Goal: Task Accomplishment & Management: Complete application form

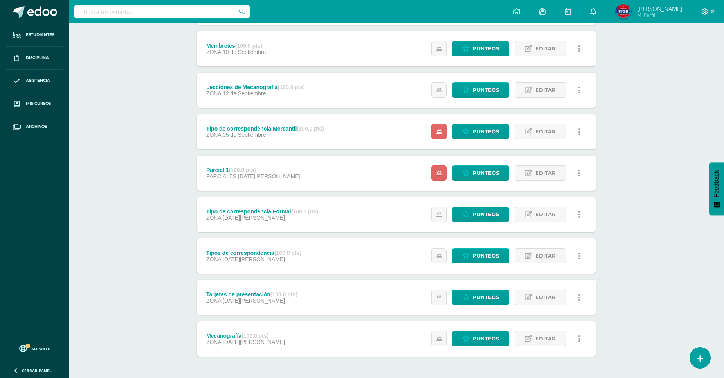
scroll to position [212, 0]
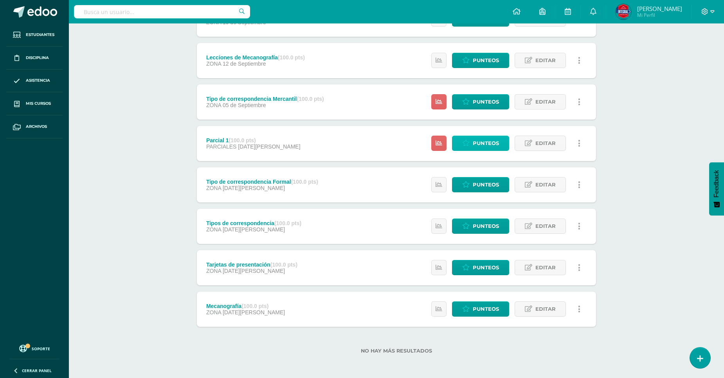
click at [482, 144] on span "Punteos" at bounding box center [486, 143] width 26 height 14
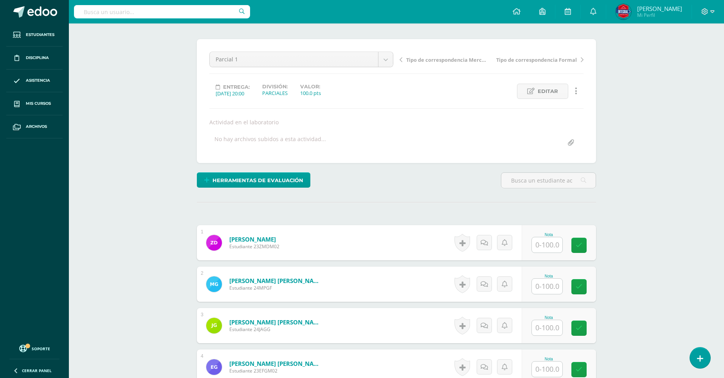
scroll to position [174, 0]
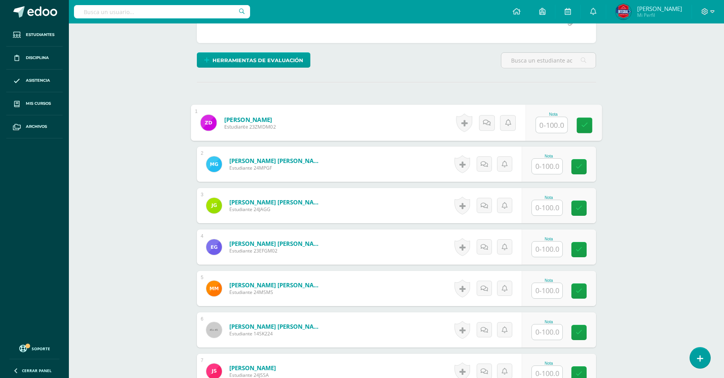
click at [548, 128] on input "text" at bounding box center [551, 125] width 31 height 16
type input "100"
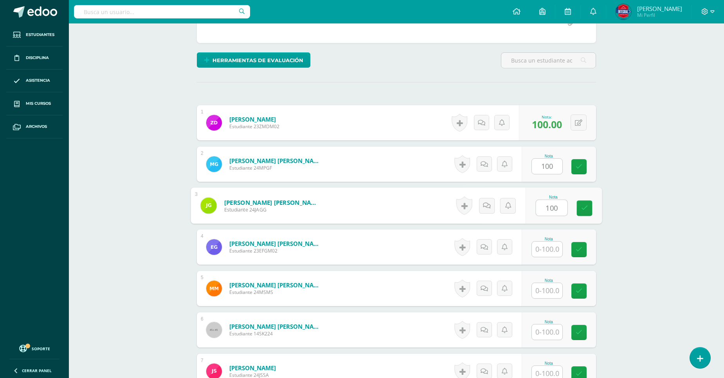
type input "100"
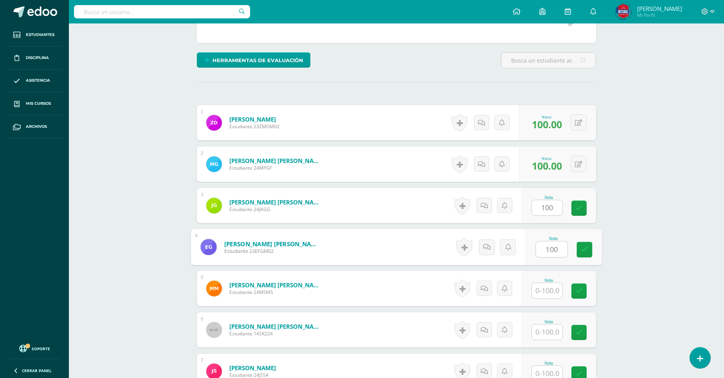
type input "100"
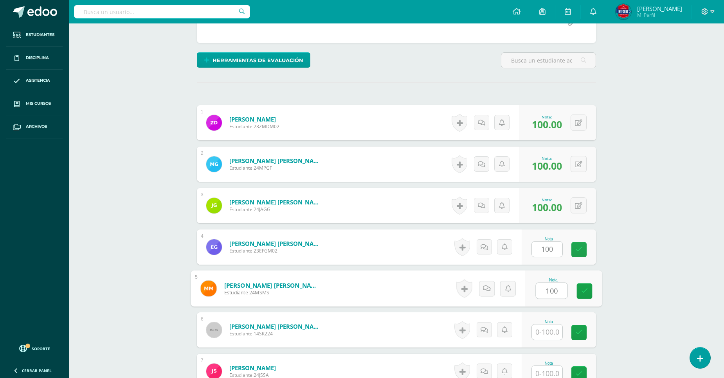
type input "100"
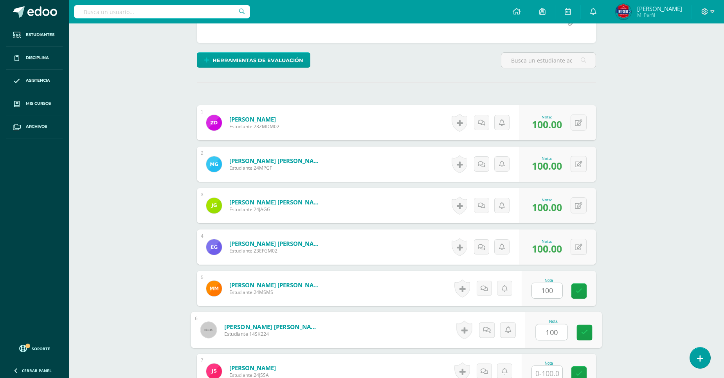
type input "100"
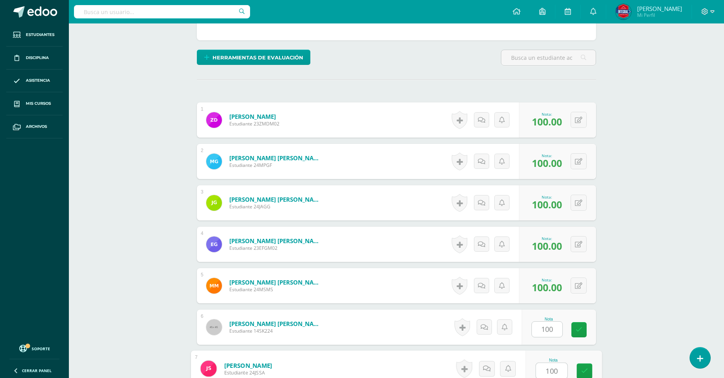
type input "100"
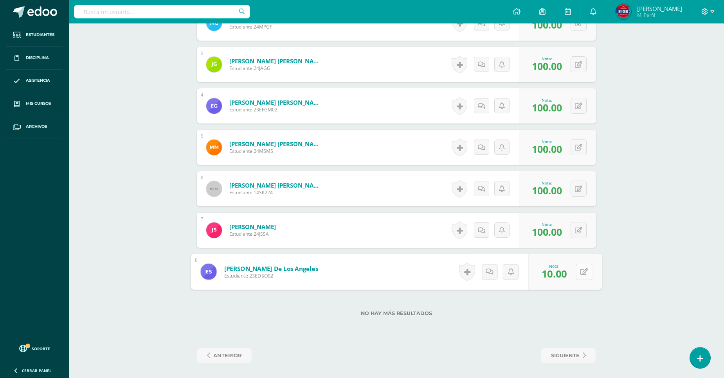
click at [577, 275] on button at bounding box center [583, 272] width 16 height 16
type input "100"
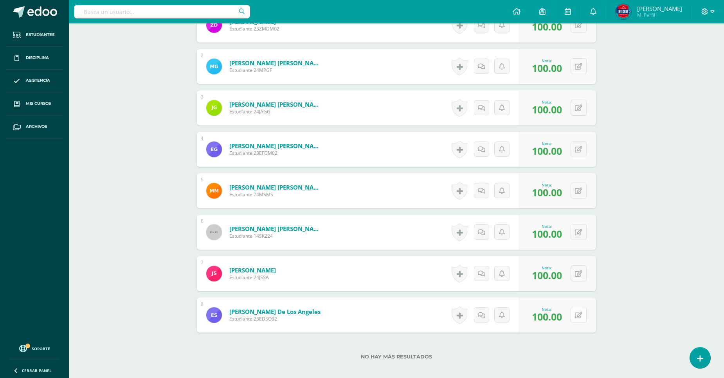
scroll to position [0, 0]
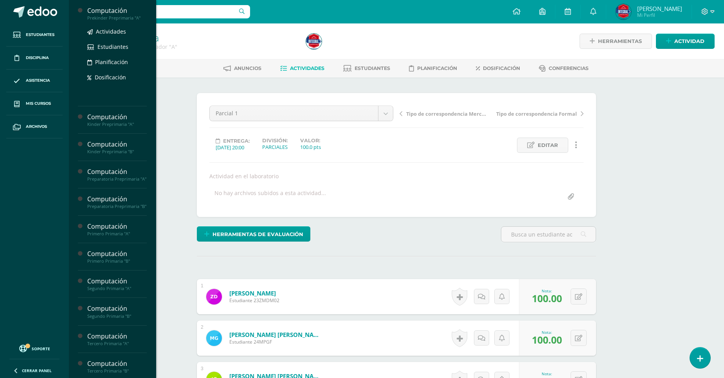
click at [96, 16] on div "Prekinder Preprimaria "A"" at bounding box center [116, 17] width 59 height 5
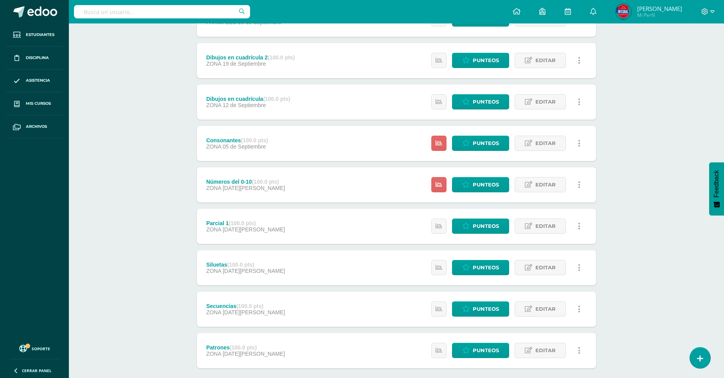
scroll to position [174, 0]
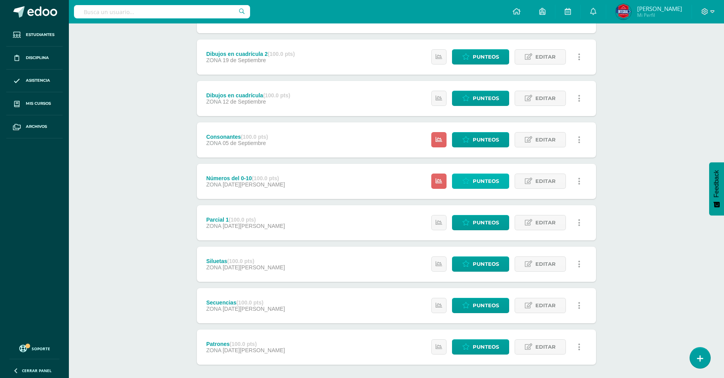
click at [466, 178] on icon at bounding box center [465, 181] width 7 height 7
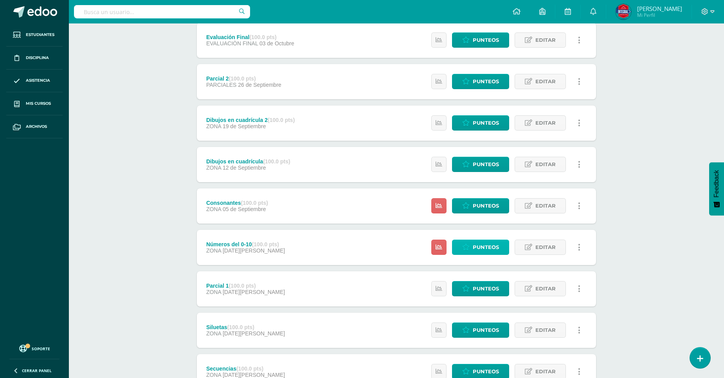
scroll to position [212, 0]
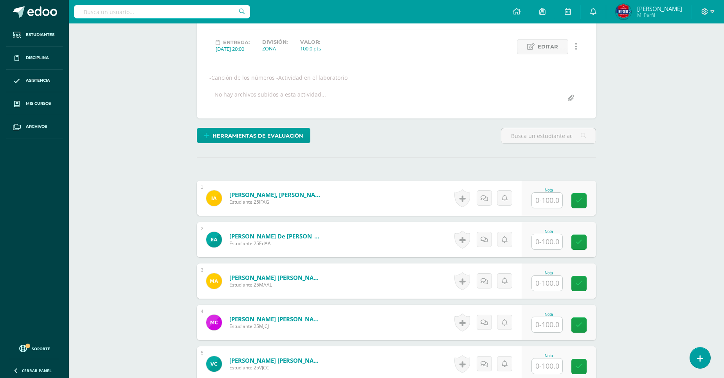
scroll to position [99, 0]
click at [536, 194] on input "text" at bounding box center [547, 199] width 31 height 15
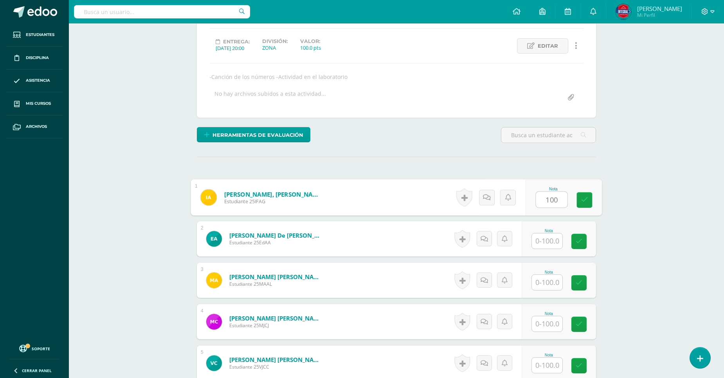
type input "100"
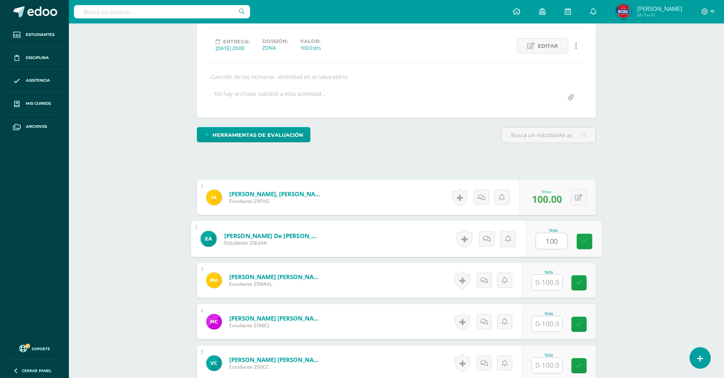
type input "100"
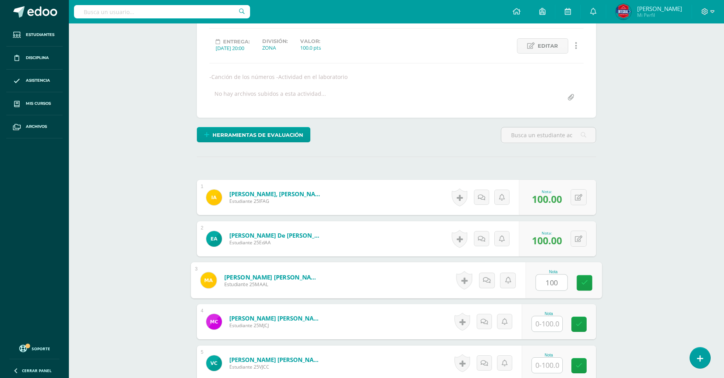
type input "100"
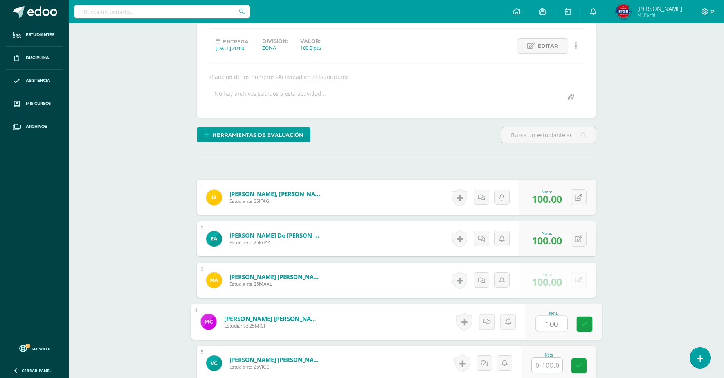
type input "100"
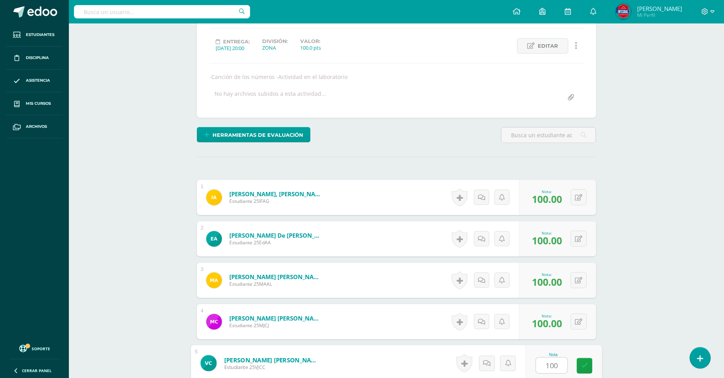
type input "100"
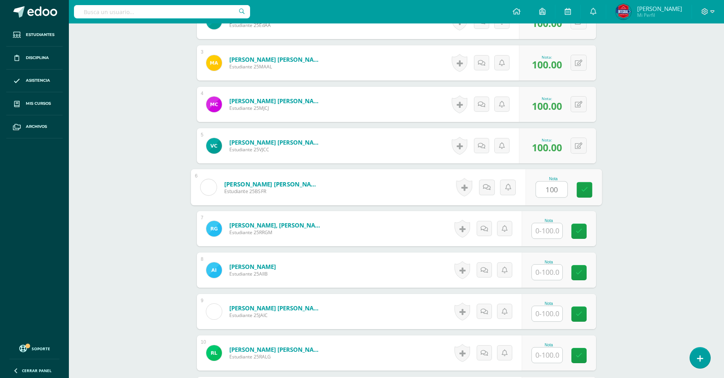
type input "100"
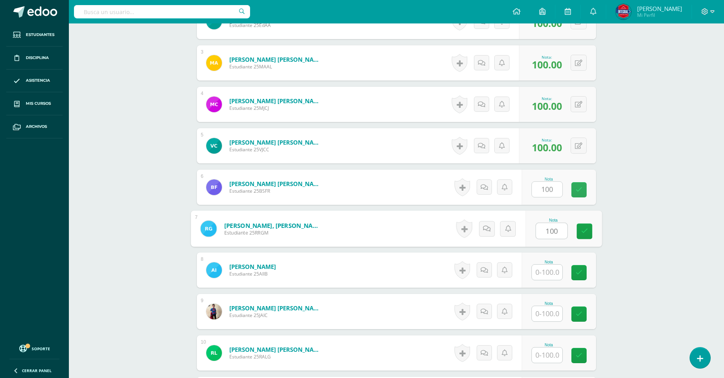
type input "100"
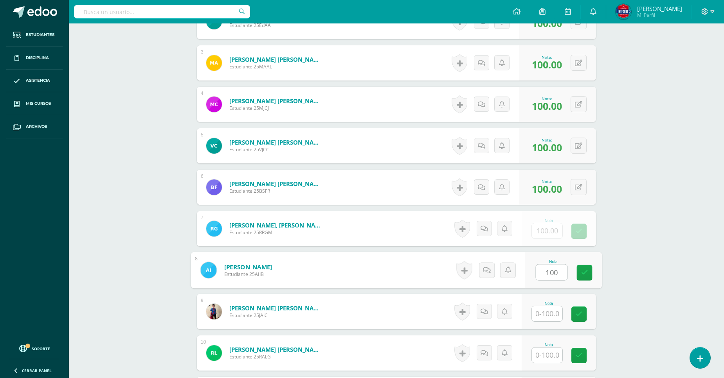
type input "100"
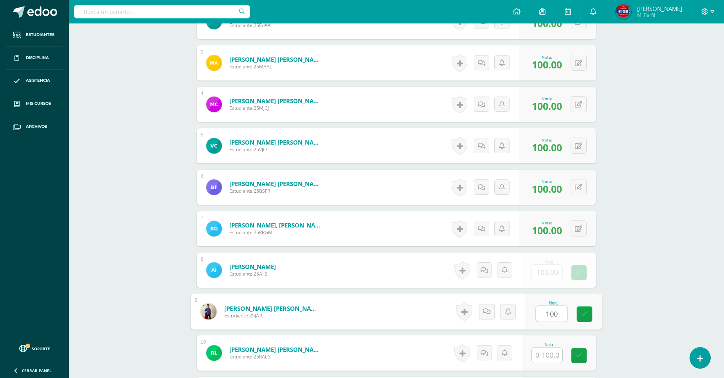
type input "100"
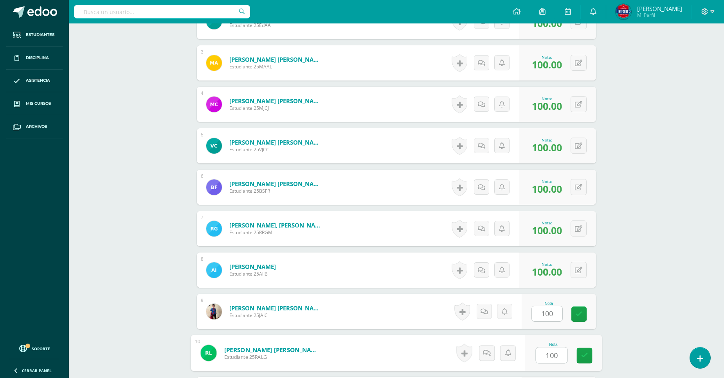
type input "100"
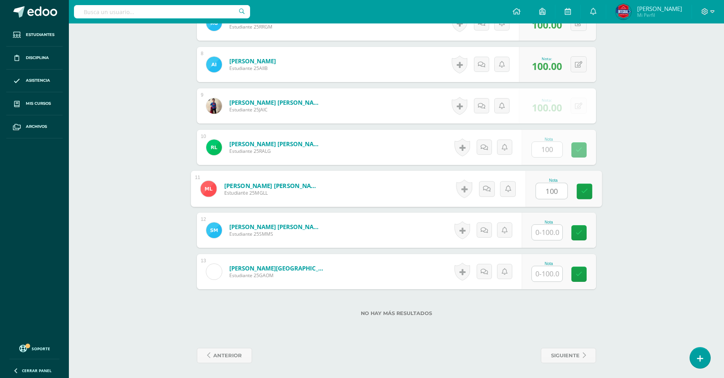
type input "100"
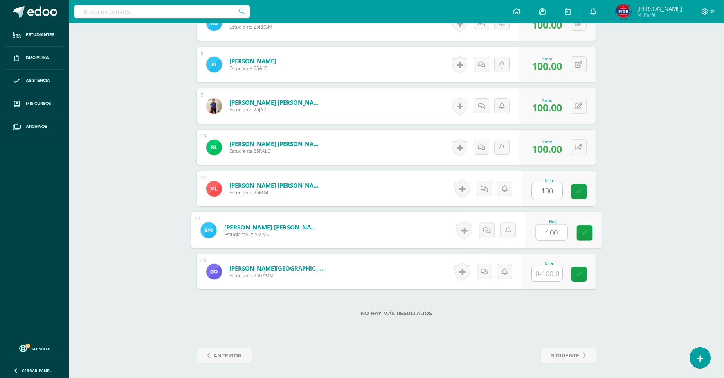
type input "100"
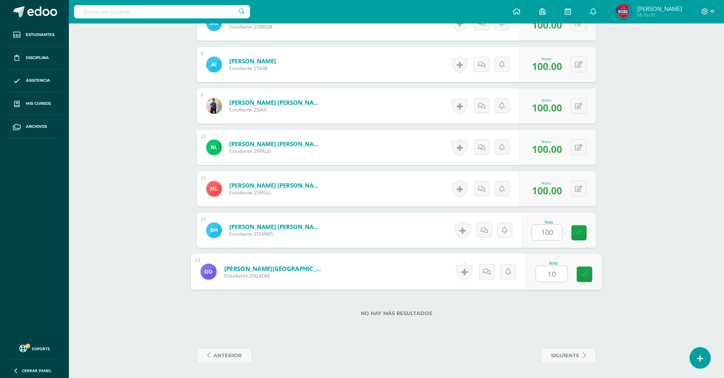
type input "100"
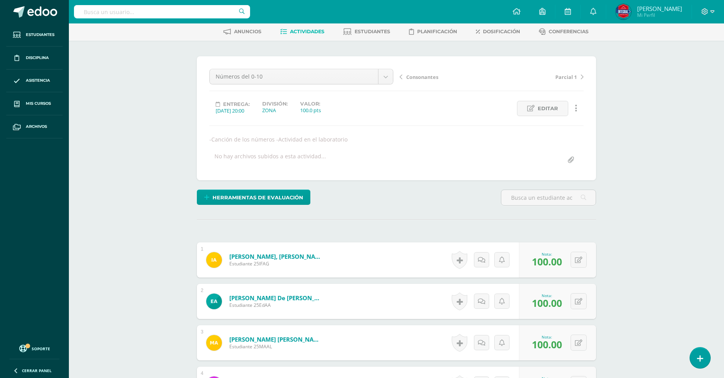
scroll to position [0, 0]
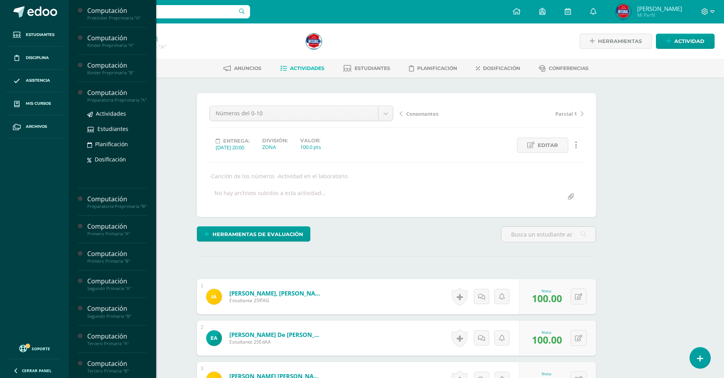
click at [110, 93] on div "Computación" at bounding box center [116, 92] width 59 height 9
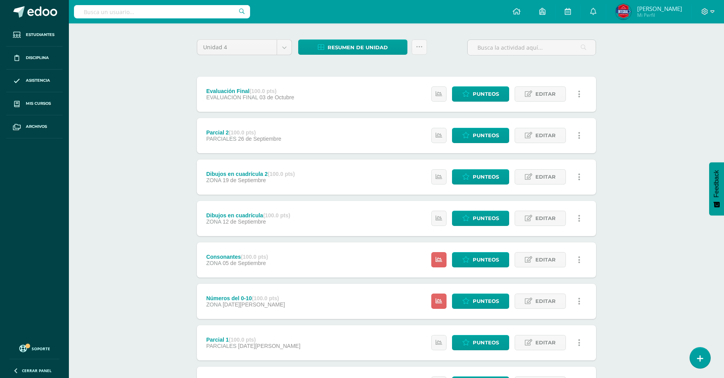
scroll to position [174, 0]
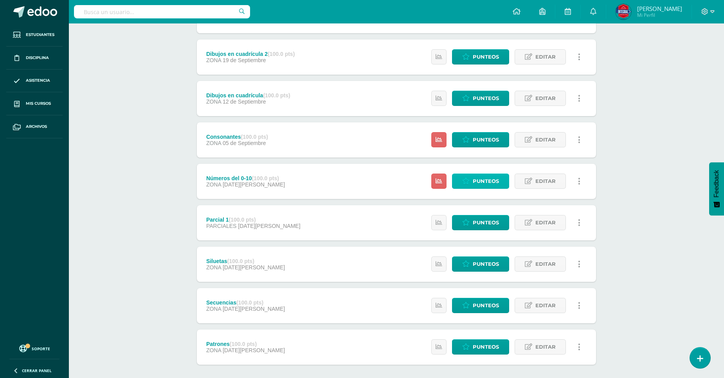
click at [470, 184] on link "Punteos" at bounding box center [480, 181] width 57 height 15
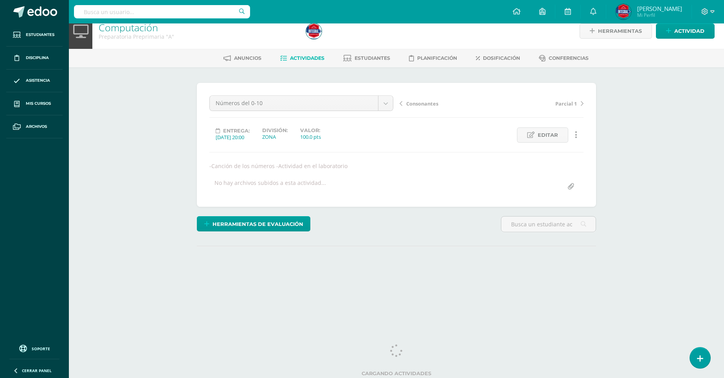
scroll to position [12, 0]
click at [519, 252] on div "¿Estás seguro que quieres eliminar esta actividad? Esto borrará la actividad y …" at bounding box center [396, 185] width 405 height 209
click at [521, 255] on div "¿Estás seguro que quieres eliminar esta actividad? Esto borrará la actividad y …" at bounding box center [396, 185] width 405 height 209
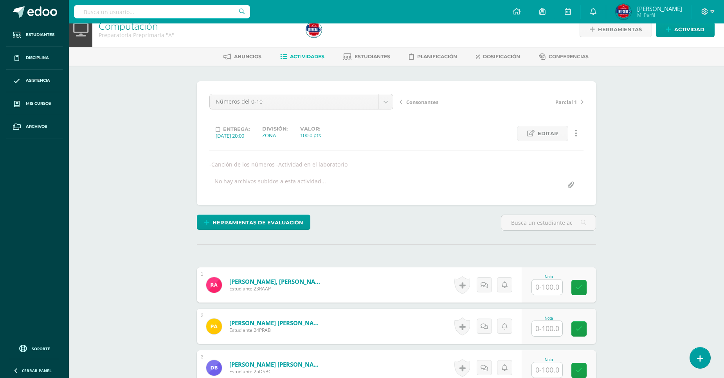
click at [540, 283] on input "text" at bounding box center [547, 287] width 31 height 15
type input "100"
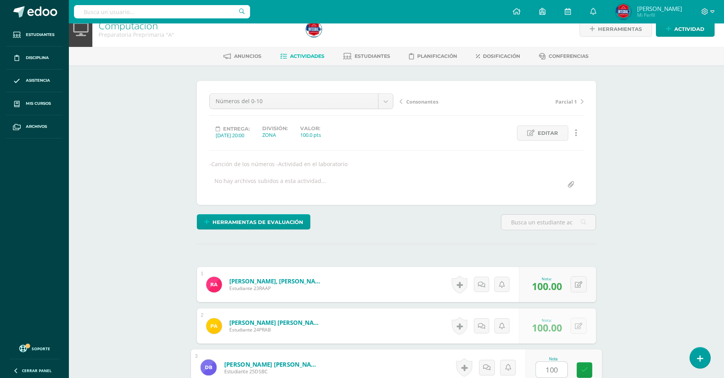
type input "100"
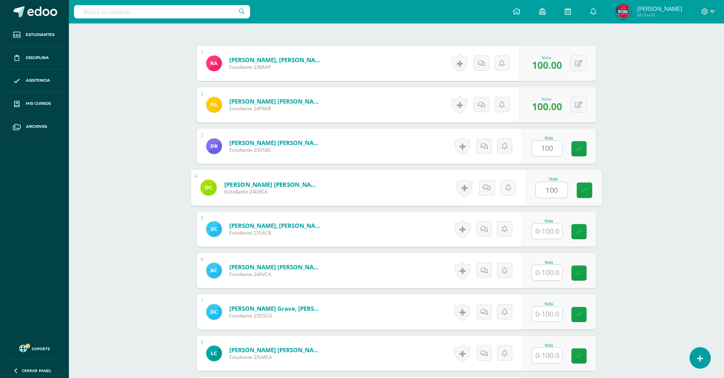
type input "100"
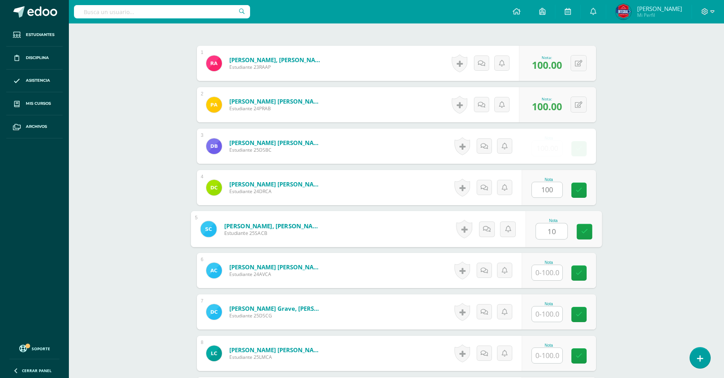
scroll to position [234, 0]
type input "100"
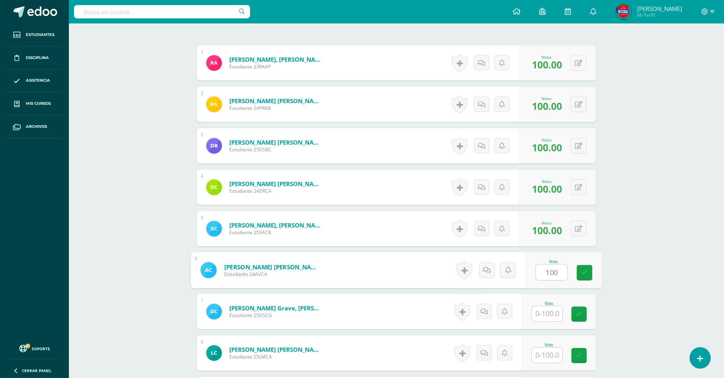
type input "100"
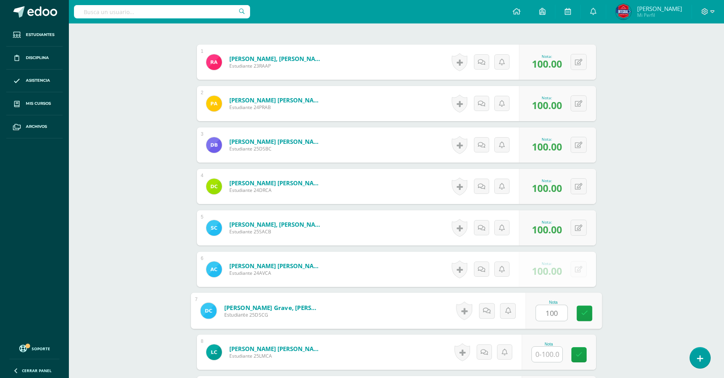
type input "100"
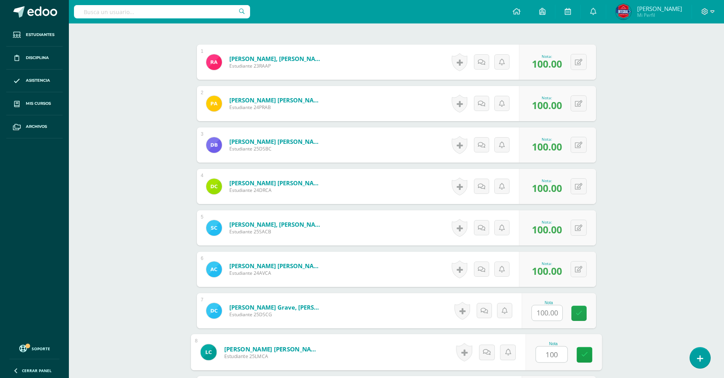
type input "100"
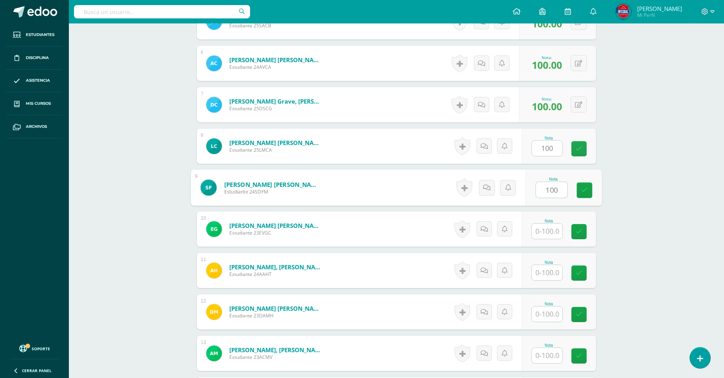
type input "100"
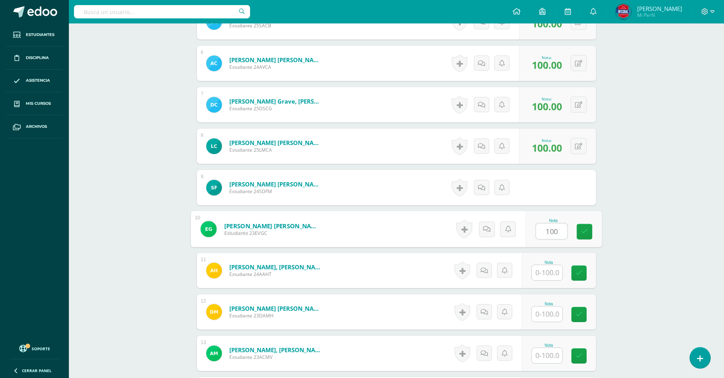
type input "100"
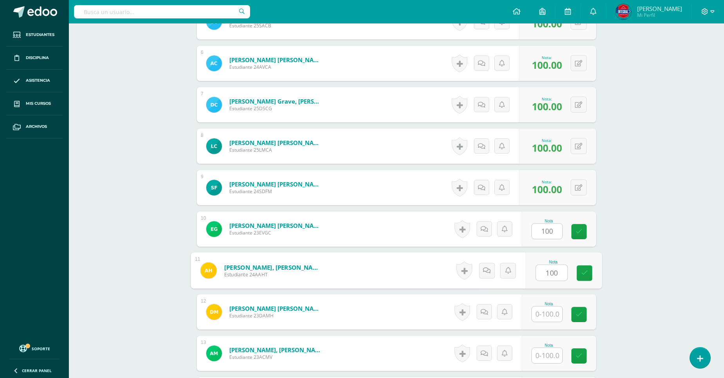
type input "100"
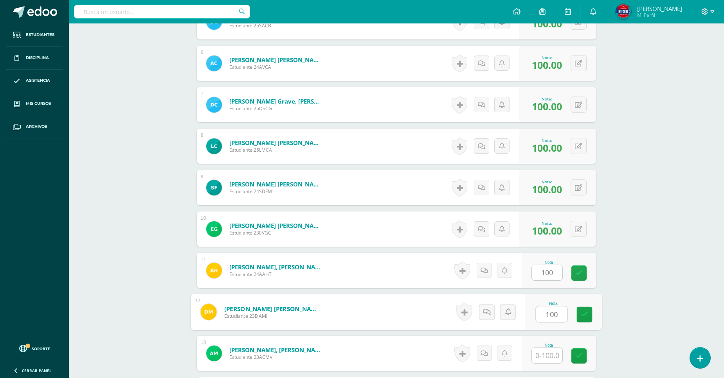
type input "100"
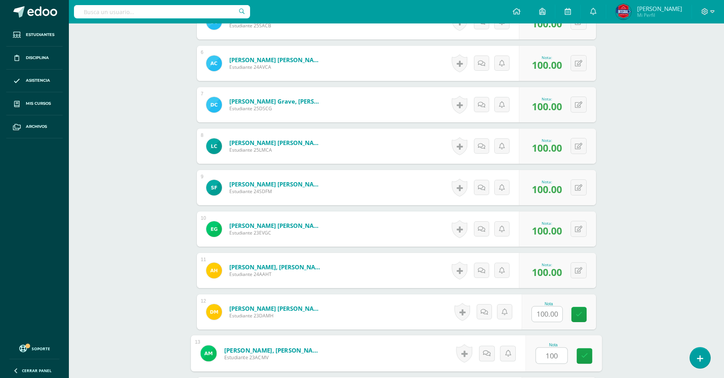
type input "100"
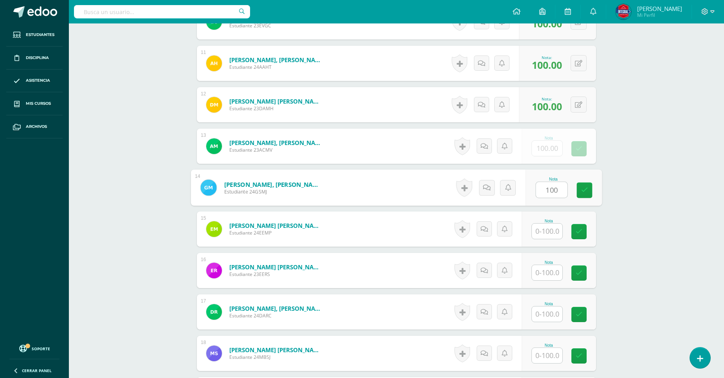
type input "100"
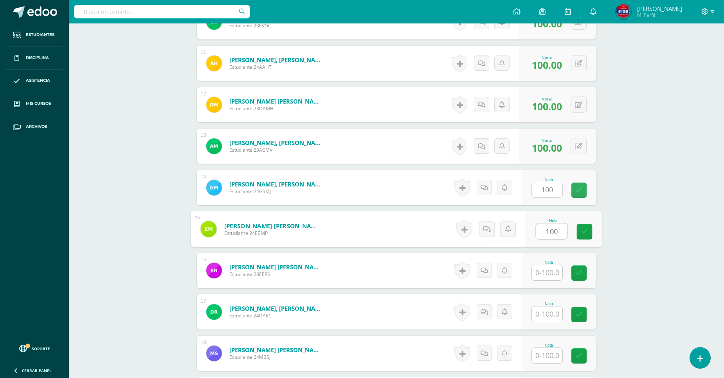
type input "100"
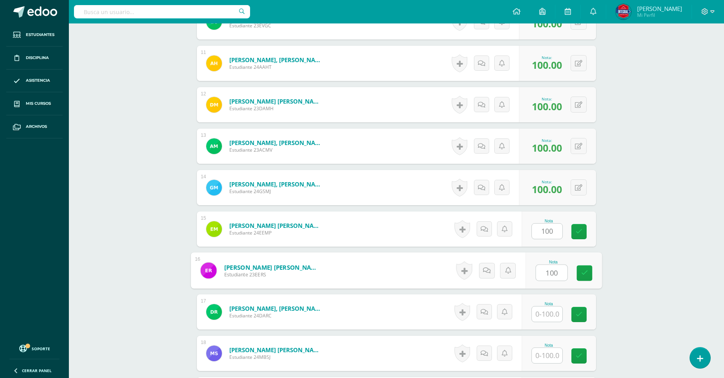
type input "100"
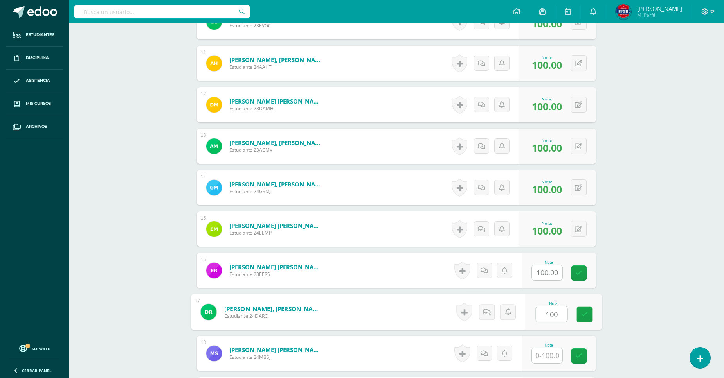
type input "100"
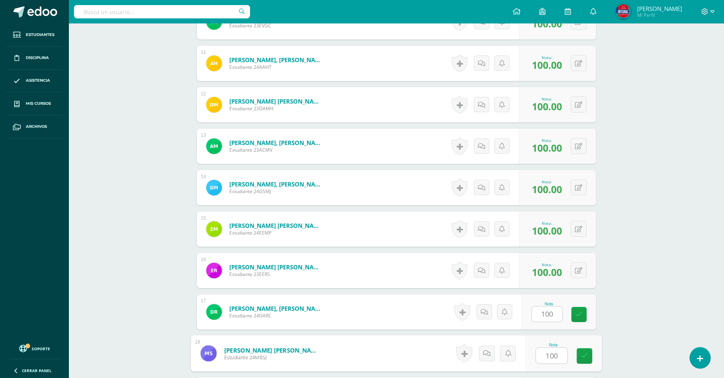
type input "100"
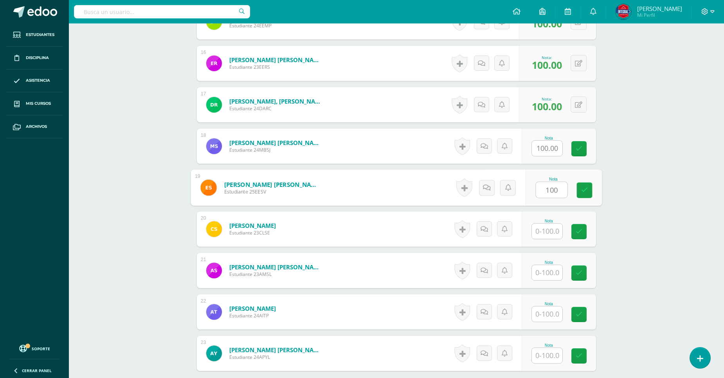
type input "100"
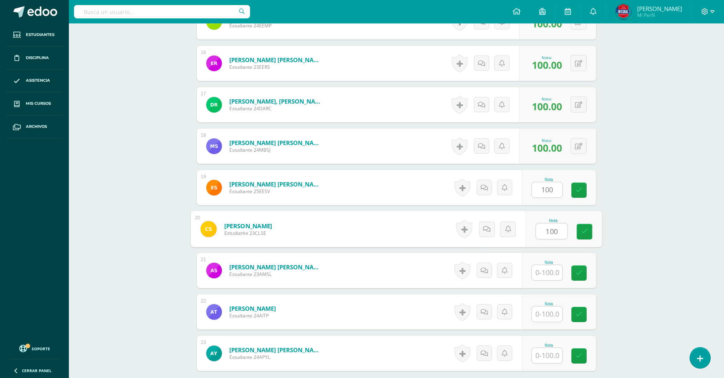
type input "100"
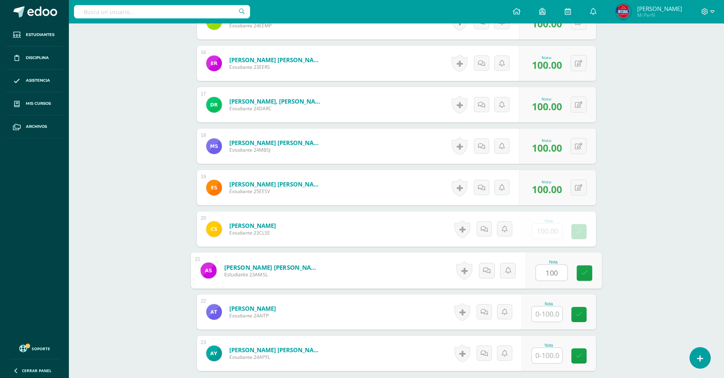
type input "100"
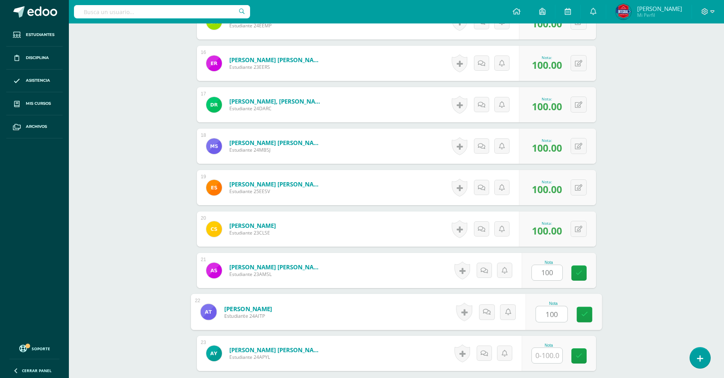
type input "100"
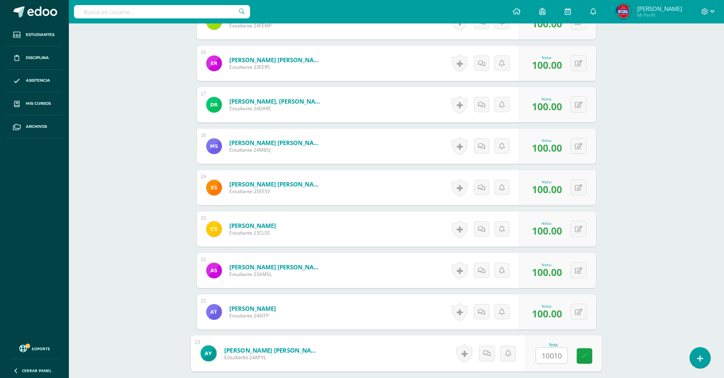
type input "100100"
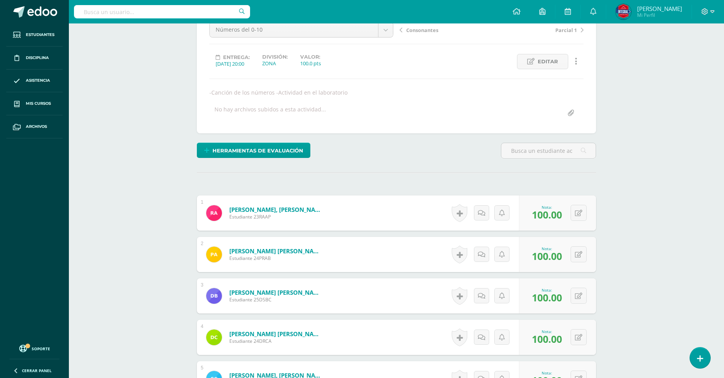
scroll to position [0, 0]
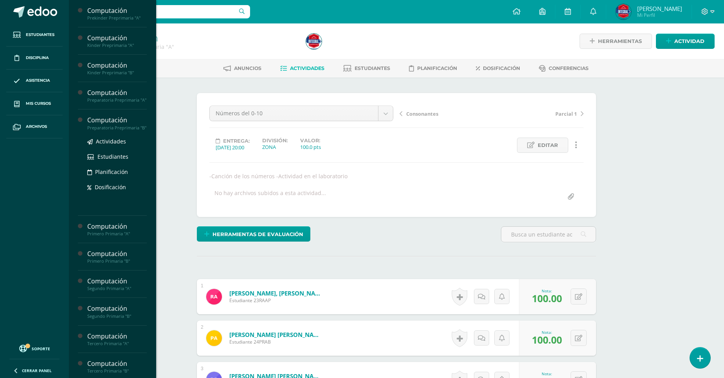
click at [106, 131] on div "Preparatoria Preprimaria "B"" at bounding box center [116, 127] width 59 height 5
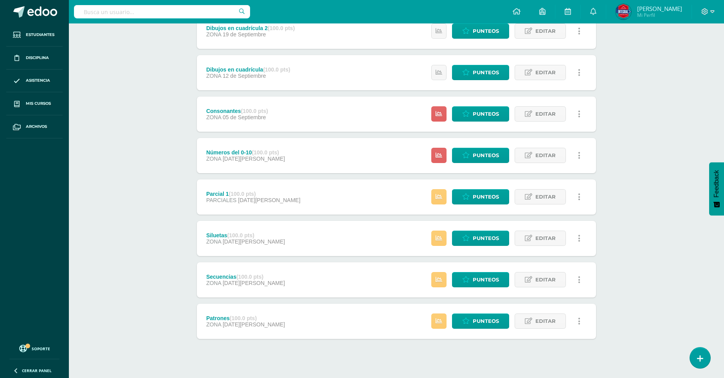
scroll to position [209, 0]
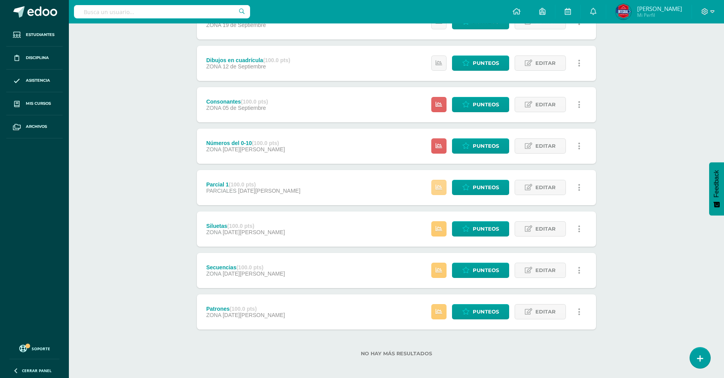
click at [441, 184] on icon at bounding box center [438, 187] width 7 height 7
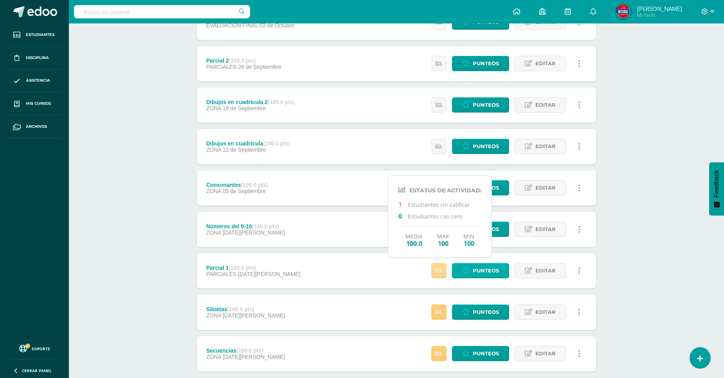
scroll to position [212, 0]
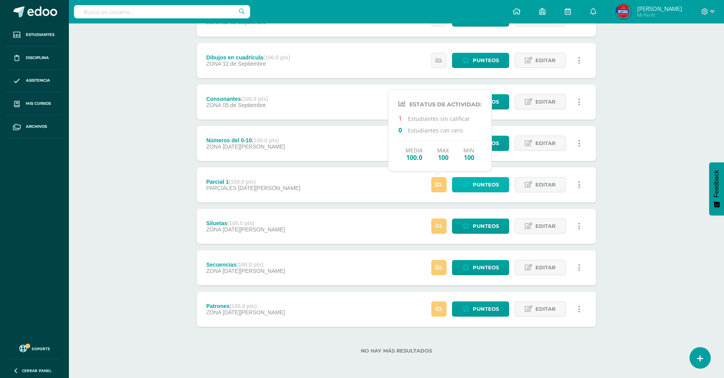
click at [482, 187] on span "Punteos" at bounding box center [486, 185] width 26 height 14
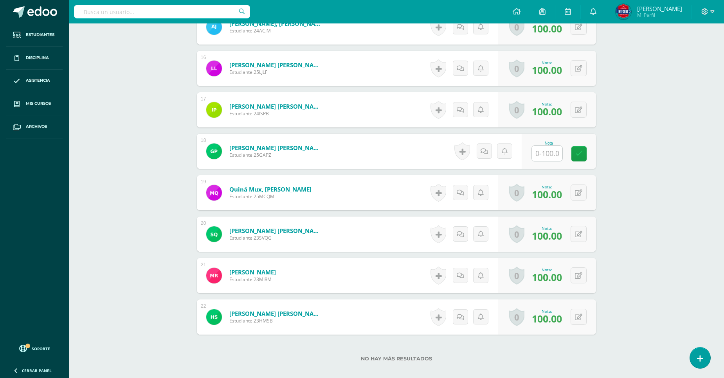
scroll to position [896, 0]
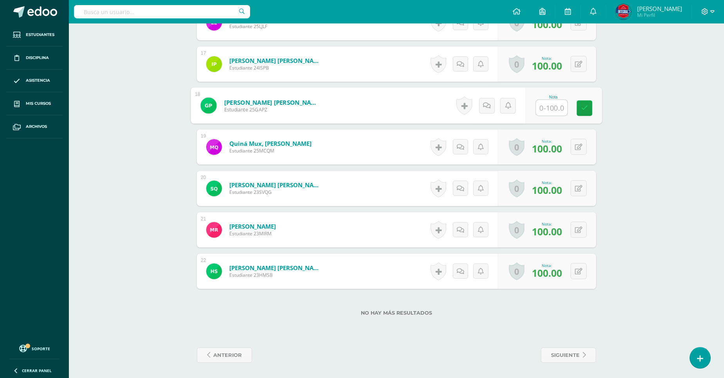
click at [298, 101] on link "Pérez Zeceña, Gianna Alessandra" at bounding box center [272, 102] width 97 height 8
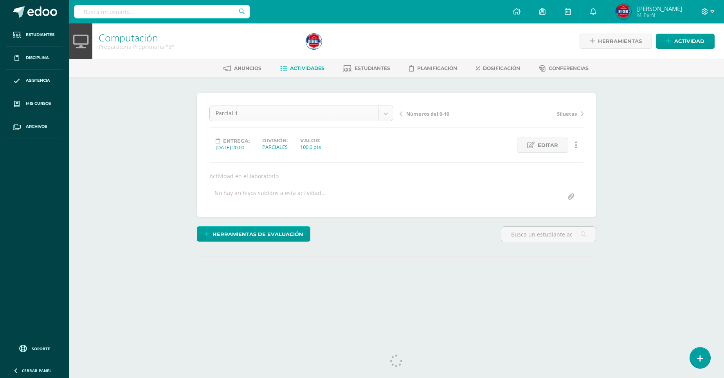
click at [331, 118] on body "Estudiantes Disciplina Asistencia Mis cursos Archivos Soporte Centro de ayuda Ú…" at bounding box center [362, 158] width 724 height 317
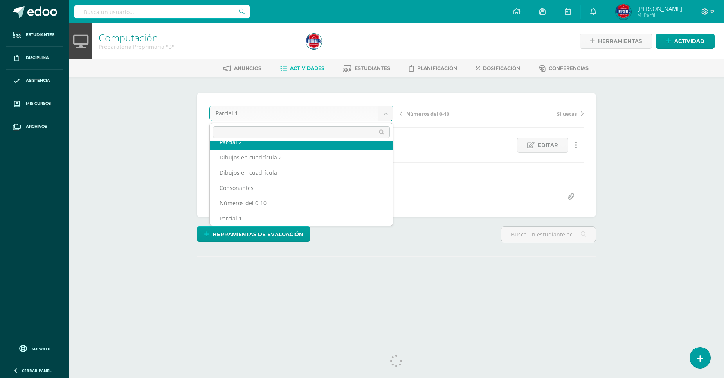
scroll to position [18, 0]
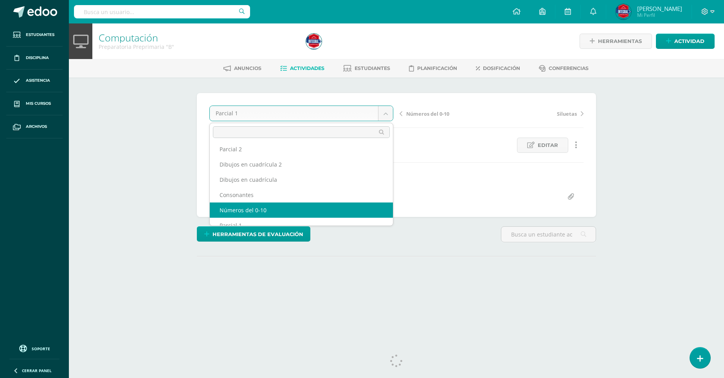
select select "/dashboard/teacher/grade-activity/191728/"
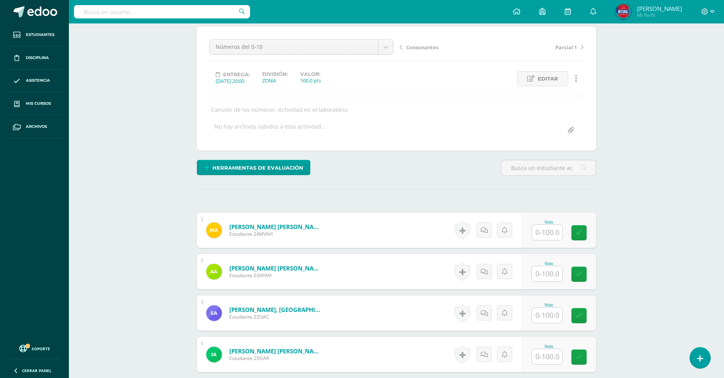
scroll to position [131, 0]
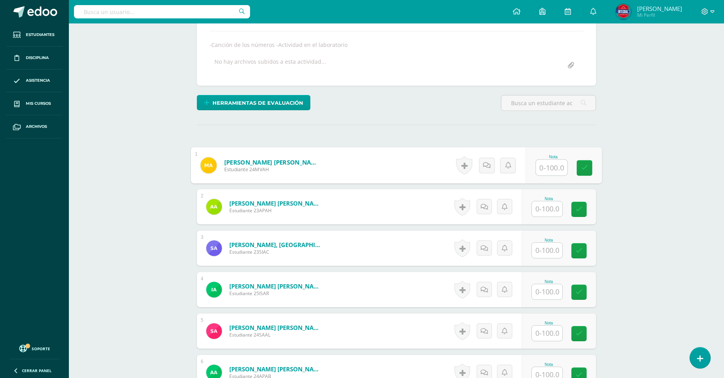
click at [539, 170] on input "text" at bounding box center [551, 168] width 31 height 16
type input "100"
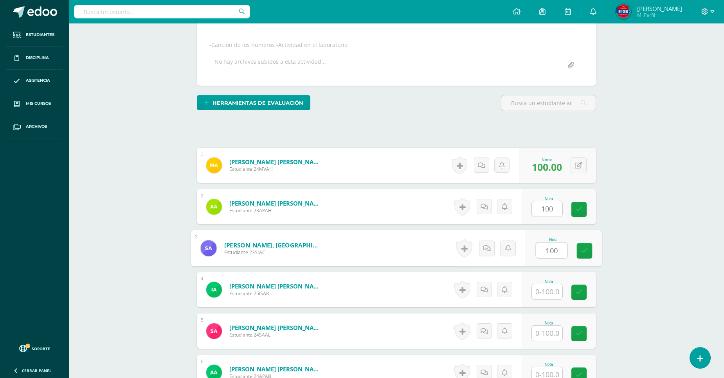
type input "100"
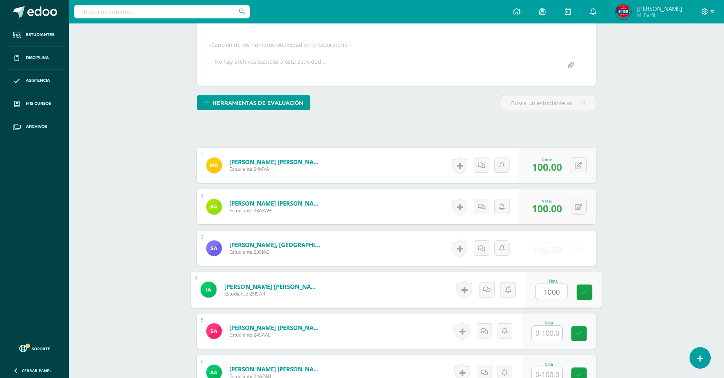
type input "1000"
type input "1"
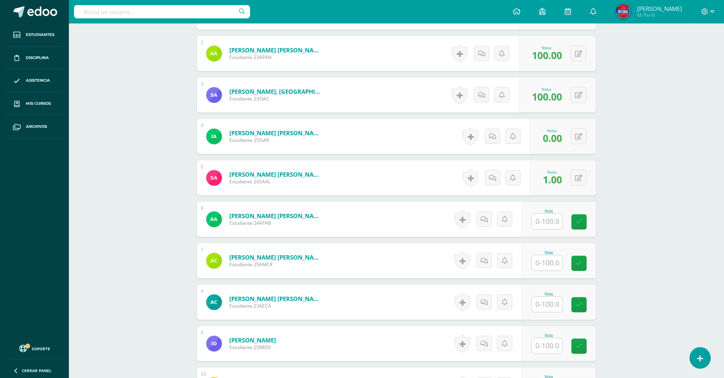
scroll to position [306, 0]
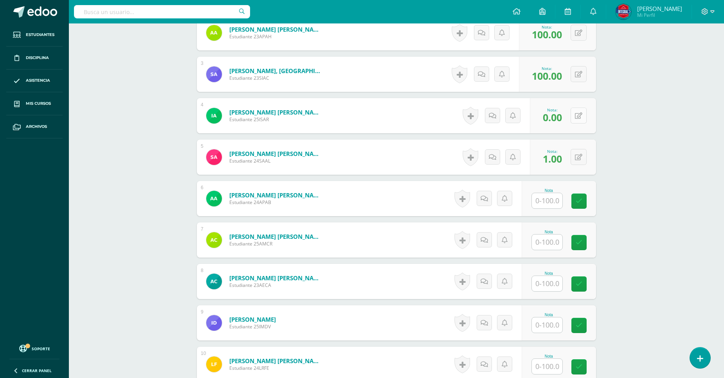
click at [585, 114] on button at bounding box center [578, 116] width 16 height 16
type input "100"
click at [577, 157] on button at bounding box center [583, 157] width 16 height 16
type input "100"
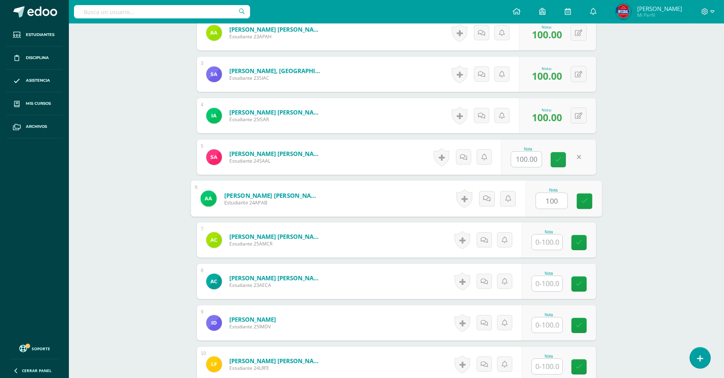
type input "100"
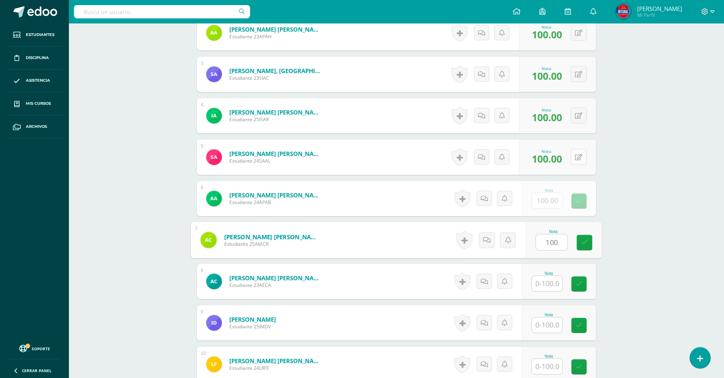
type input "100"
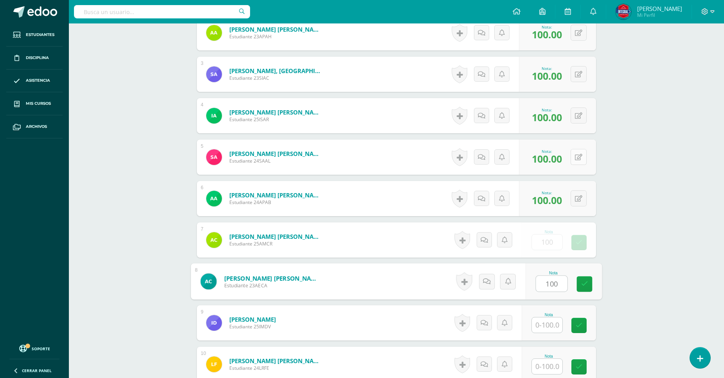
type input "100"
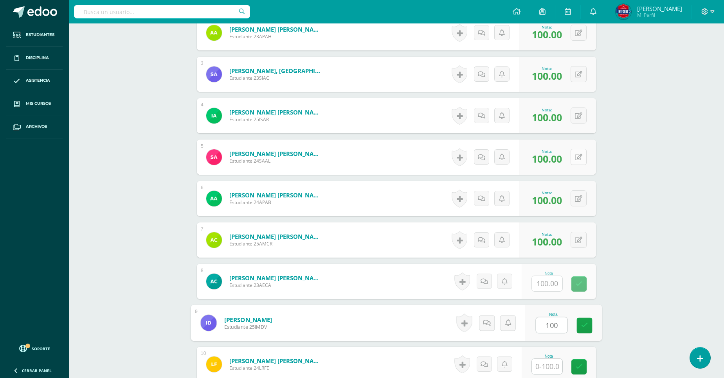
type input "100"
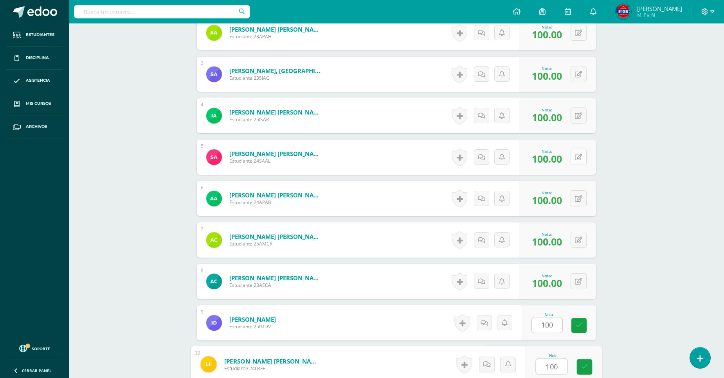
type input "100"
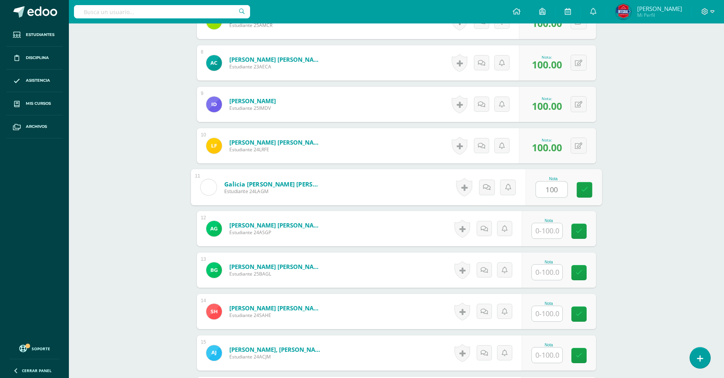
type input "100"
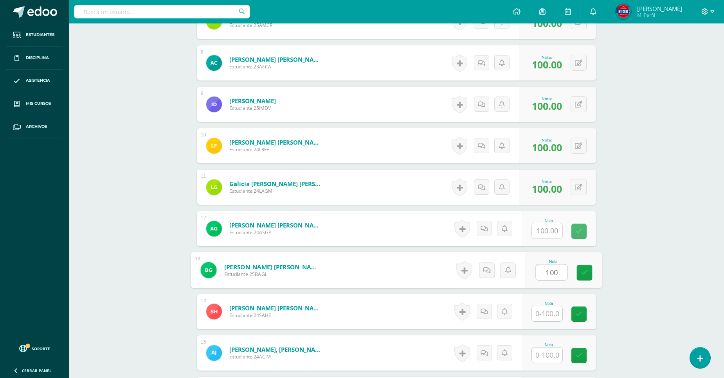
type input "100"
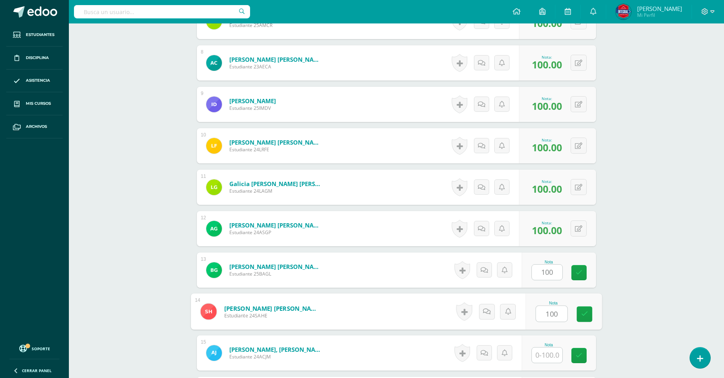
type input "100"
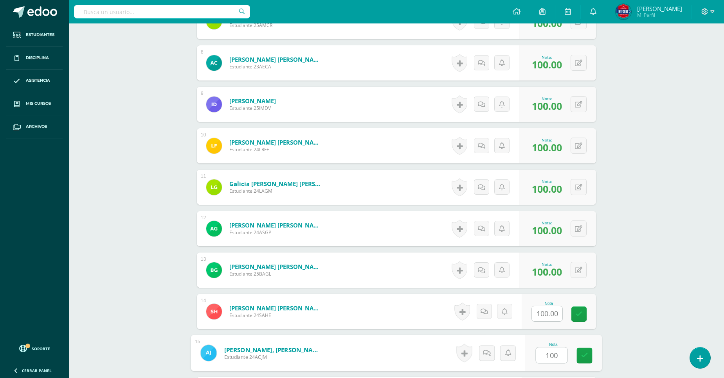
type input "100"
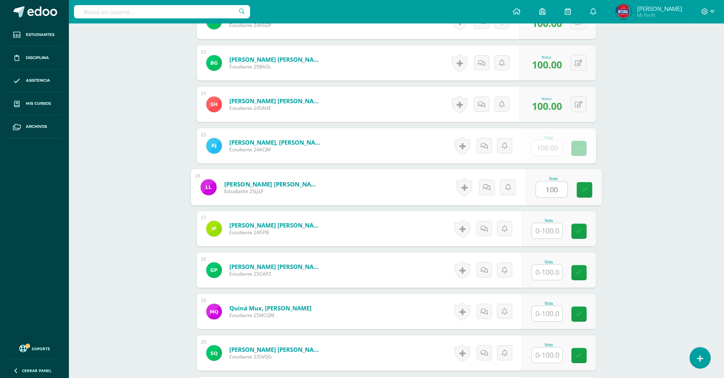
type input "100"
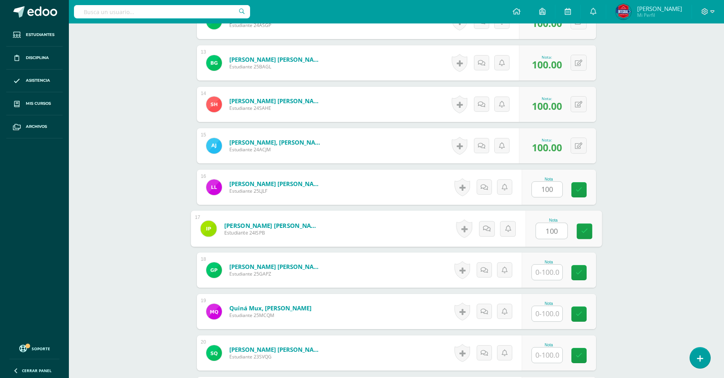
type input "100"
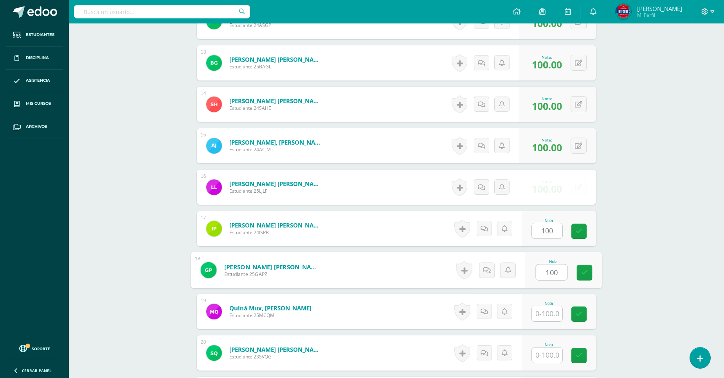
type input "100"
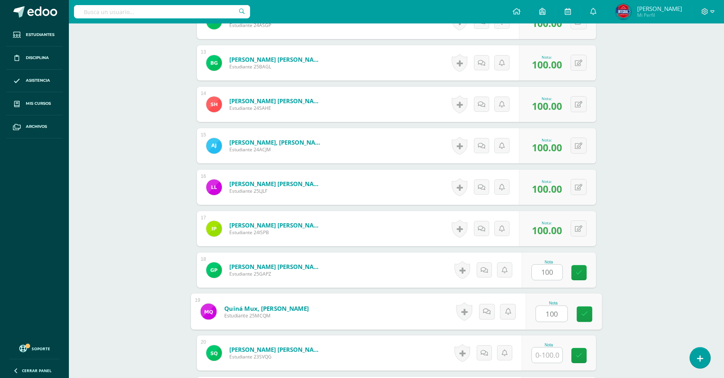
type input "100"
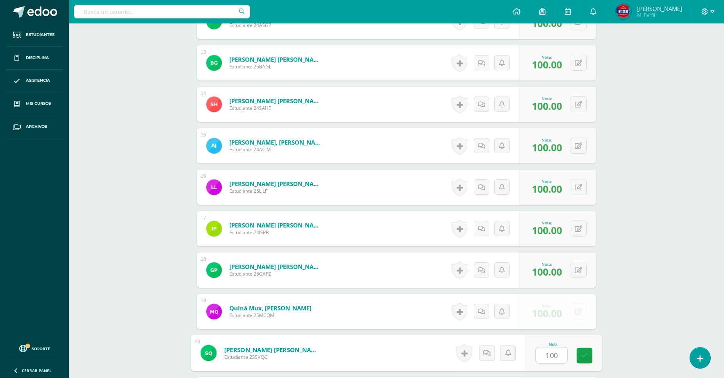
type input "100"
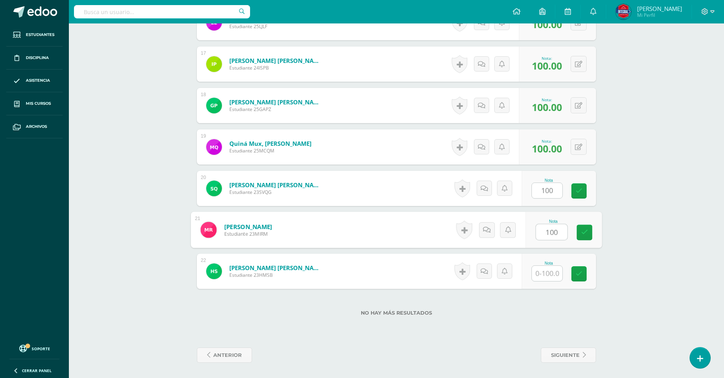
type input "100"
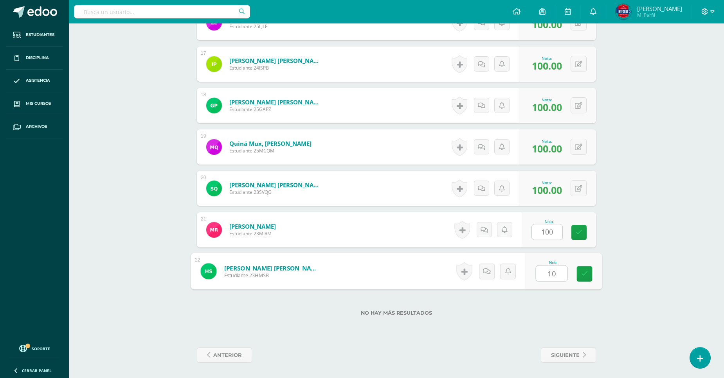
type input "100"
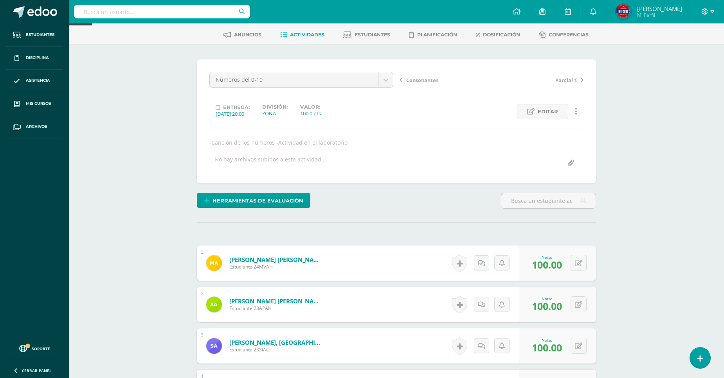
scroll to position [0, 0]
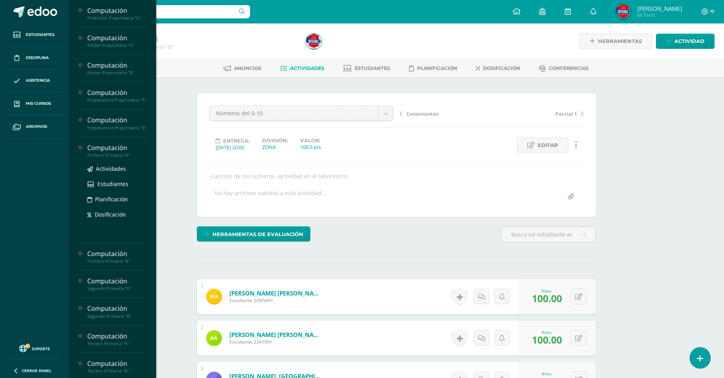
click at [111, 158] on div "Primero Primaria "A"" at bounding box center [116, 155] width 59 height 5
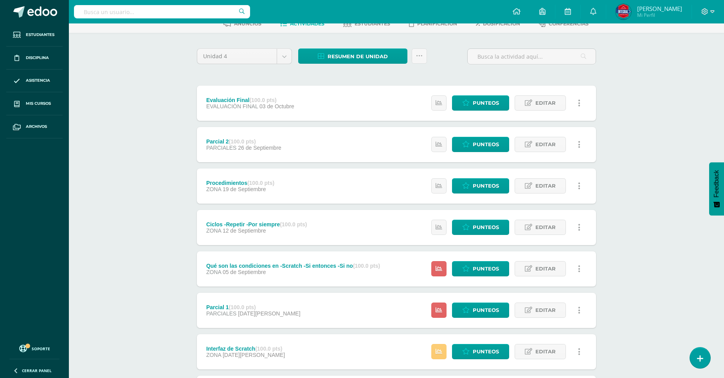
scroll to position [209, 0]
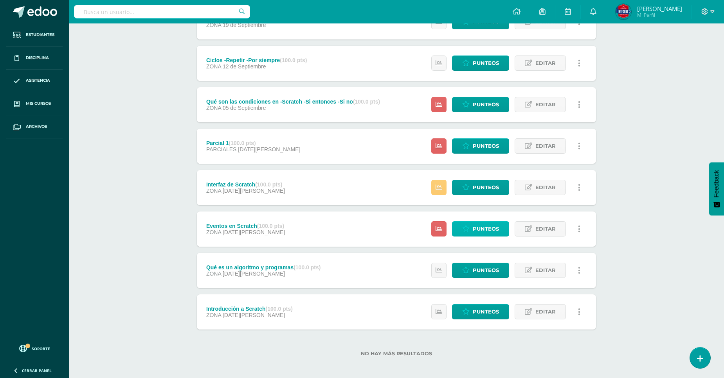
click at [475, 232] on span "Punteos" at bounding box center [486, 229] width 26 height 14
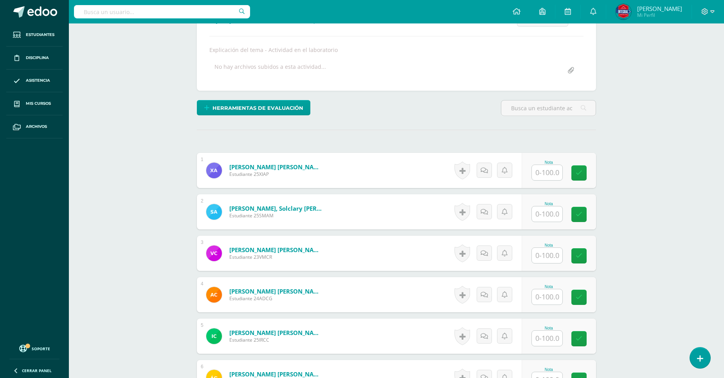
scroll to position [131, 0]
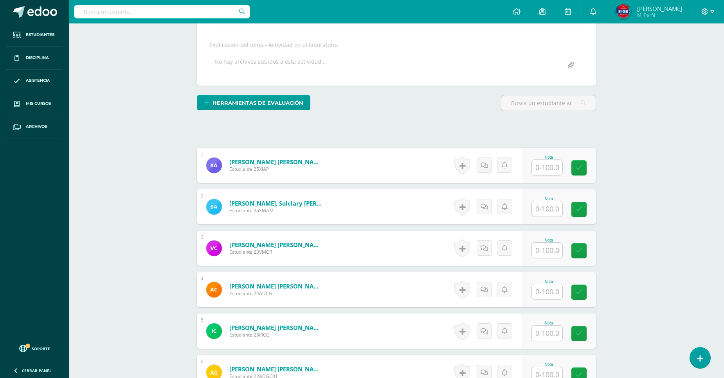
click at [554, 172] on input "text" at bounding box center [547, 167] width 31 height 15
type input "100"
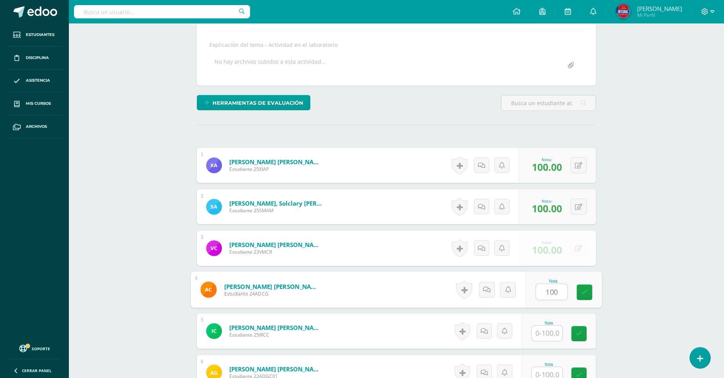
type input "100"
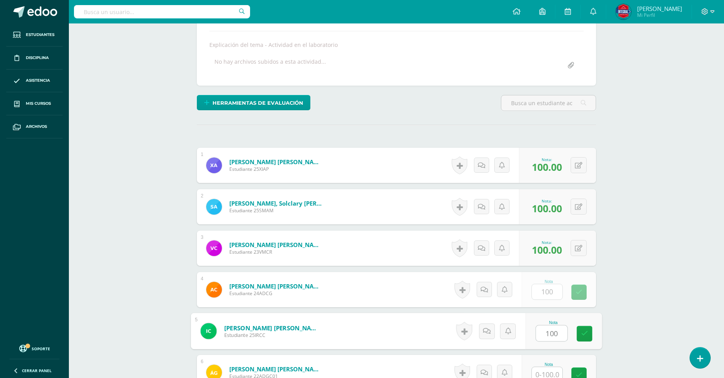
type input "100"
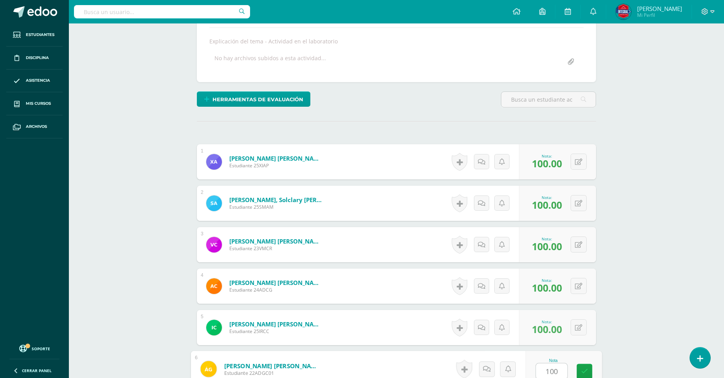
type input "100"
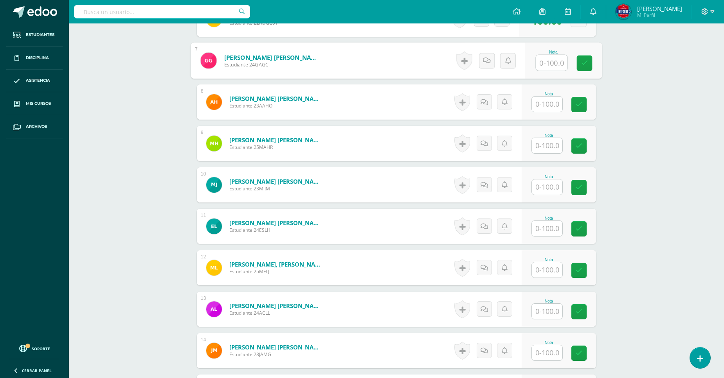
scroll to position [489, 0]
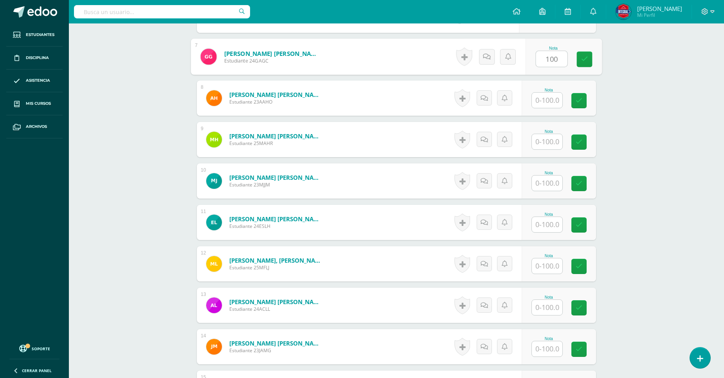
type input "100"
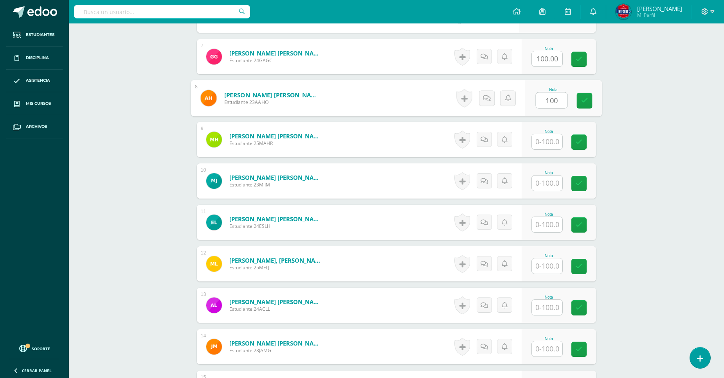
type input "100"
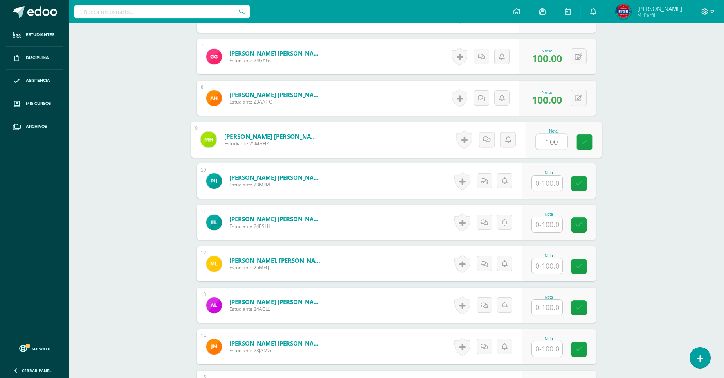
type input "100"
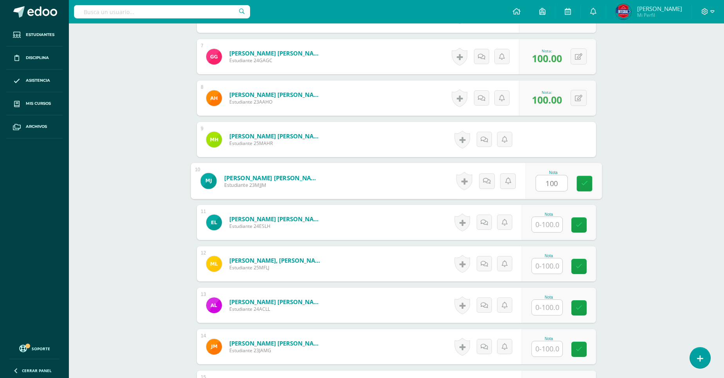
type input "100"
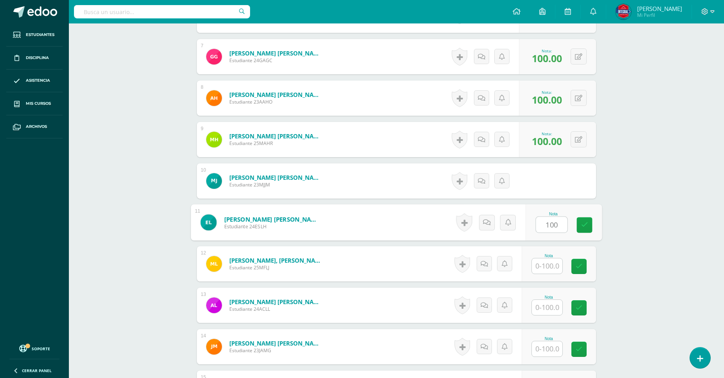
type input "100"
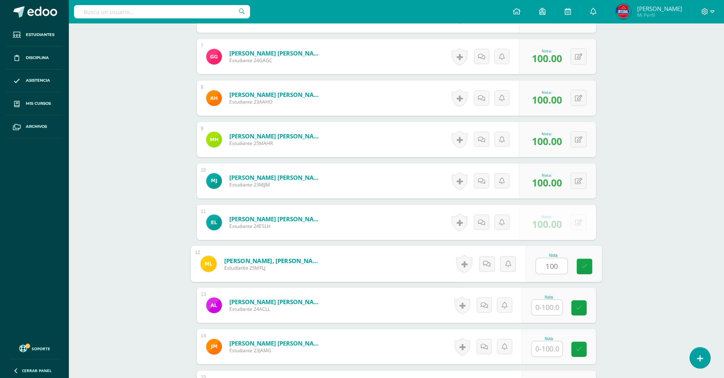
type input "100"
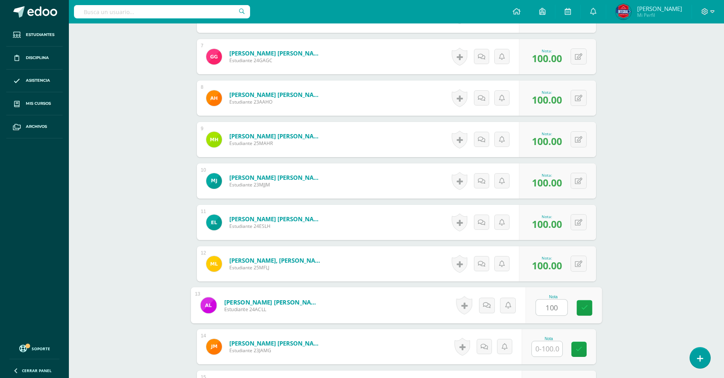
type input "100"
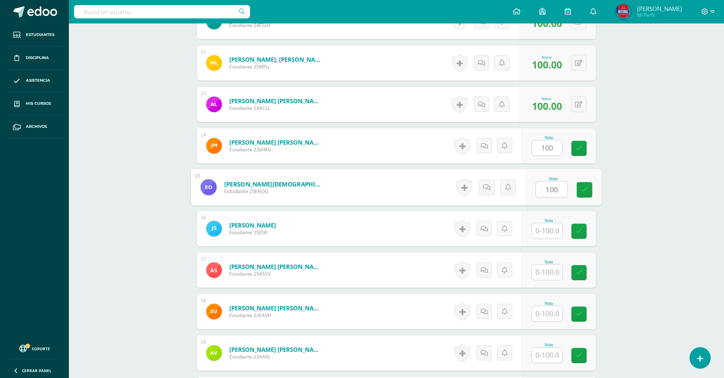
type input "100"
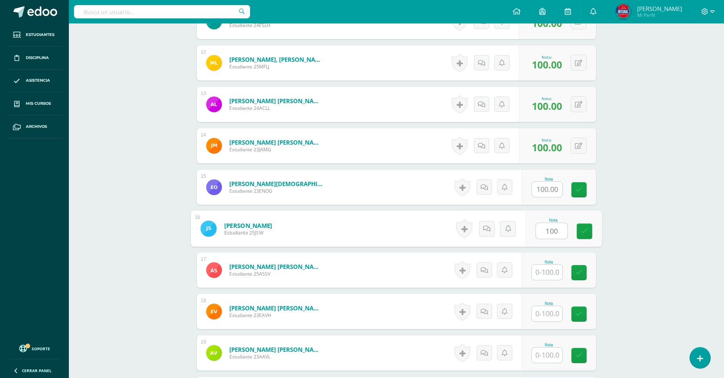
type input "100"
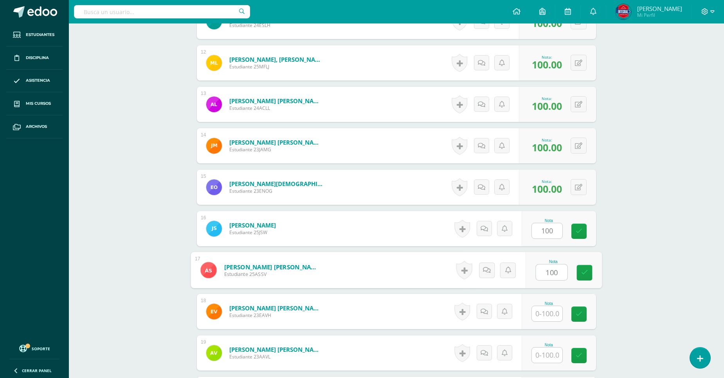
type input "100"
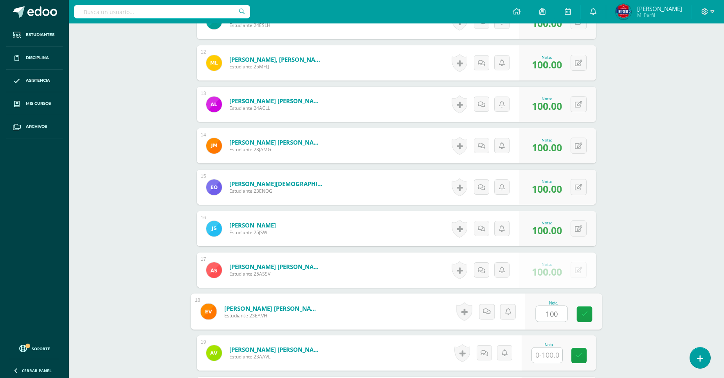
type input "100"
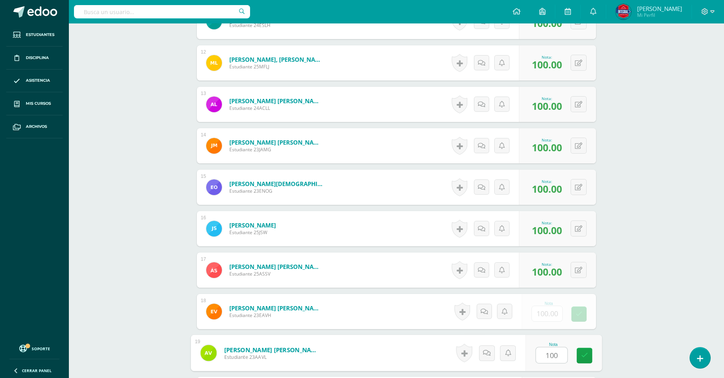
type input "100"
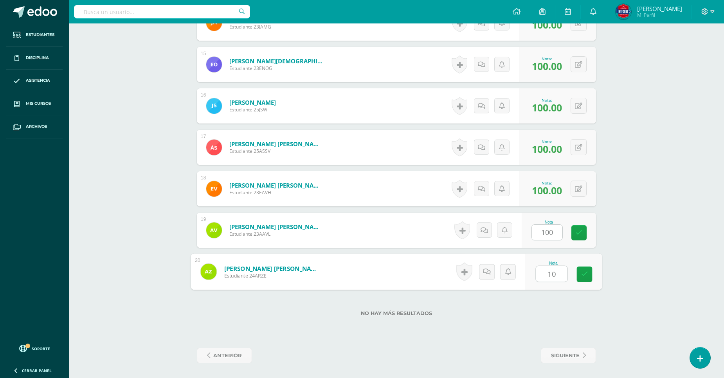
type input "100"
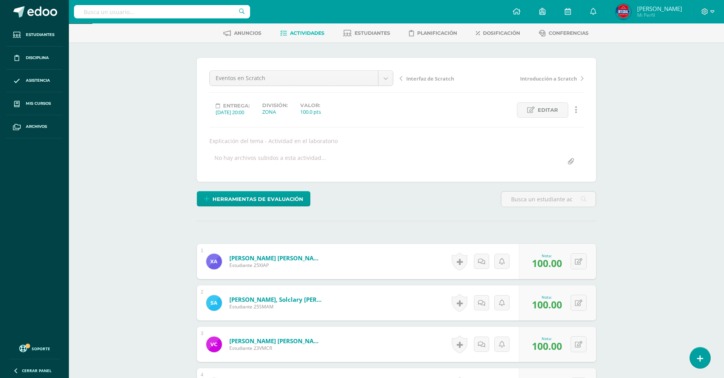
scroll to position [0, 0]
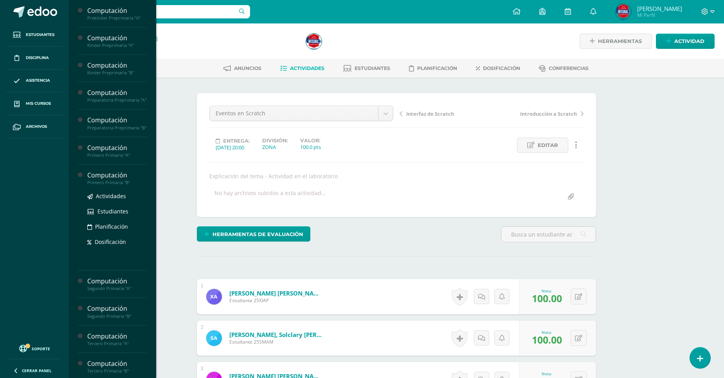
click at [115, 185] on div "Primero Primaria "B"" at bounding box center [116, 182] width 59 height 5
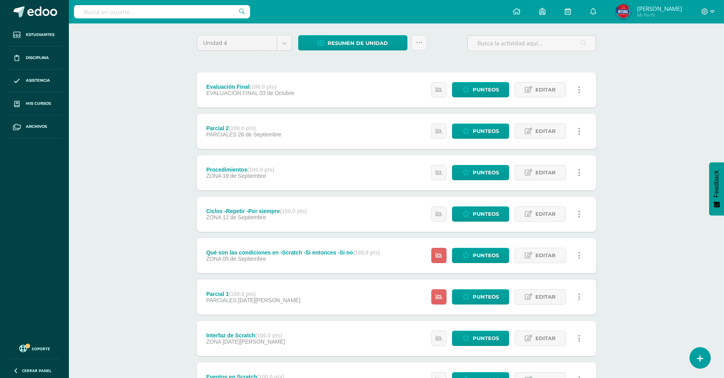
scroll to position [130, 0]
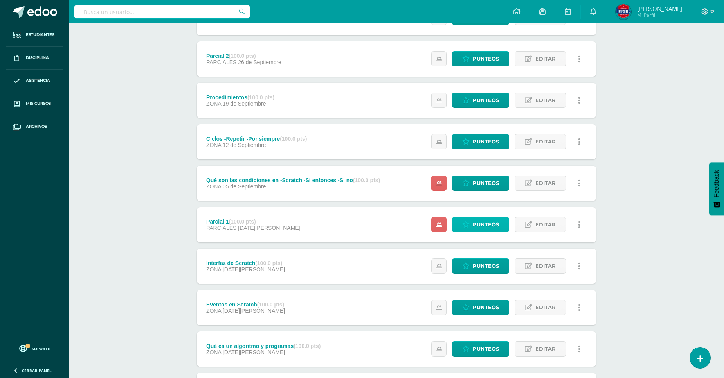
click at [483, 224] on span "Punteos" at bounding box center [486, 225] width 26 height 14
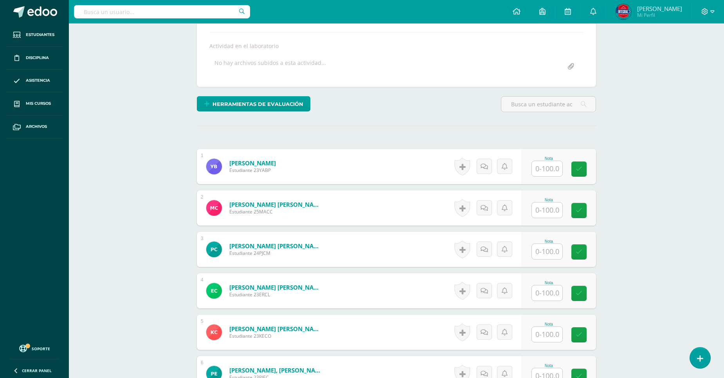
click at [537, 165] on input "text" at bounding box center [547, 168] width 31 height 15
type input "100"
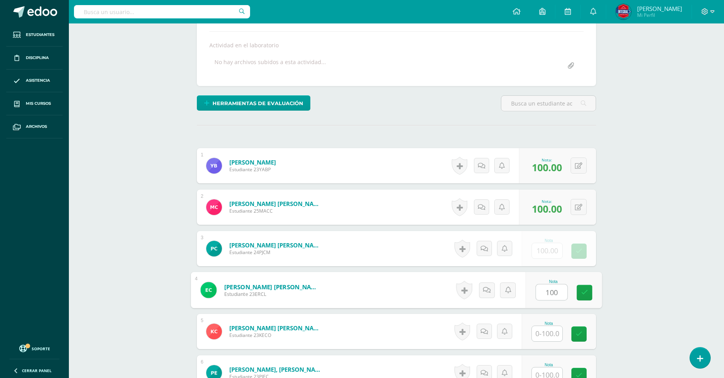
type input "100"
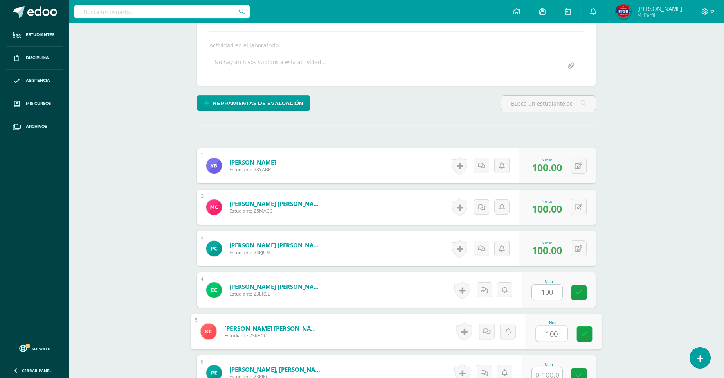
type input "100"
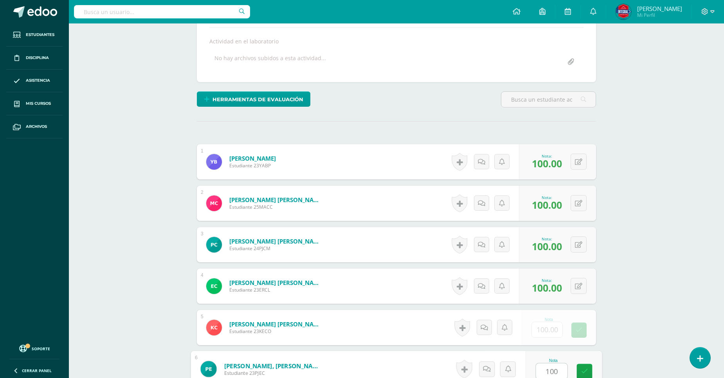
type input "100"
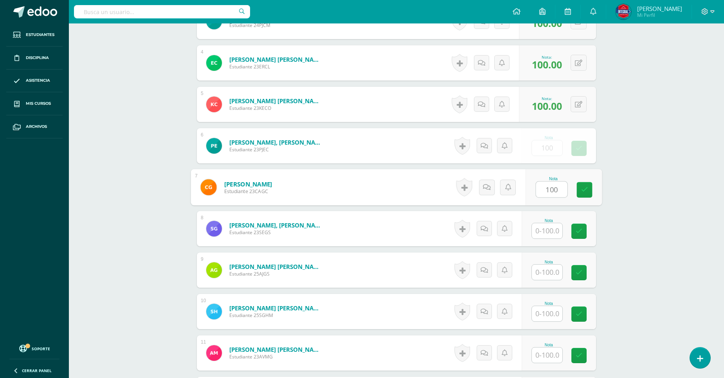
type input "100"
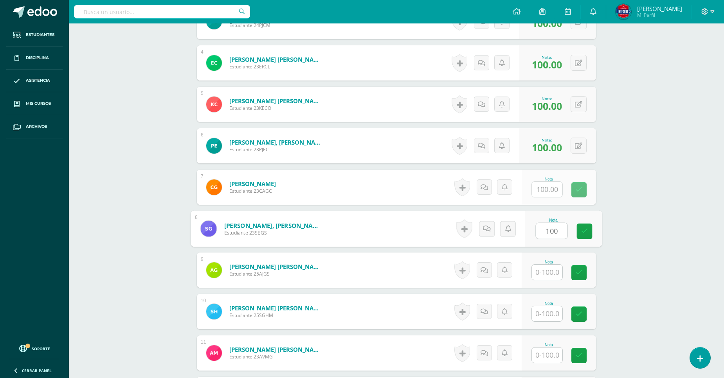
type input "100"
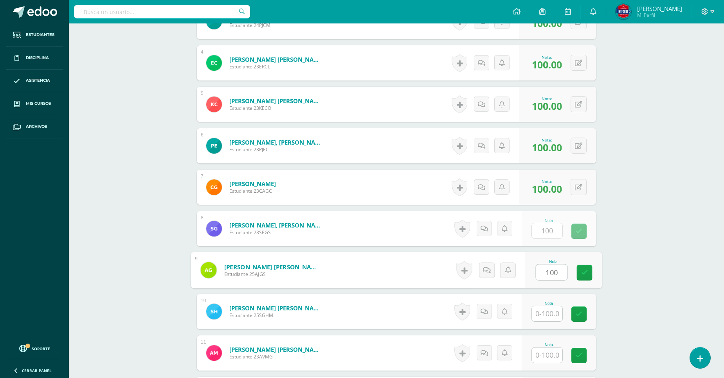
type input "100"
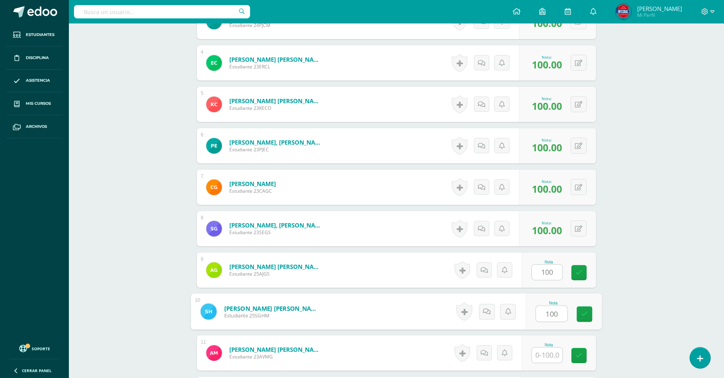
type input "100"
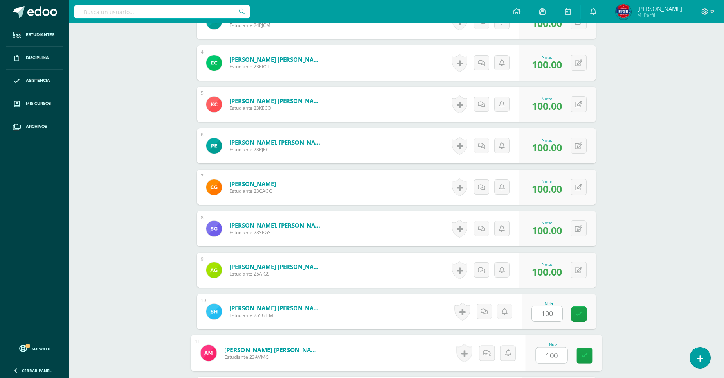
type input "100"
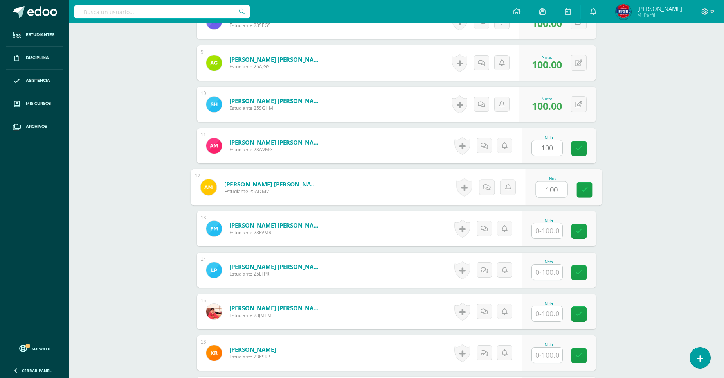
type input "100"
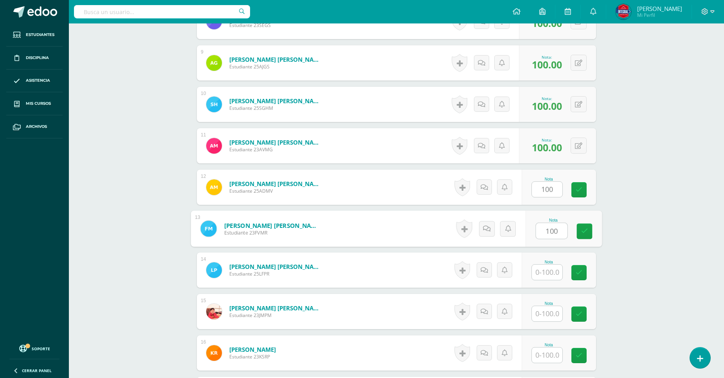
type input "100"
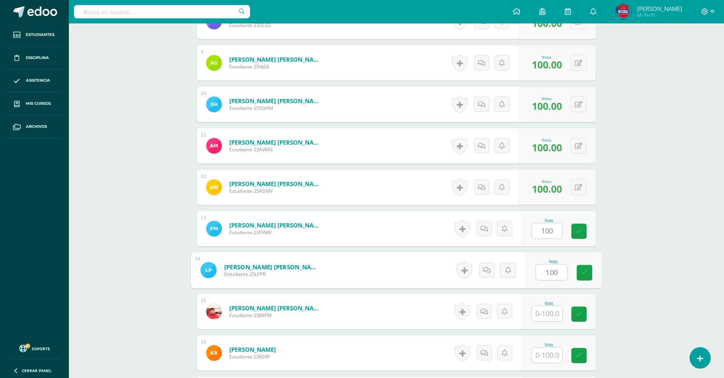
type input "100"
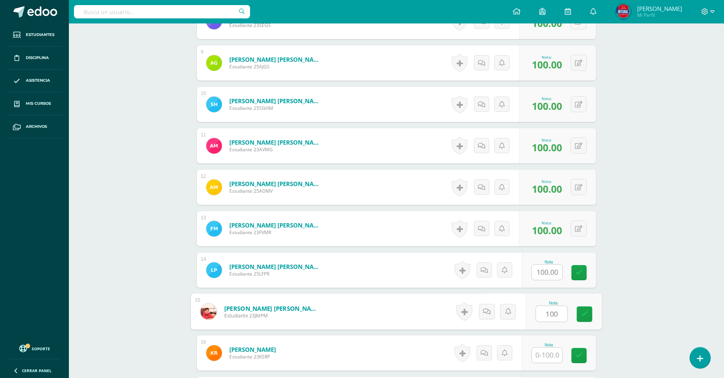
type input "100"
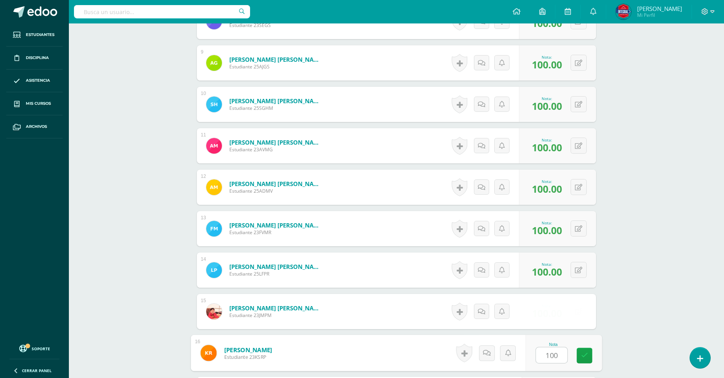
type input "100"
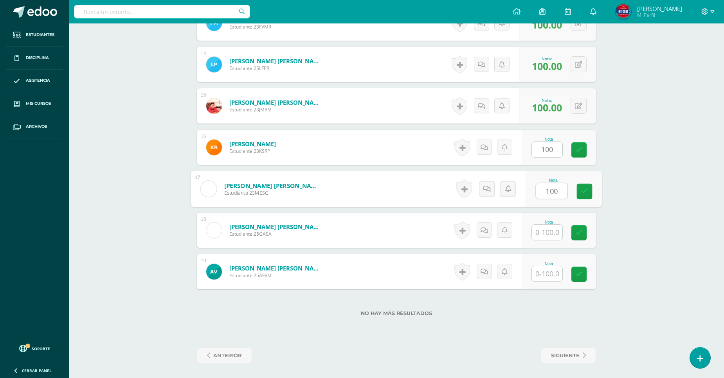
type input "100"
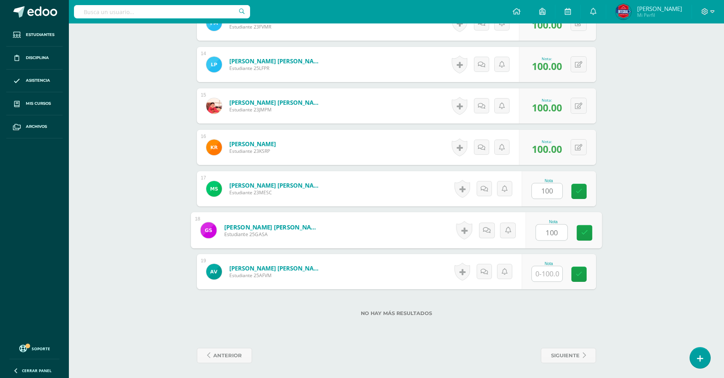
type input "100"
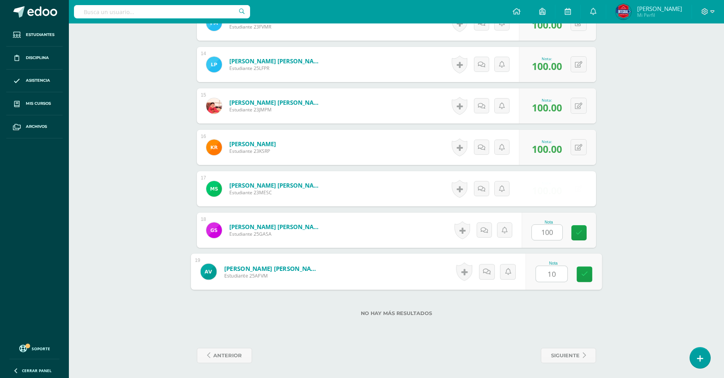
type input "100"
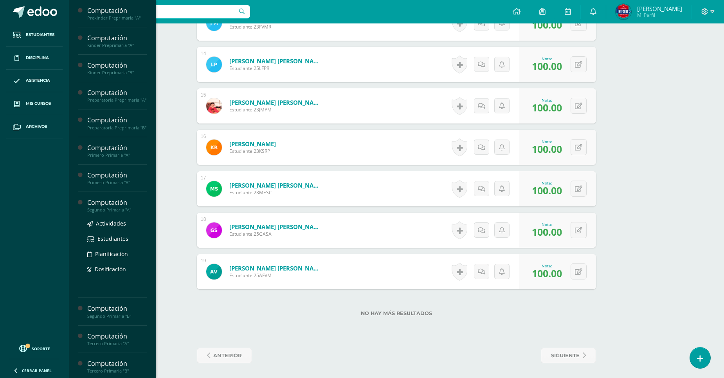
click at [115, 213] on div "Segundo Primaria "A"" at bounding box center [116, 209] width 59 height 5
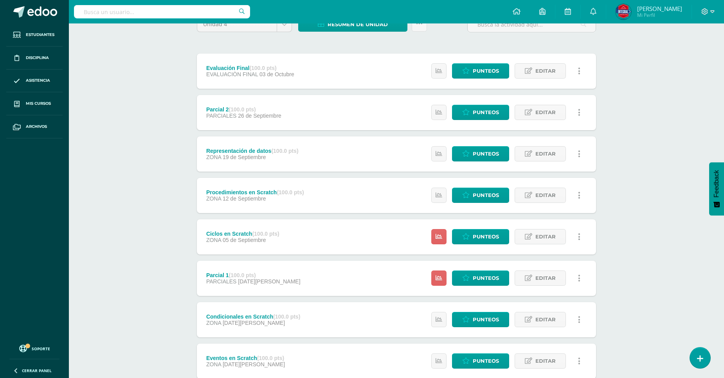
scroll to position [174, 0]
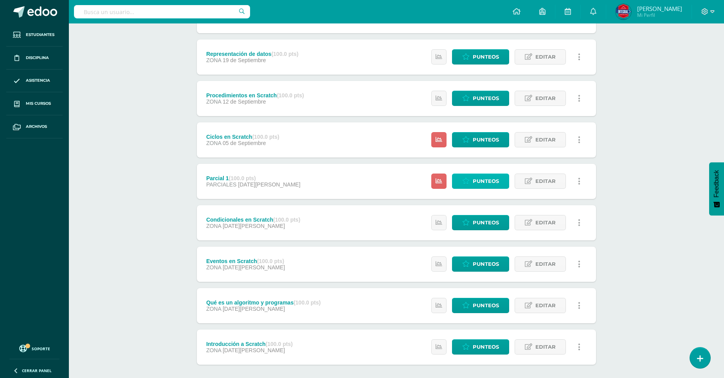
click at [490, 183] on span "Punteos" at bounding box center [486, 181] width 26 height 14
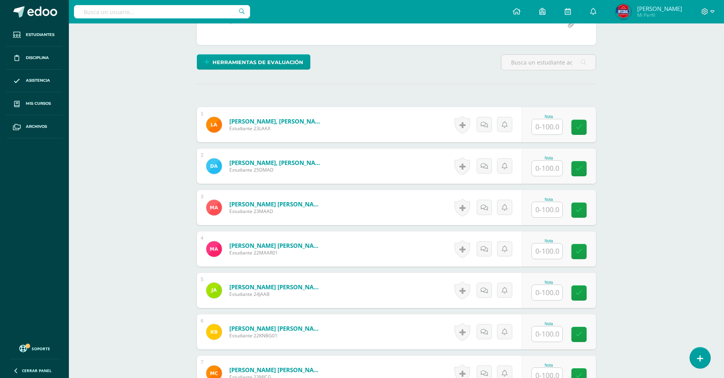
scroll to position [175, 0]
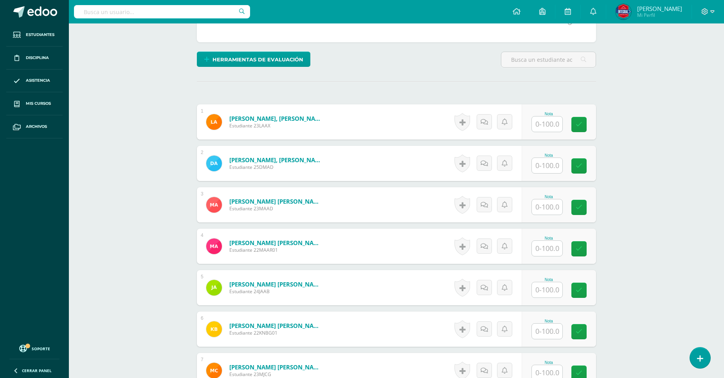
click at [558, 126] on input "text" at bounding box center [547, 124] width 31 height 15
type input "100"
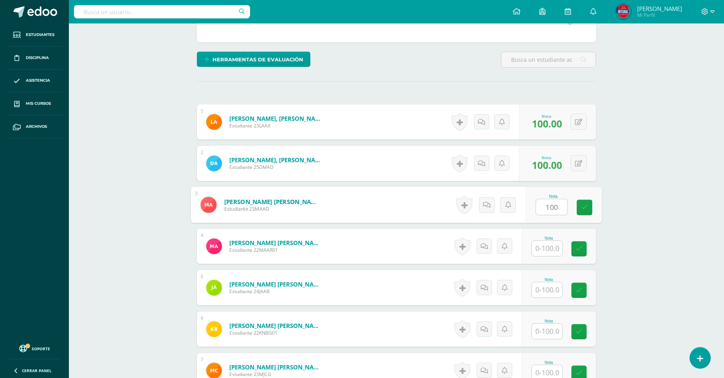
type input "100"
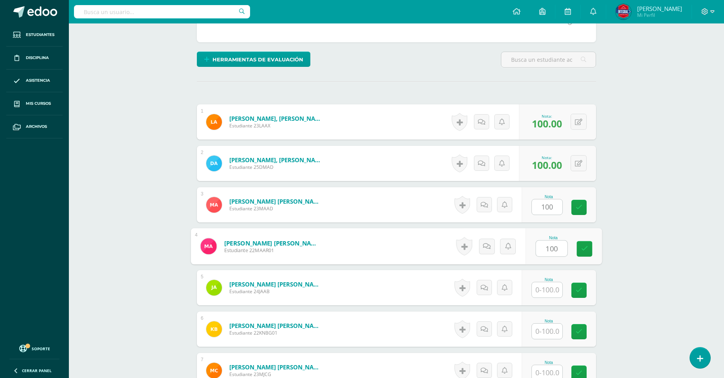
type input "100"
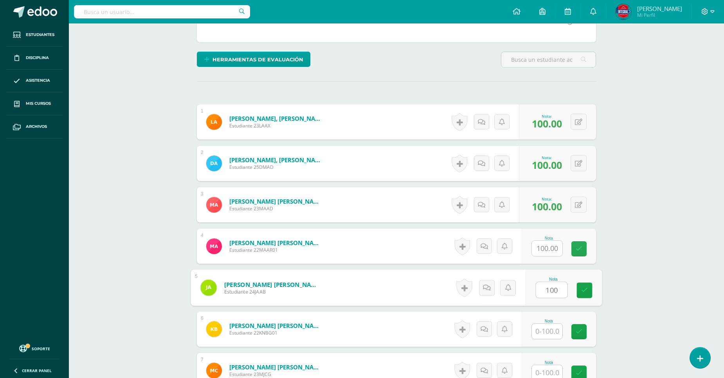
type input "100"
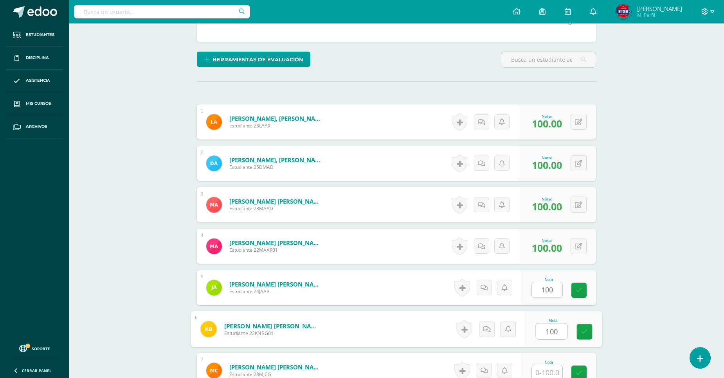
type input "100"
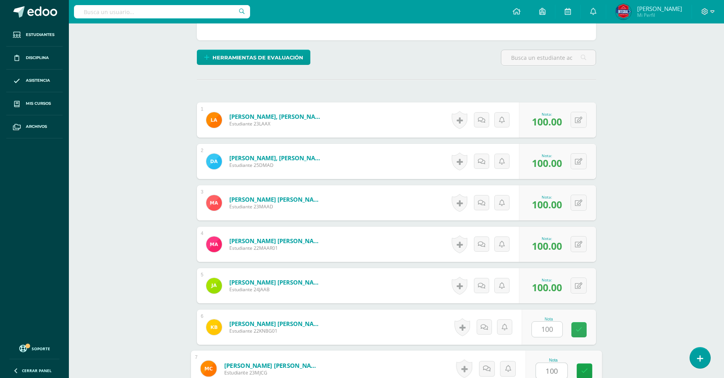
type input "100"
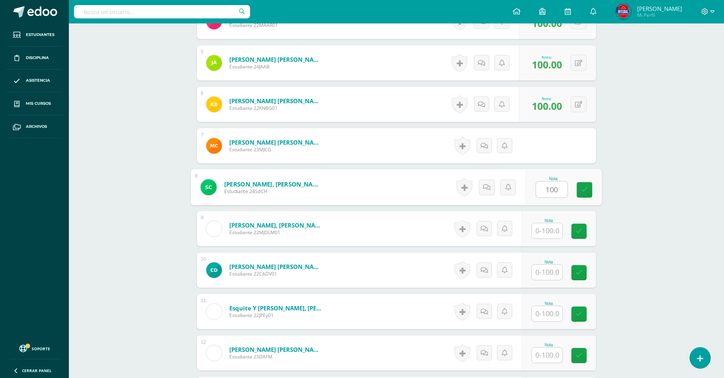
type input "100"
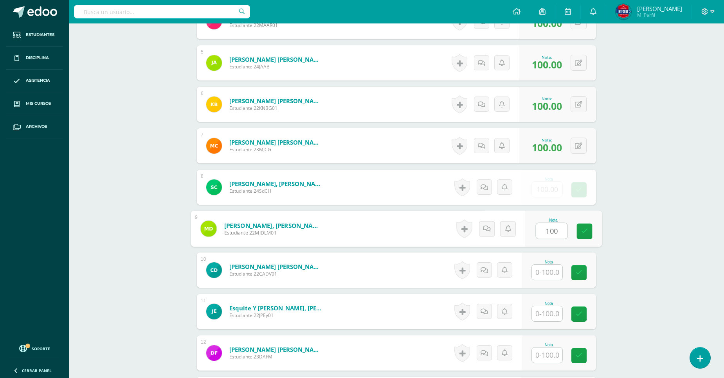
type input "100"
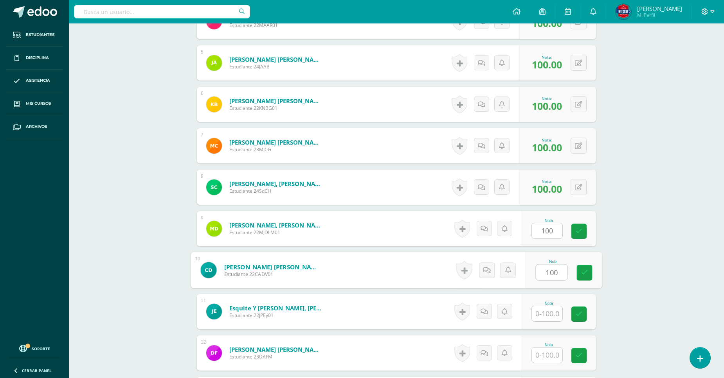
type input "100"
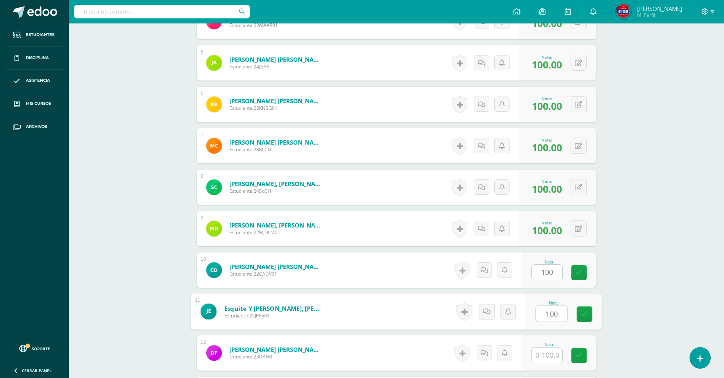
type input "100"
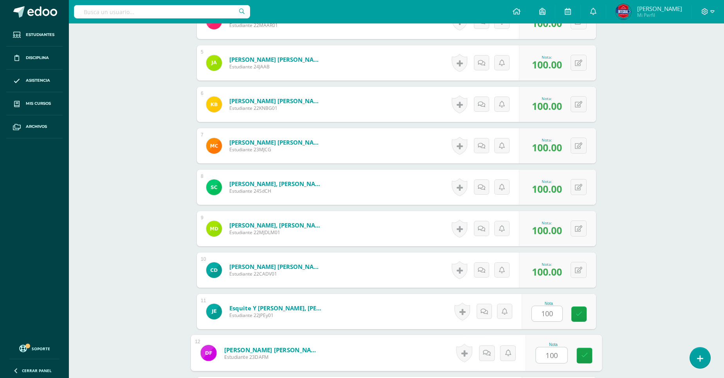
type input "100"
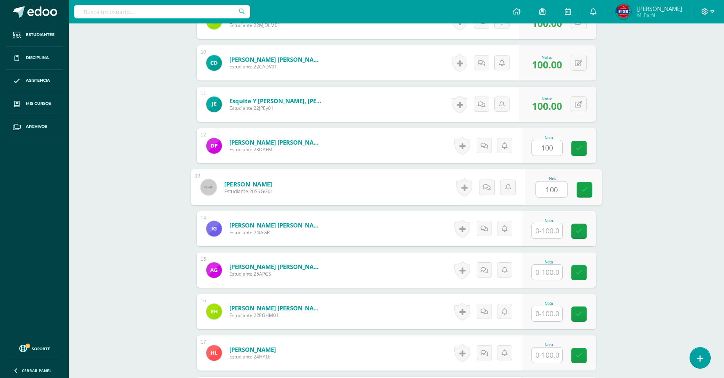
type input "100"
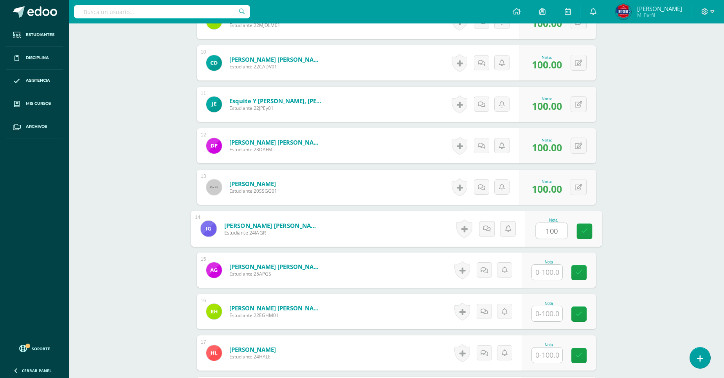
type input "100"
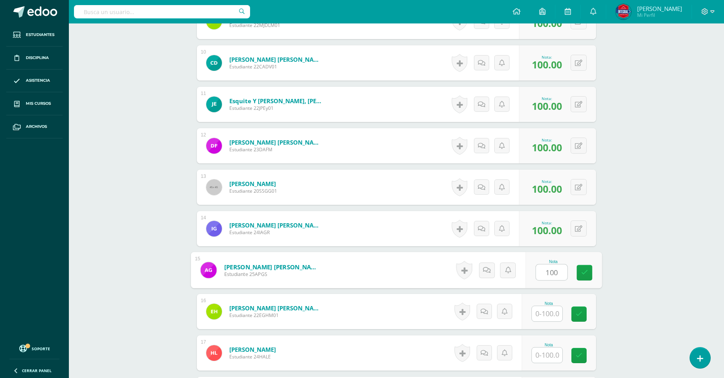
type input "100"
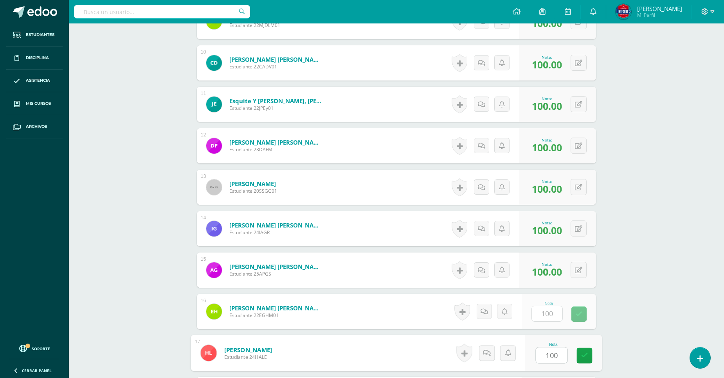
type input "100"
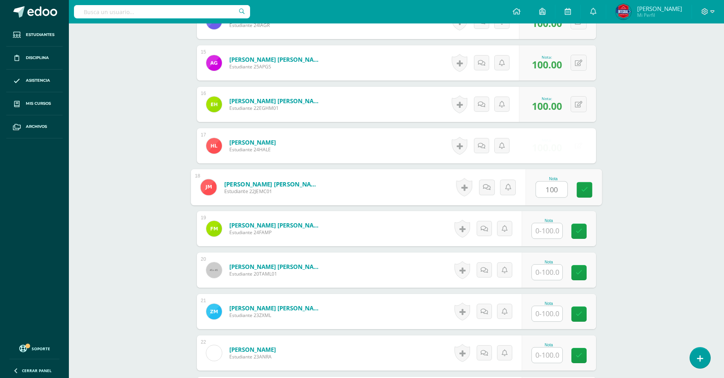
type input "100"
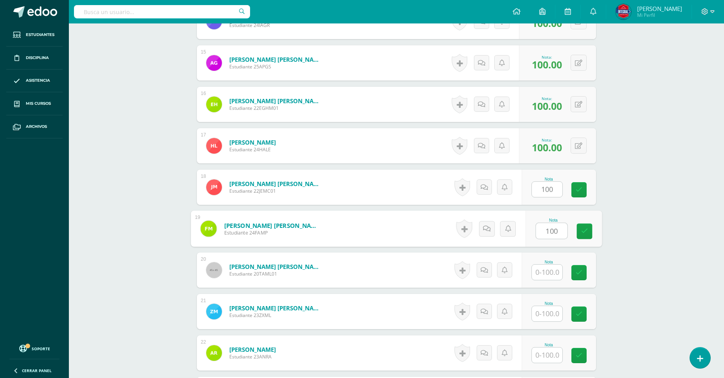
type input "100"
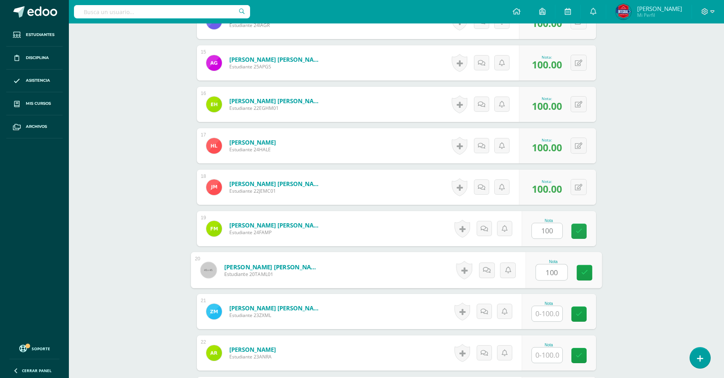
type input "100"
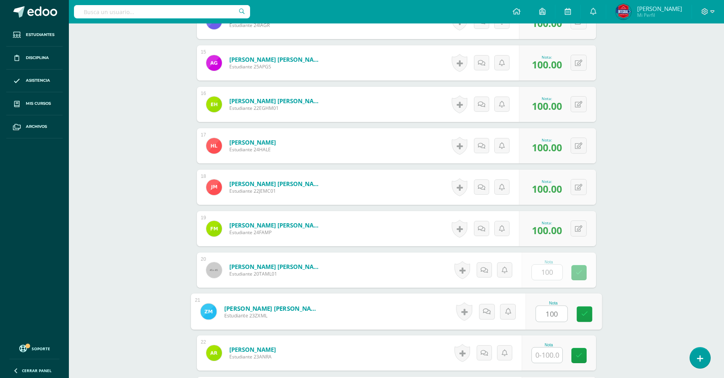
type input "100"
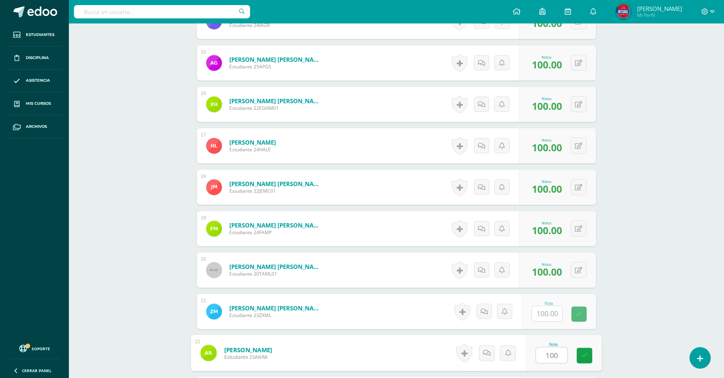
type input "100"
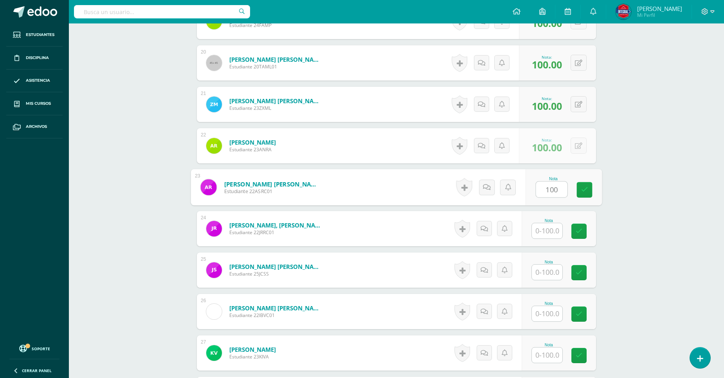
type input "100"
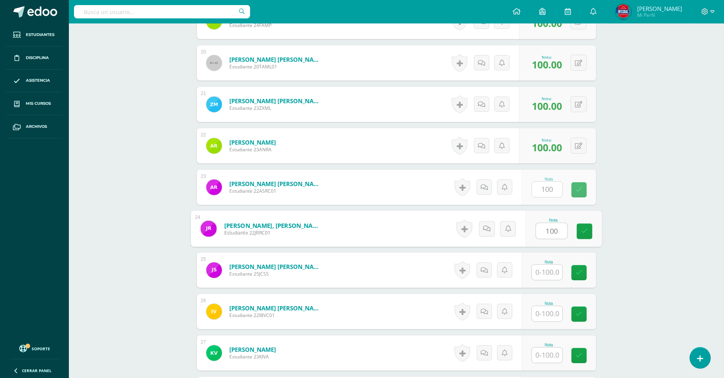
type input "100"
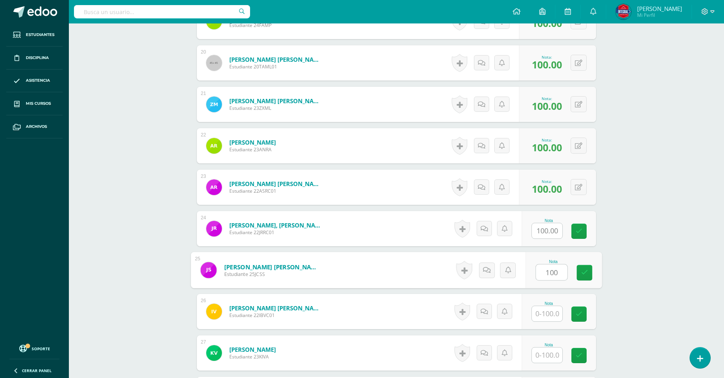
type input "100"
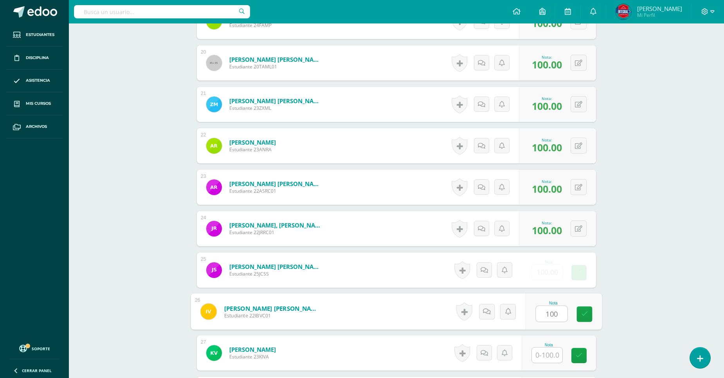
type input "100"
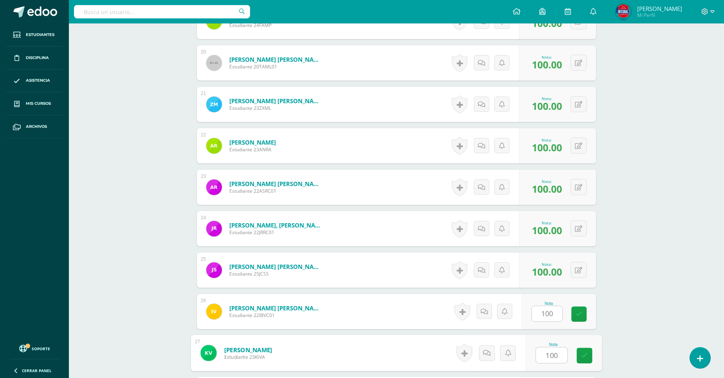
type input "100"
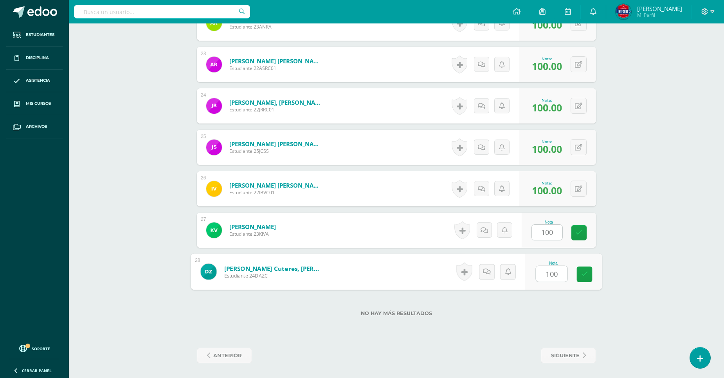
type input "1001"
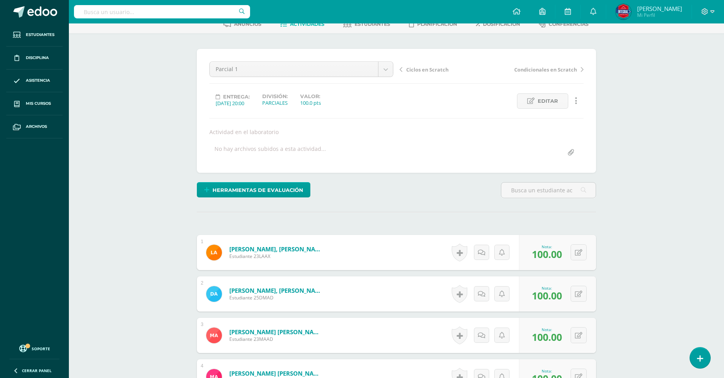
scroll to position [0, 0]
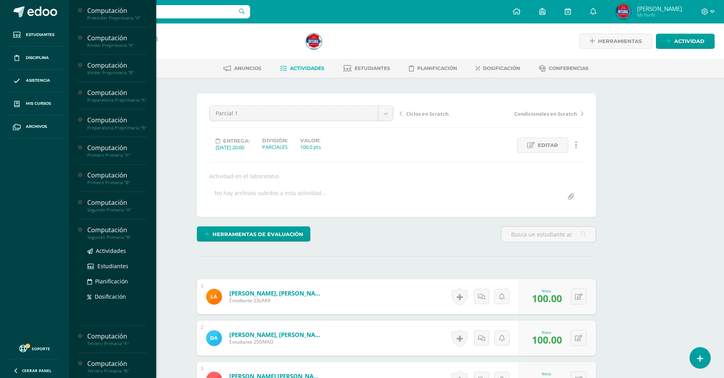
click at [106, 240] on div "Segundo Primaria "B"" at bounding box center [116, 237] width 59 height 5
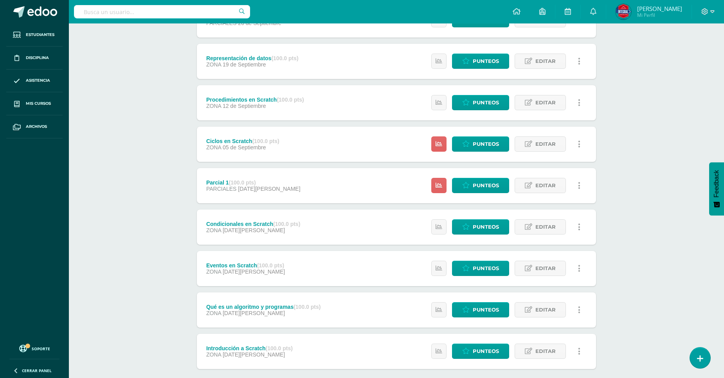
scroll to position [174, 0]
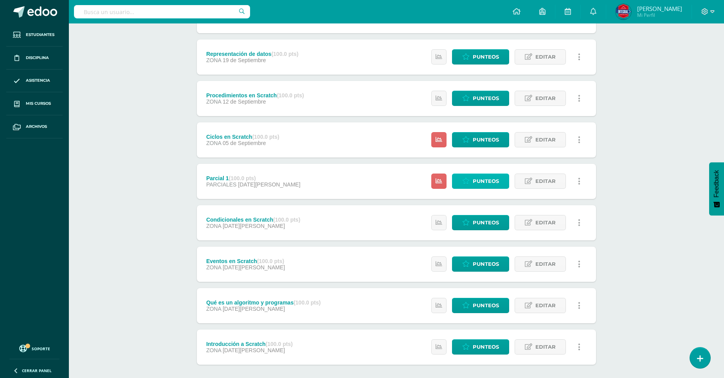
click at [471, 181] on link "Punteos" at bounding box center [480, 181] width 57 height 15
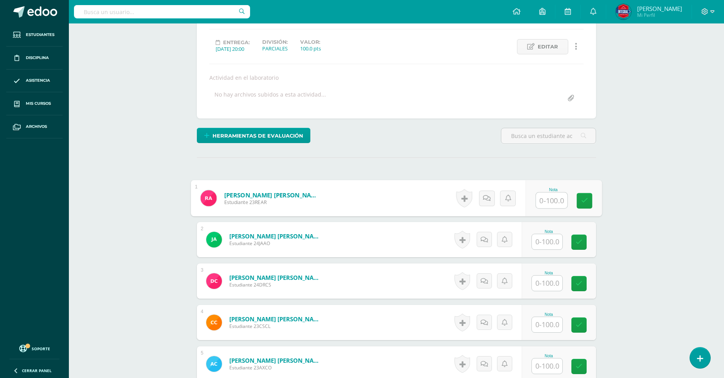
click at [558, 196] on input "text" at bounding box center [551, 201] width 31 height 16
type input "100"
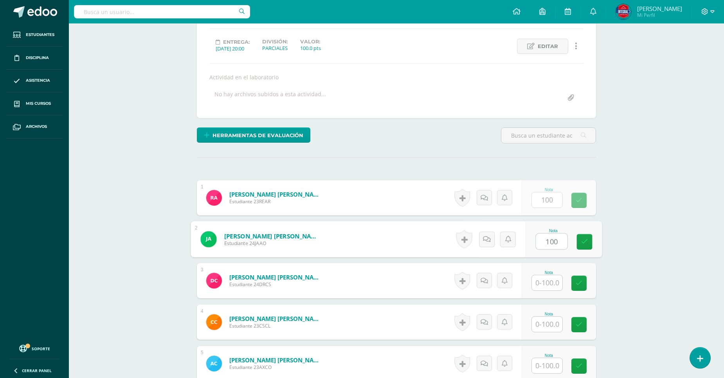
type input "100"
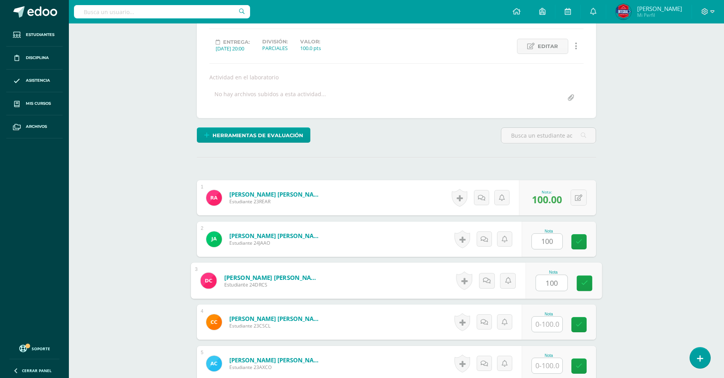
type input "100"
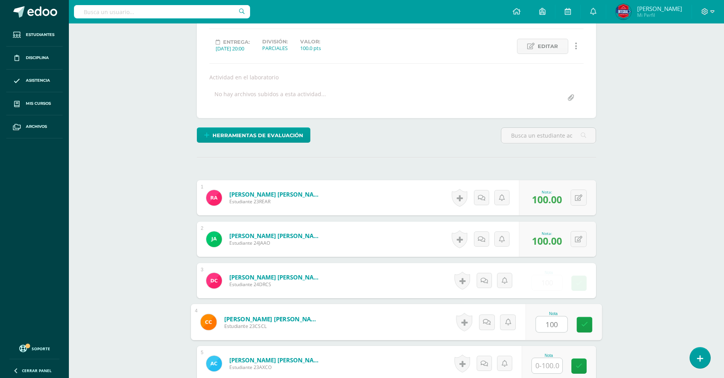
type input "100"
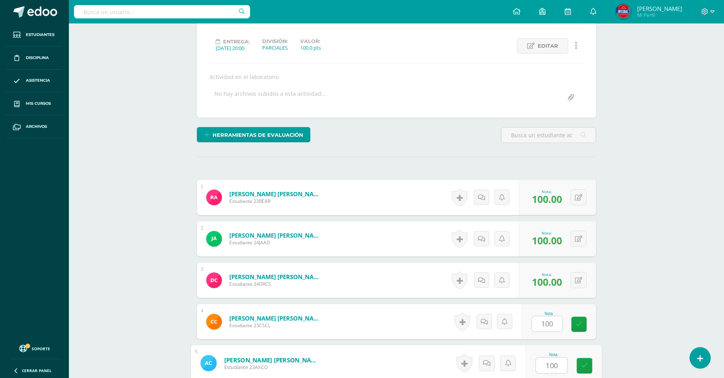
type input "100"
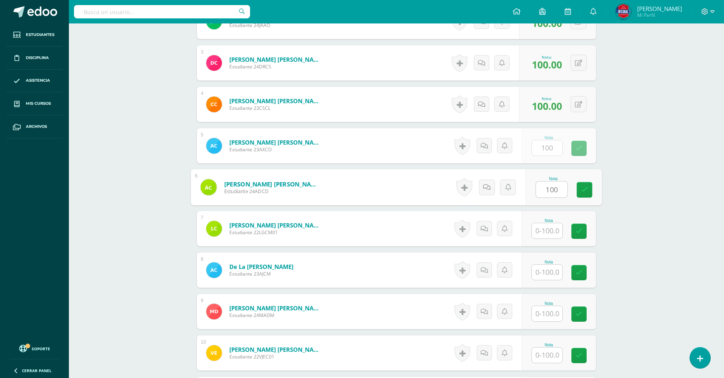
type input "100"
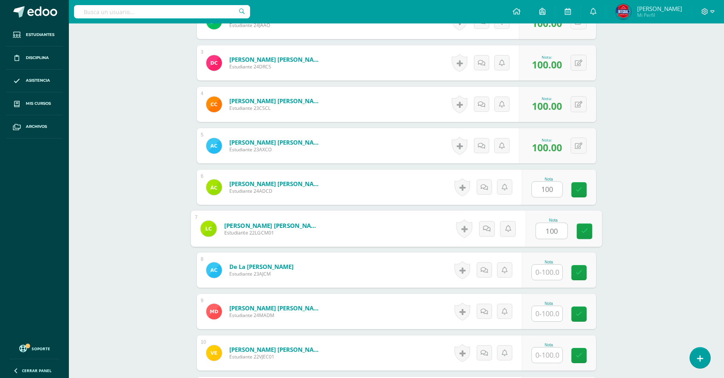
type input "100"
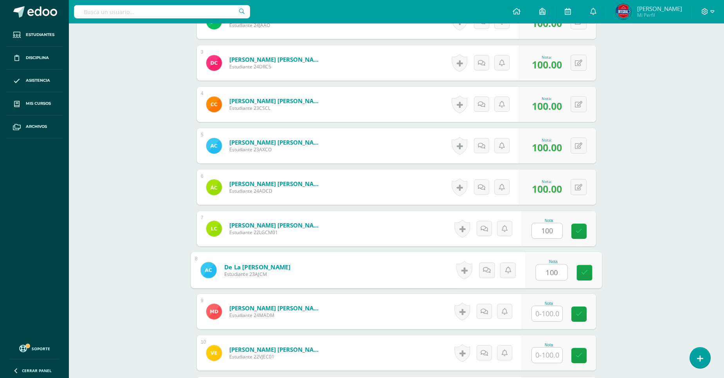
type input "100"
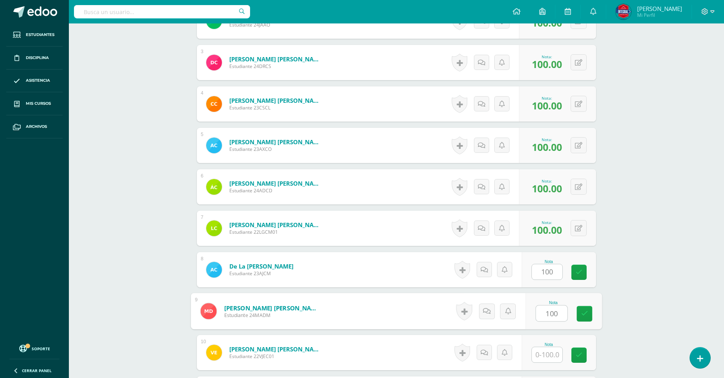
type input "100"
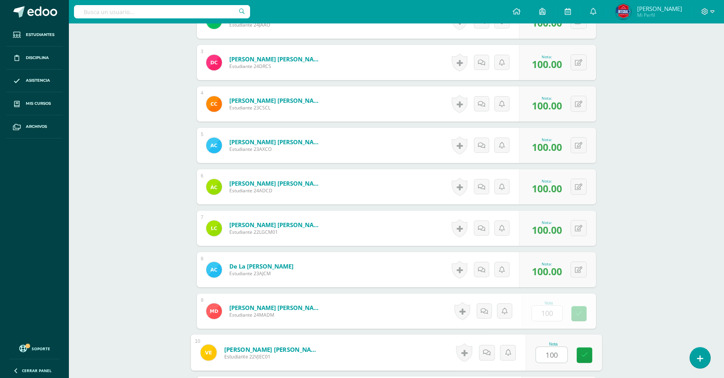
type input "100"
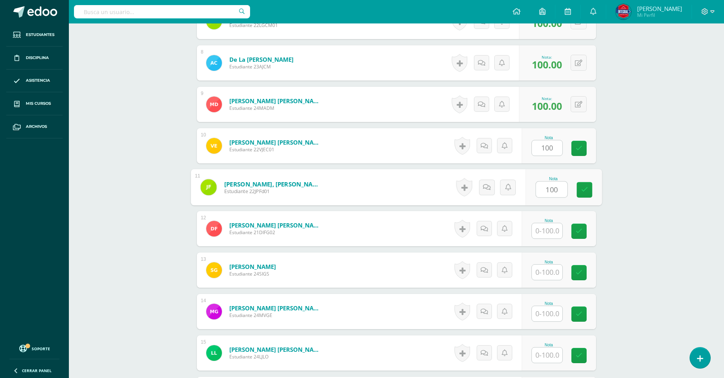
type input "100"
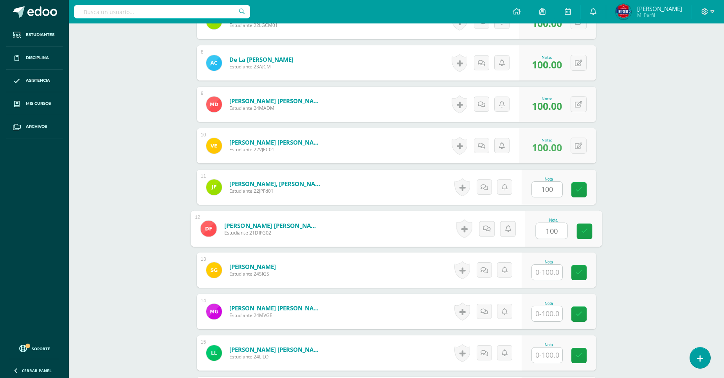
type input "100"
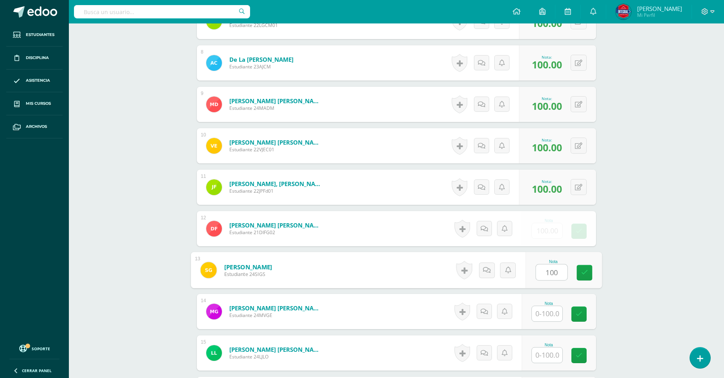
type input "100"
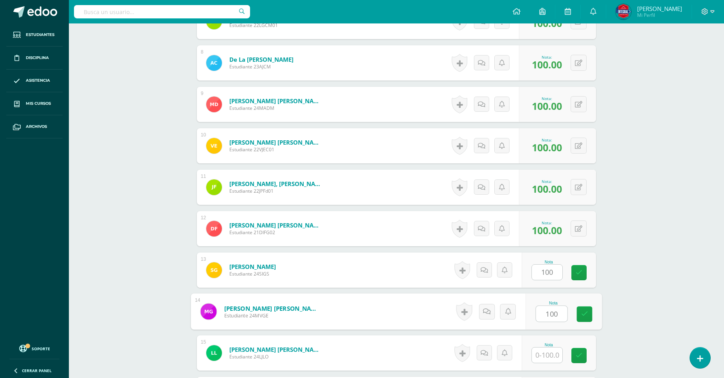
type input "100"
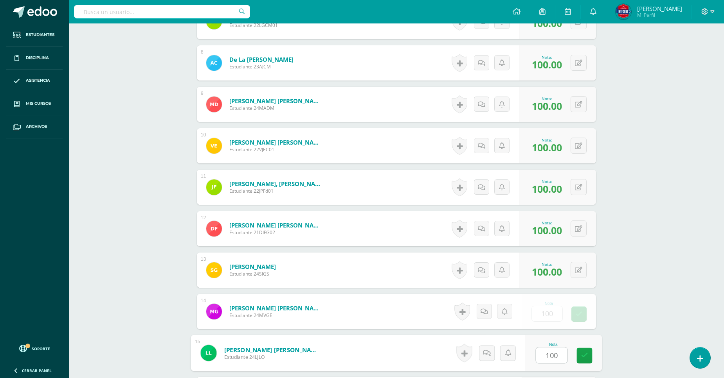
type input "100"
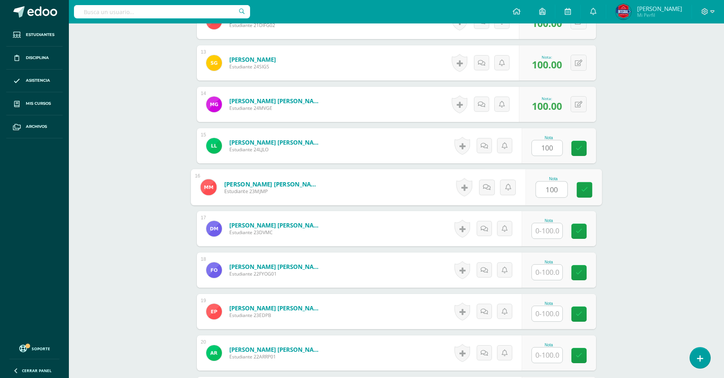
type input "100"
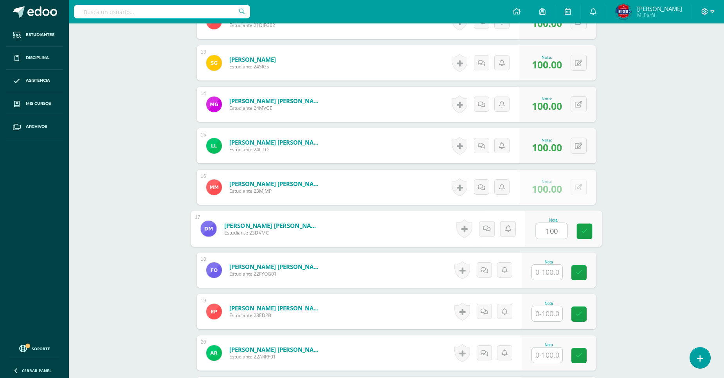
type input "100"
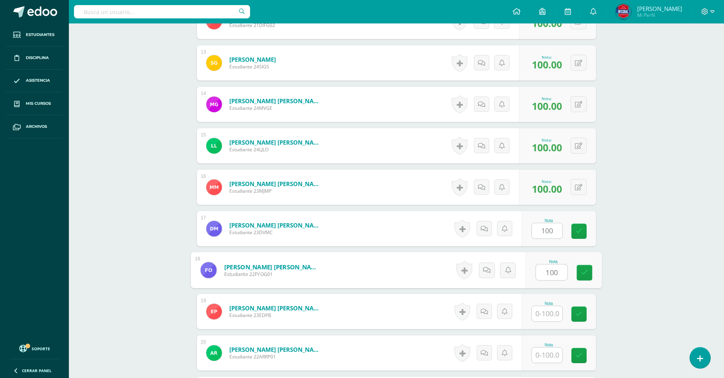
type input "100"
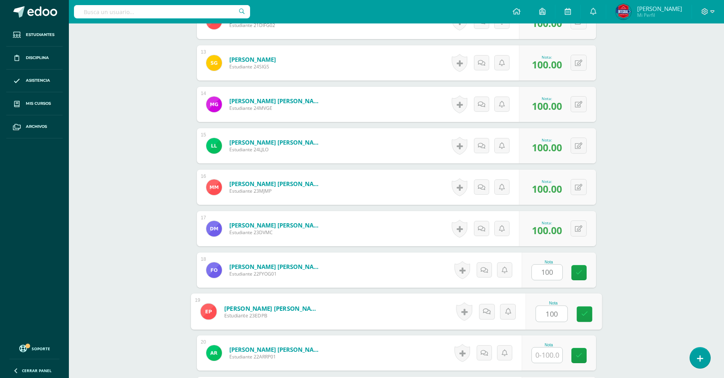
type input "100"
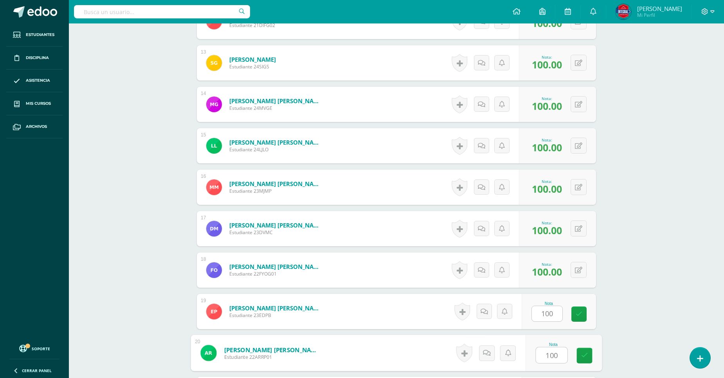
type input "100"
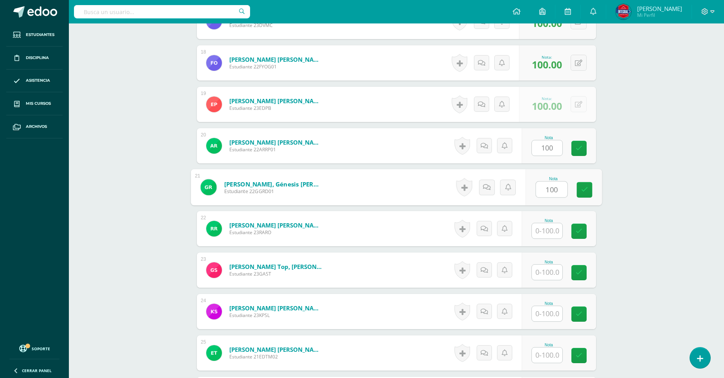
type input "100"
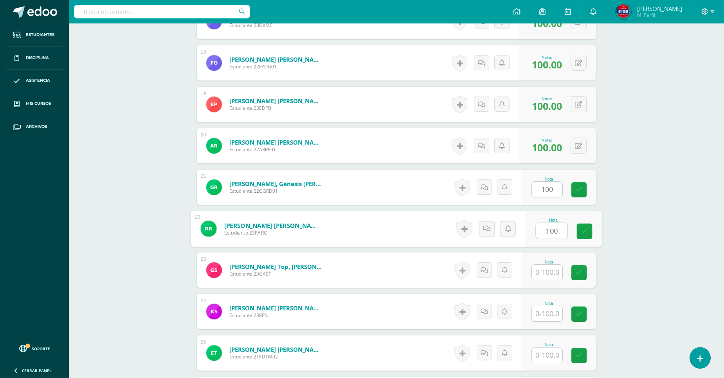
type input "100"
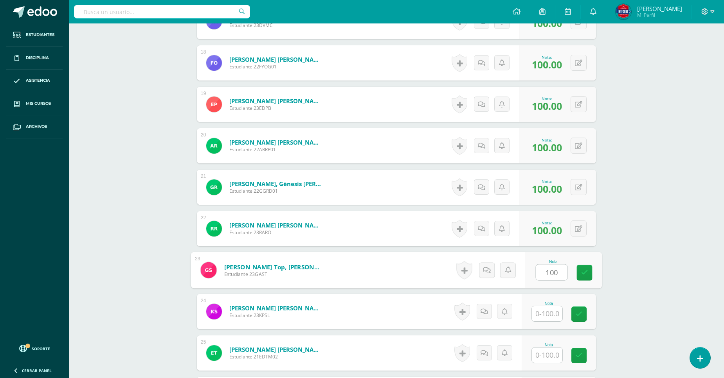
type input "100"
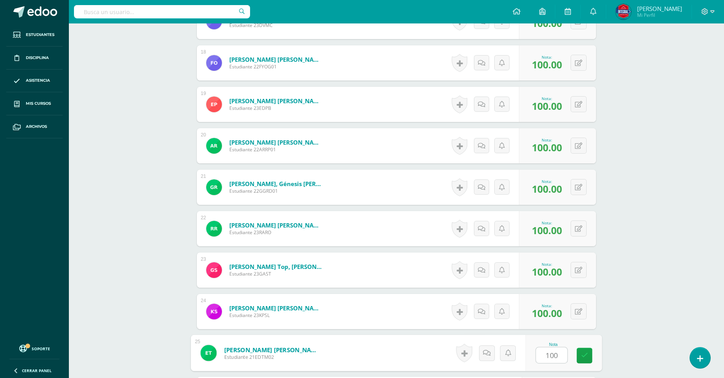
type input "100"
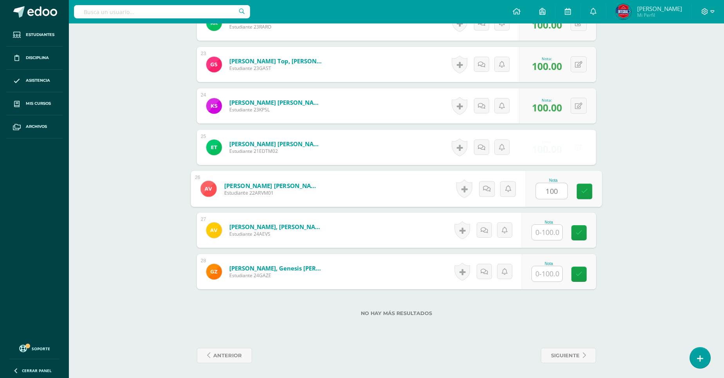
type input "100"
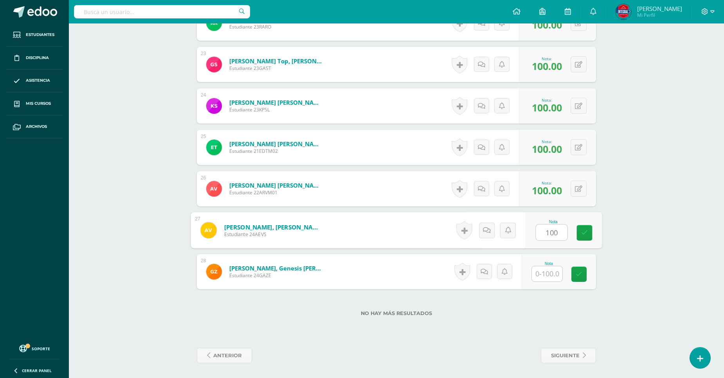
type input "100"
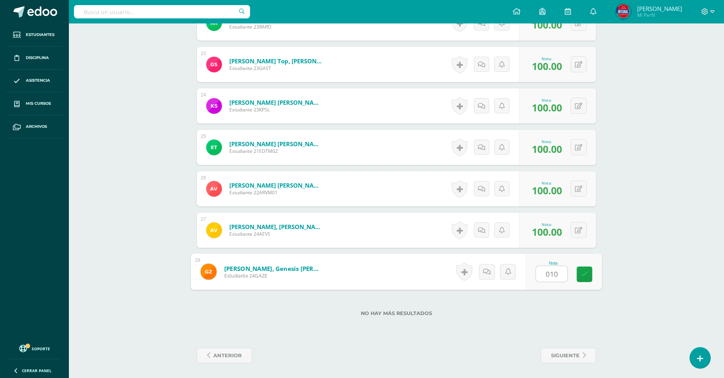
type input "0100"
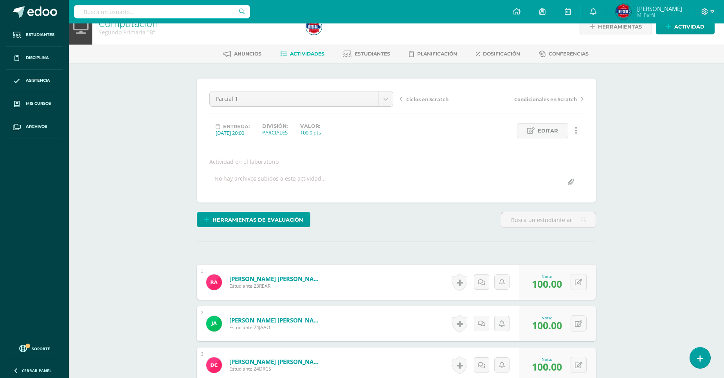
scroll to position [0, 0]
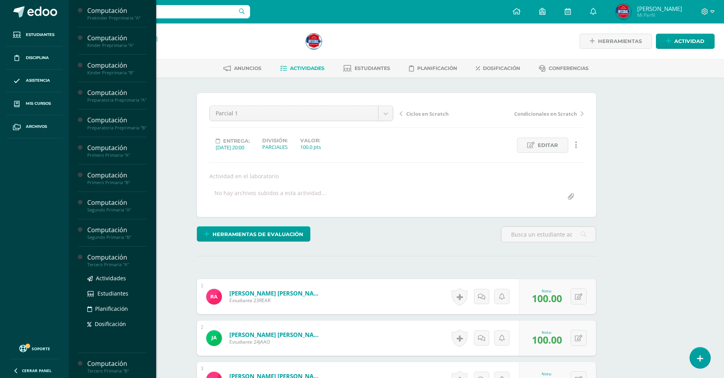
click at [119, 262] on div "Computación" at bounding box center [116, 257] width 59 height 9
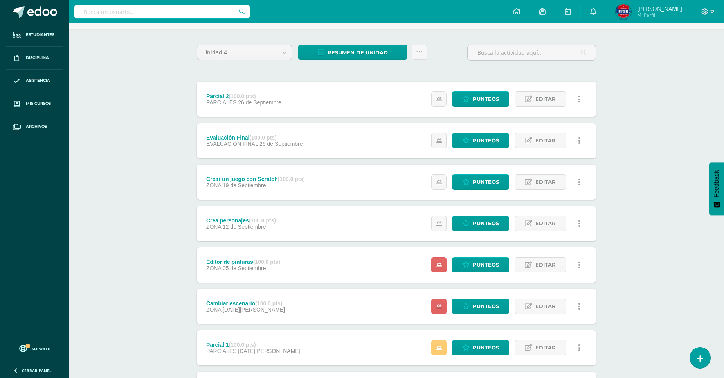
scroll to position [130, 0]
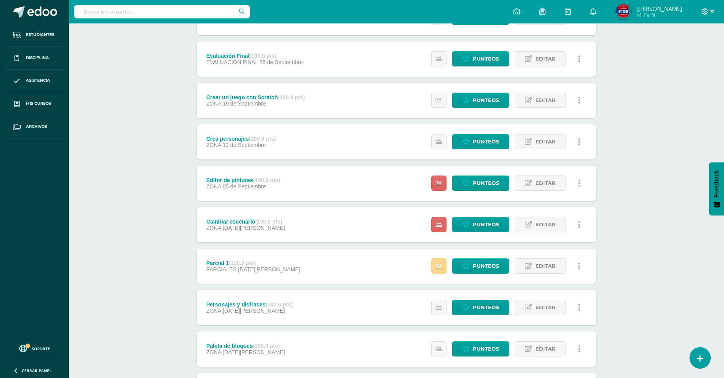
click at [439, 263] on icon at bounding box center [438, 266] width 7 height 7
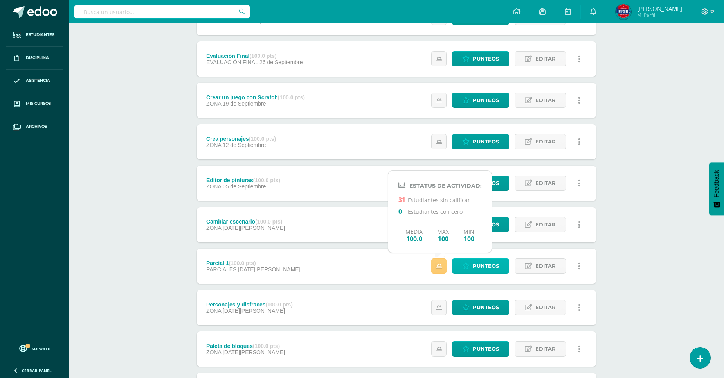
click at [488, 267] on span "Punteos" at bounding box center [486, 266] width 26 height 14
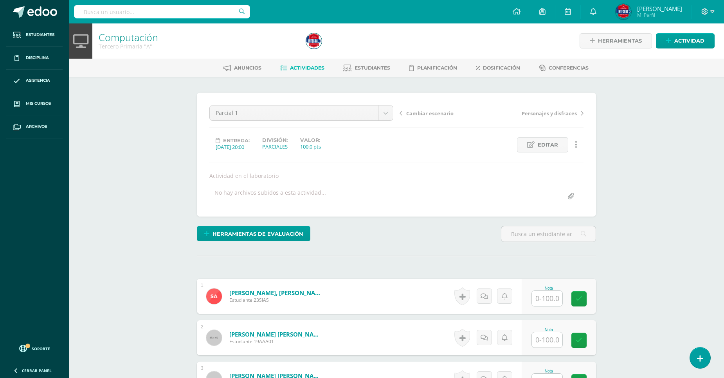
scroll to position [1, 0]
click at [557, 298] on input "text" at bounding box center [551, 299] width 31 height 16
type input "100"
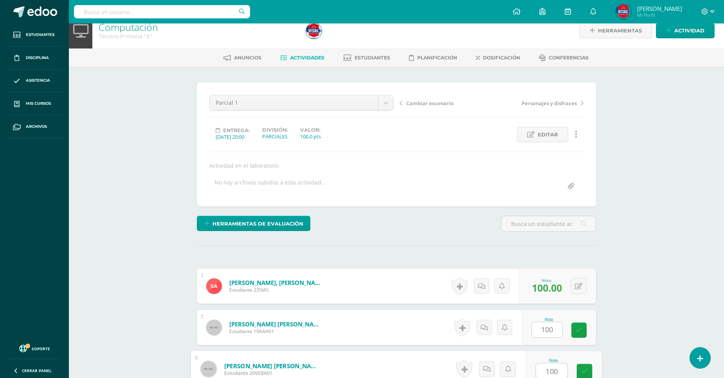
type input "100"
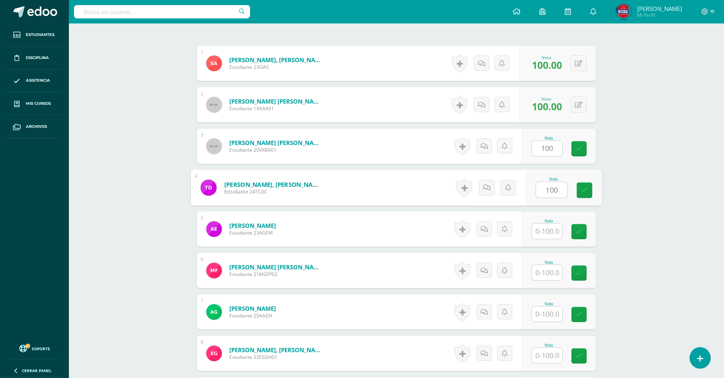
type input "100"
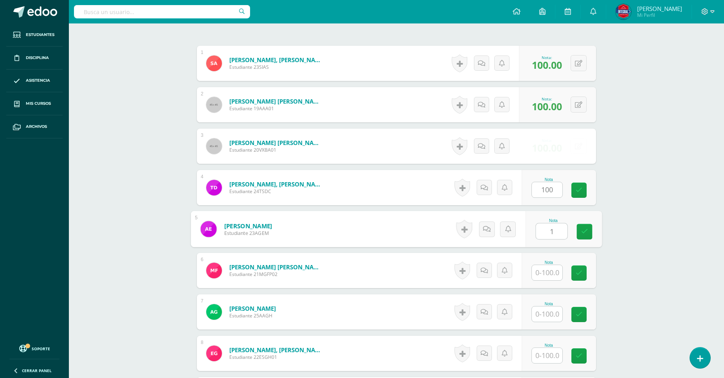
scroll to position [234, 0]
type input "100"
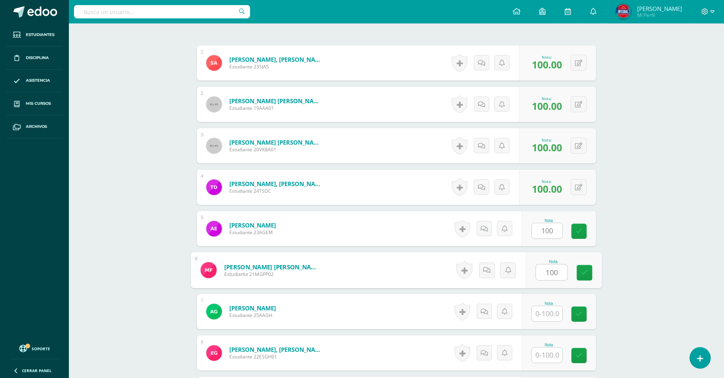
type input "100"
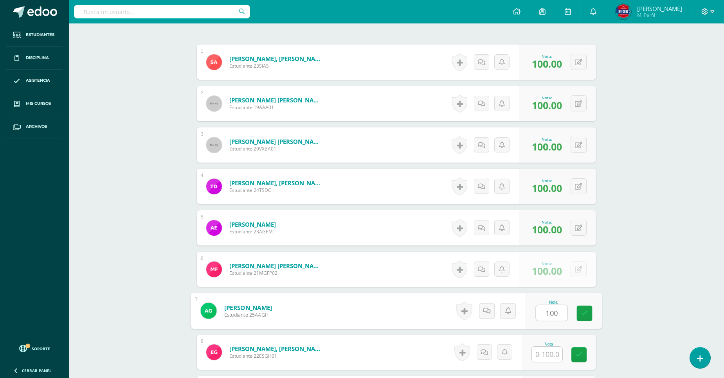
type input "100"
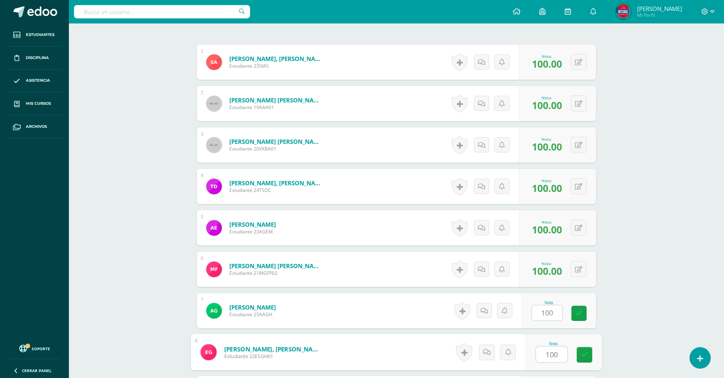
type input "100"
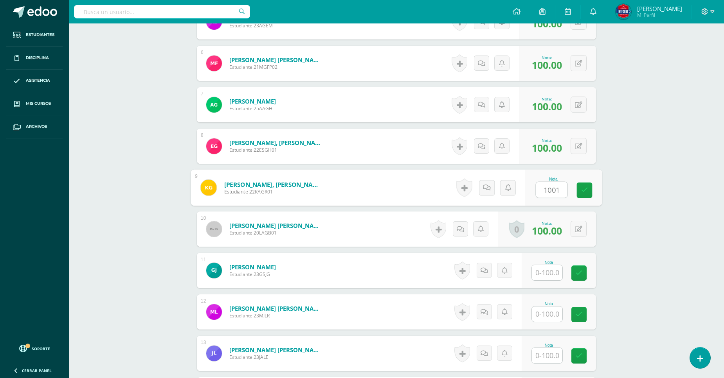
type input "10010"
click at [552, 273] on input "text" at bounding box center [547, 272] width 31 height 15
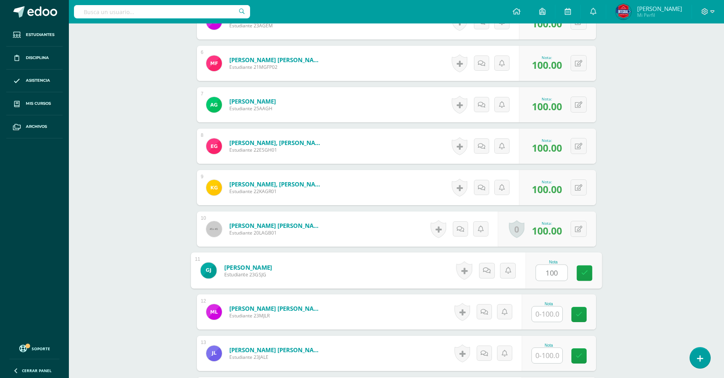
type input "100"
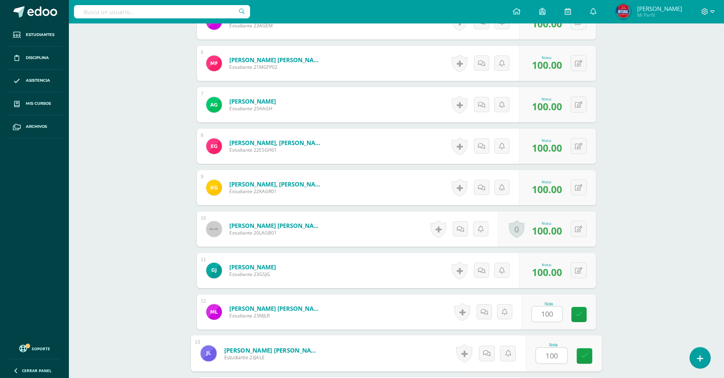
type input "100"
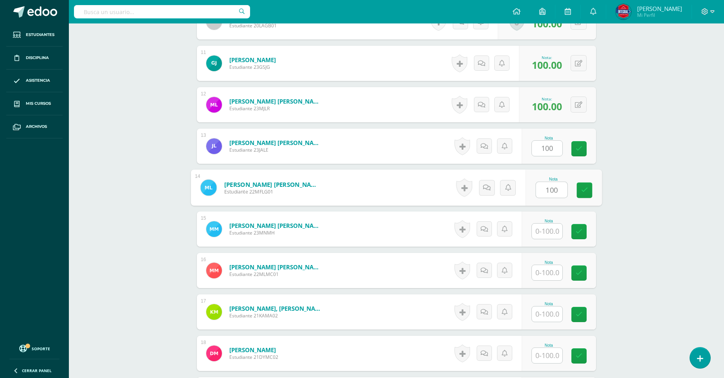
type input "100"
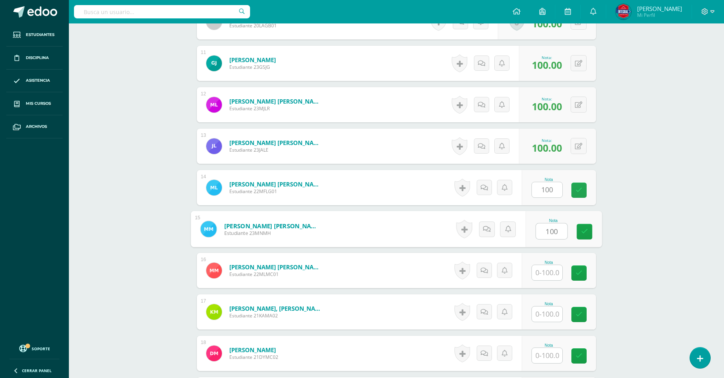
type input "100"
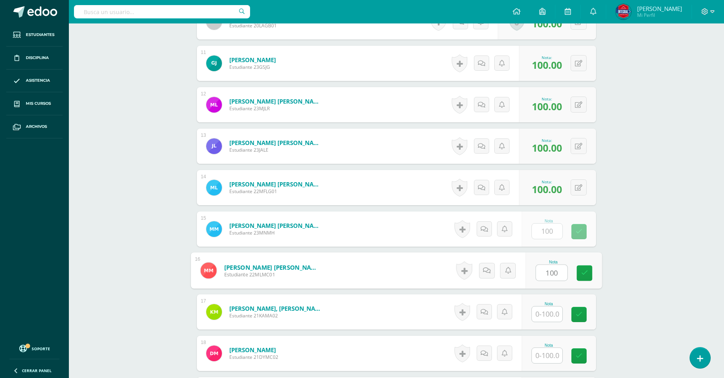
type input "100"
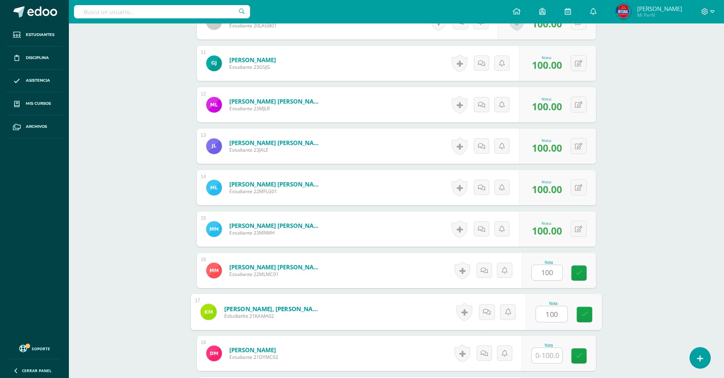
type input "100"
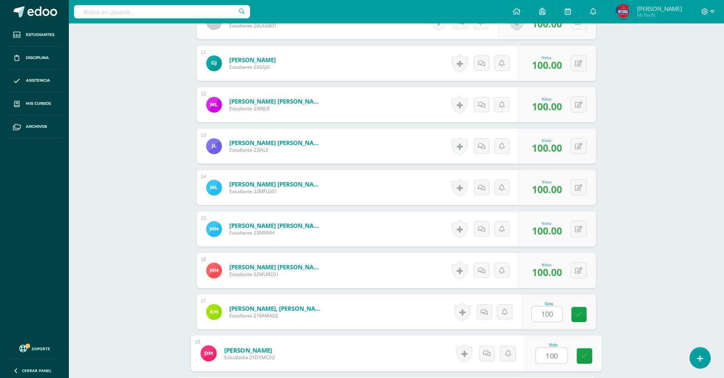
type input "100"
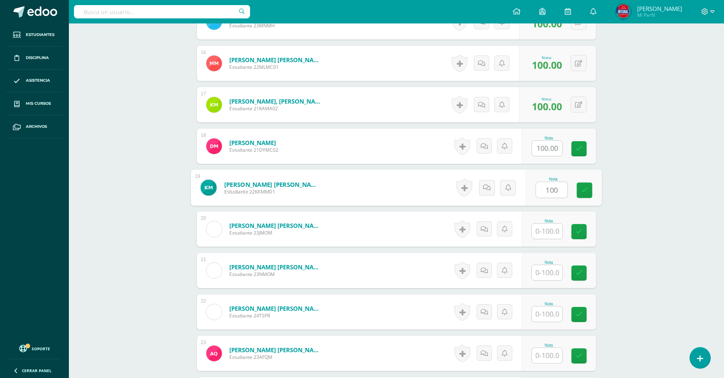
type input "100"
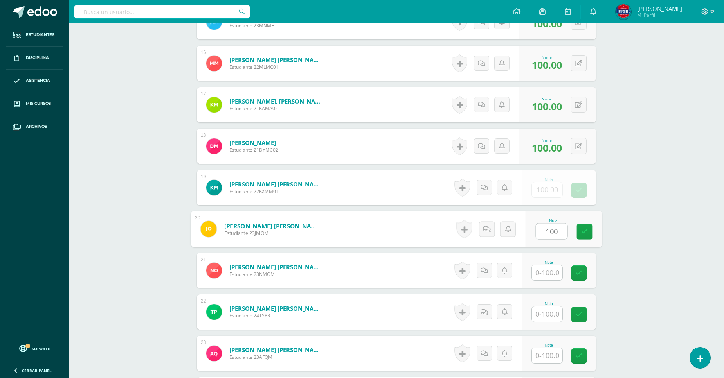
type input "100"
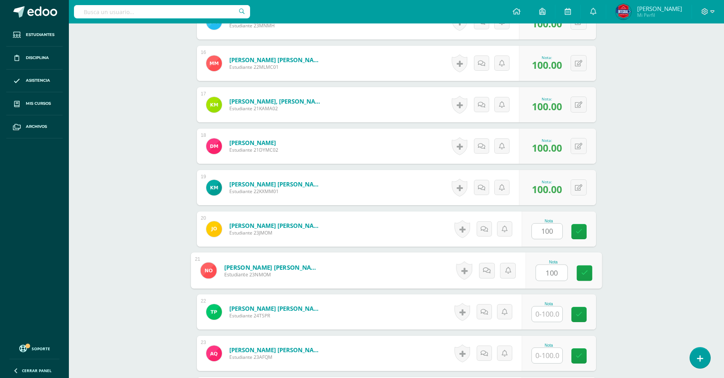
type input "100"
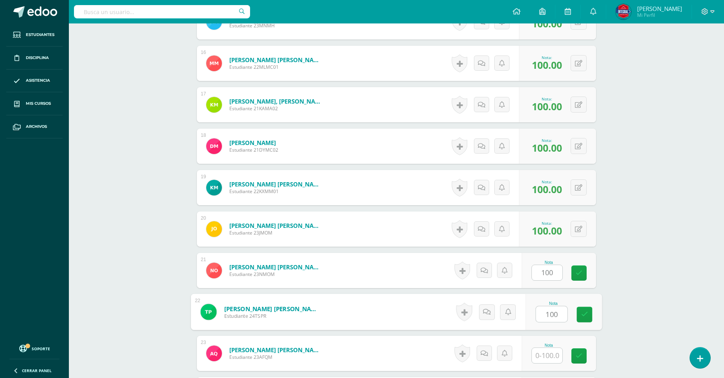
type input "100"
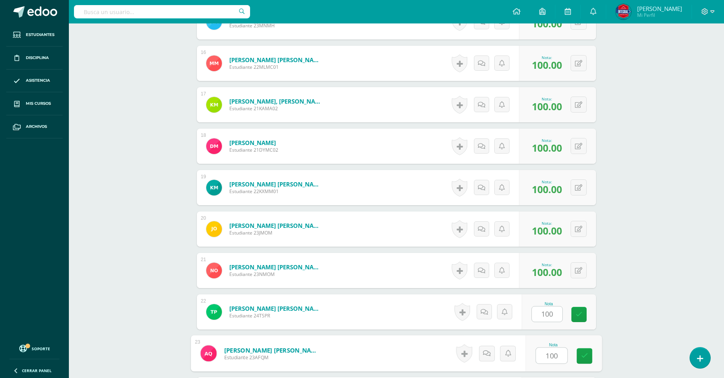
type input "100"
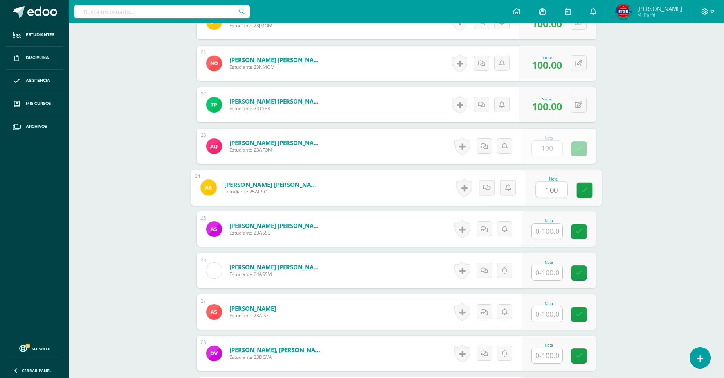
type input "100"
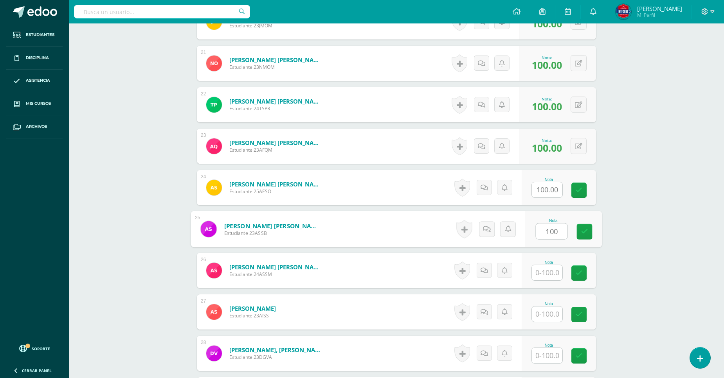
type input "100"
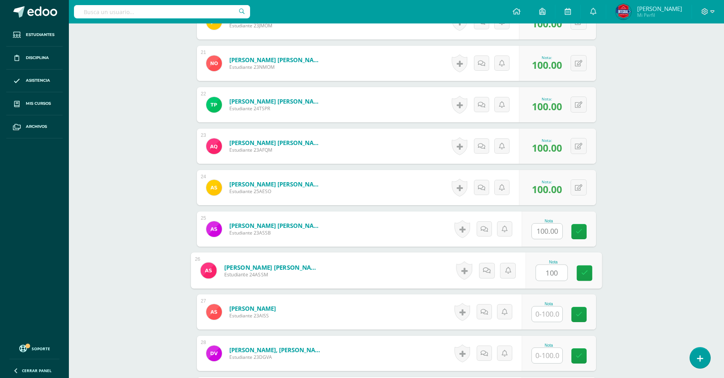
type input "100"
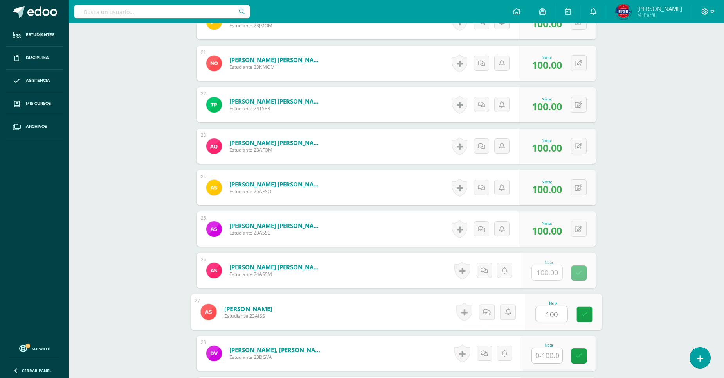
type input "100"
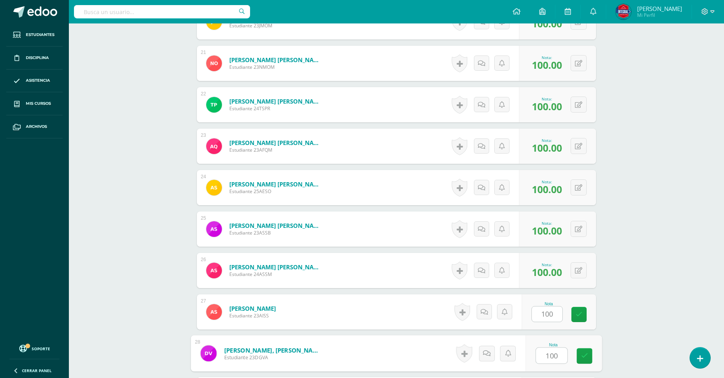
type input "100"
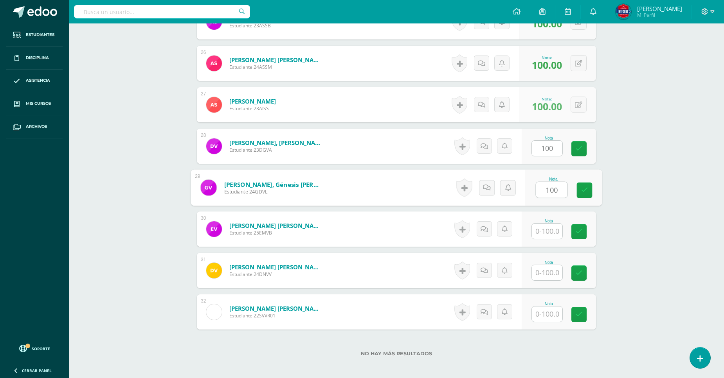
type input "100"
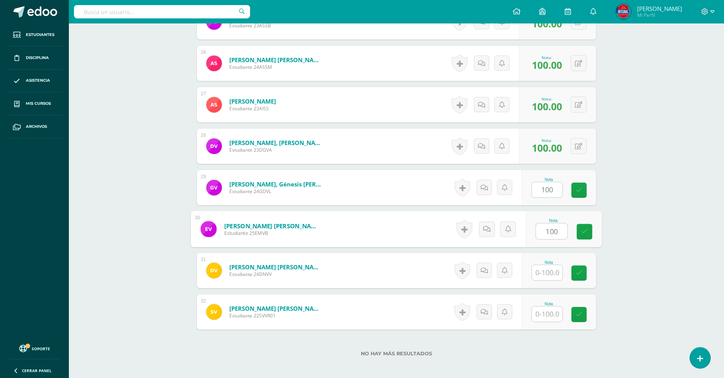
type input "100"
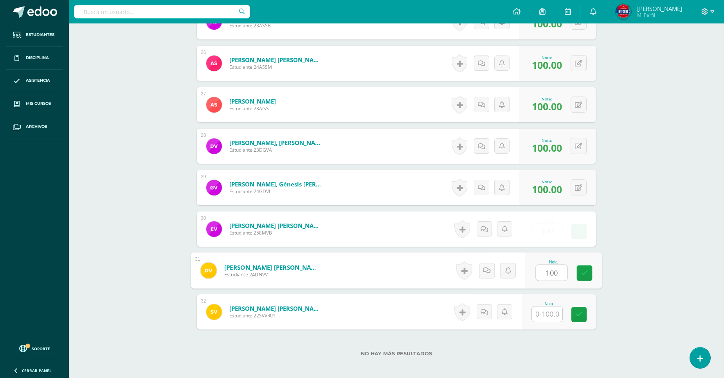
type input "100"
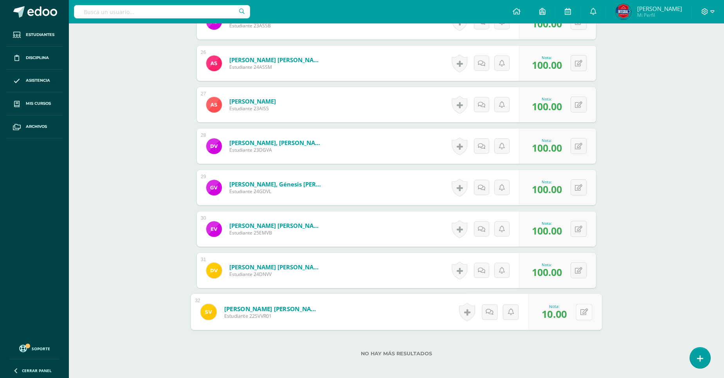
click at [573, 311] on div "0 Logros Logros obtenidos Aún no hay logros agregados Nota: 10.00" at bounding box center [565, 312] width 74 height 36
click at [583, 315] on button at bounding box center [583, 312] width 16 height 16
type input "100"
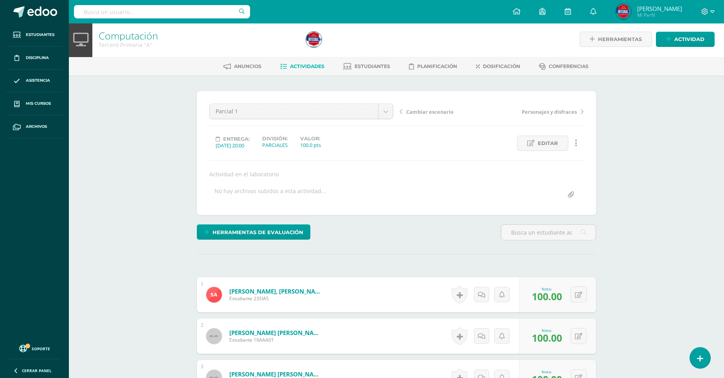
scroll to position [0, 0]
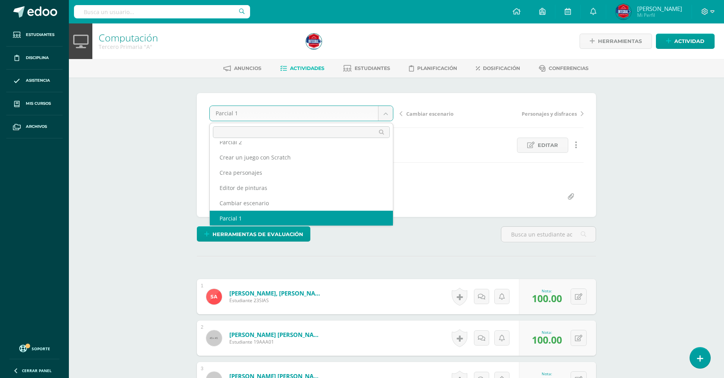
scroll to position [18, 0]
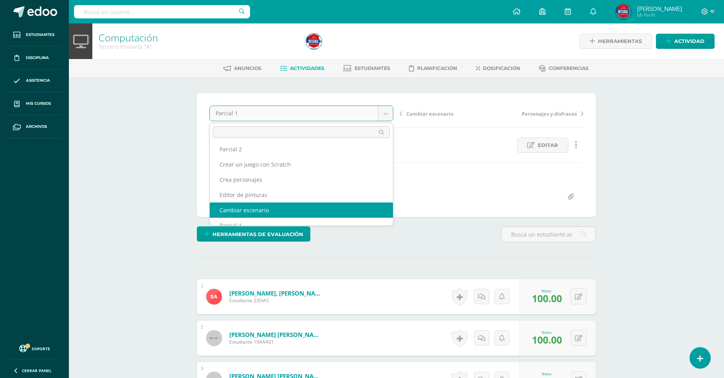
select select "/dashboard/teacher/grade-activity/194050/"
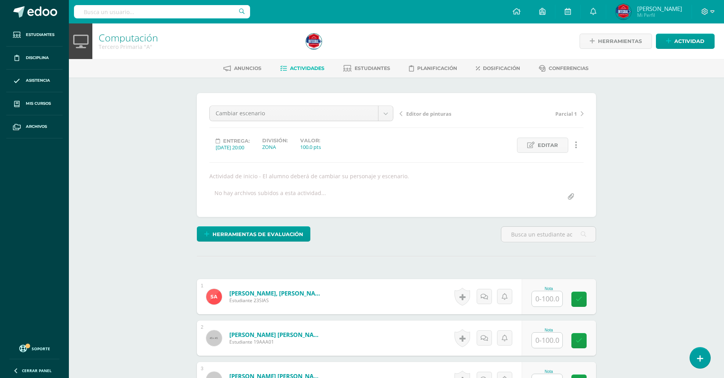
scroll to position [0, 0]
click at [540, 295] on input "text" at bounding box center [551, 299] width 31 height 16
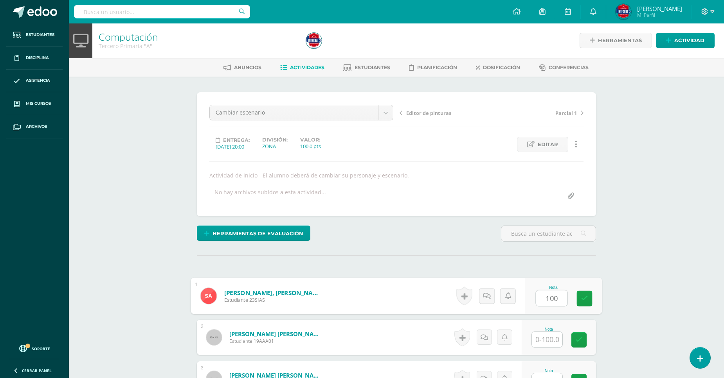
type input "100"
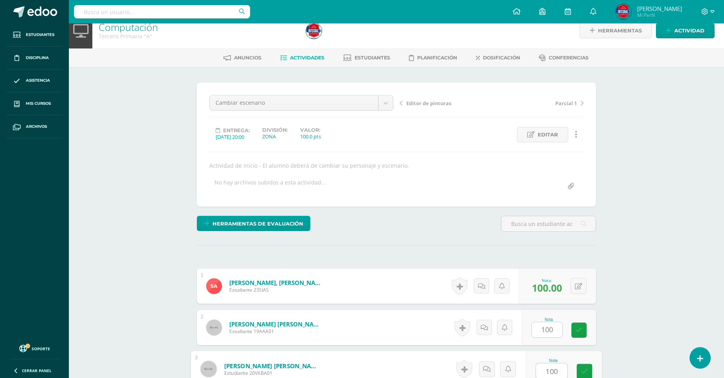
type input "100"
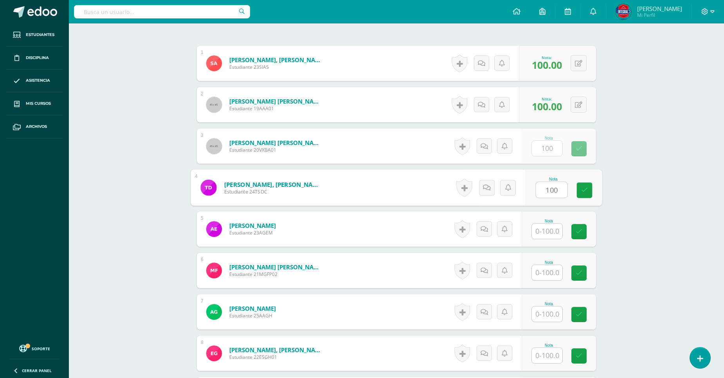
type input "100"
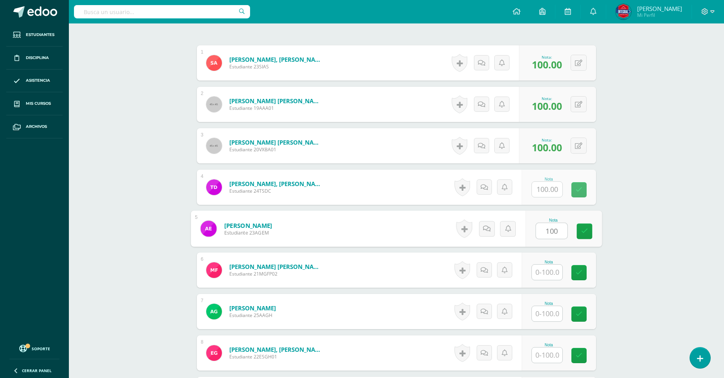
type input "100"
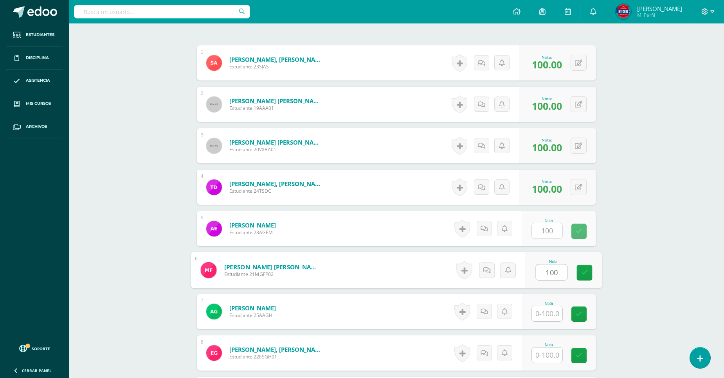
type input "100"
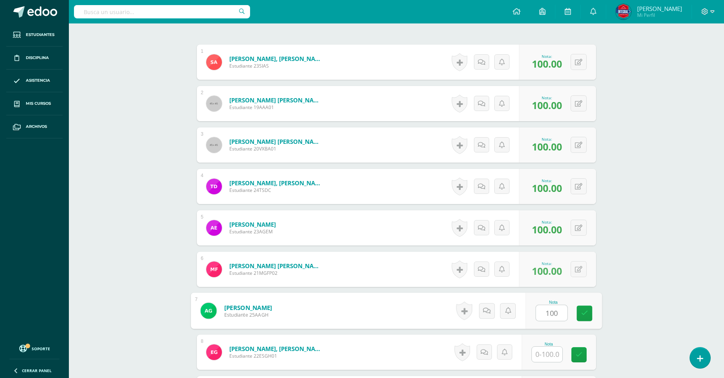
type input "100"
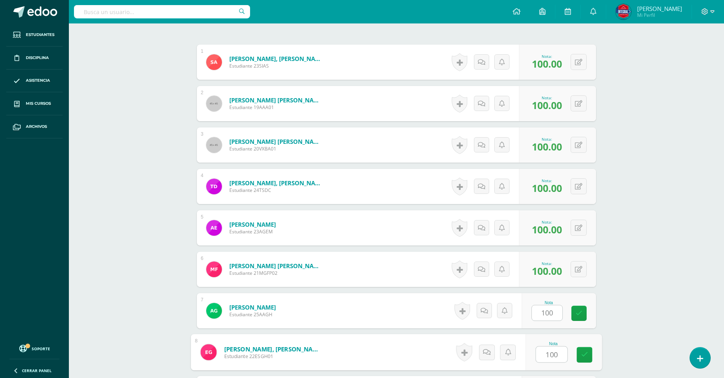
type input "100"
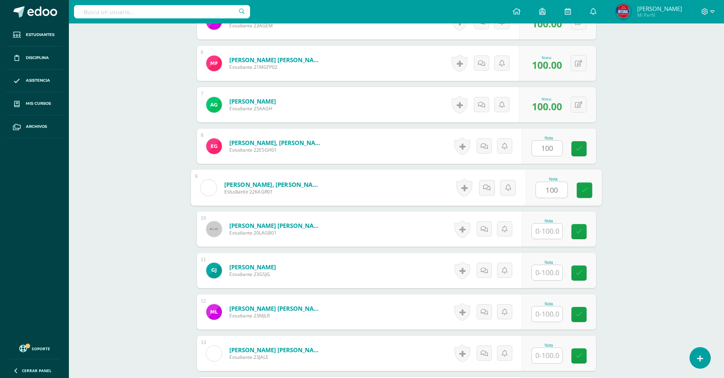
type input "100"
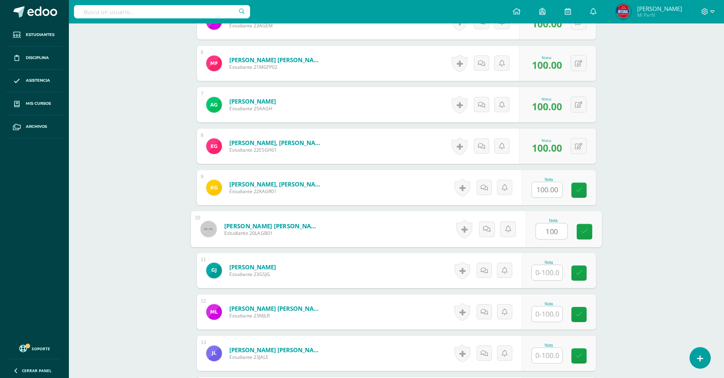
type input "100"
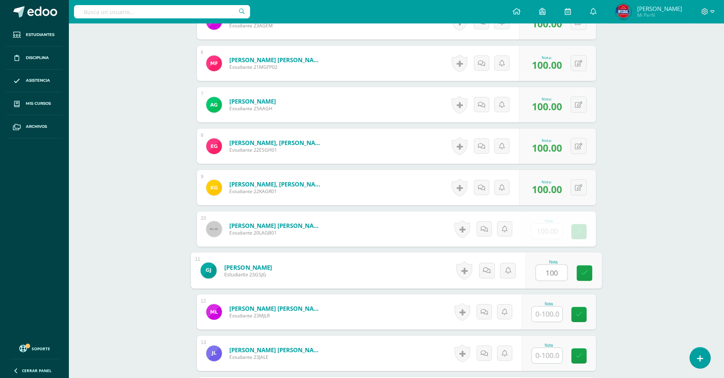
type input "100"
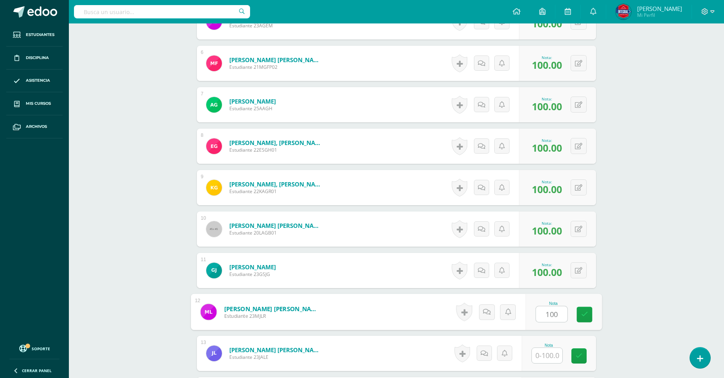
type input "100"
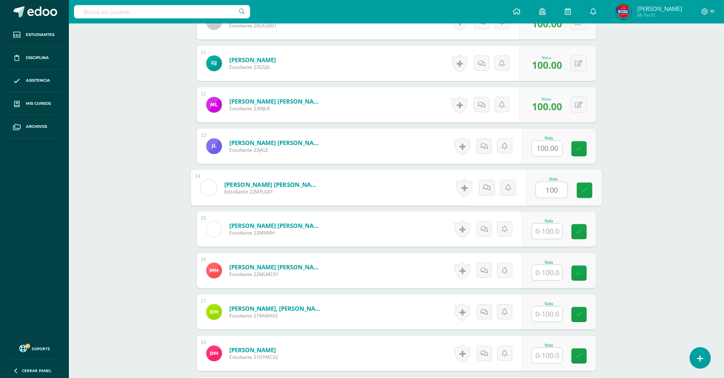
type input "100"
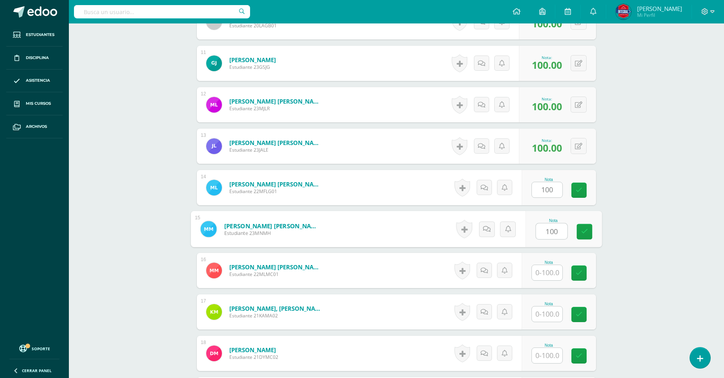
type input "100"
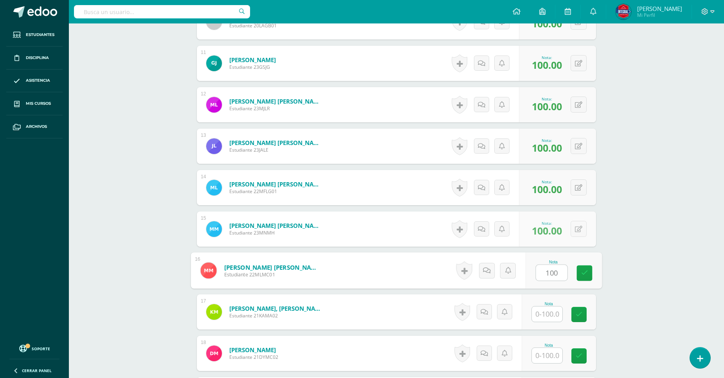
type input "100"
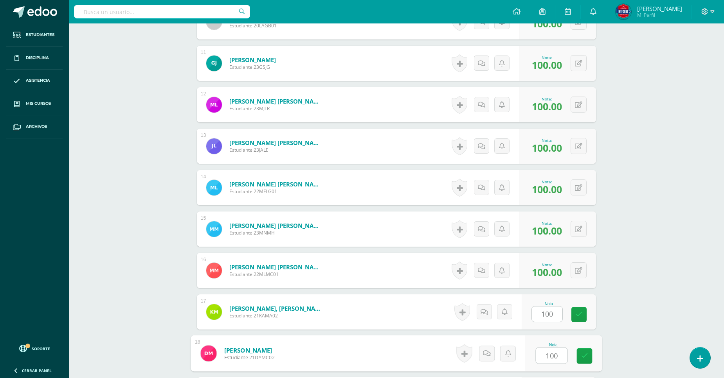
type input "100"
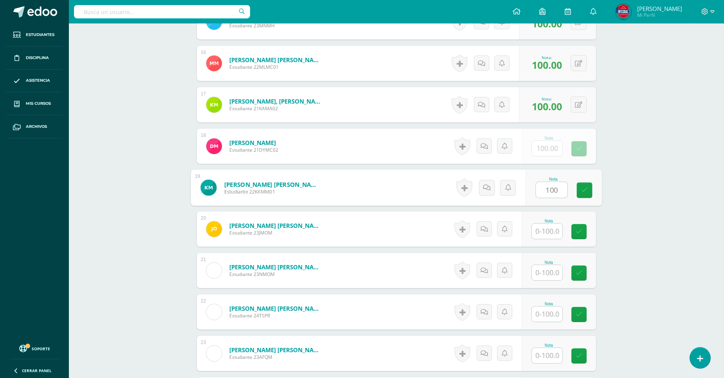
type input "100"
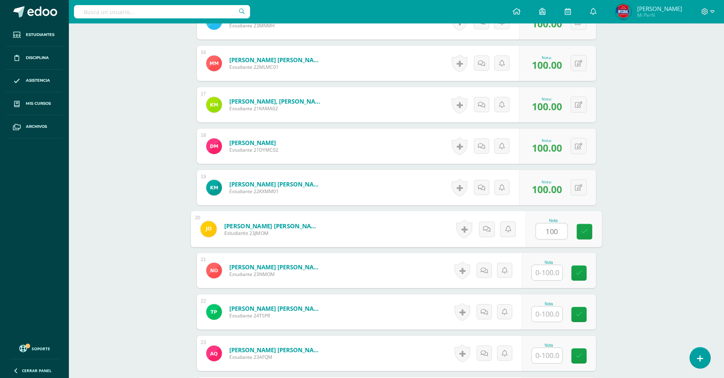
type input "100"
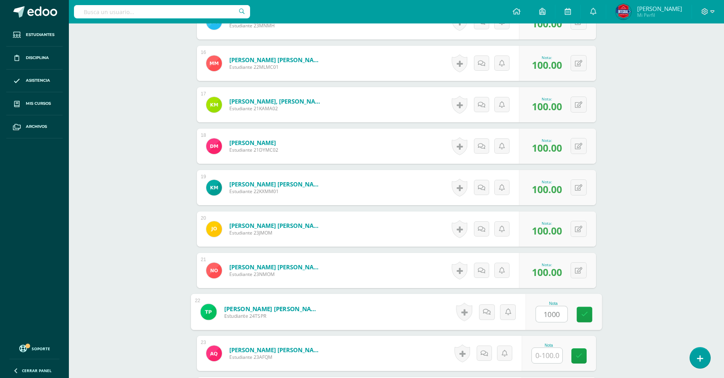
type input "1000"
type input "1"
type input "00100"
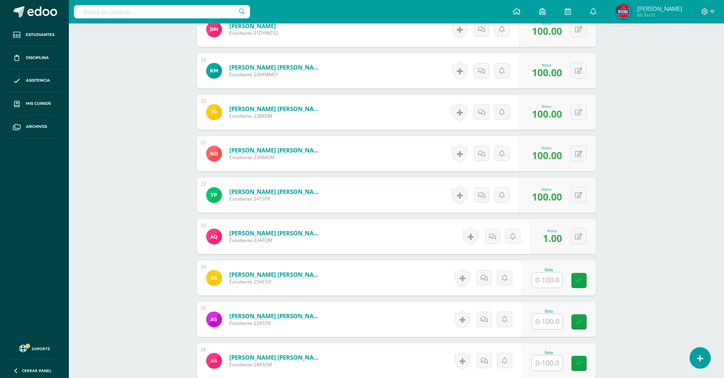
scroll to position [1030, 0]
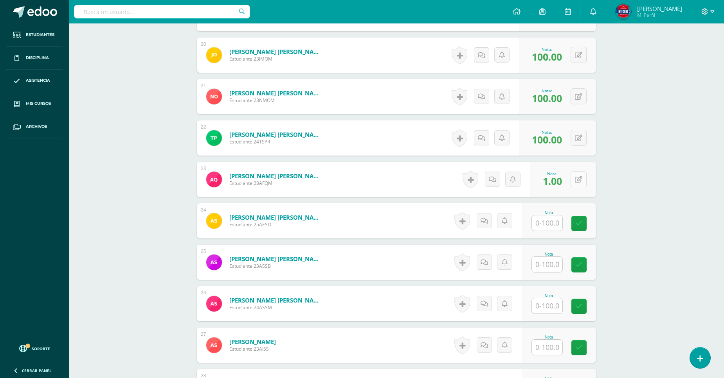
click at [582, 179] on button at bounding box center [578, 179] width 16 height 16
type input "100"
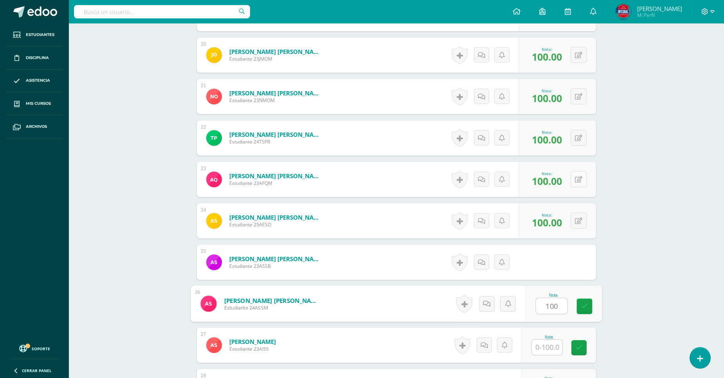
type input "100"
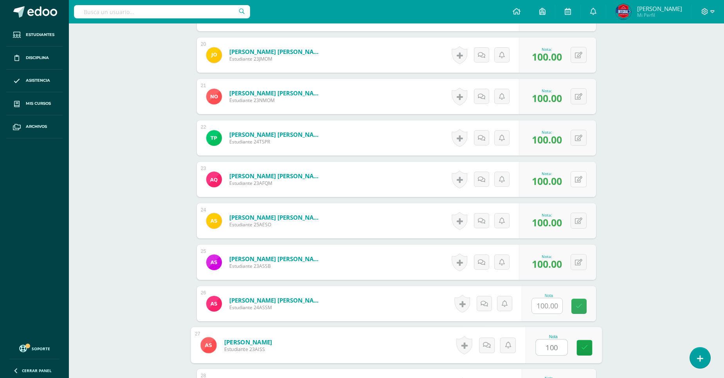
type input "100"
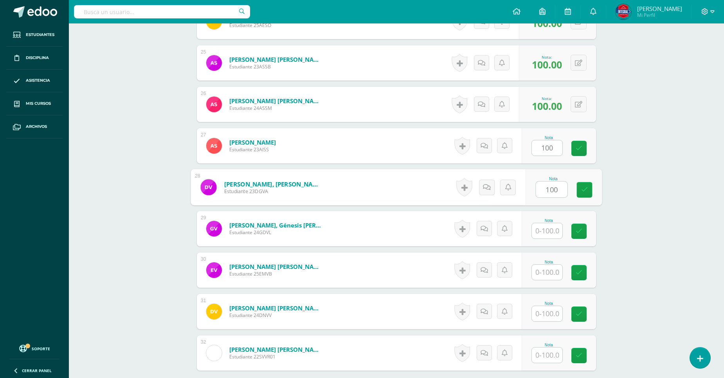
type input "100"
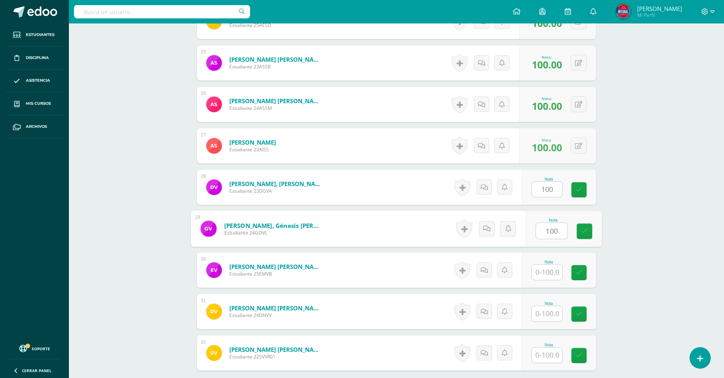
type input "100"
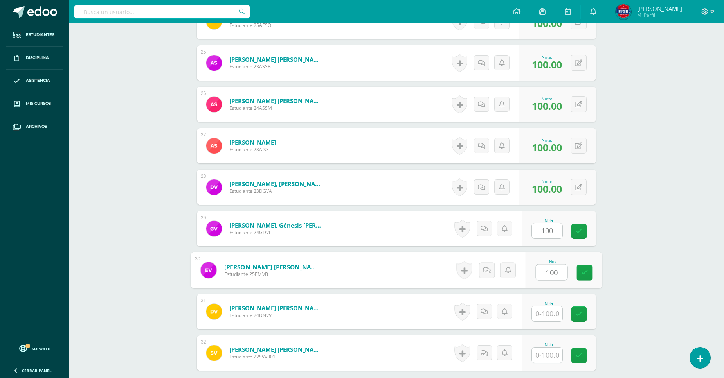
type input "100"
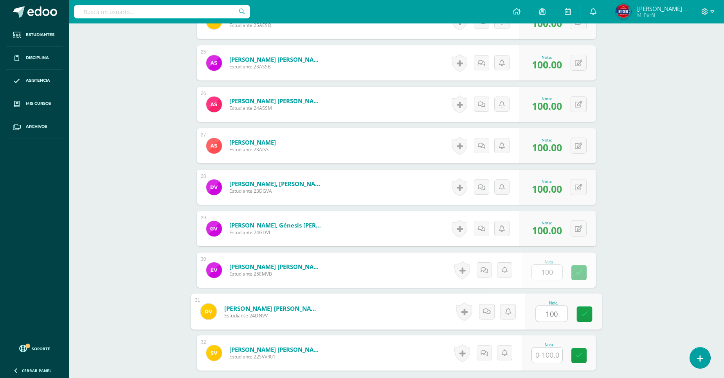
type input "100"
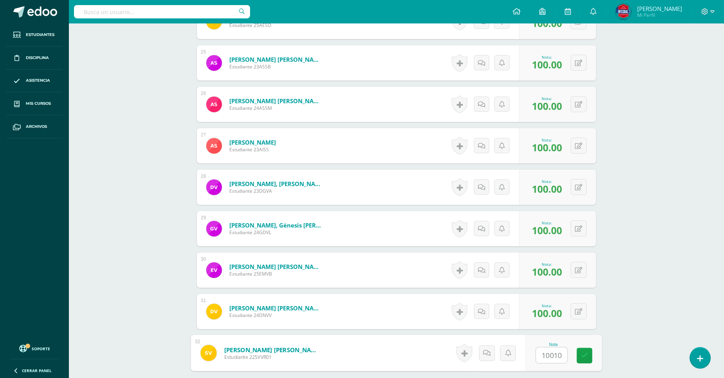
type input "100100"
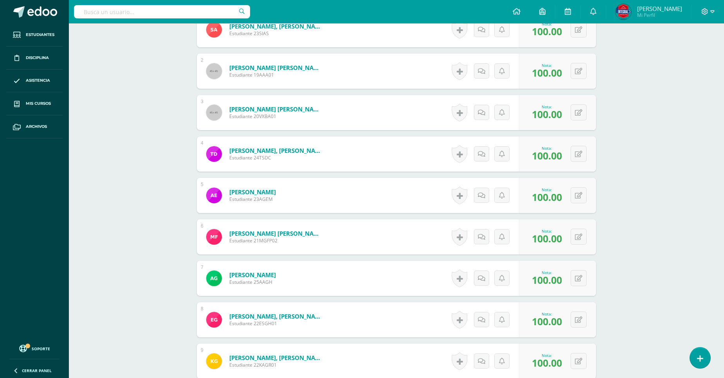
scroll to position [0, 0]
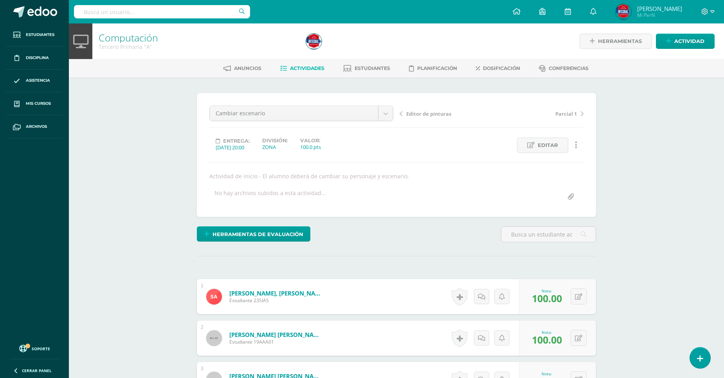
click at [304, 68] on span "Actividades" at bounding box center [307, 68] width 34 height 6
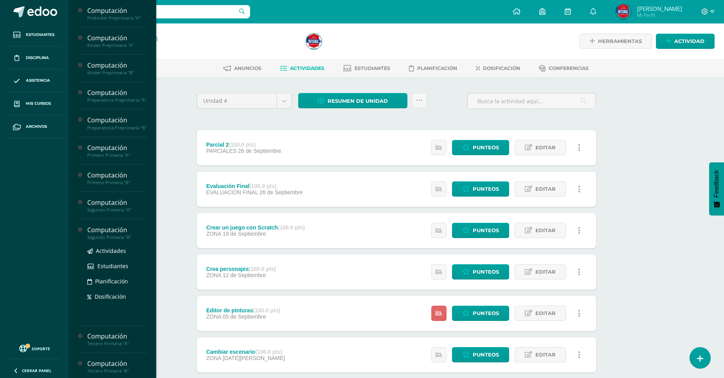
scroll to position [130, 0]
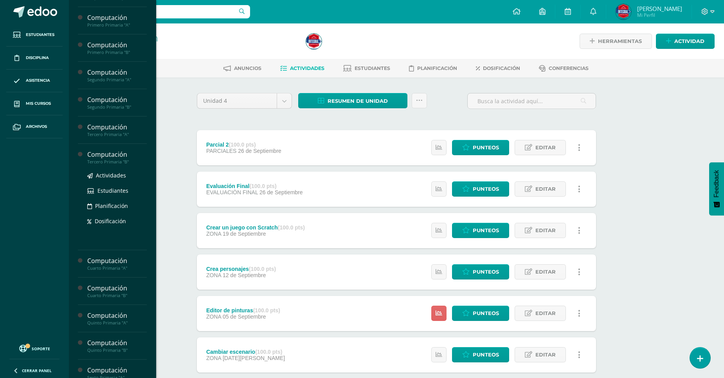
click at [112, 159] on div "Computación" at bounding box center [116, 154] width 59 height 9
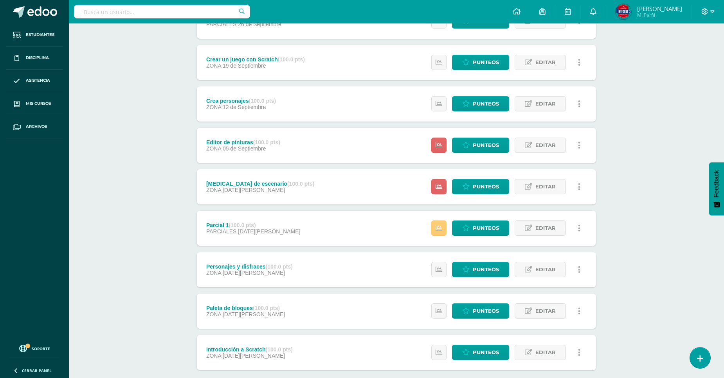
scroll to position [209, 0]
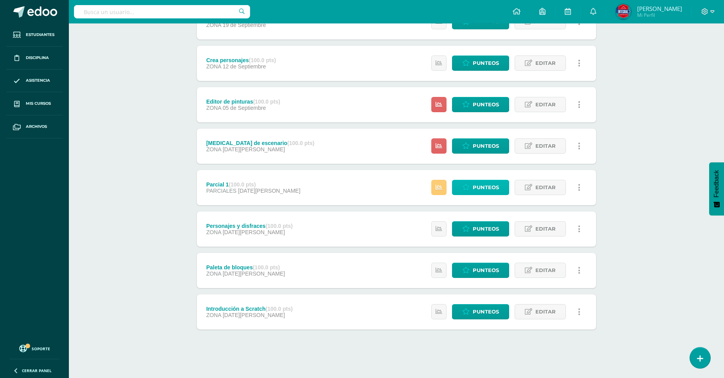
click at [483, 186] on span "Punteos" at bounding box center [486, 187] width 26 height 14
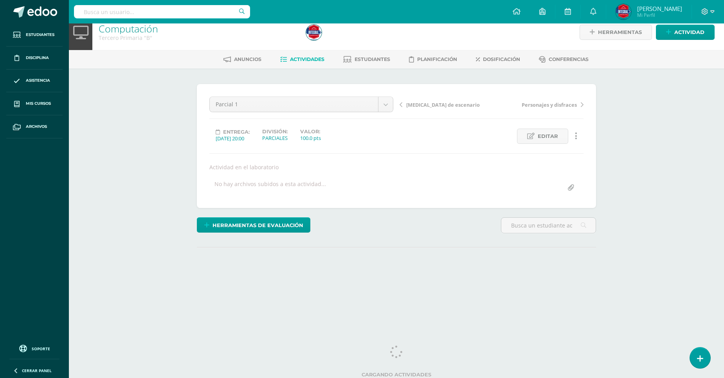
scroll to position [12, 0]
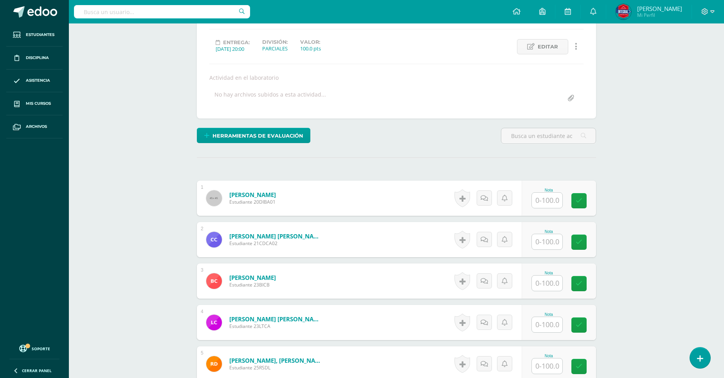
click at [535, 191] on div "Nota" at bounding box center [548, 190] width 34 height 4
click at [545, 197] on input "text" at bounding box center [551, 200] width 31 height 16
type input "100"
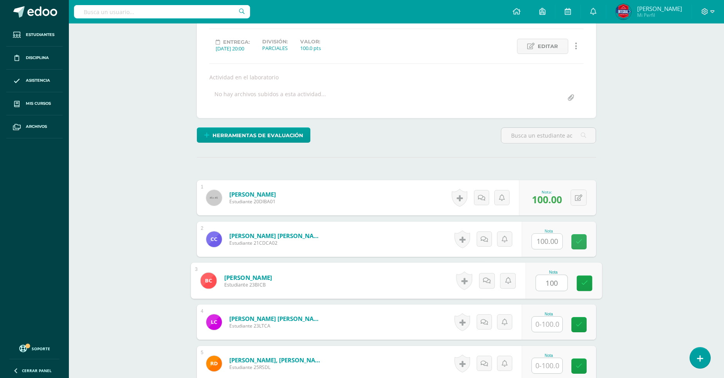
type input "100"
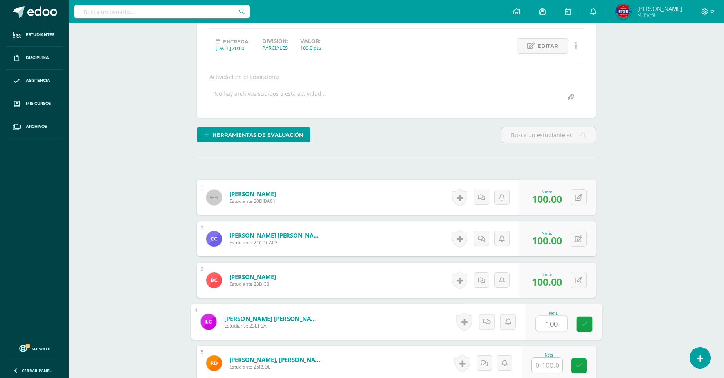
type input "100"
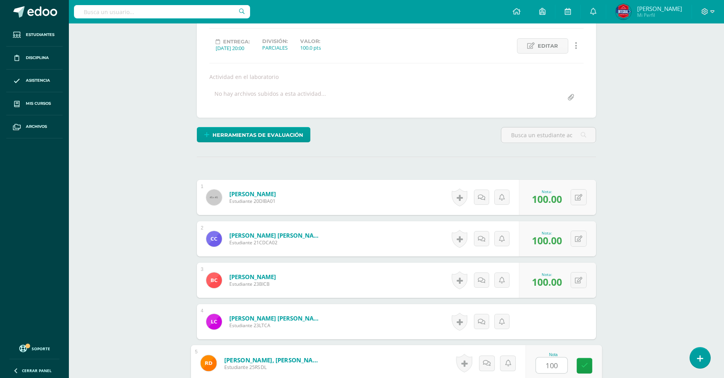
type input "100"
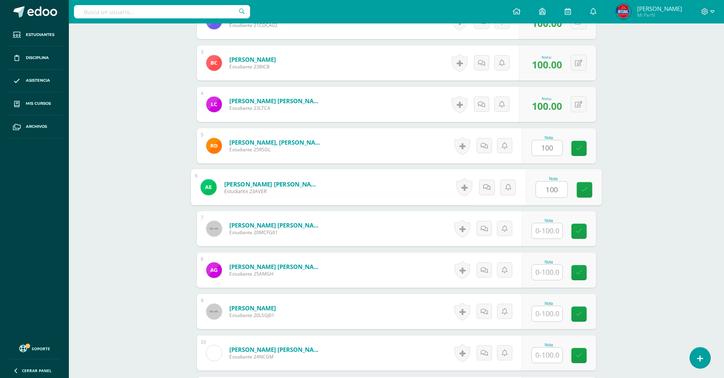
type input "100"
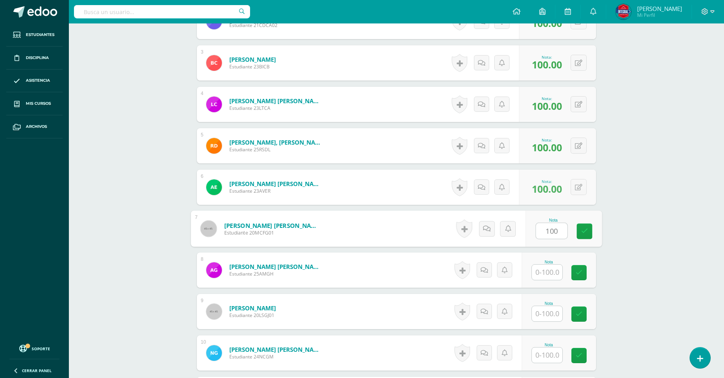
type input "100"
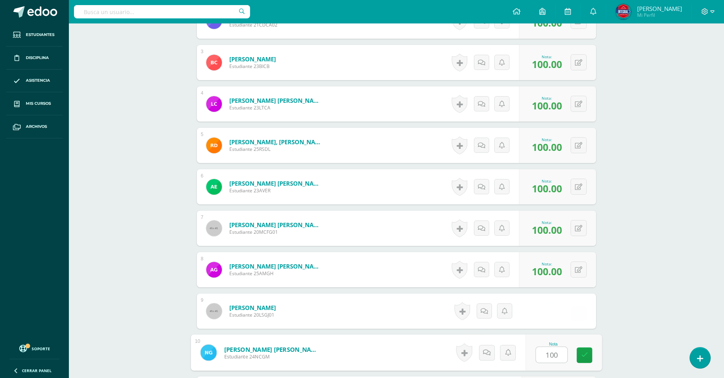
type input "100"
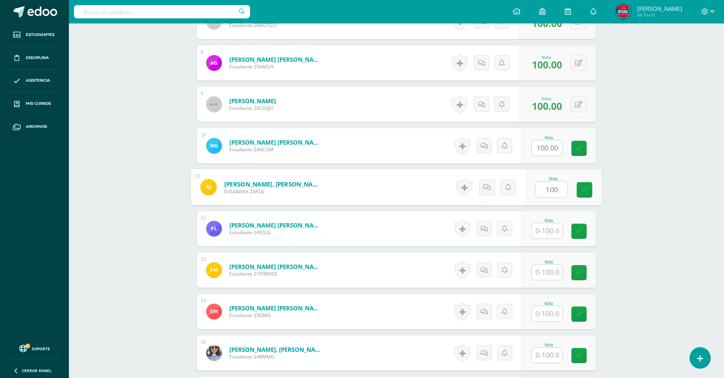
type input "100"
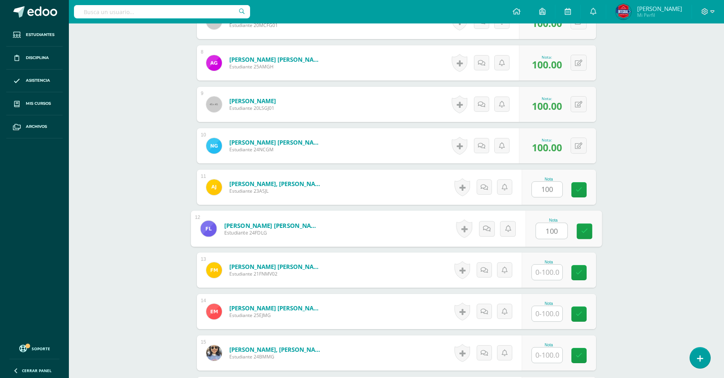
type input "100"
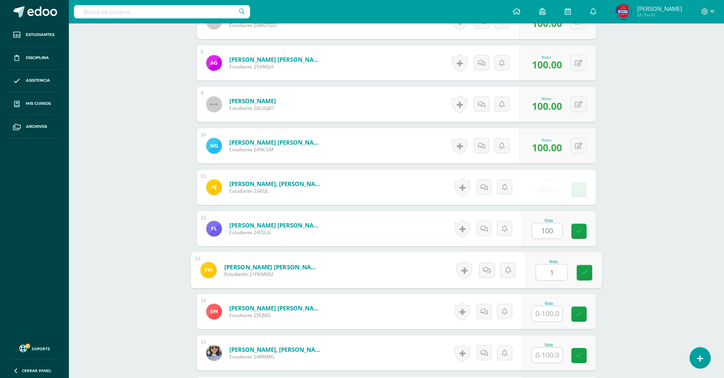
scroll to position [525, 0]
type input "100"
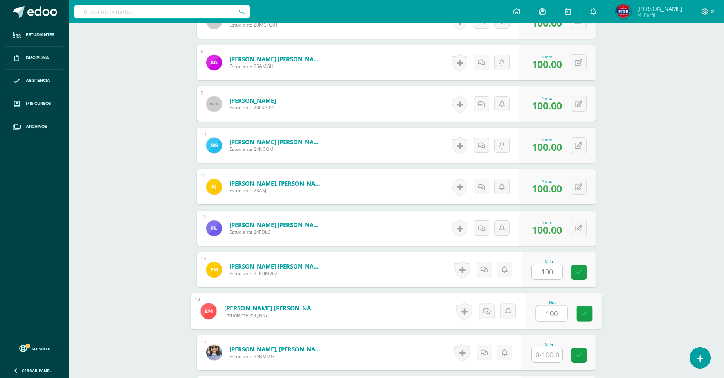
type input "100"
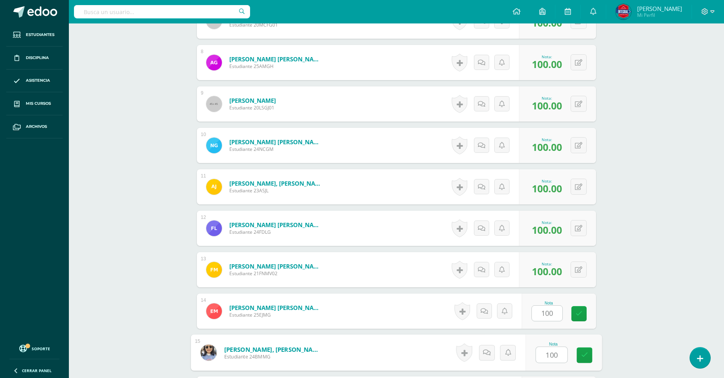
type input "100"
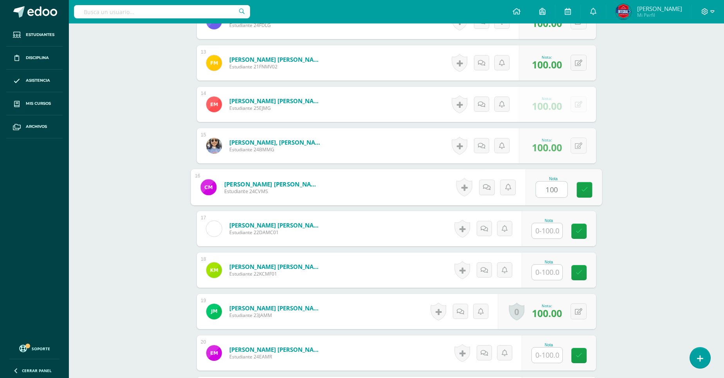
type input "100"
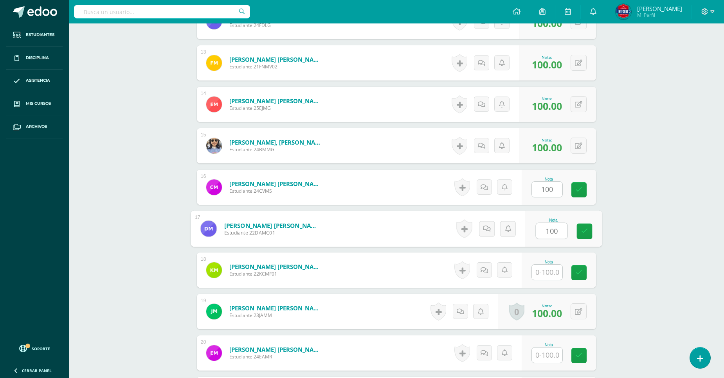
type input "100"
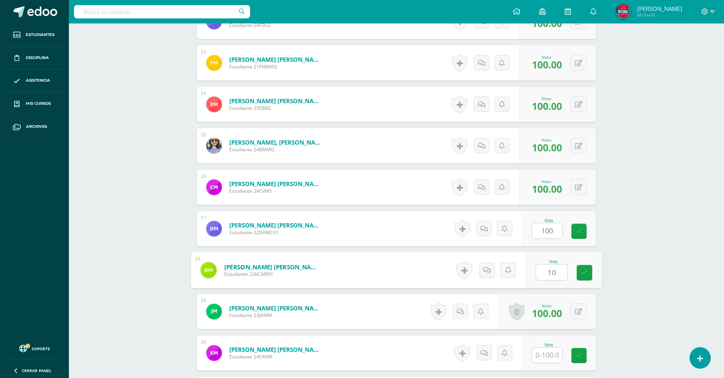
type input "100"
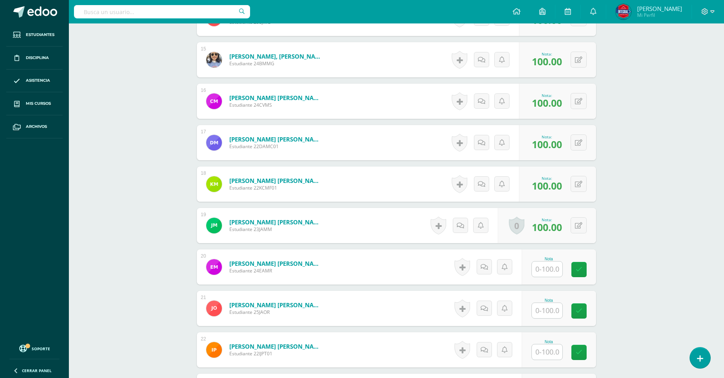
scroll to position [818, 0]
click at [550, 263] on input "text" at bounding box center [547, 268] width 31 height 15
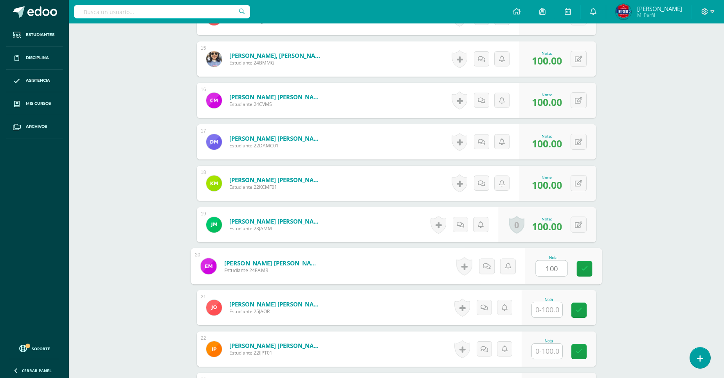
type input "100"
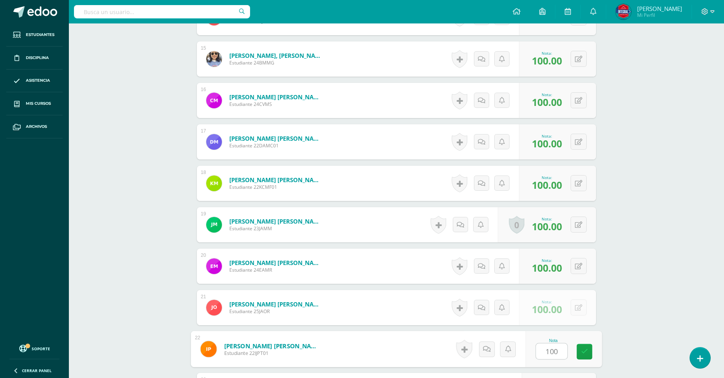
type input "100"
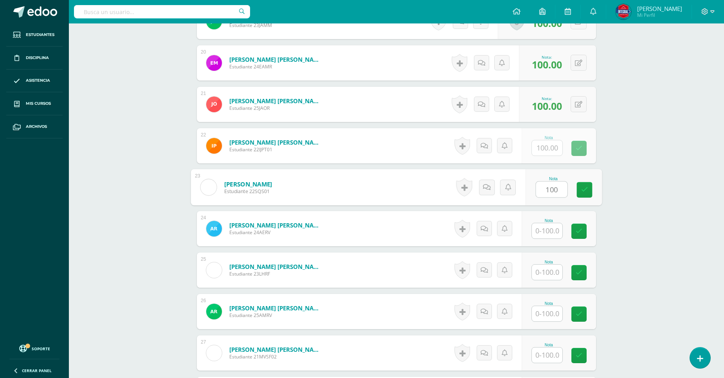
type input "100"
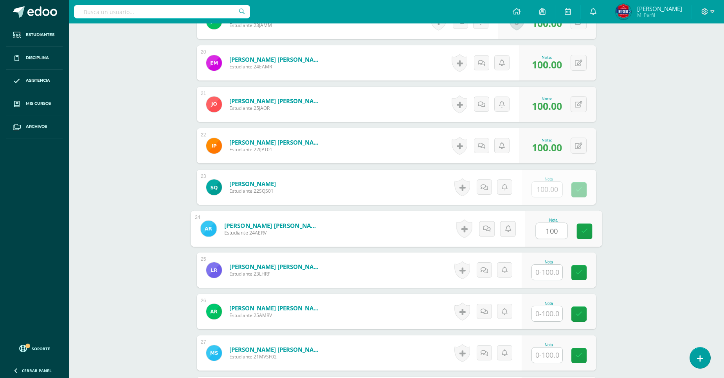
type input "100"
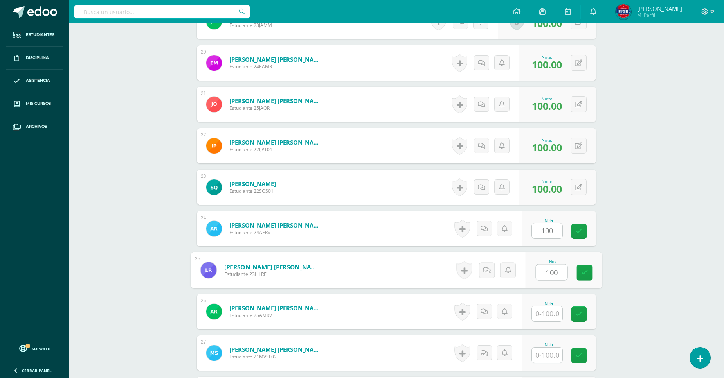
type input "100"
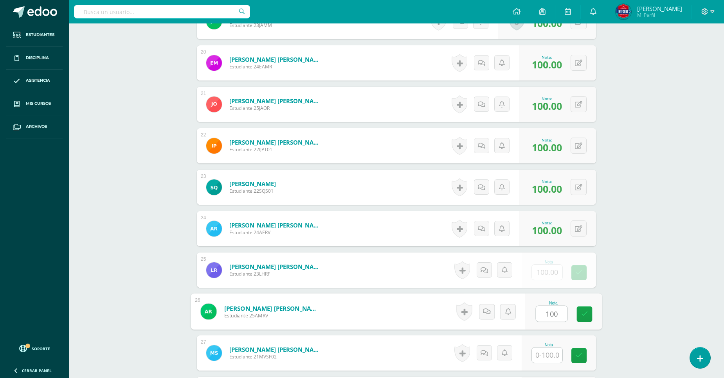
type input "100"
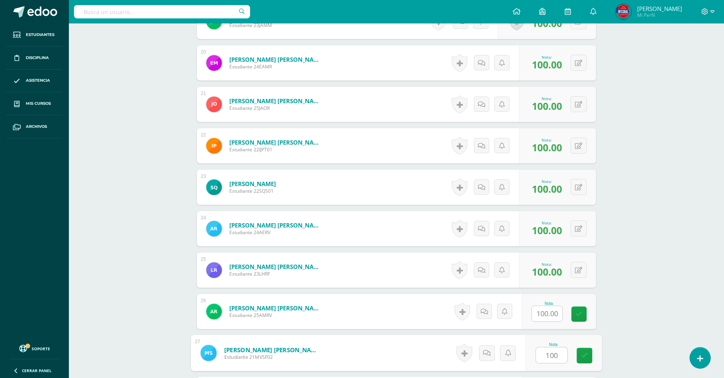
type input "100"
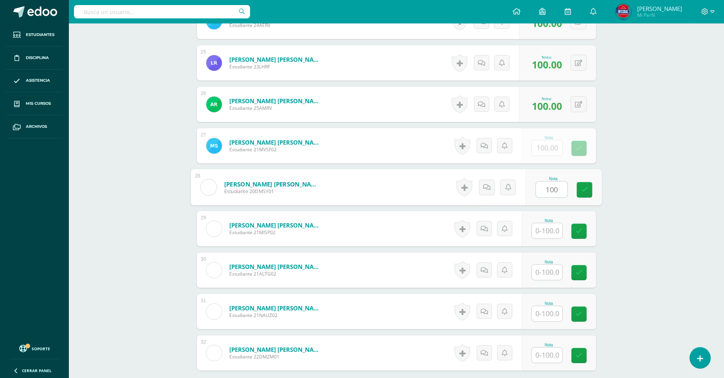
type input "100"
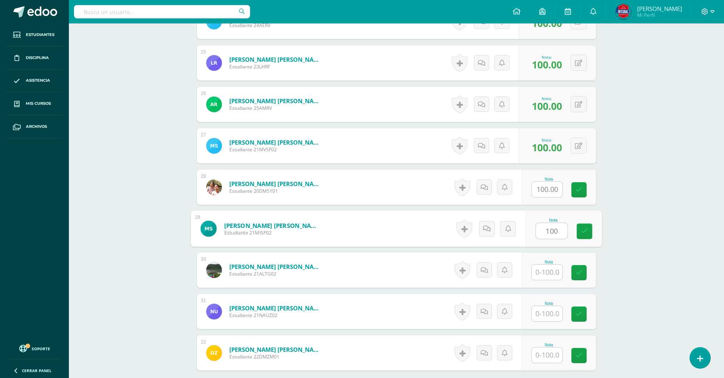
type input "100"
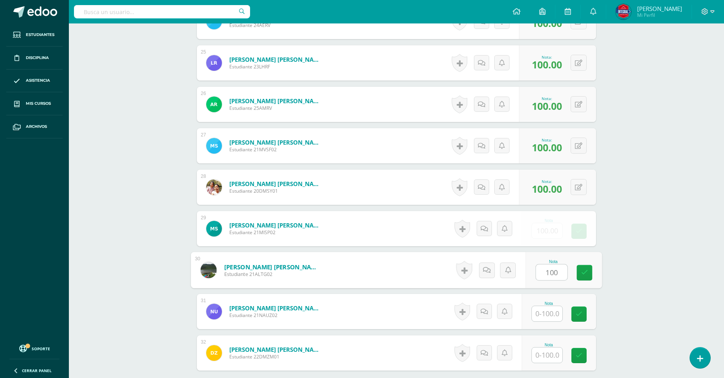
type input "100"
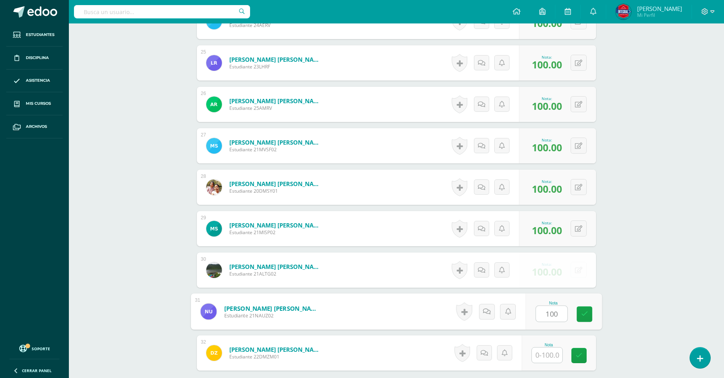
type input "100"
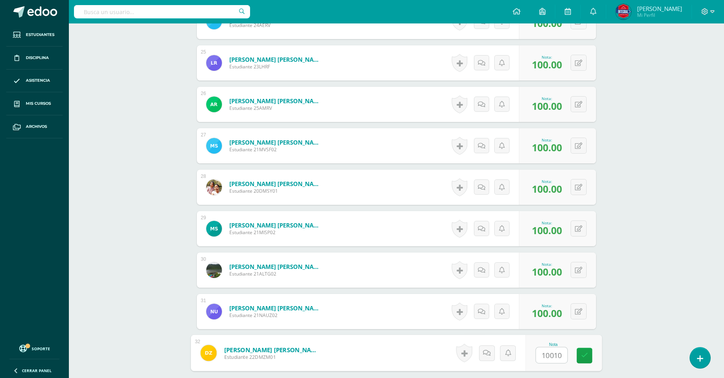
type input "100100"
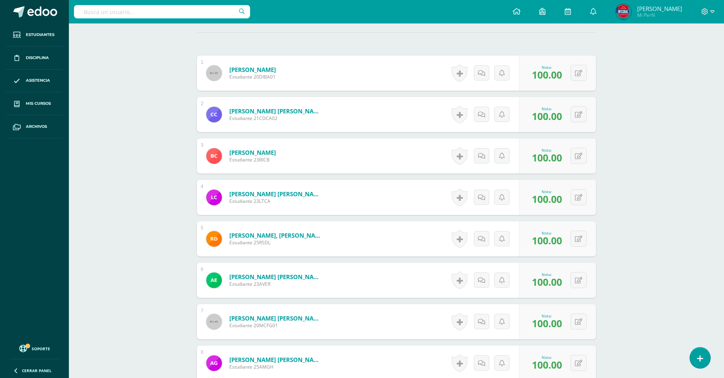
scroll to position [0, 0]
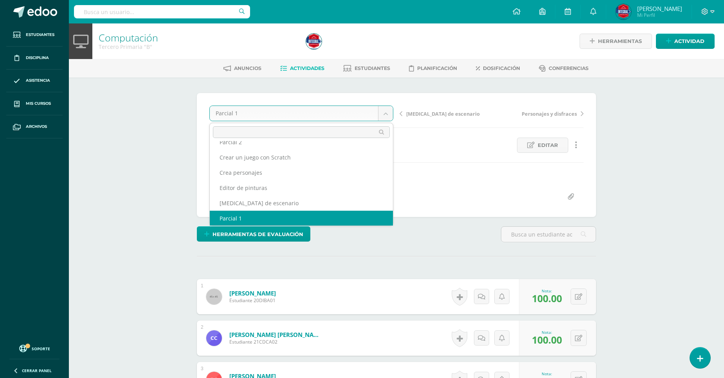
scroll to position [41, 0]
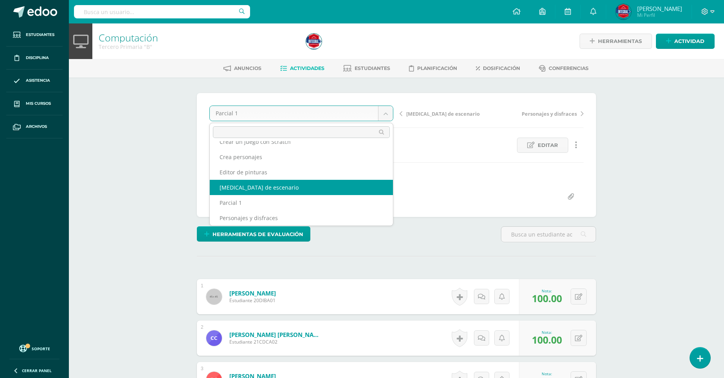
select select "/dashboard/teacher/grade-activity/194049/"
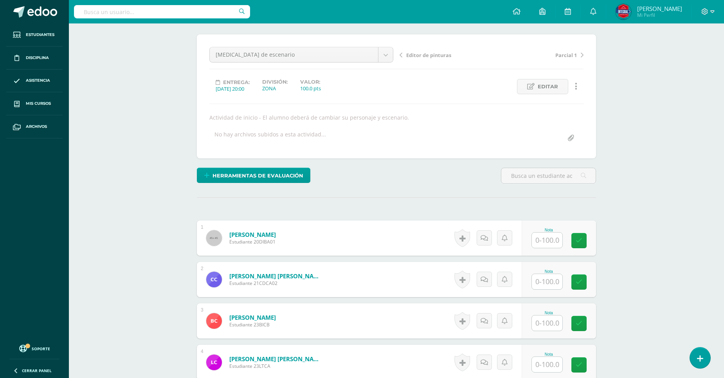
scroll to position [132, 0]
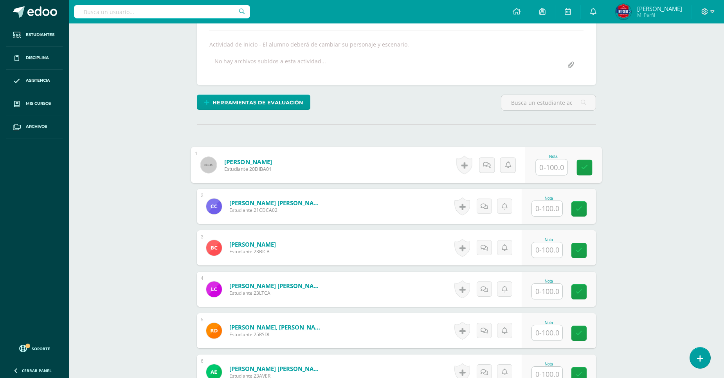
click at [543, 167] on input "text" at bounding box center [551, 168] width 31 height 16
click at [549, 170] on input "text" at bounding box center [551, 168] width 31 height 16
click at [554, 167] on input "text" at bounding box center [551, 168] width 31 height 16
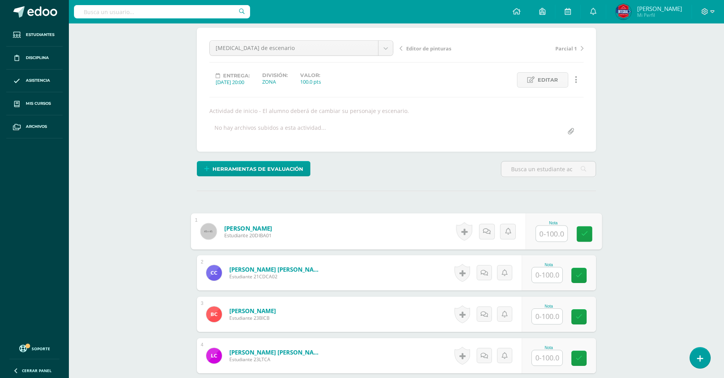
scroll to position [174, 0]
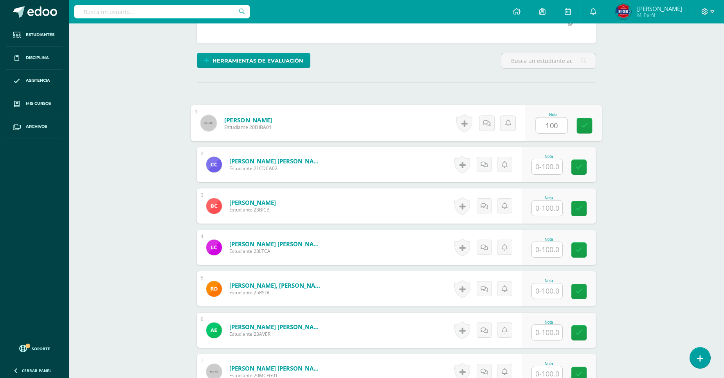
type input "100"
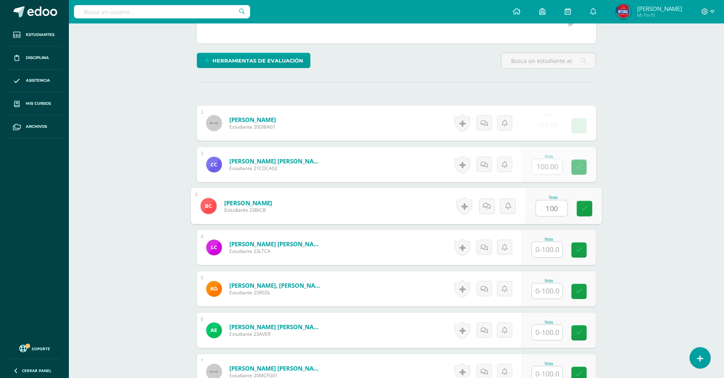
type input "100"
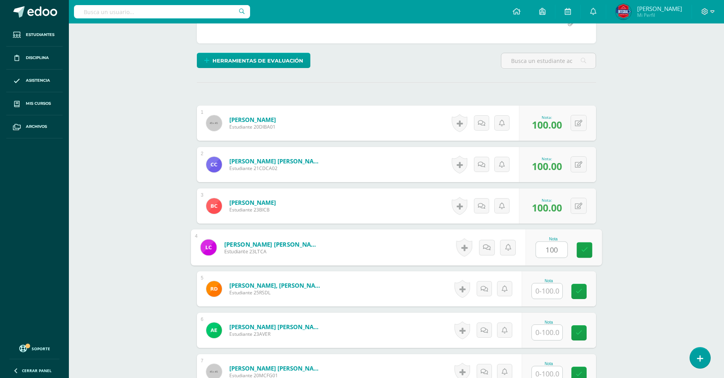
type input "100"
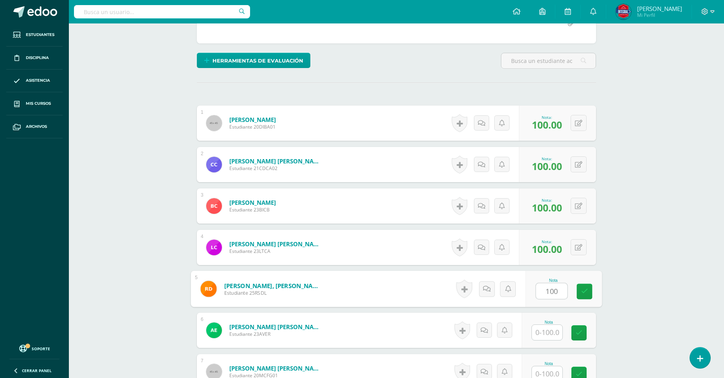
type input "100"
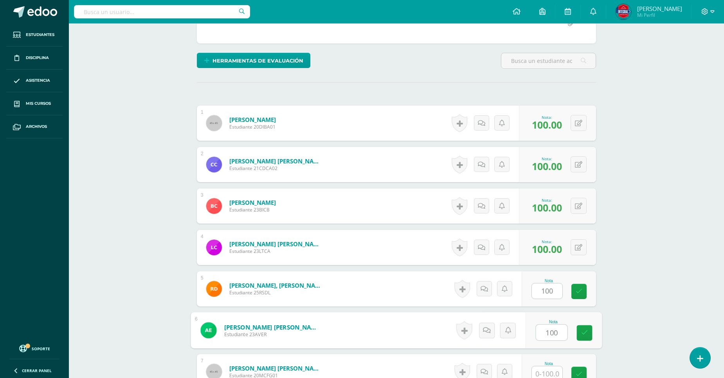
type input "100"
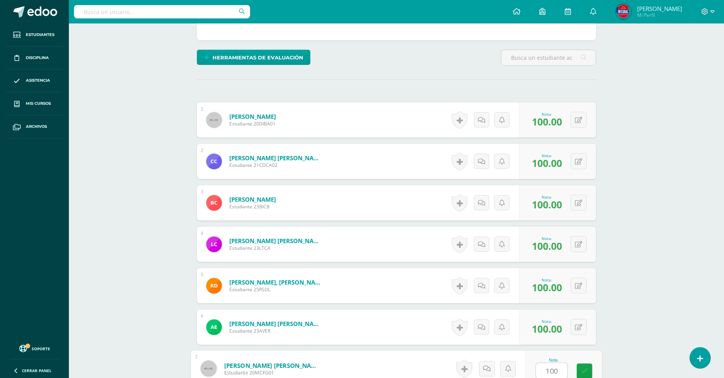
type input "100"
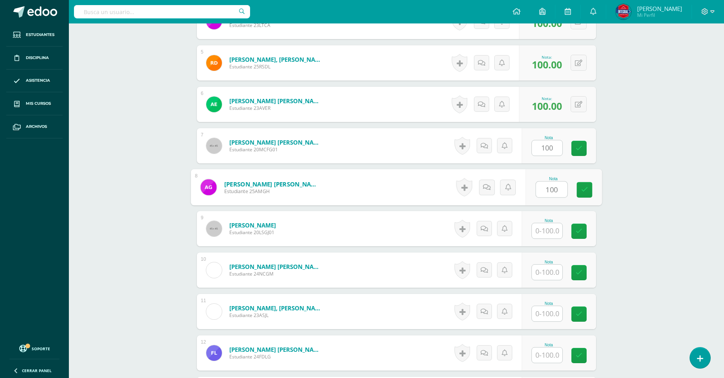
type input "100"
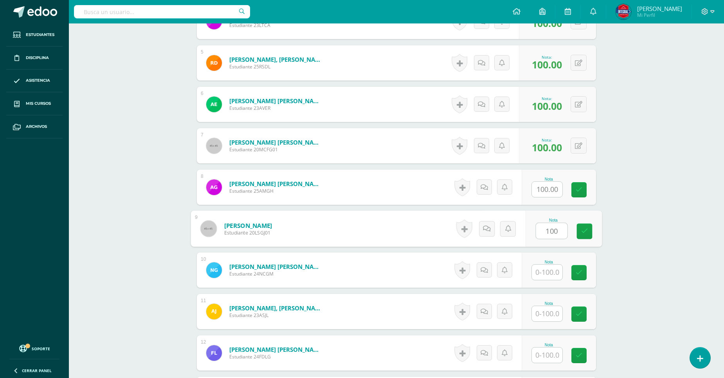
type input "100"
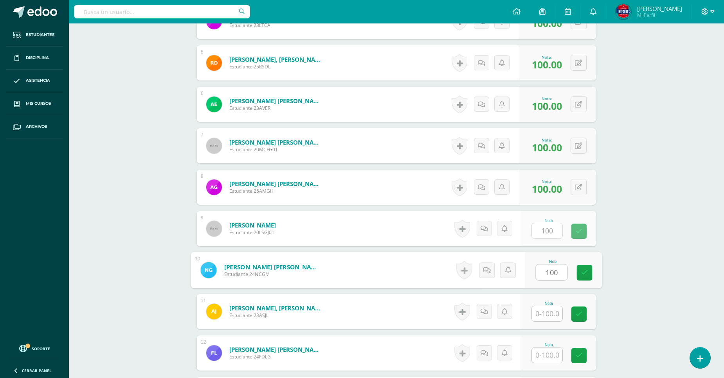
type input "100"
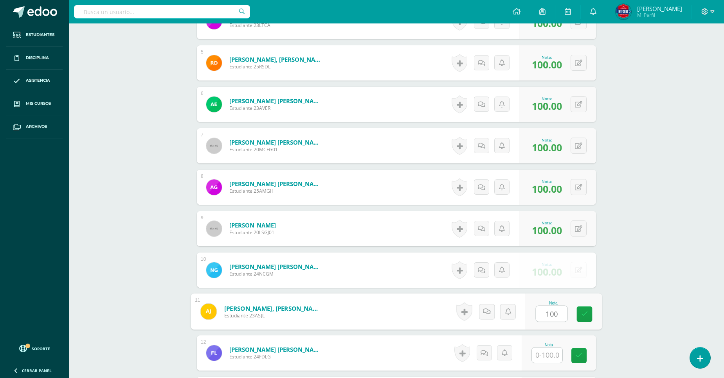
type input "100"
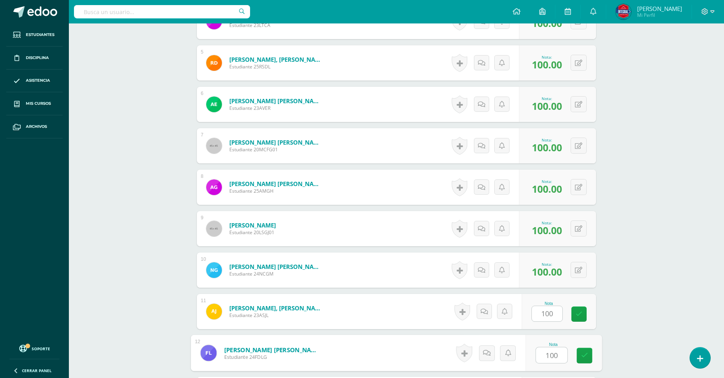
type input "100"
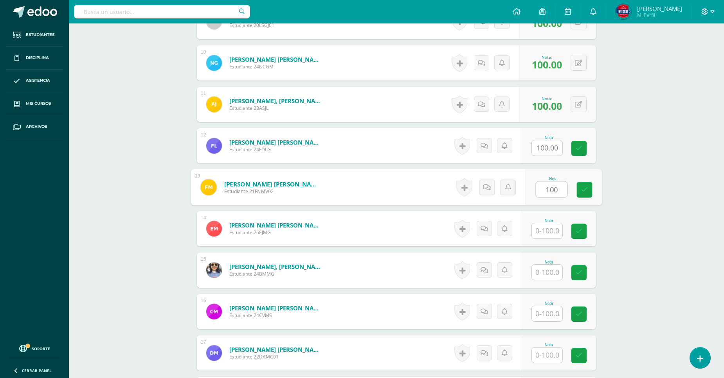
type input "100"
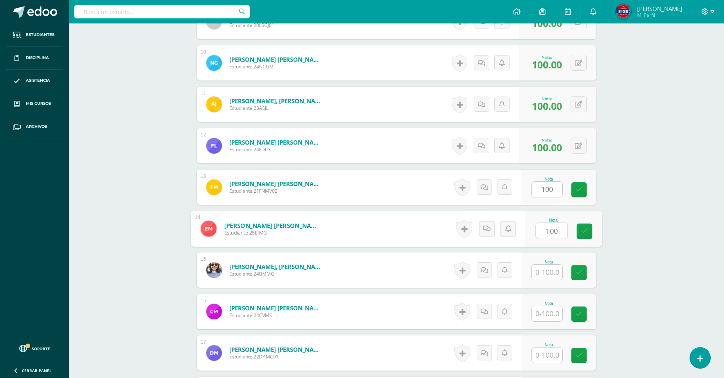
type input "100"
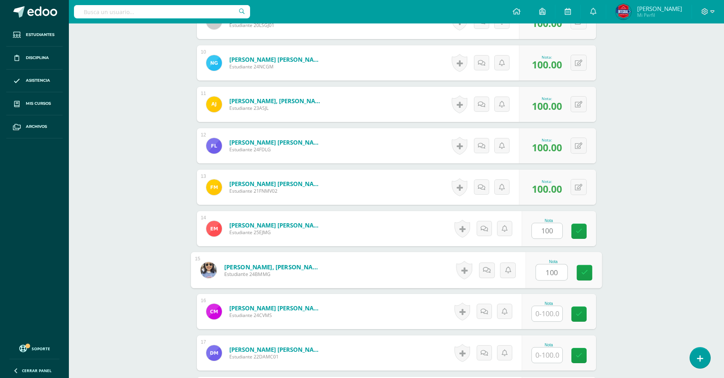
type input "100"
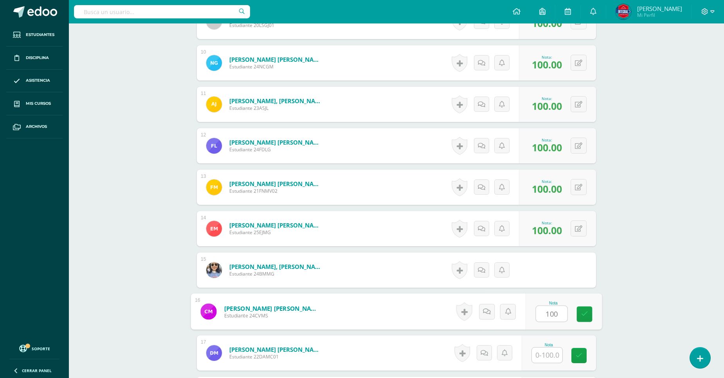
type input "100"
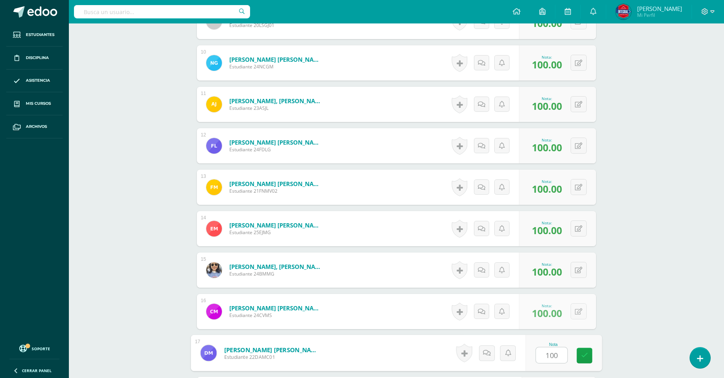
type input "100"
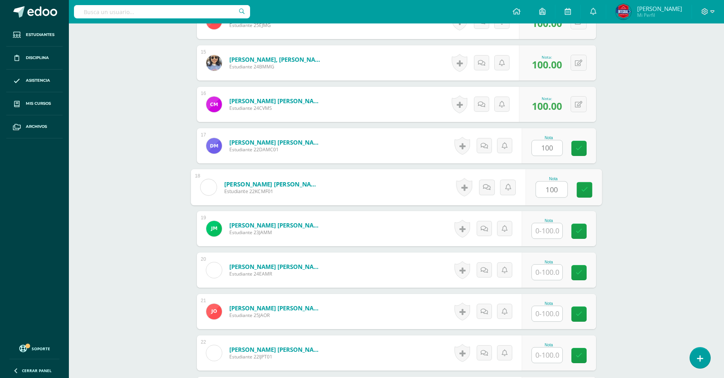
type input "100"
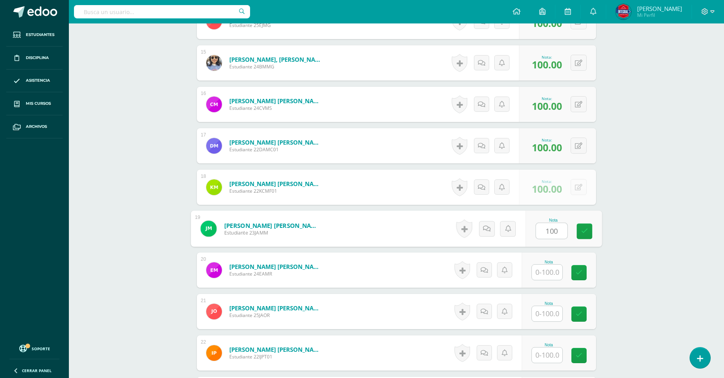
type input "100"
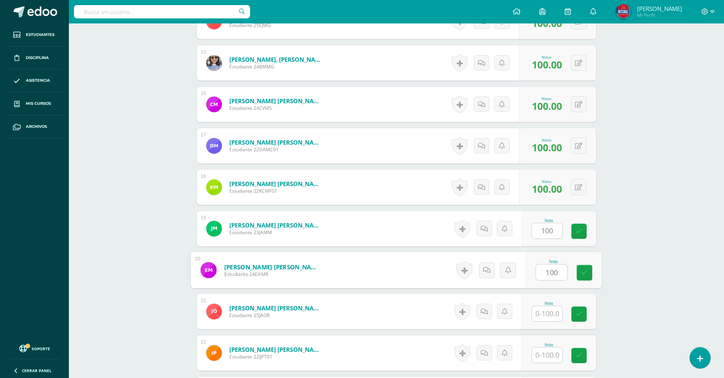
type input "100"
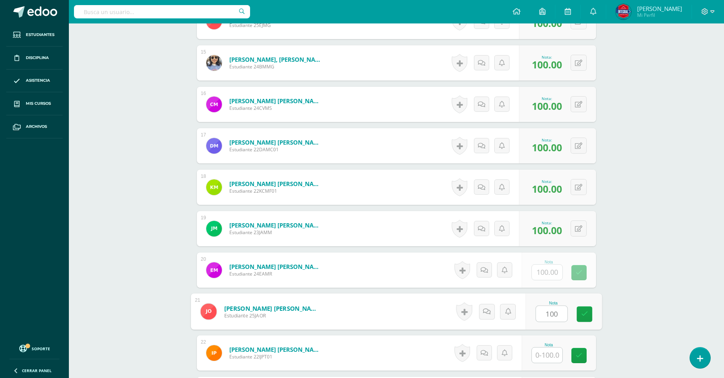
type input "100"
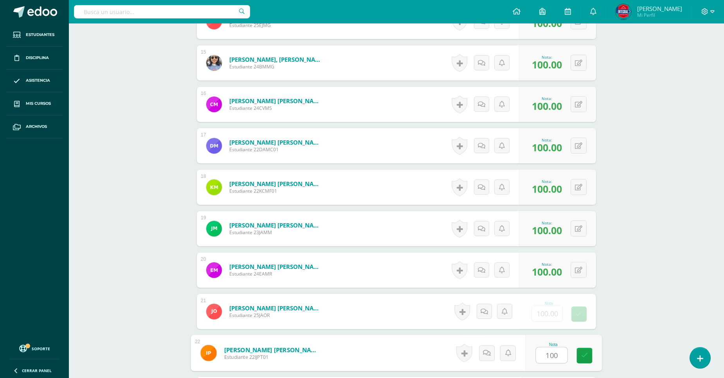
type input "100"
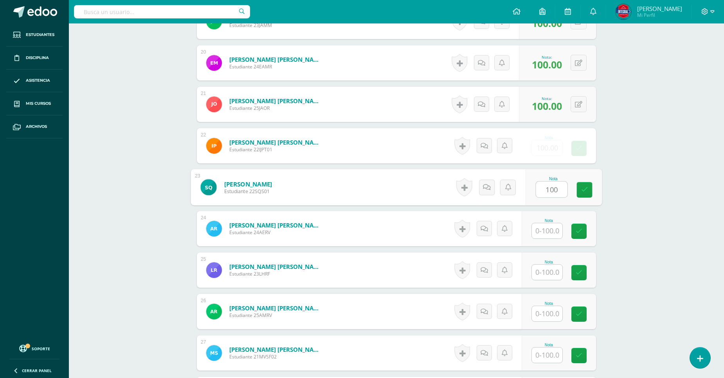
type input "100"
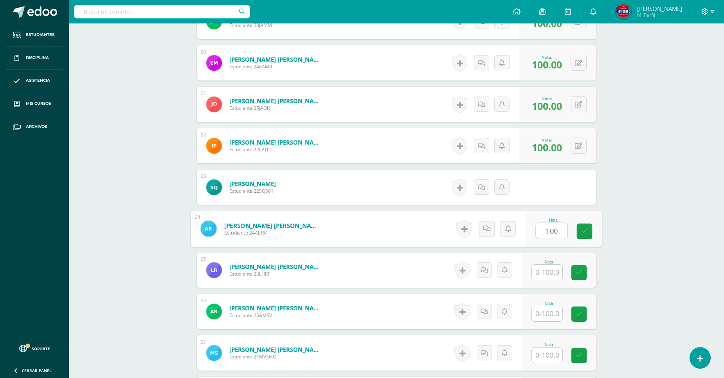
type input "100"
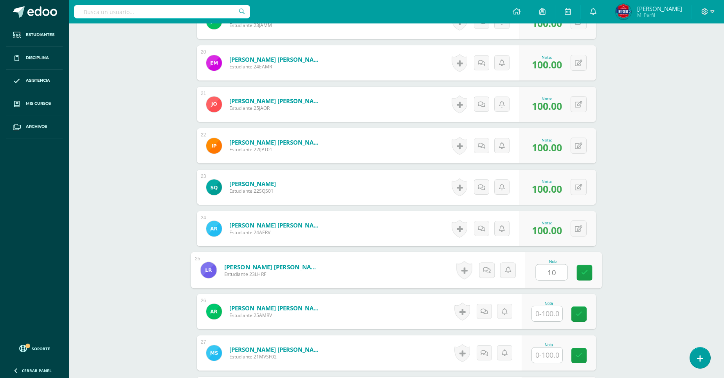
type input "10"
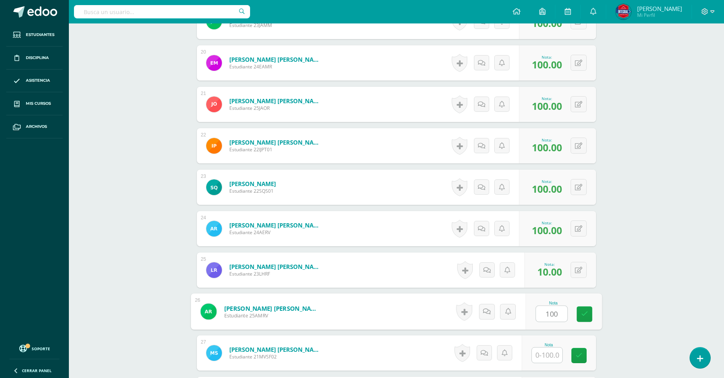
type input "100"
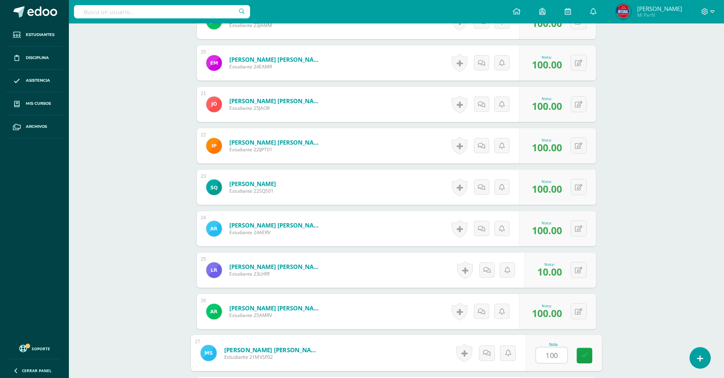
type input "100"
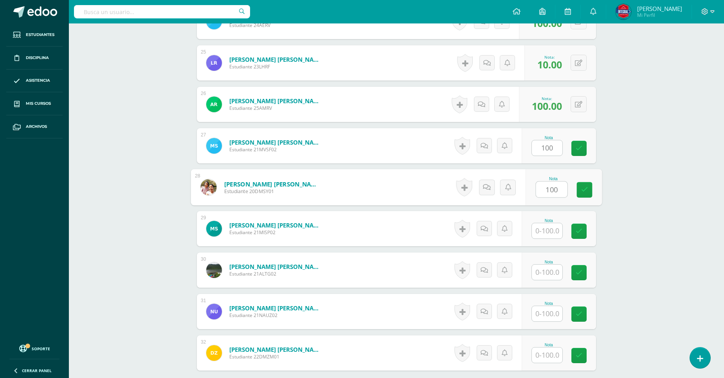
type input "100"
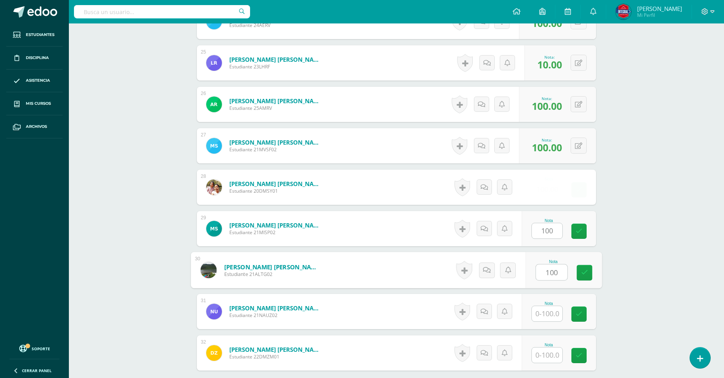
type input "100"
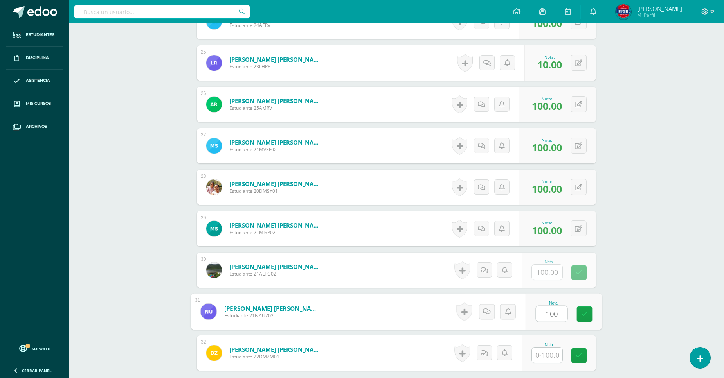
type input "100"
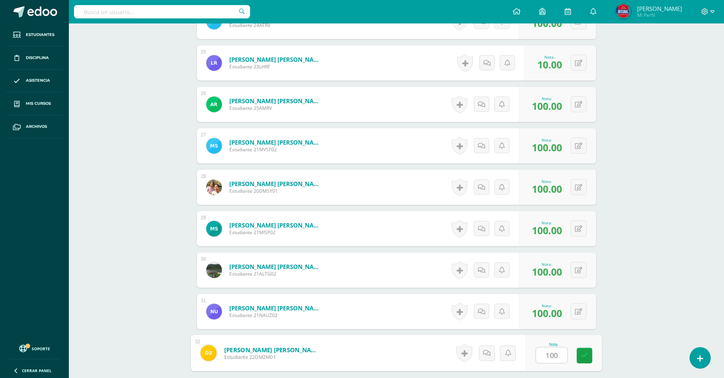
type input "1001"
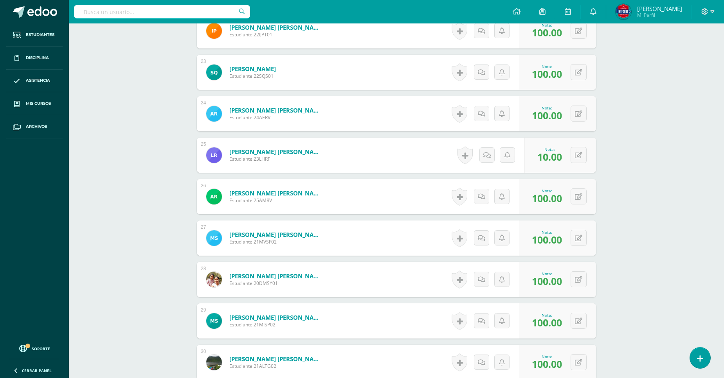
scroll to position [1136, 0]
click at [574, 154] on div "0 [GEOGRAPHIC_DATA] Logros obtenidos Aún no hay logros agregados Nota: 10.00" at bounding box center [565, 156] width 74 height 36
click at [587, 151] on button at bounding box center [583, 155] width 16 height 16
type input "100"
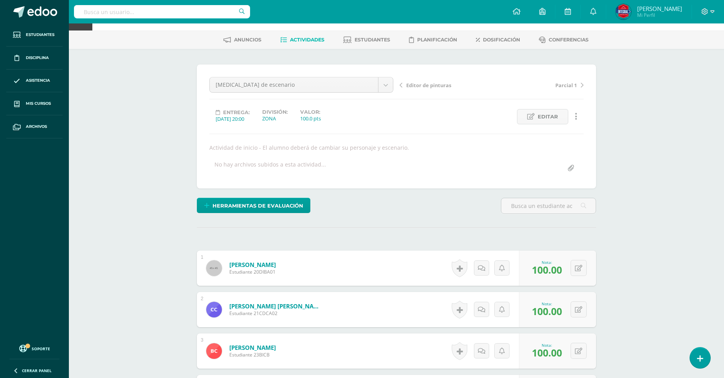
scroll to position [0, 0]
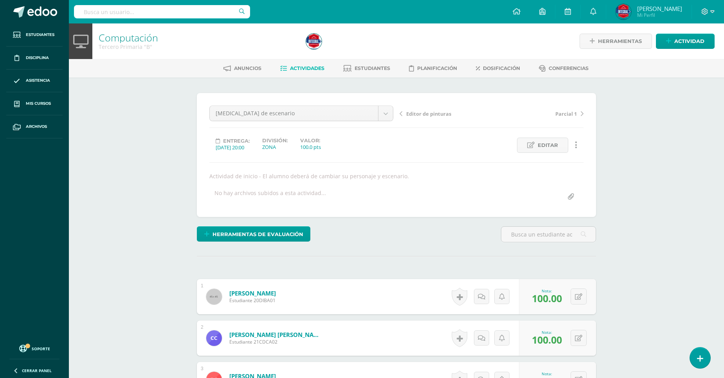
click at [301, 70] on span "Actividades" at bounding box center [307, 68] width 34 height 6
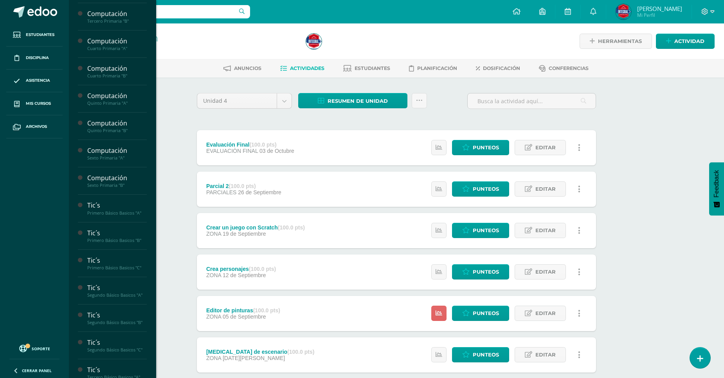
scroll to position [399, 0]
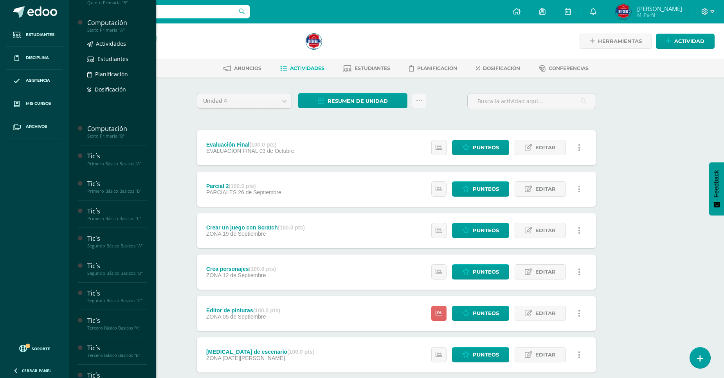
click at [111, 33] on div "Sexto Primaria "A"" at bounding box center [116, 29] width 59 height 5
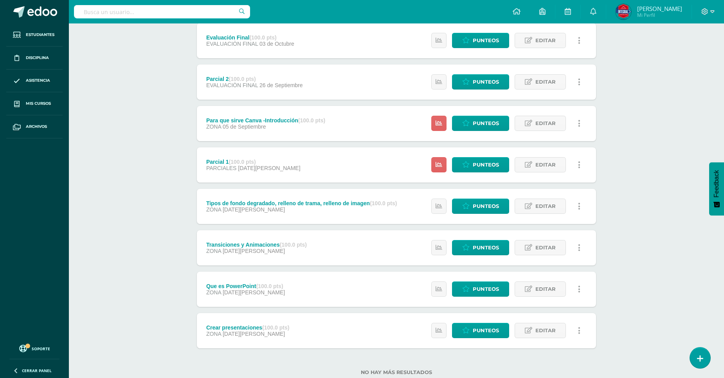
scroll to position [128, 0]
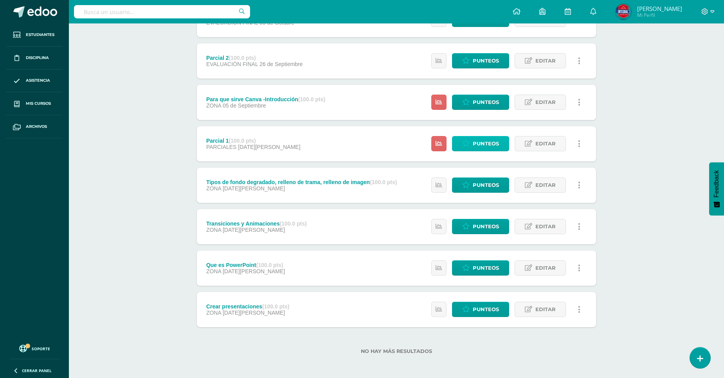
click at [472, 144] on link "Punteos" at bounding box center [480, 143] width 57 height 15
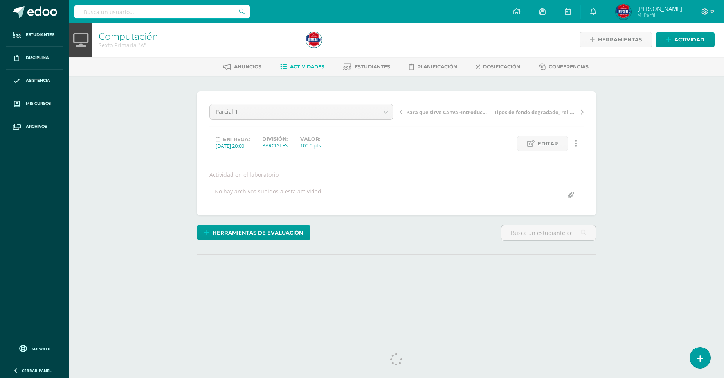
scroll to position [12, 0]
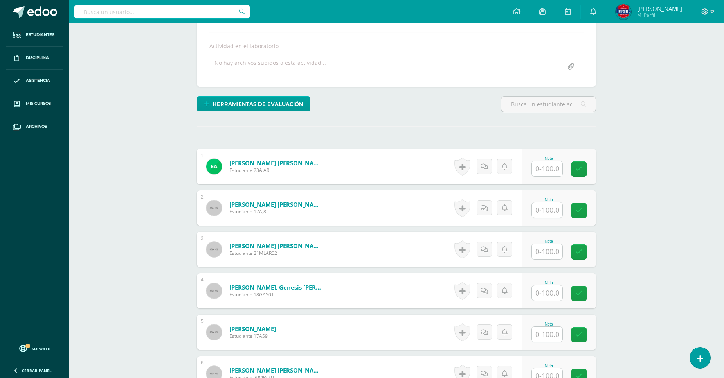
click at [536, 161] on div at bounding box center [546, 169] width 31 height 16
click at [541, 167] on input "text" at bounding box center [547, 168] width 31 height 15
type input "100"
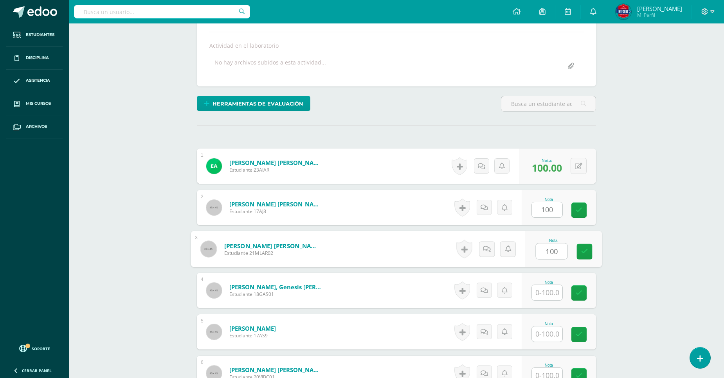
type input "100"
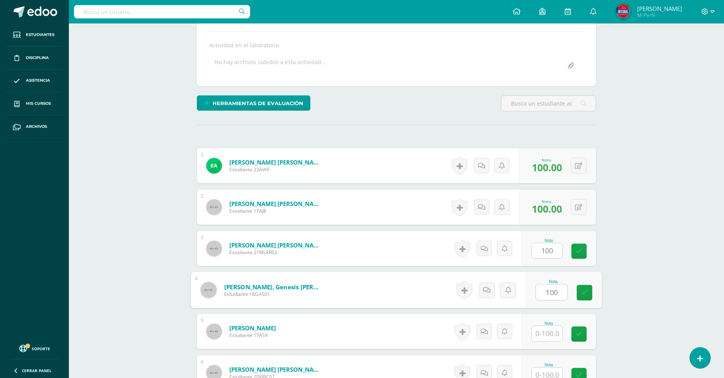
type input "100"
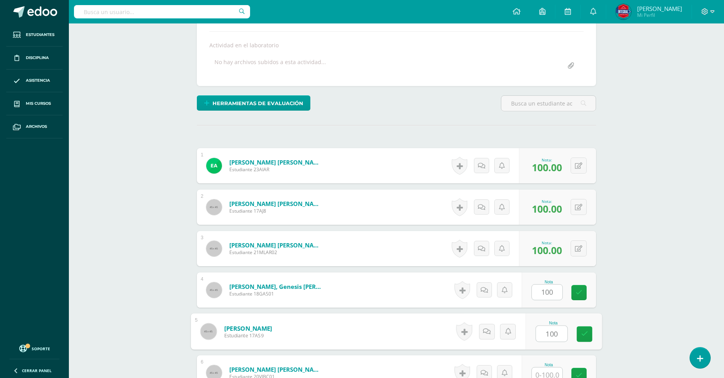
type input "100"
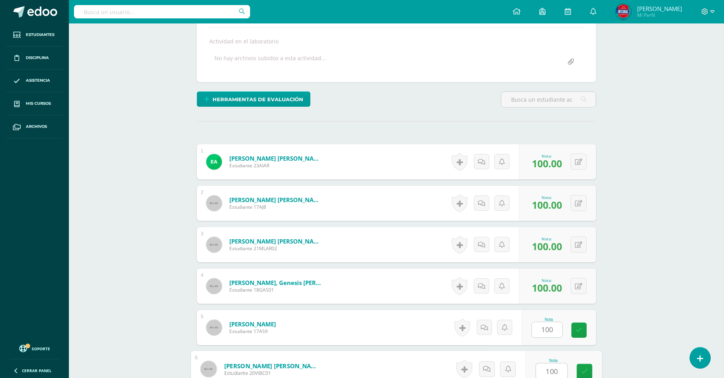
type input "100"
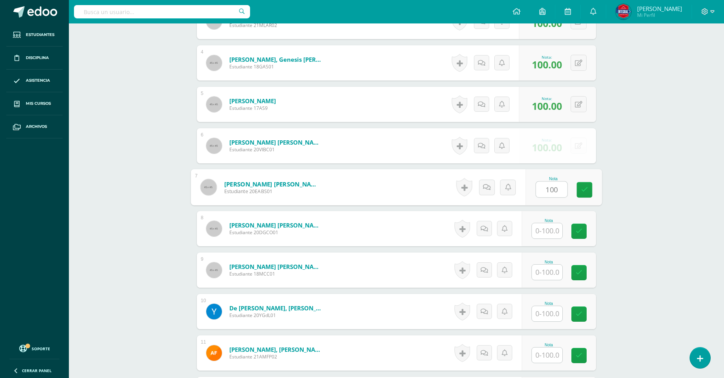
type input "100"
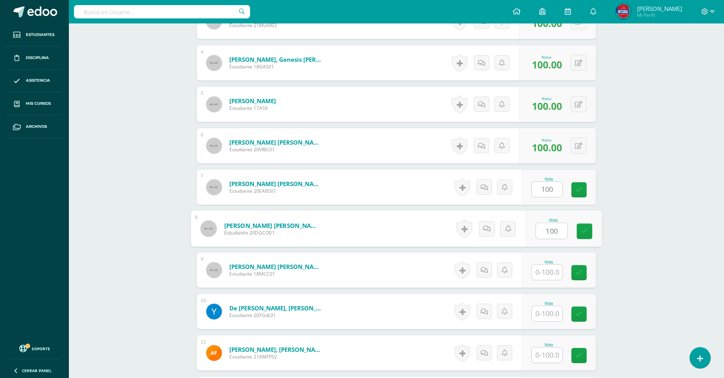
type input "100"
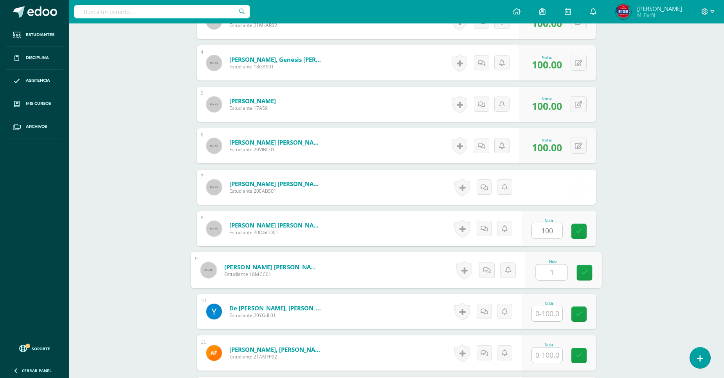
scroll to position [359, 0]
type input "100"
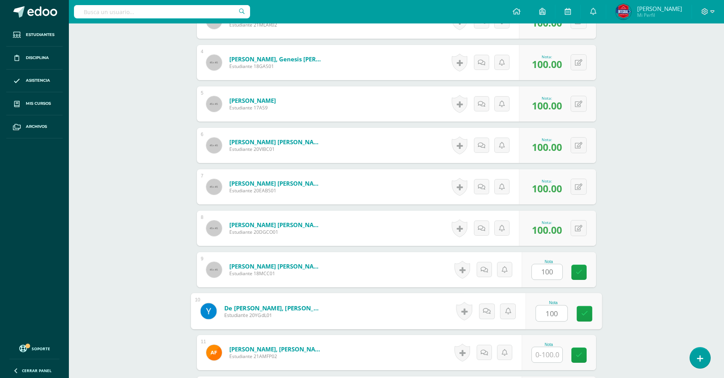
type input "100"
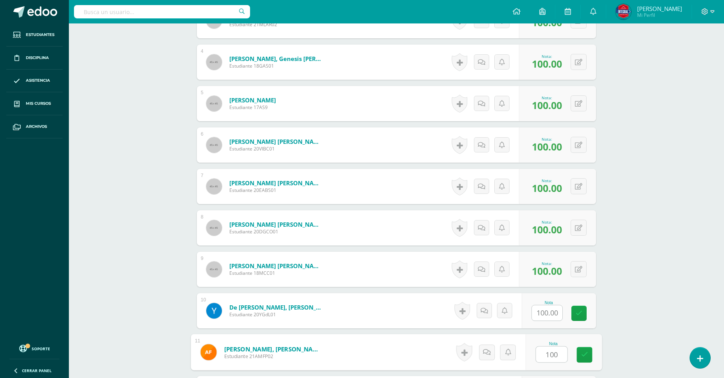
type input "100"
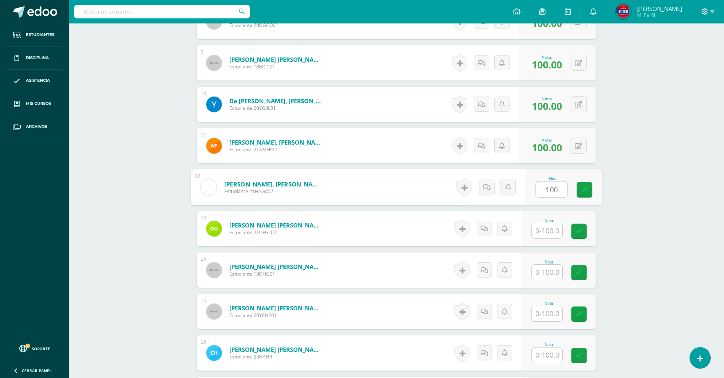
type input "100"
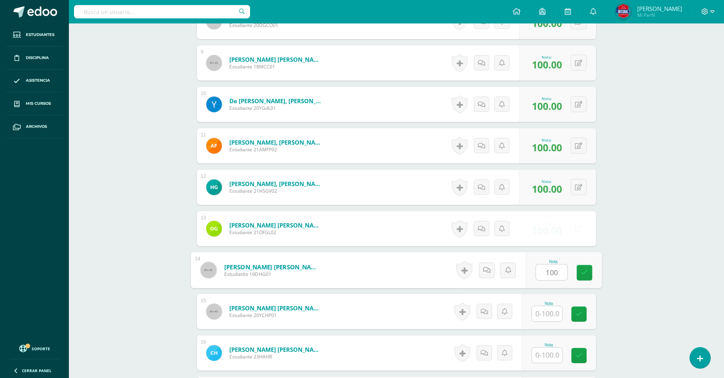
type input "100"
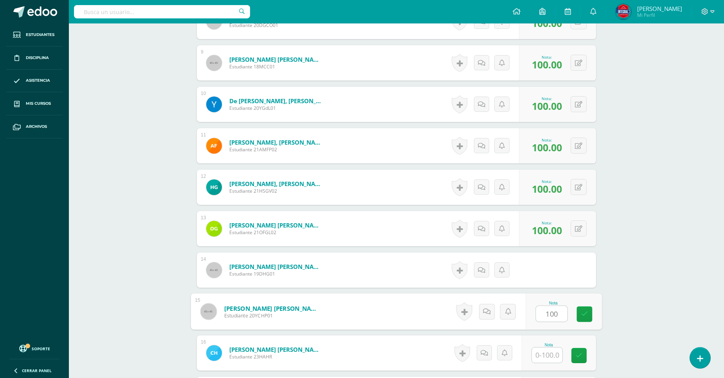
type input "100"
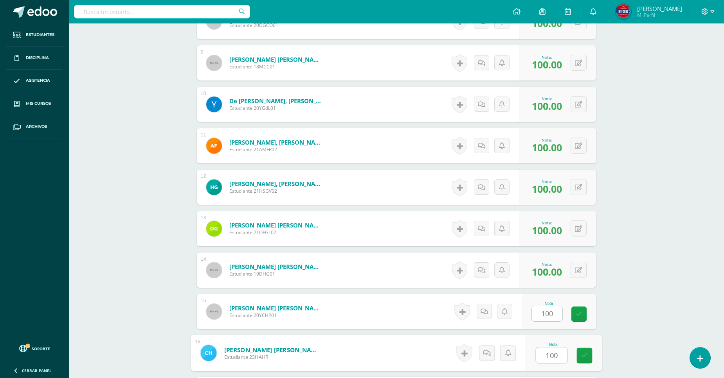
type input "100"
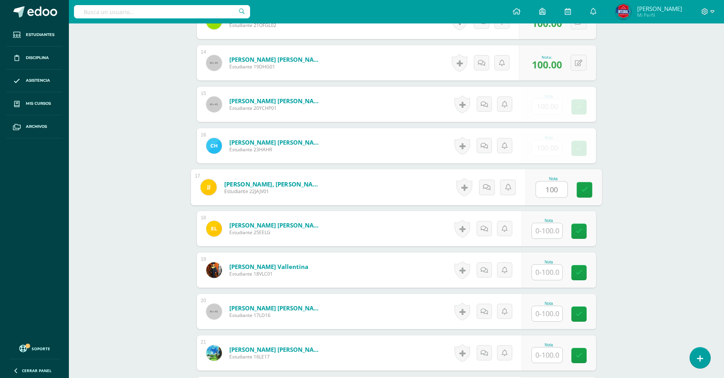
type input "100"
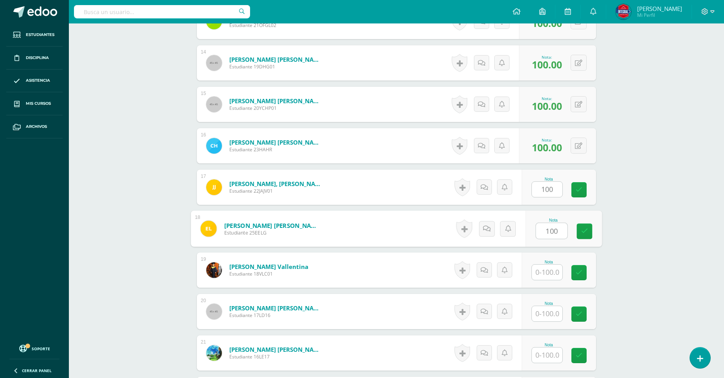
type input "100"
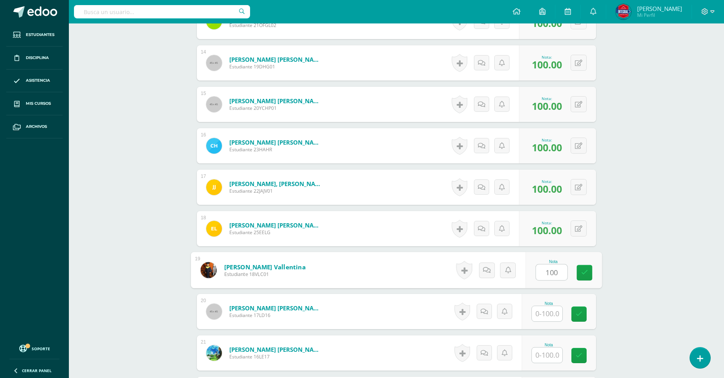
type input "100"
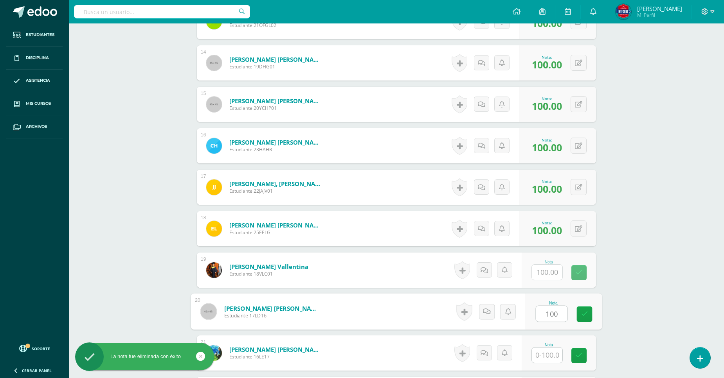
type input "100"
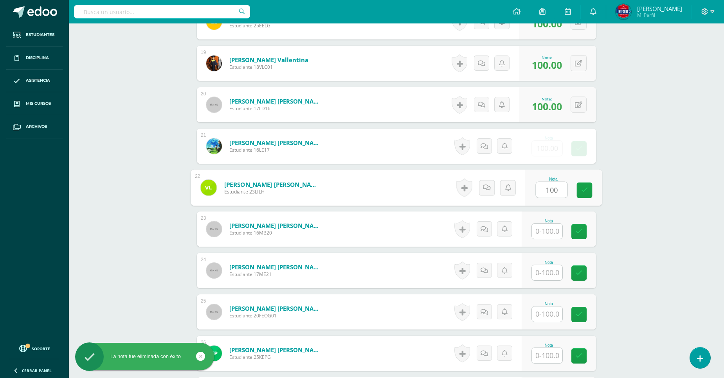
type input "100"
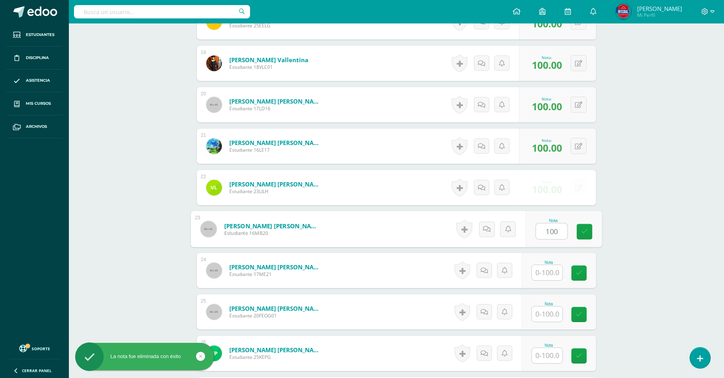
type input "100"
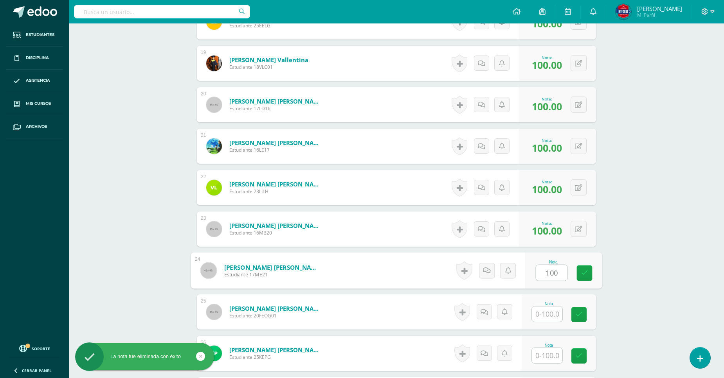
type input "100"
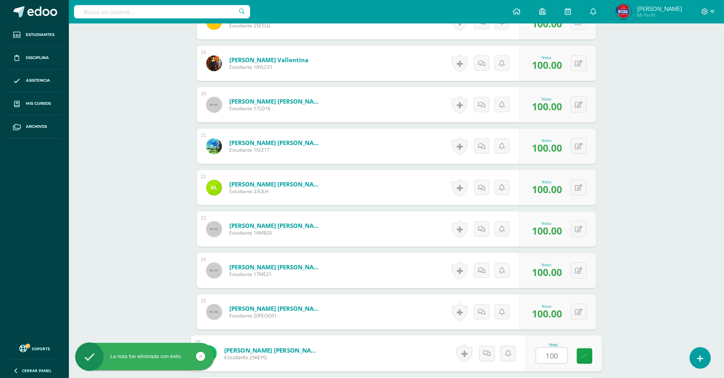
type input "100"
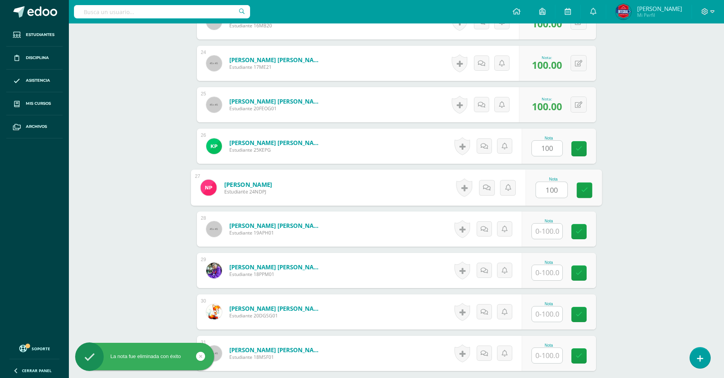
type input "100"
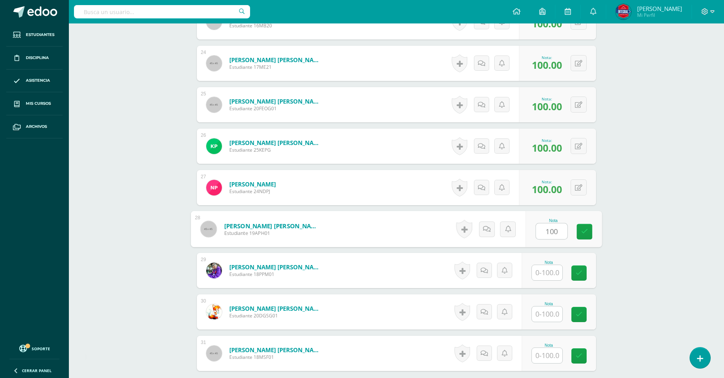
type input "100"
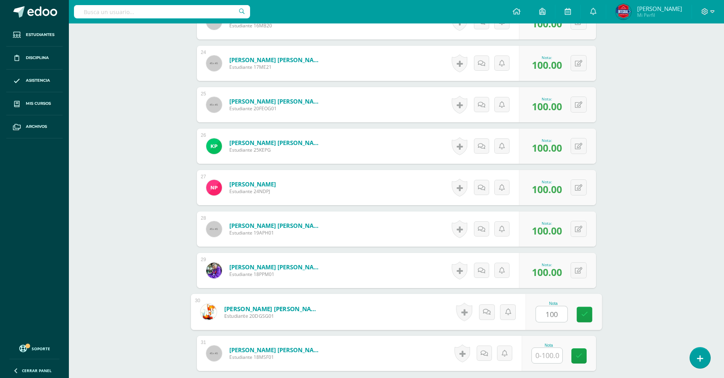
type input "100"
type input "10010"
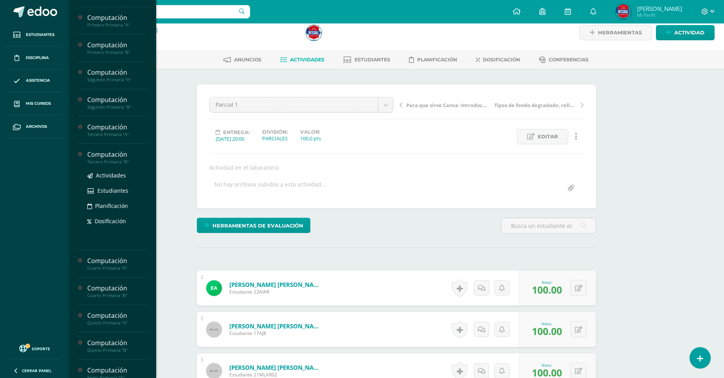
scroll to position [174, 0]
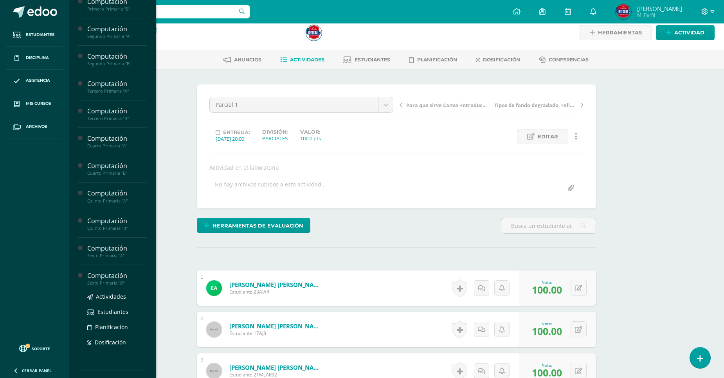
click at [116, 286] on div "Sexto Primaria "B"" at bounding box center [116, 283] width 59 height 5
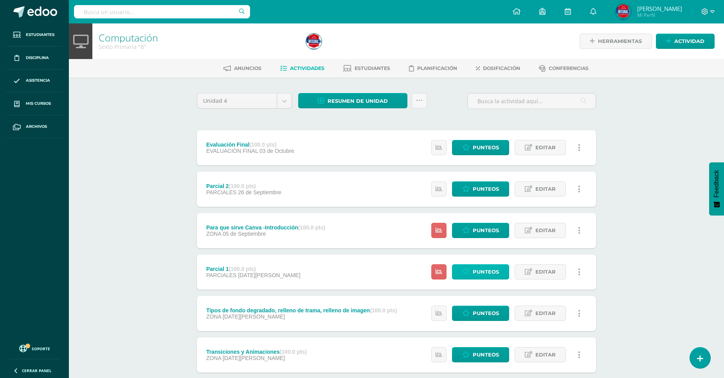
click at [487, 279] on span "Punteos" at bounding box center [486, 272] width 26 height 14
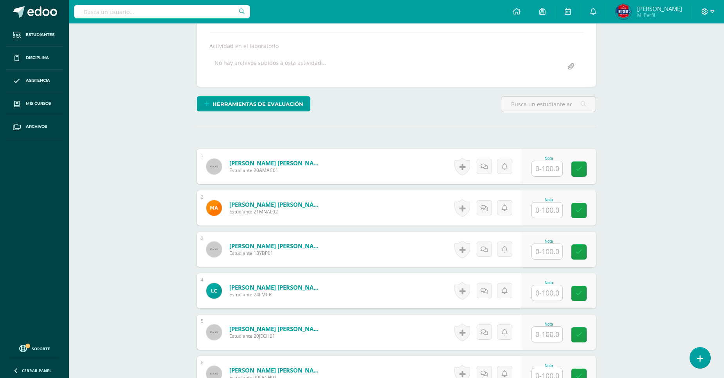
click at [553, 170] on input "text" at bounding box center [547, 168] width 31 height 15
type input "100"
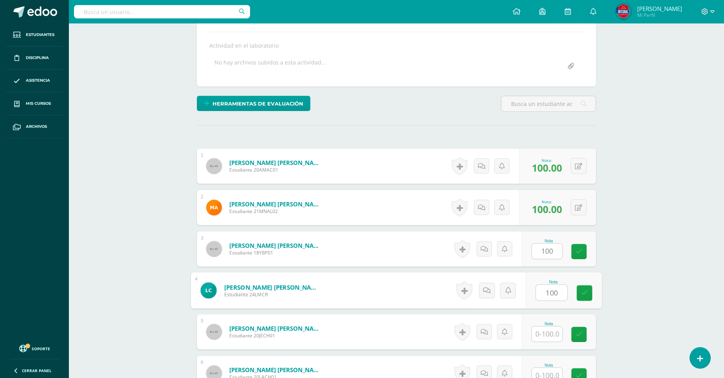
type input "100"
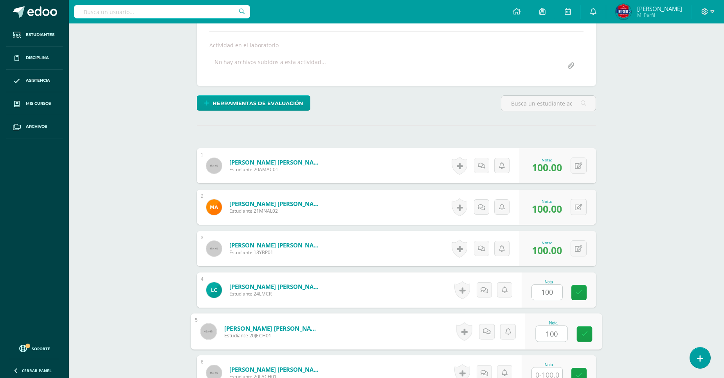
type input "100"
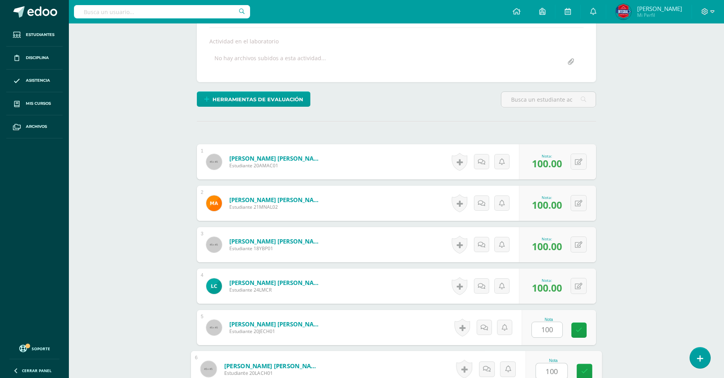
type input "100"
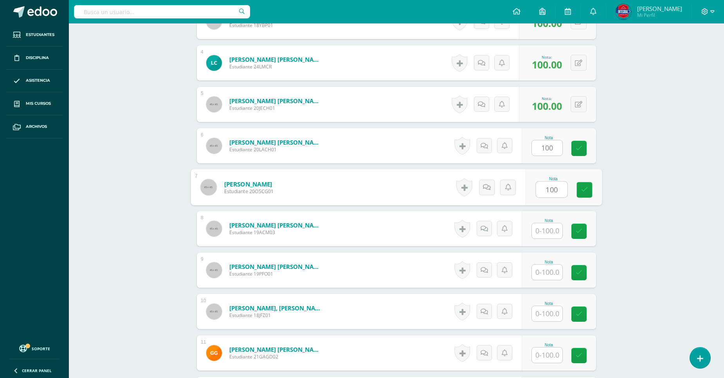
type input "100"
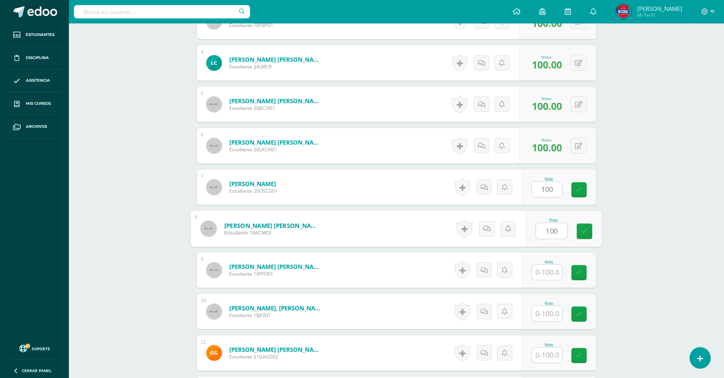
type input "100"
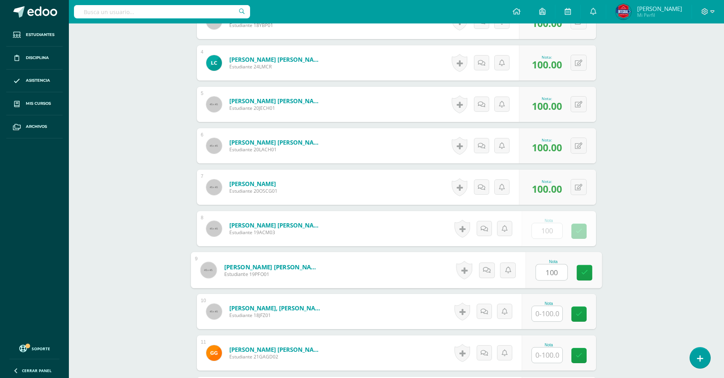
type input "100"
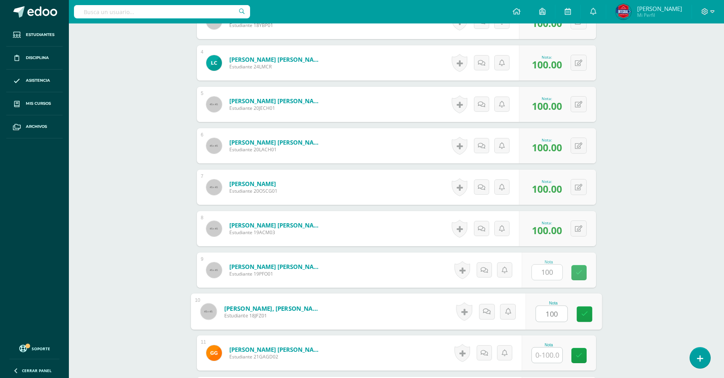
type input "100"
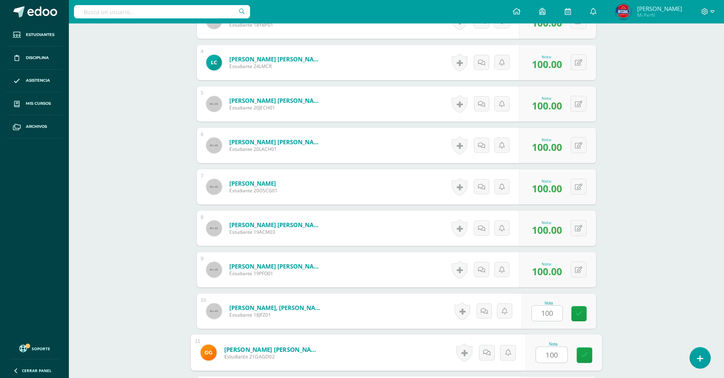
type input "100"
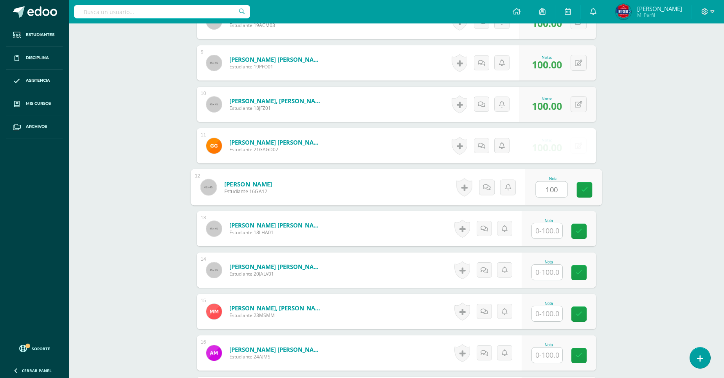
type input "100"
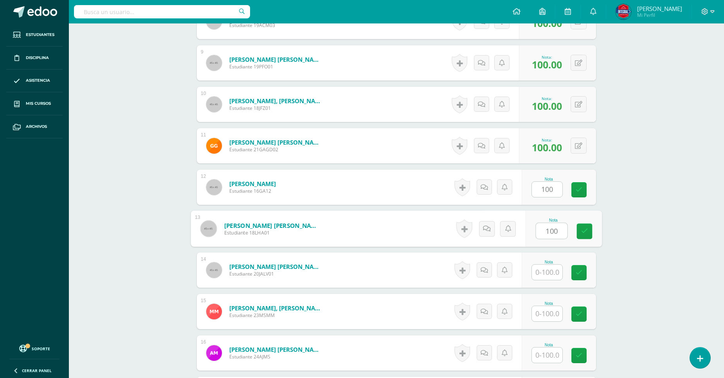
type input "100"
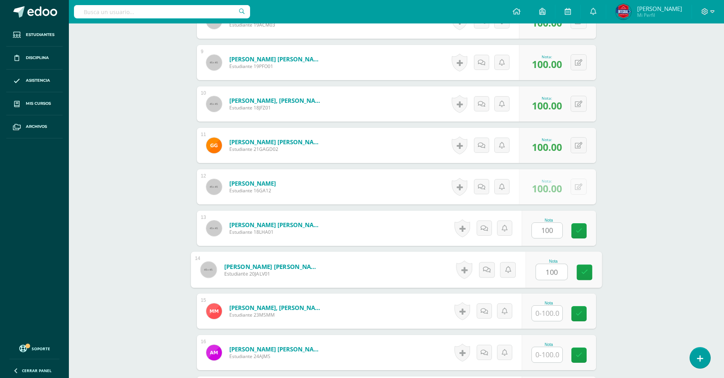
type input "100"
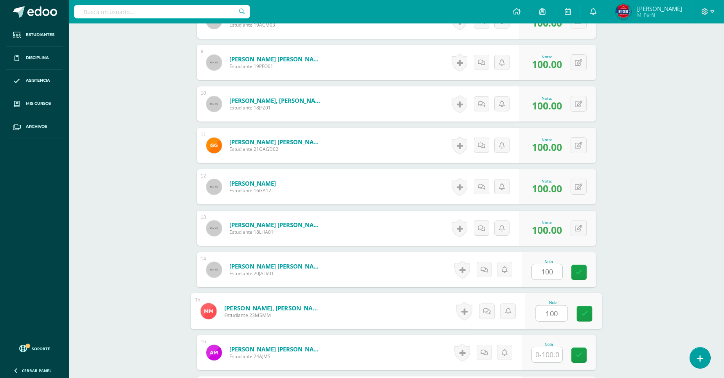
type input "100"
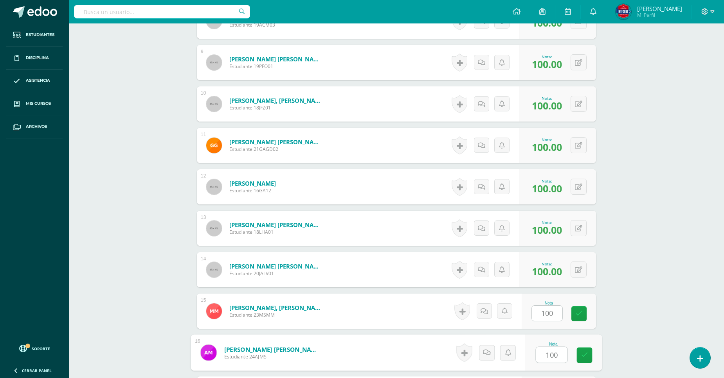
type input "100"
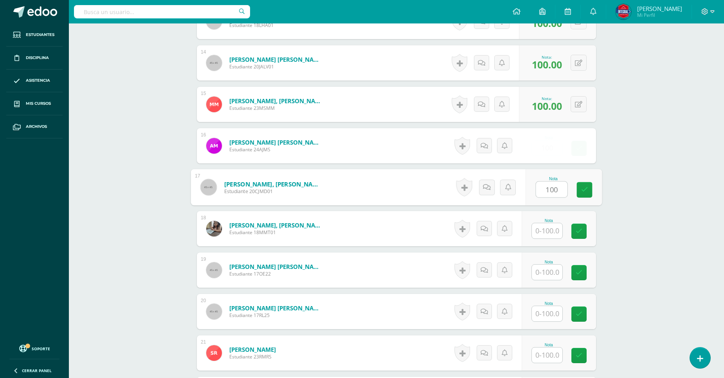
type input "100"
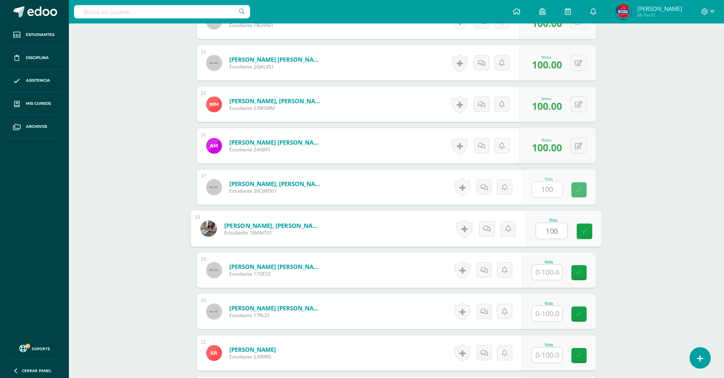
type input "100"
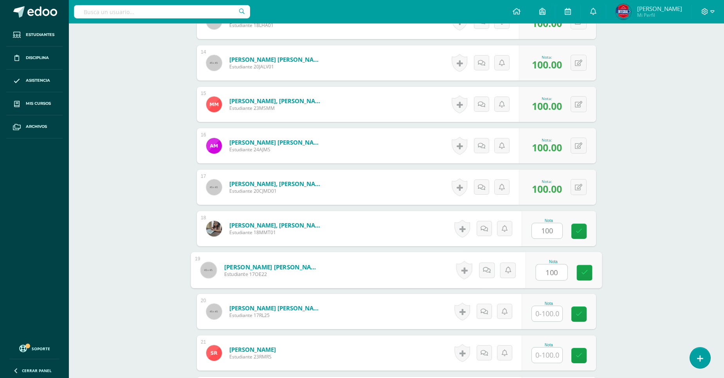
type input "100"
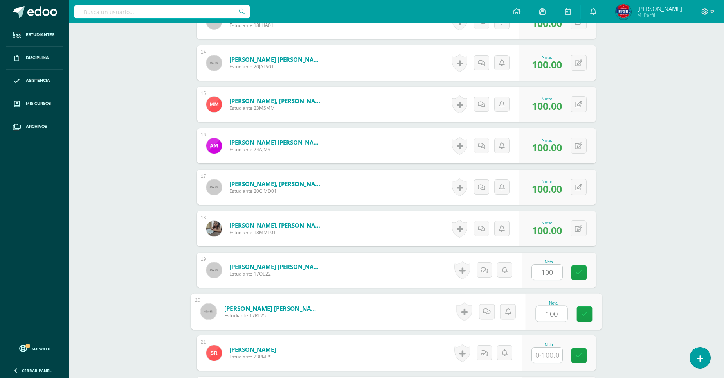
type input "100"
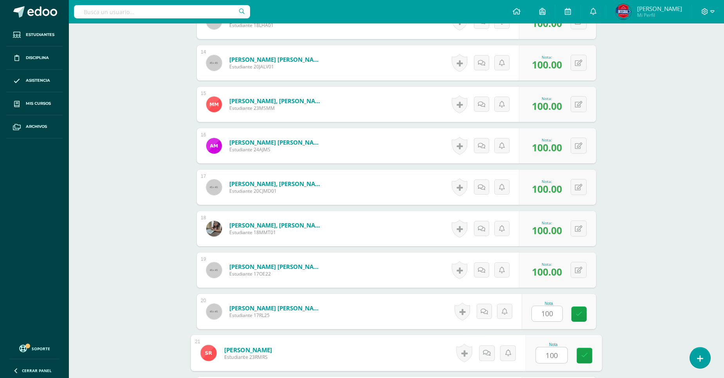
type input "100"
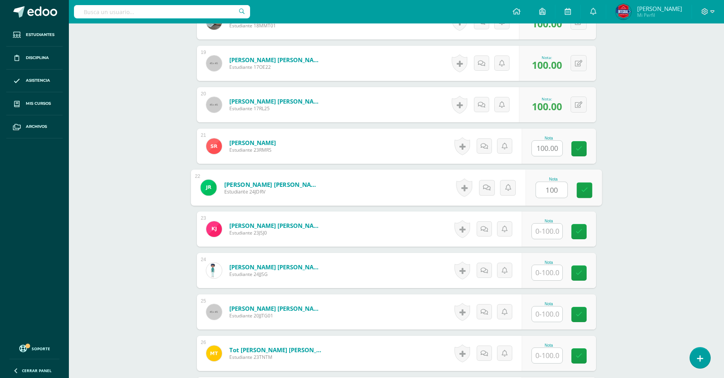
type input "100"
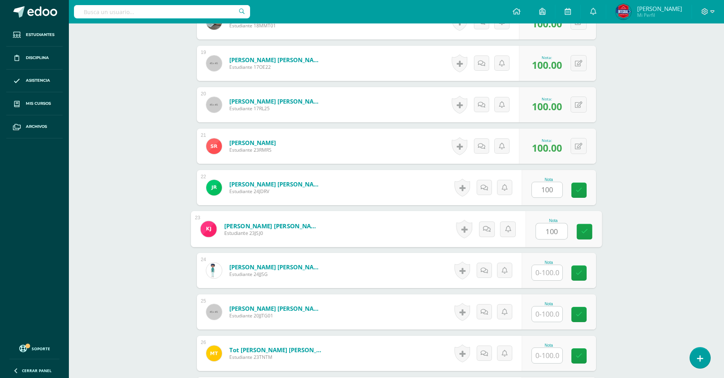
type input "100"
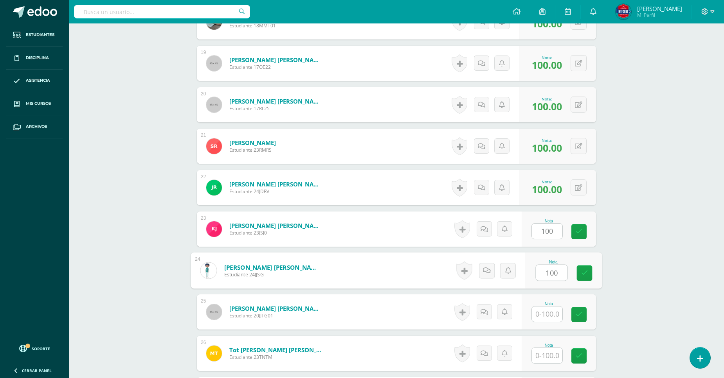
type input "100"
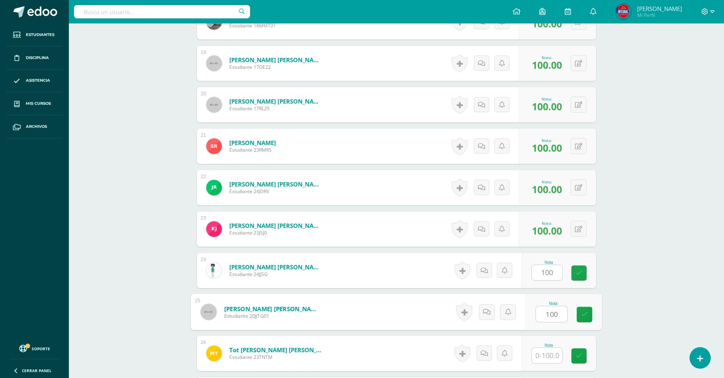
type input "100"
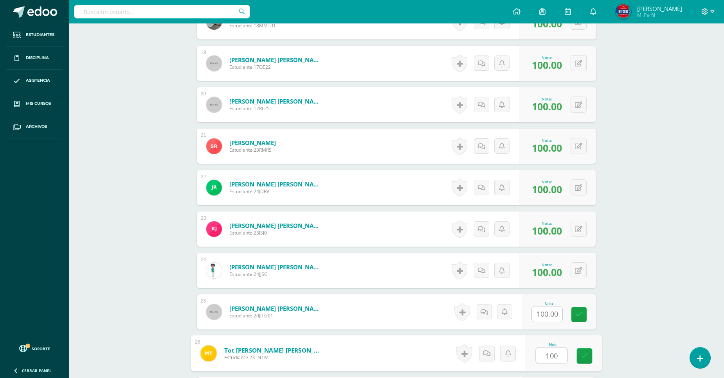
type input "100"
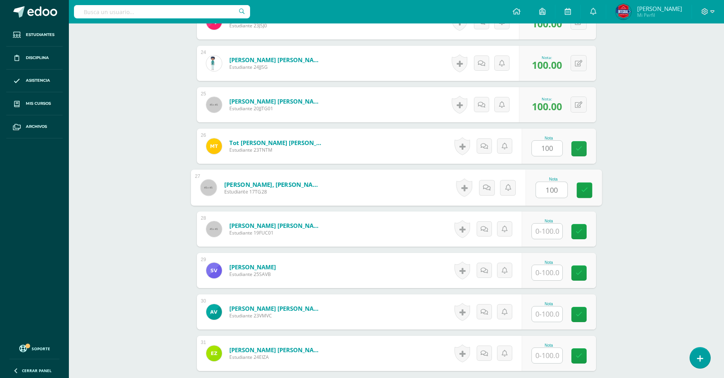
type input "100"
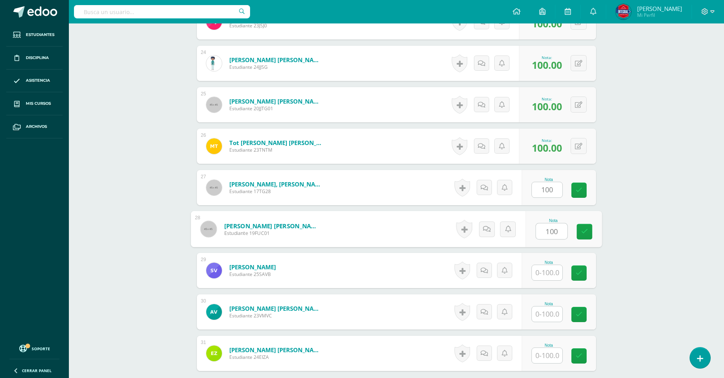
type input "100"
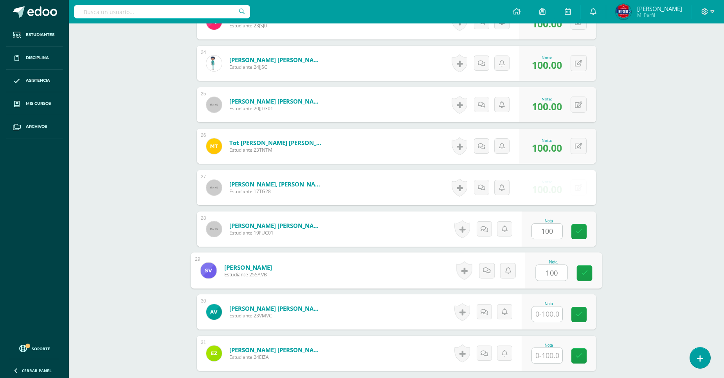
type input "100"
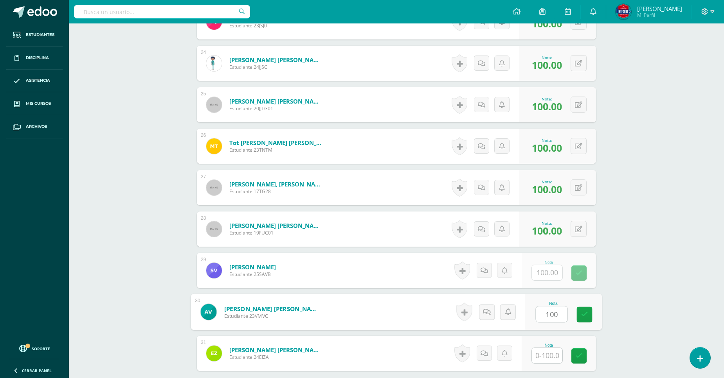
type input "100"
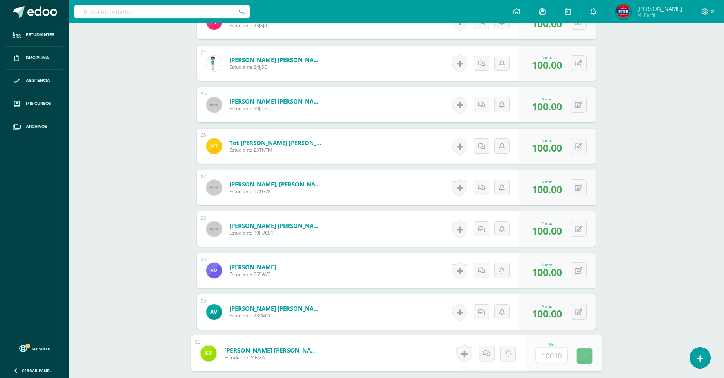
type input "100100"
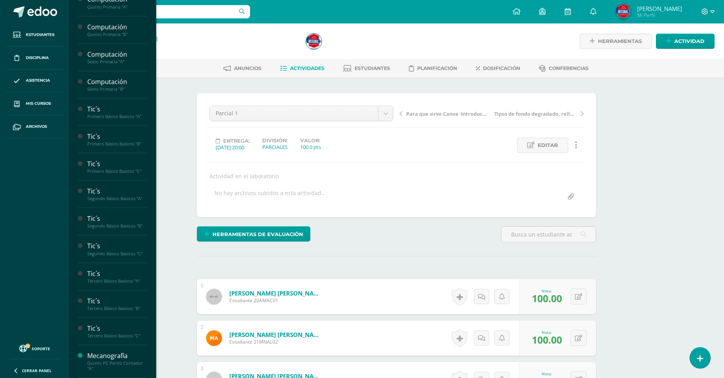
scroll to position [379, 0]
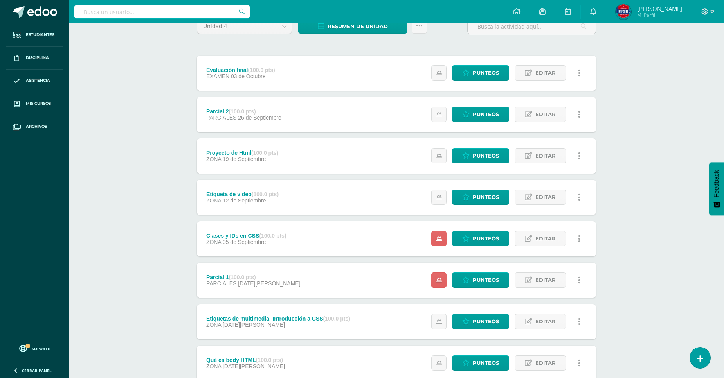
scroll to position [170, 0]
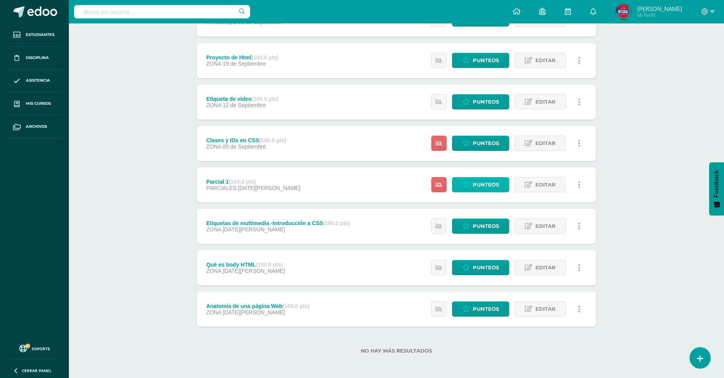
click at [500, 184] on link "Punteos" at bounding box center [480, 184] width 57 height 15
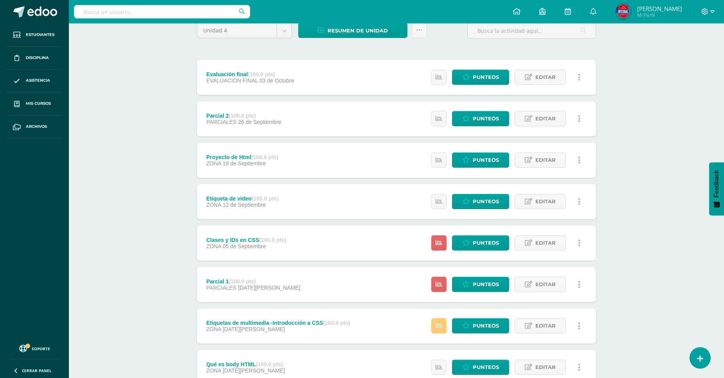
scroll to position [170, 0]
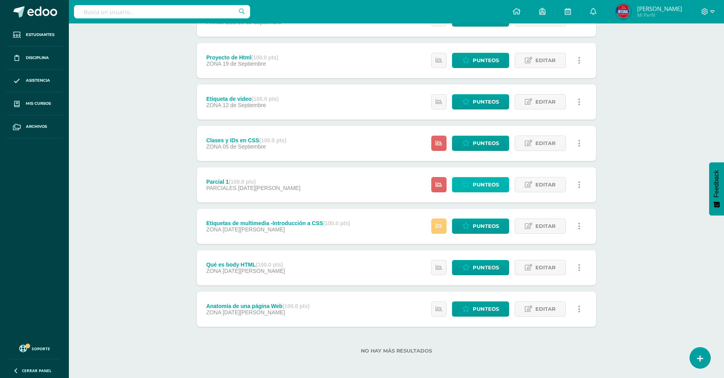
click at [491, 187] on span "Punteos" at bounding box center [486, 185] width 26 height 14
click at [439, 230] on link at bounding box center [438, 226] width 15 height 15
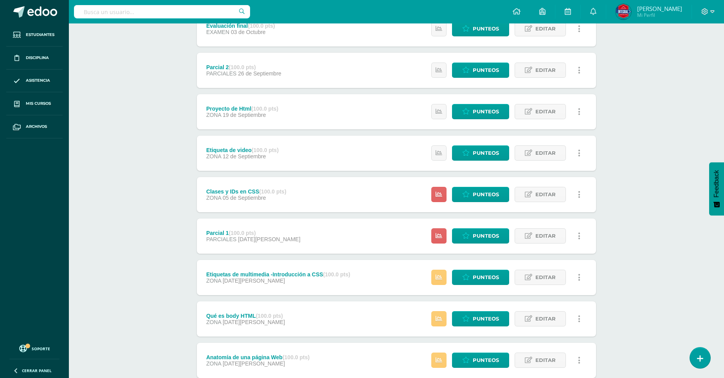
scroll to position [170, 0]
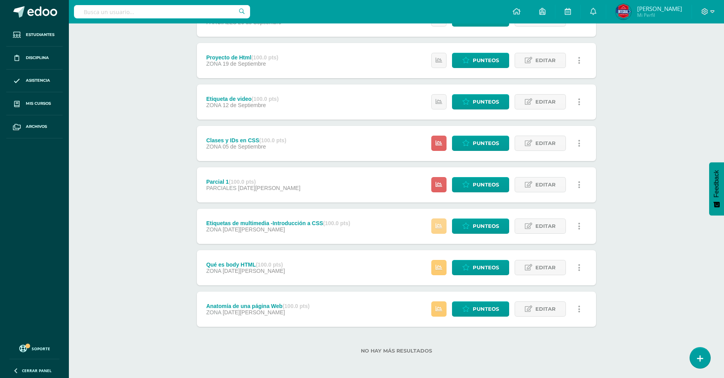
click at [436, 221] on link at bounding box center [438, 226] width 15 height 15
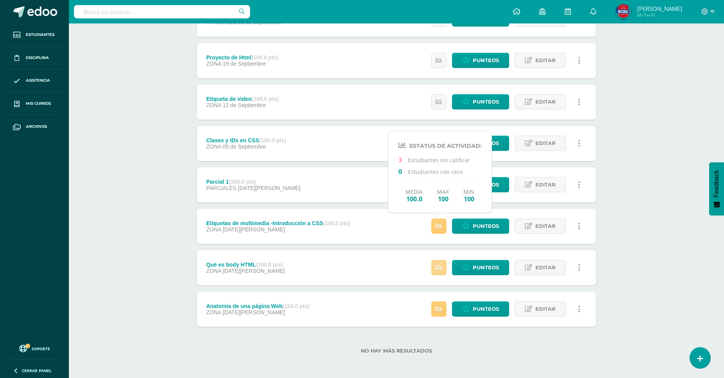
click at [439, 266] on icon at bounding box center [438, 267] width 7 height 7
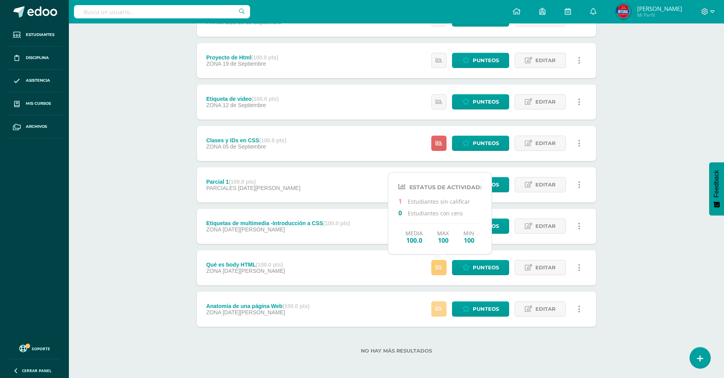
click at [440, 306] on icon at bounding box center [438, 309] width 7 height 7
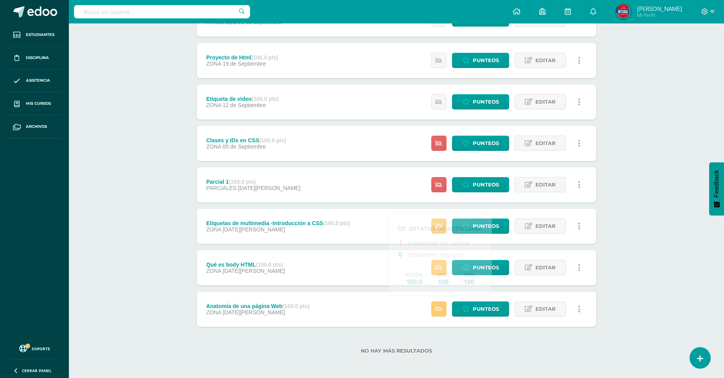
click at [138, 149] on div "Tic´s Tercero Básico Basicos "C" Herramientas Detalle de asistencias Actividad …" at bounding box center [396, 116] width 655 height 526
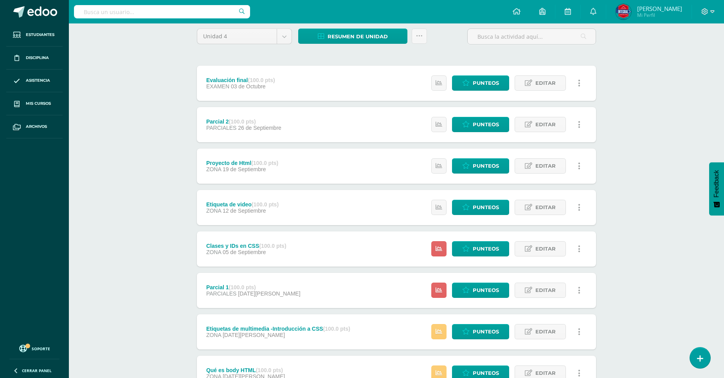
scroll to position [0, 0]
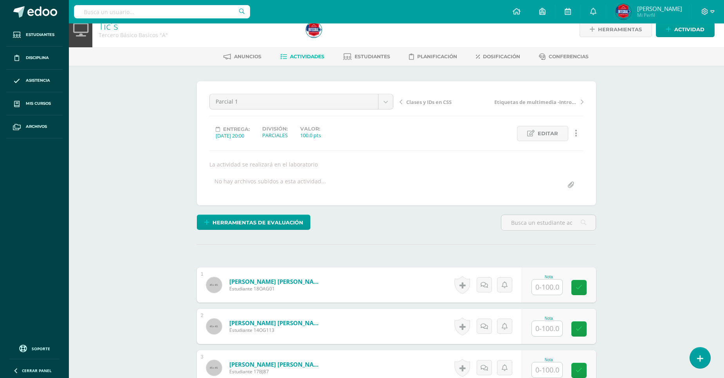
scroll to position [142, 0]
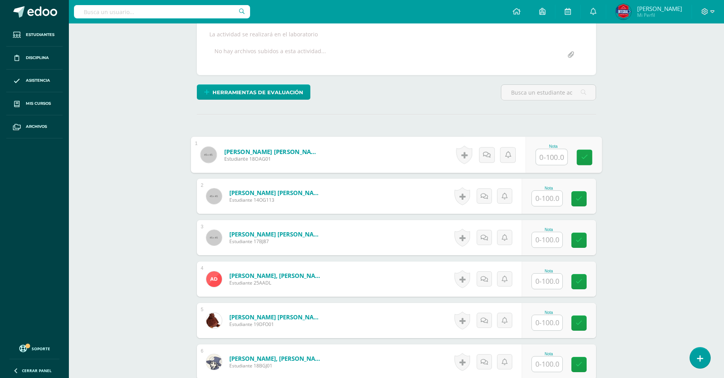
click at [552, 159] on input "text" at bounding box center [551, 157] width 31 height 16
type input "100"
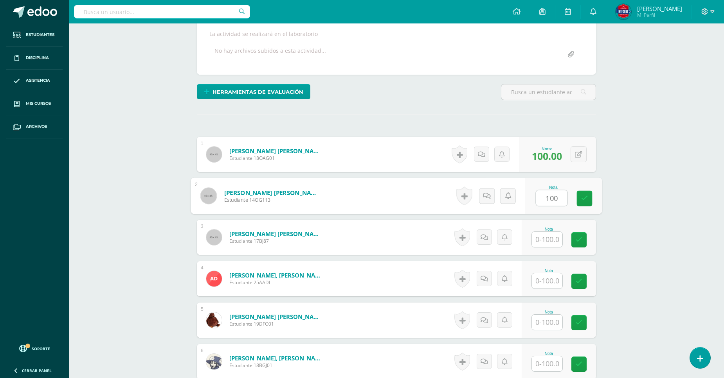
type input "100"
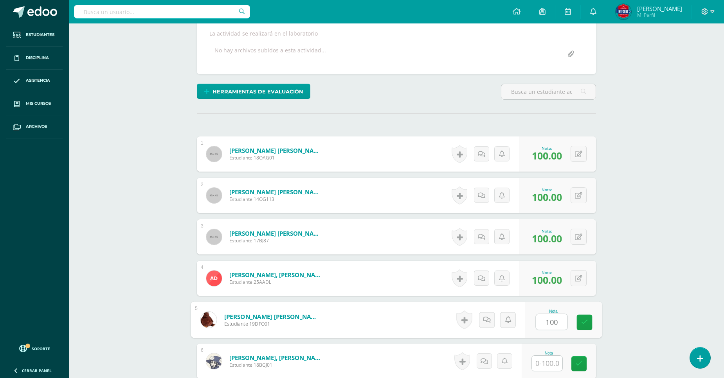
type input "100"
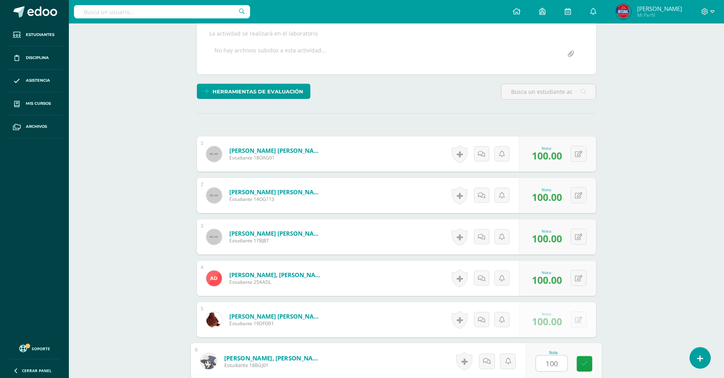
type input "100"
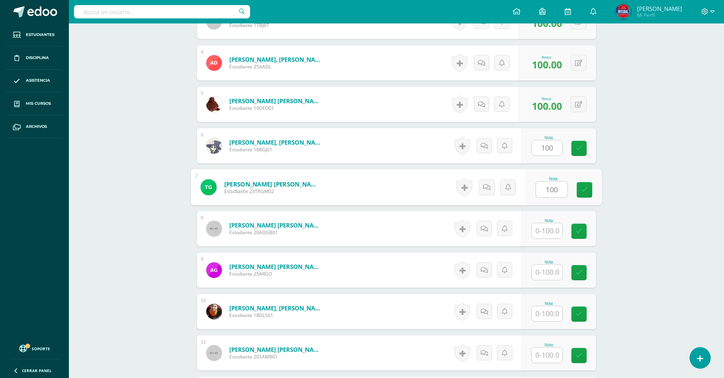
type input "100"
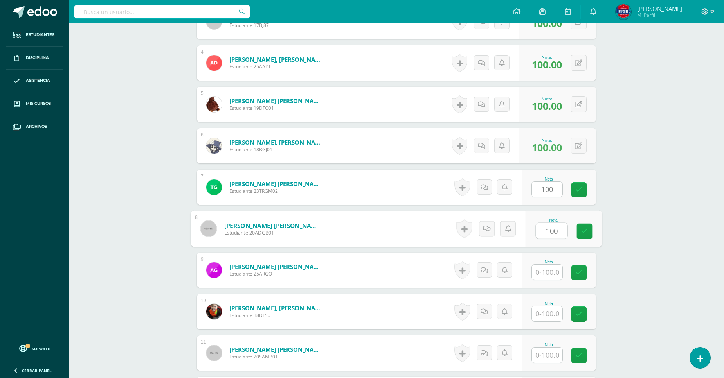
type input "100"
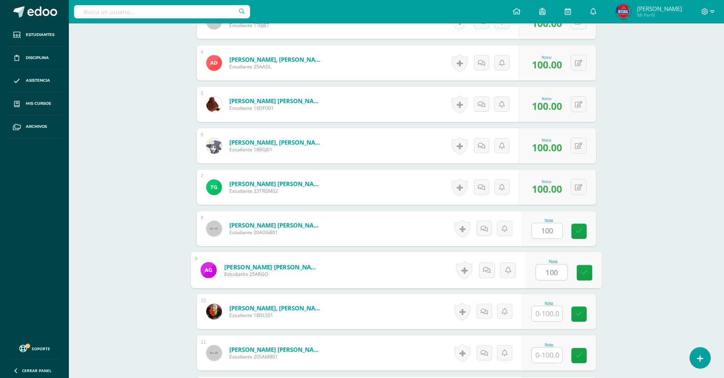
type input "100"
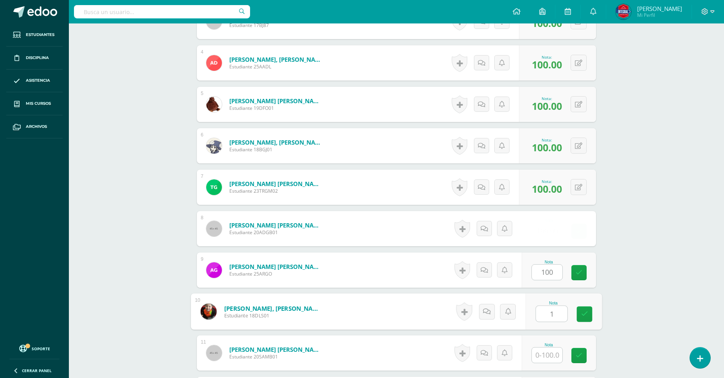
scroll to position [359, 0]
type input "100"
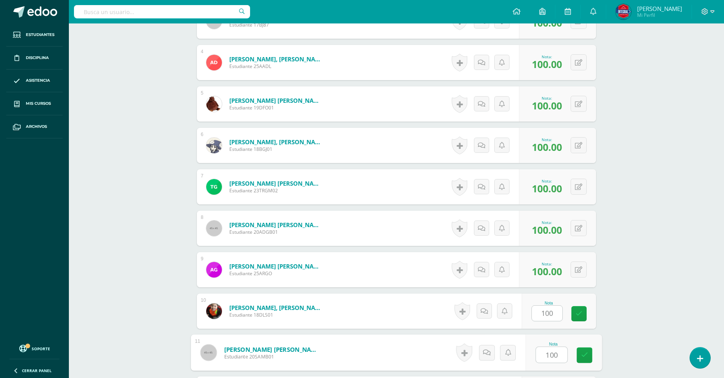
type input "100"
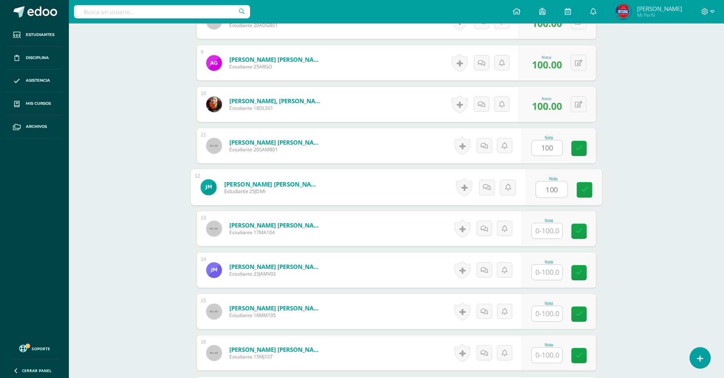
type input "100"
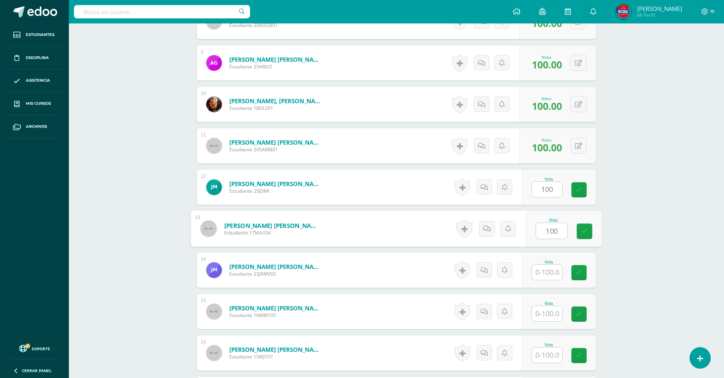
type input "100"
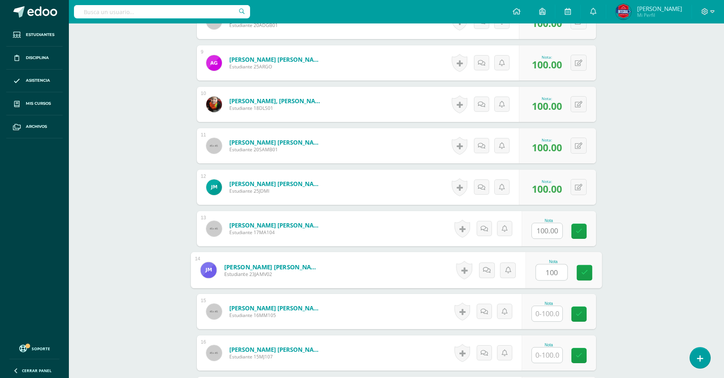
type input "100"
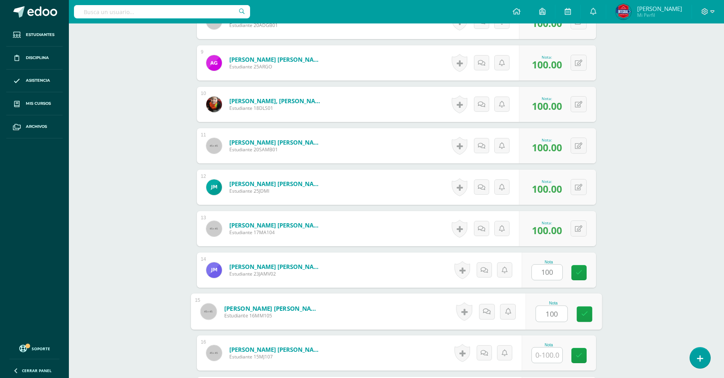
type input "100"
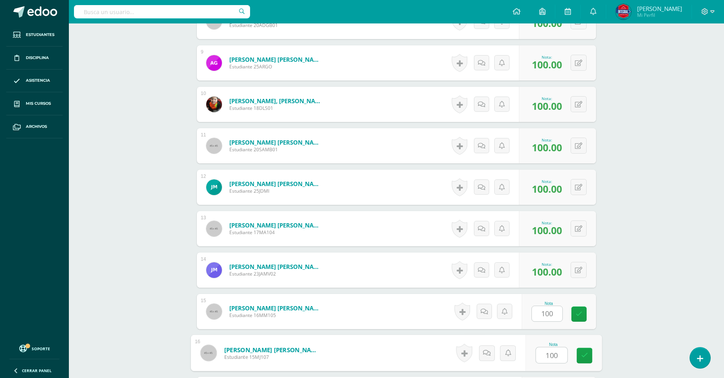
type input "100"
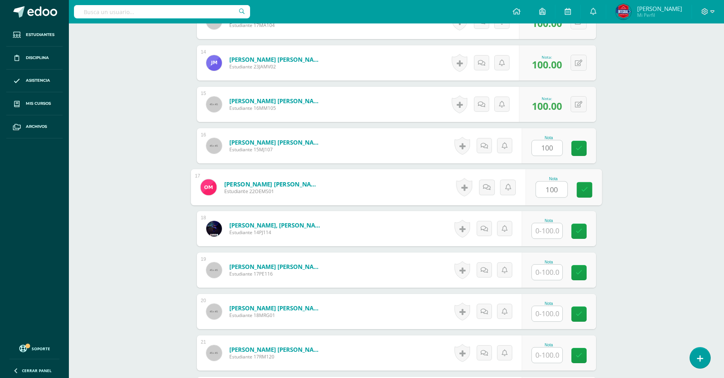
type input "100"
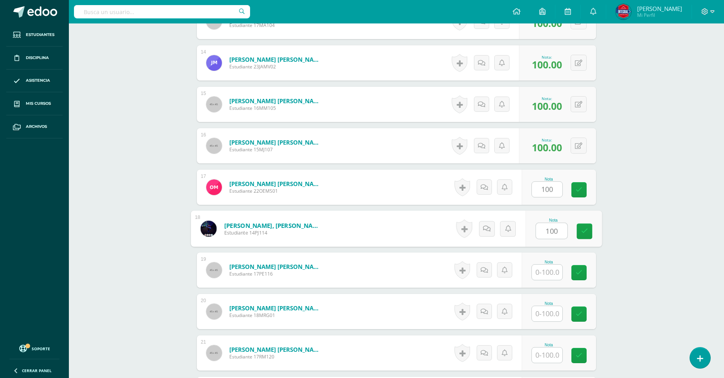
type input "100"
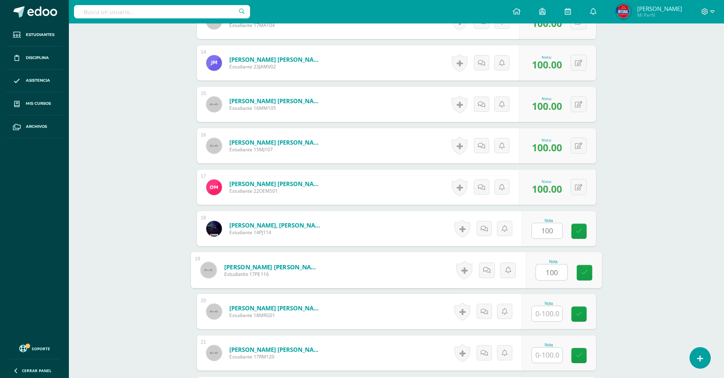
type input "100"
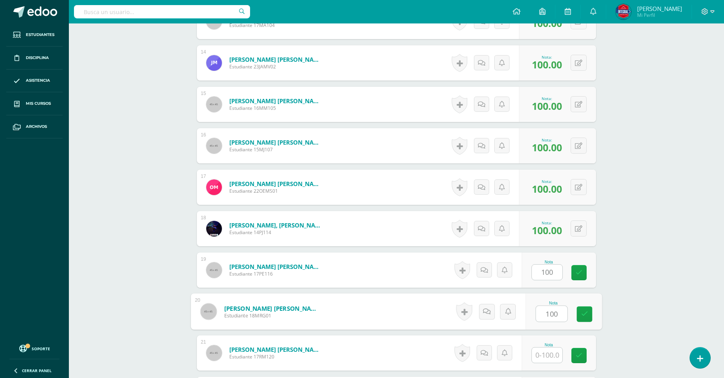
type input "100"
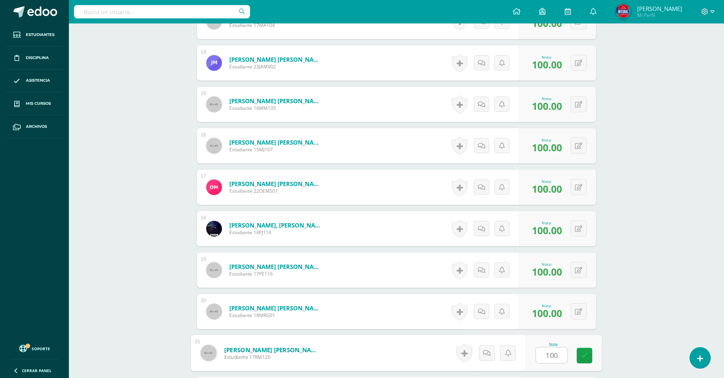
type input "100"
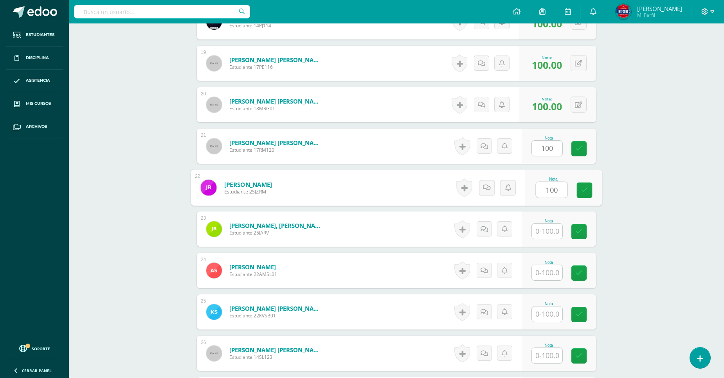
type input "100"
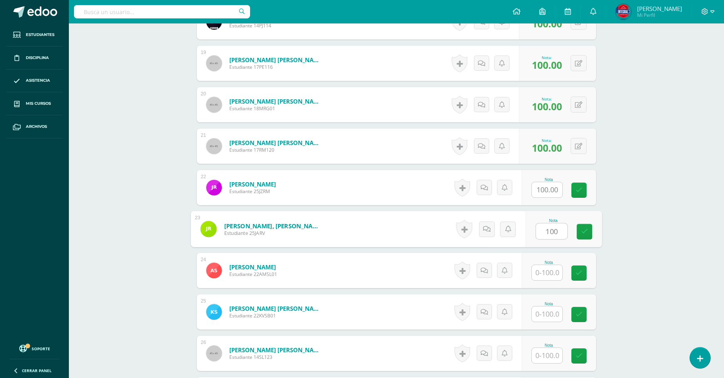
type input "100"
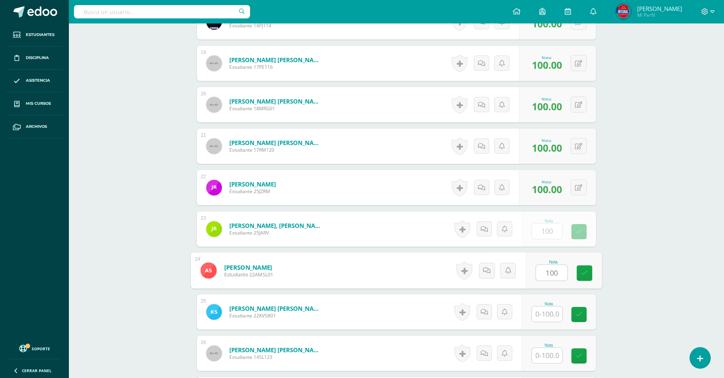
type input "100"
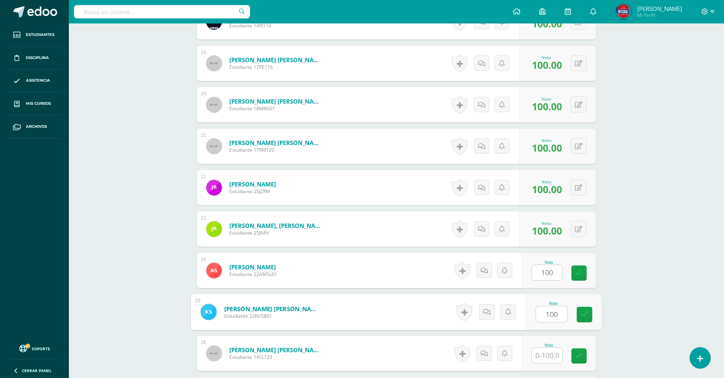
type input "100"
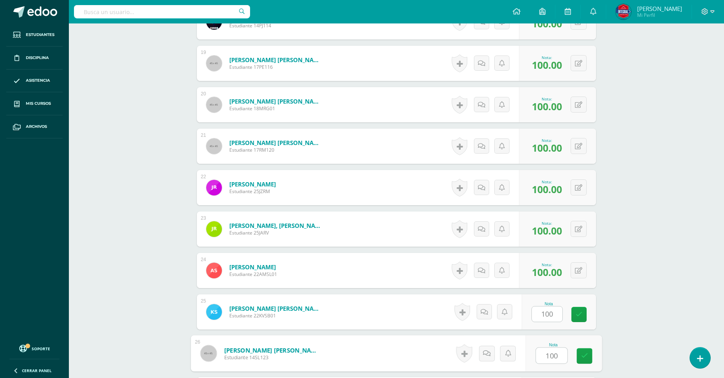
type input "100"
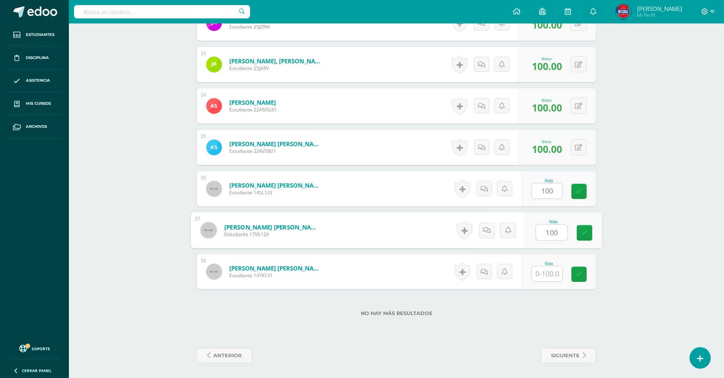
type input "100"
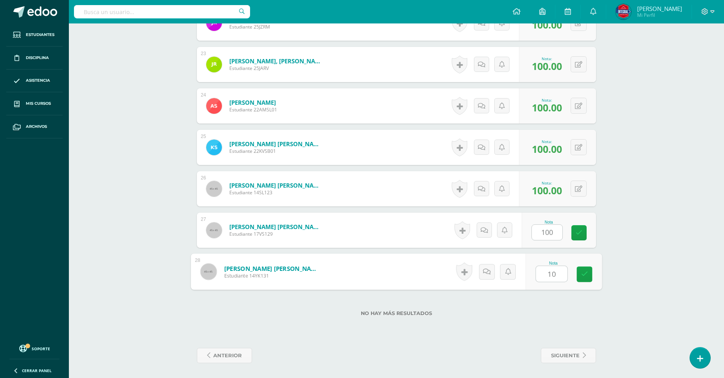
type input "100"
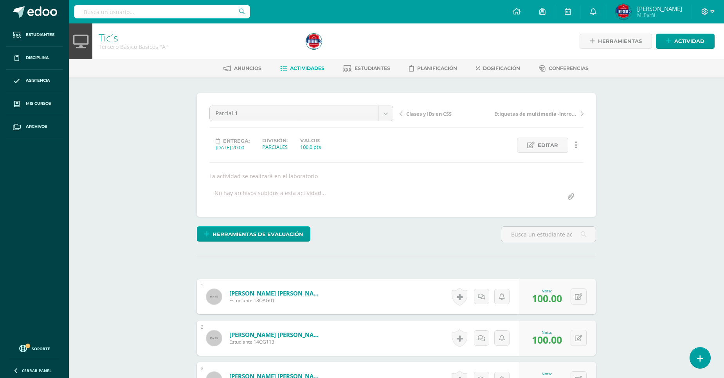
scroll to position [261, 0]
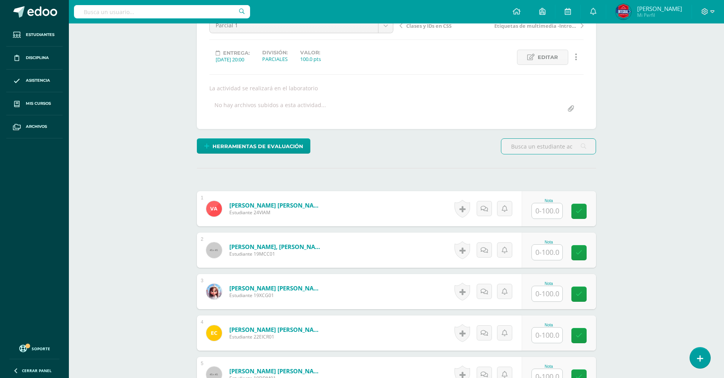
scroll to position [142, 0]
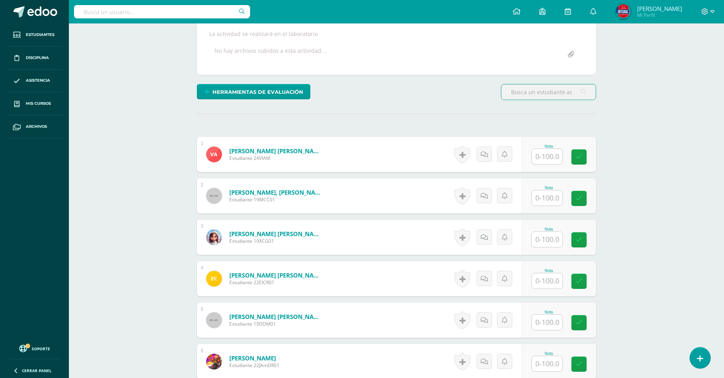
click at [554, 151] on input "text" at bounding box center [547, 156] width 31 height 15
type input "100"
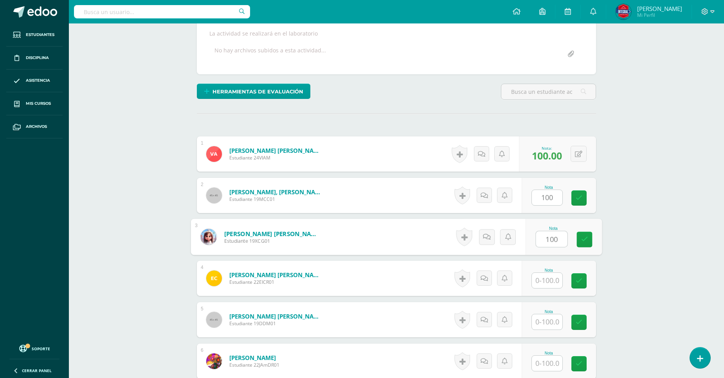
type input "100"
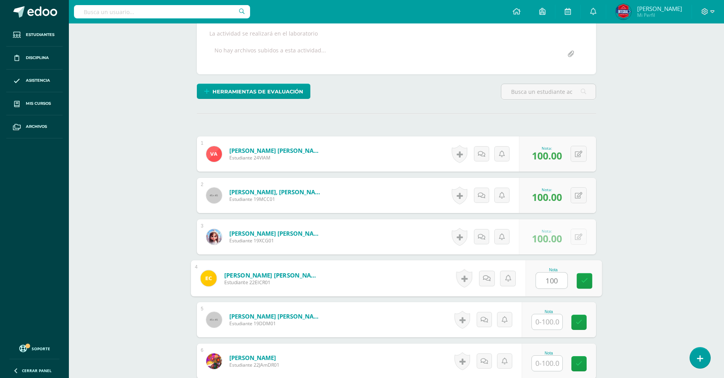
type input "100"
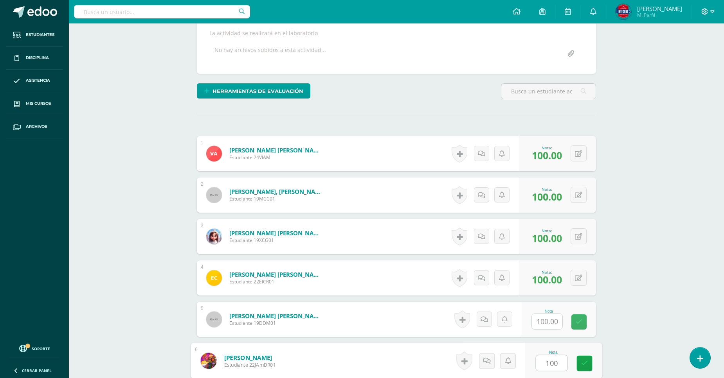
type input "100"
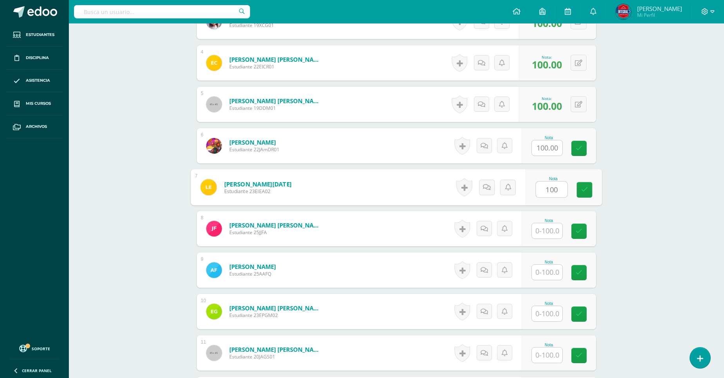
type input "100"
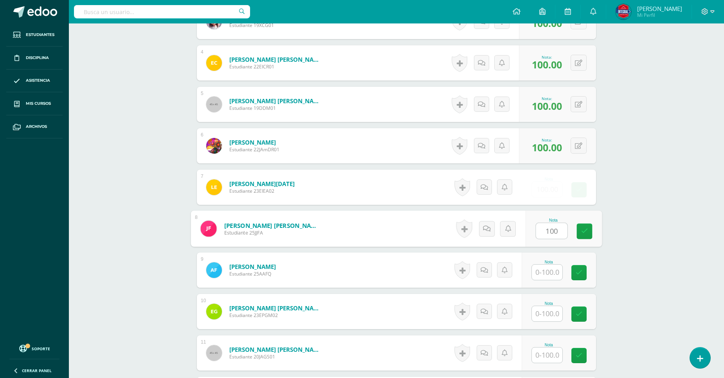
type input "100"
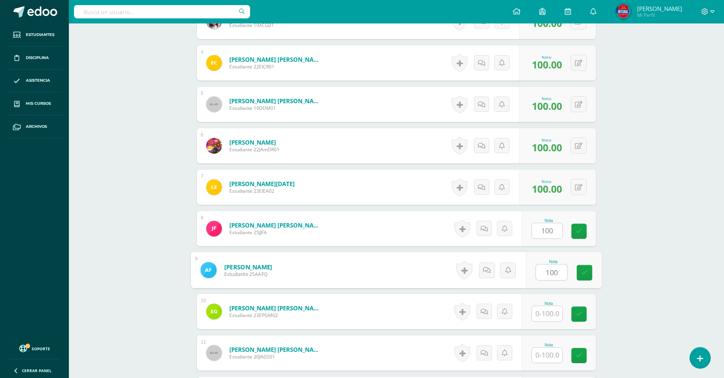
type input "100"
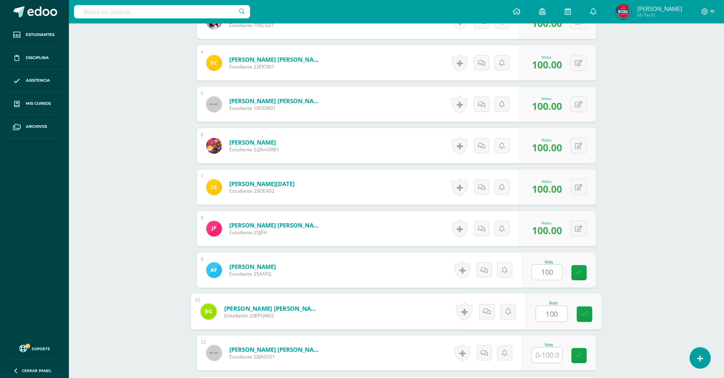
type input "100"
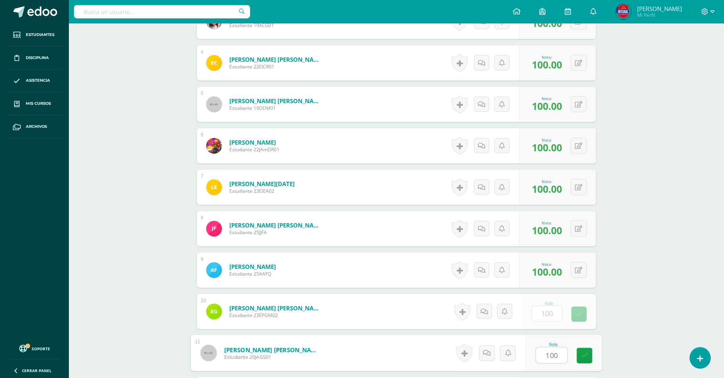
type input "100"
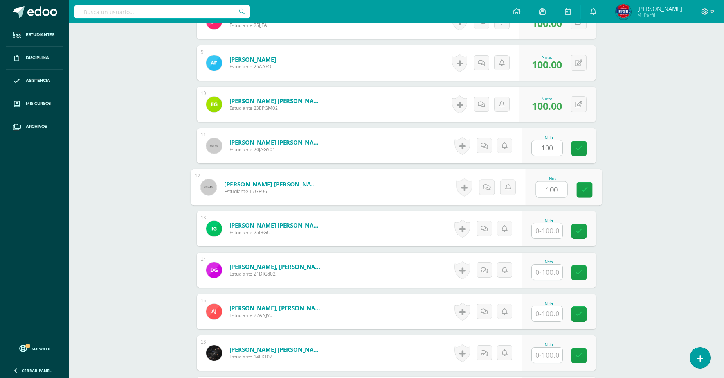
type input "100"
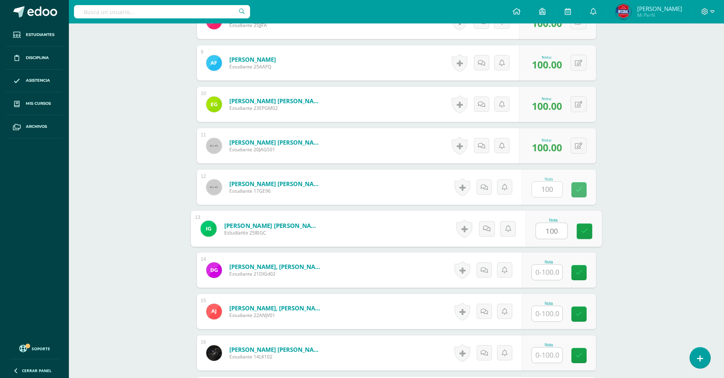
type input "100"
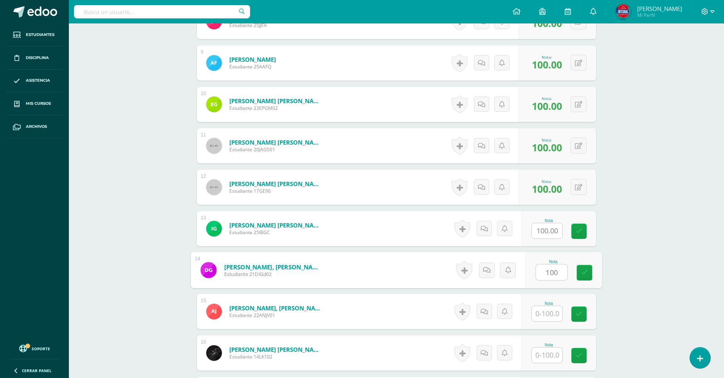
type input "100"
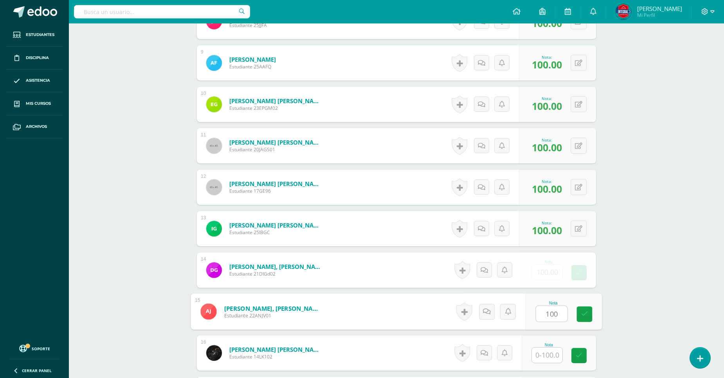
type input "100"
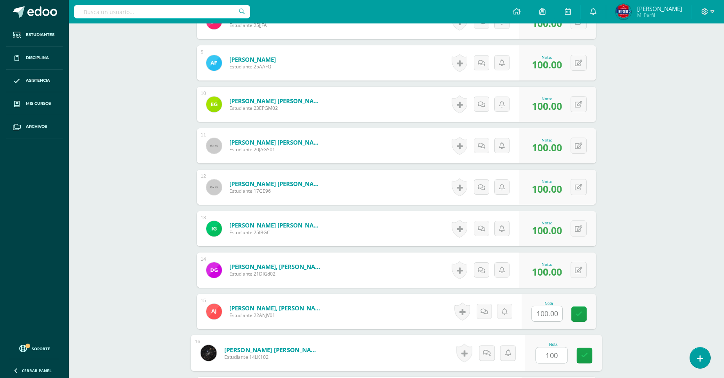
type input "100"
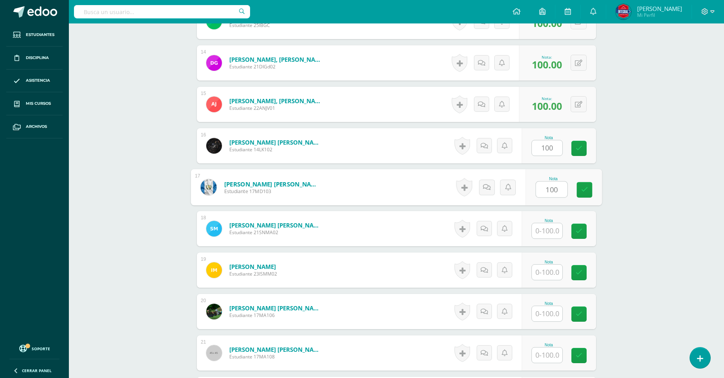
type input "100"
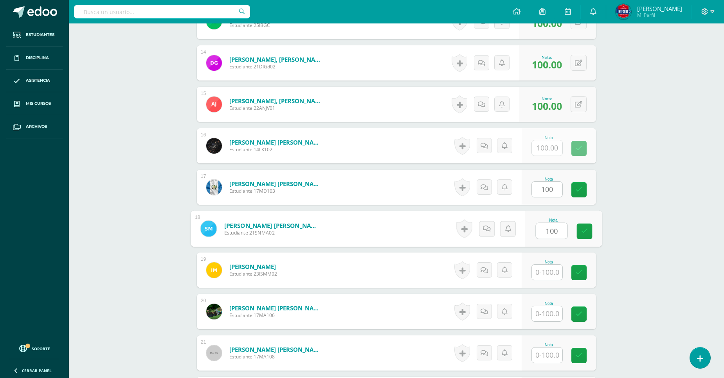
type input "100"
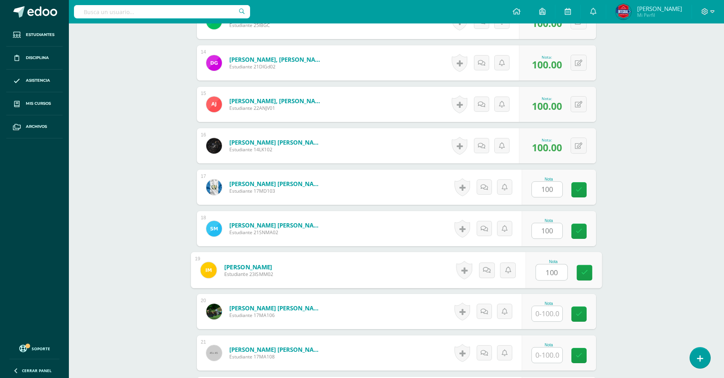
type input "100"
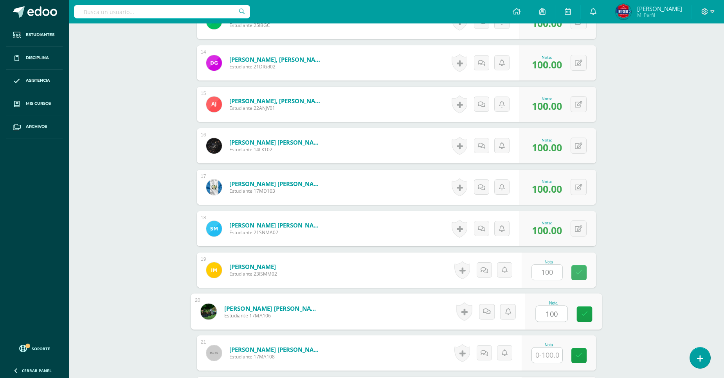
type input "100"
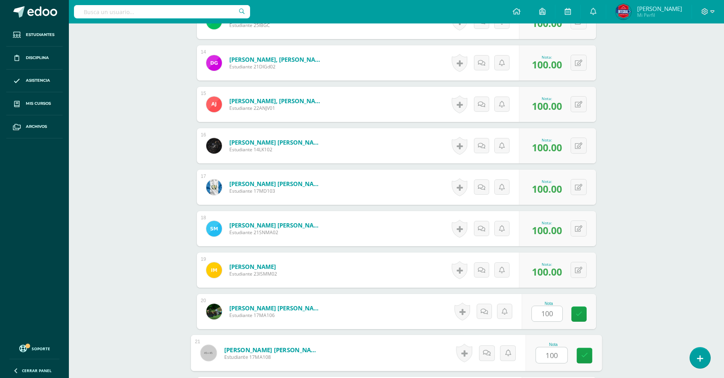
type input "100"
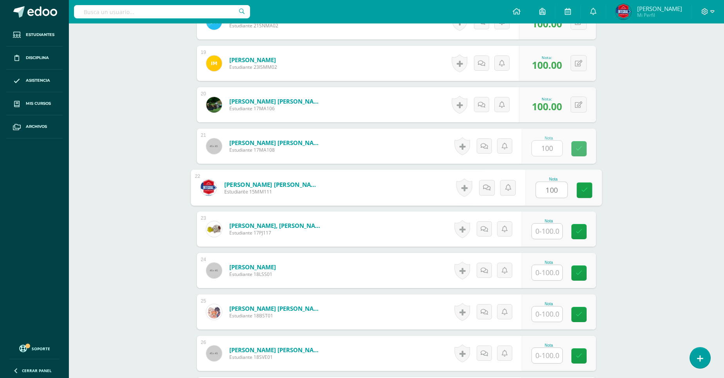
type input "100"
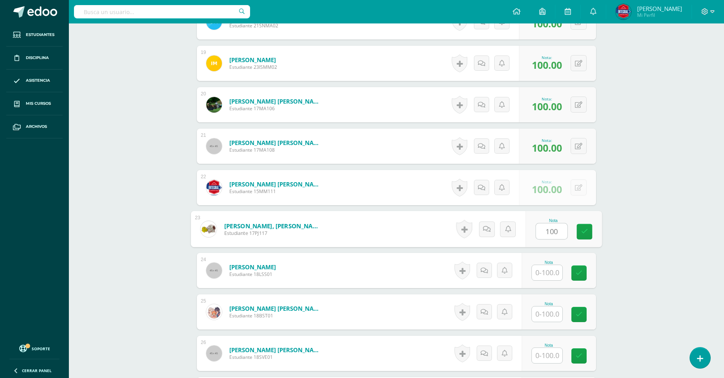
type input "100"
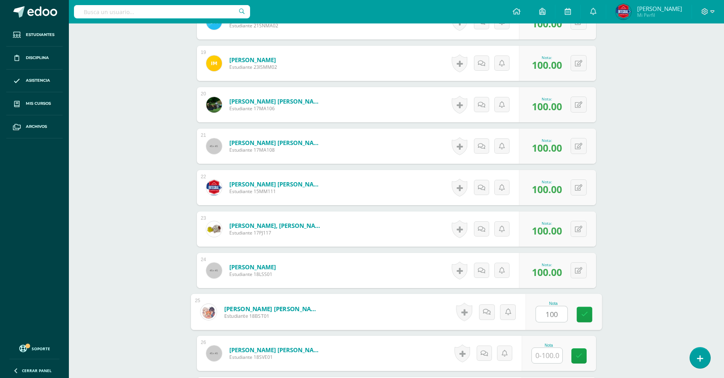
type input "100"
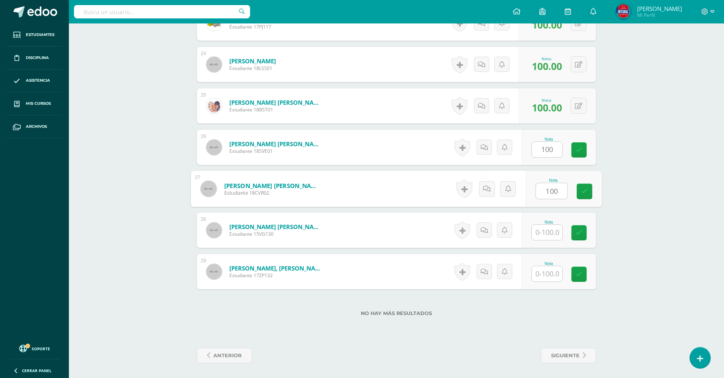
type input "100"
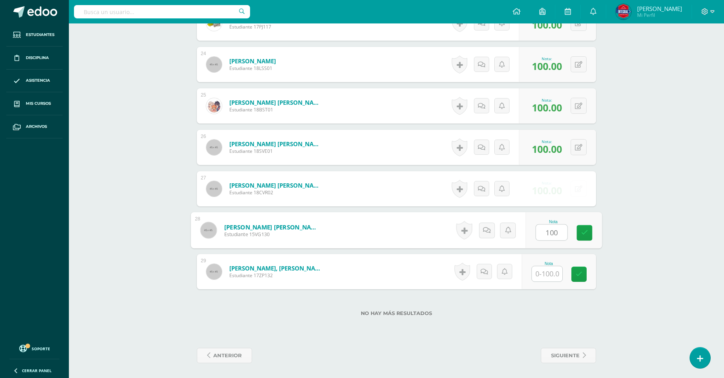
type input "100"
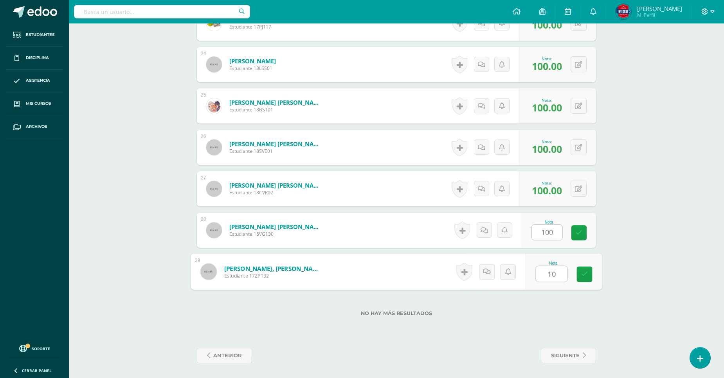
type input "100"
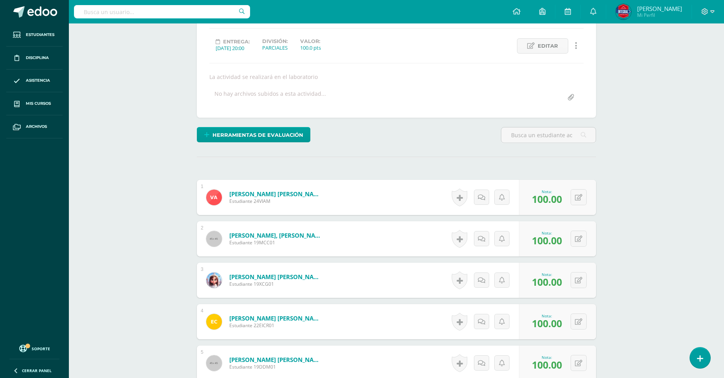
scroll to position [0, 0]
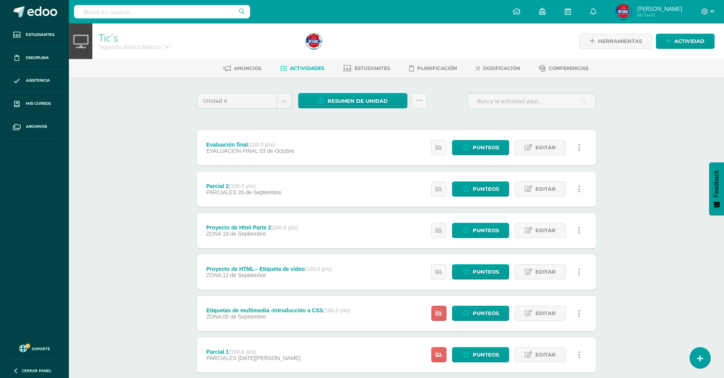
scroll to position [174, 0]
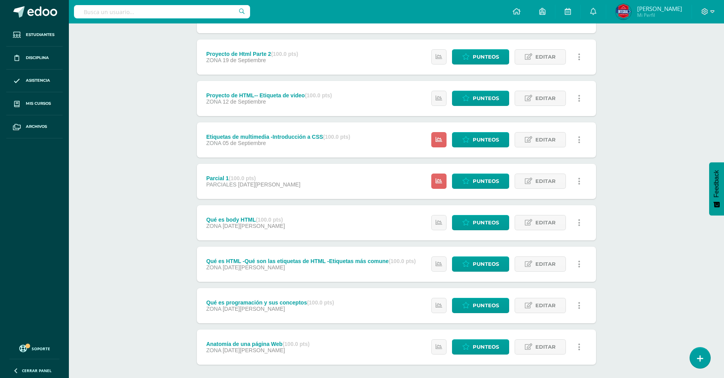
click at [474, 173] on div "Estatus de Actividad: 26 Estudiantes sin calificar 0 Estudiantes con cero Media…" at bounding box center [507, 181] width 176 height 35
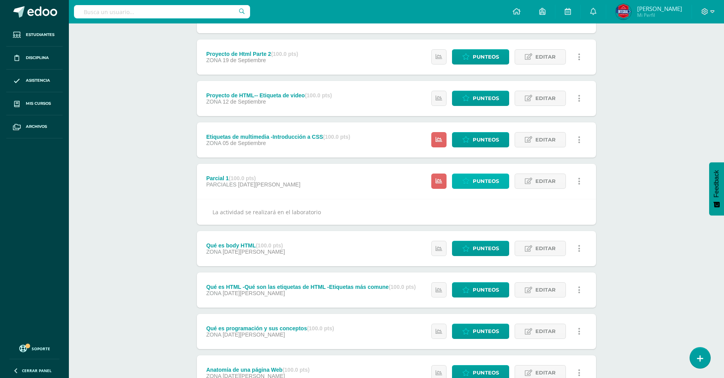
click at [476, 174] on span "Punteos" at bounding box center [486, 181] width 26 height 14
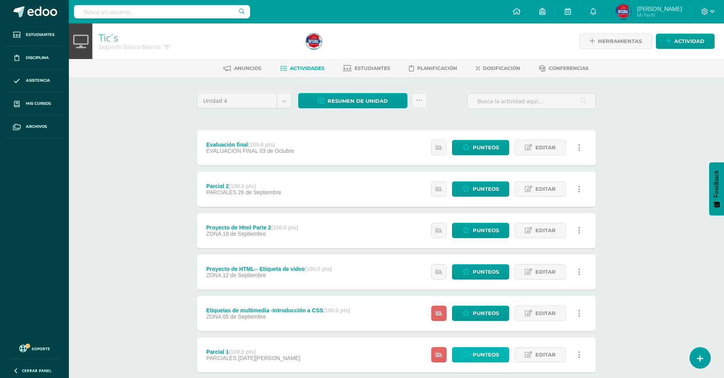
click at [479, 357] on span "Punteos" at bounding box center [486, 355] width 26 height 14
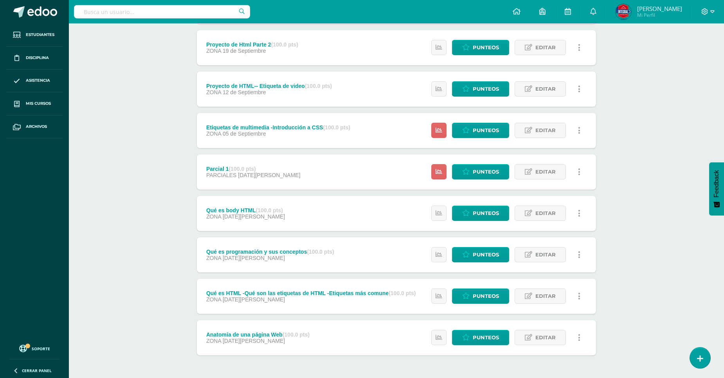
scroll to position [209, 0]
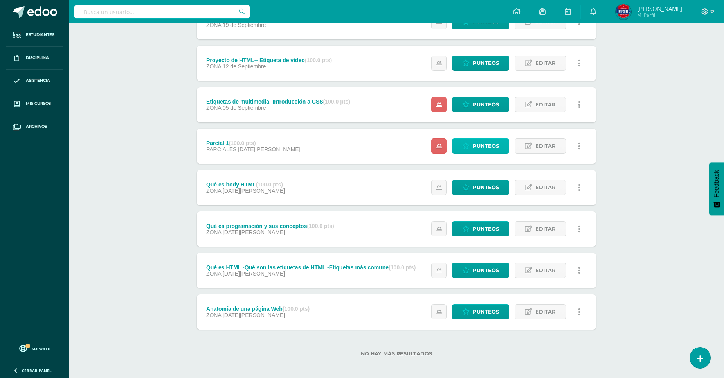
click at [478, 149] on span "Punteos" at bounding box center [486, 146] width 26 height 14
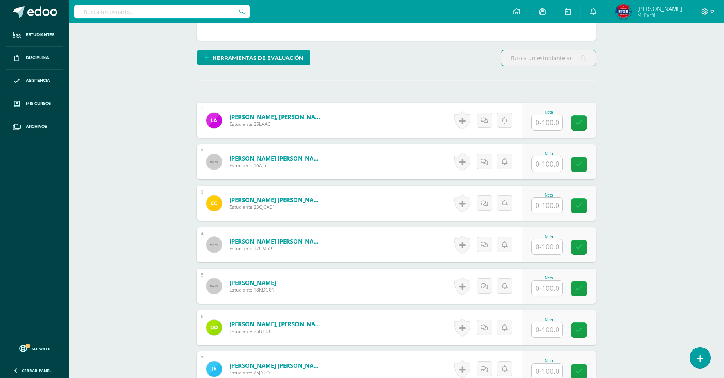
scroll to position [218, 0]
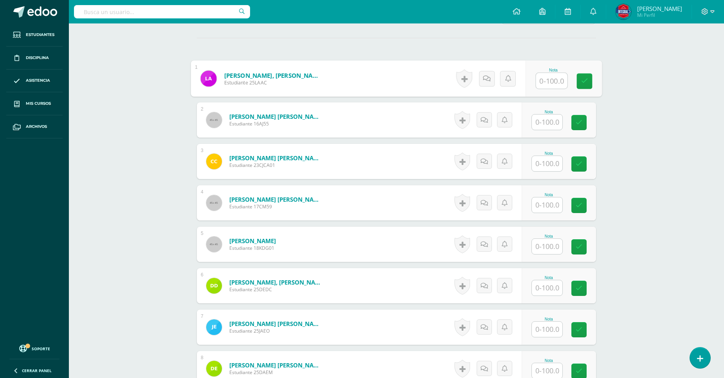
click at [545, 81] on input "text" at bounding box center [551, 81] width 31 height 16
type input "100"
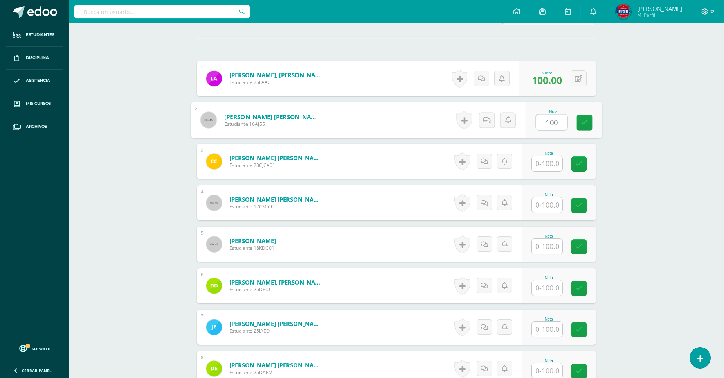
type input "100"
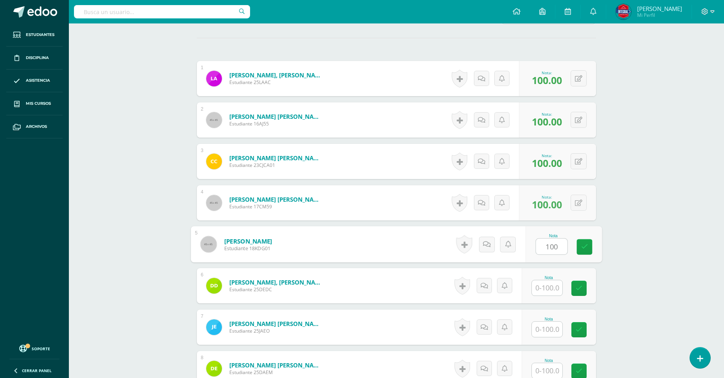
type input "100"
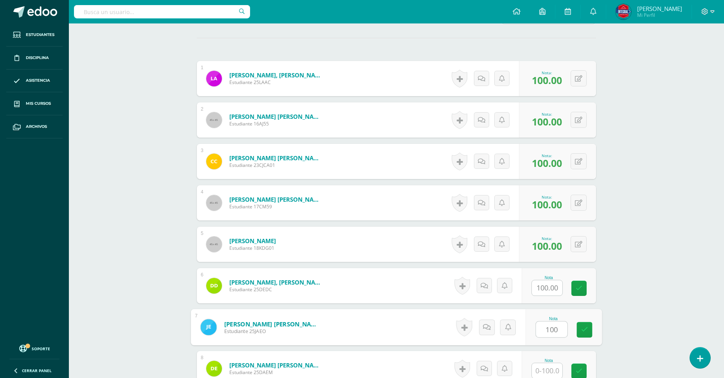
type input "100"
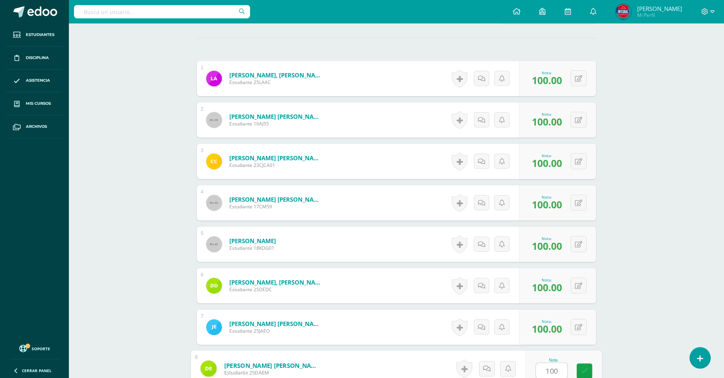
type input "100"
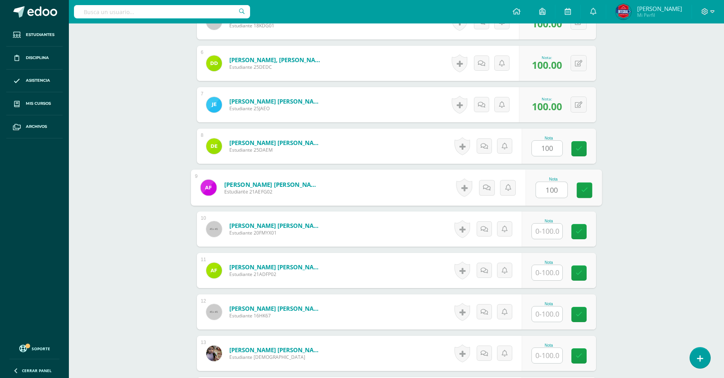
type input "100"
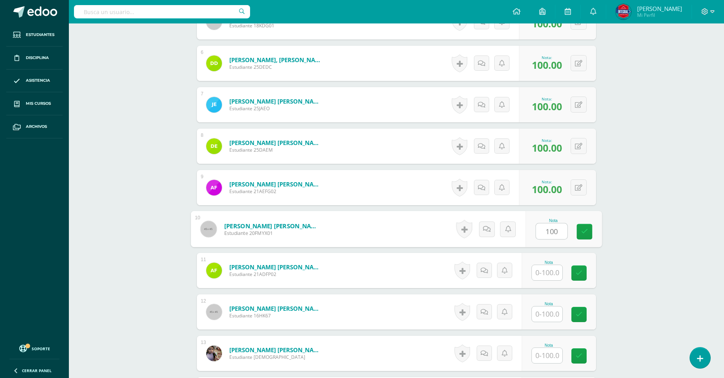
type input "100"
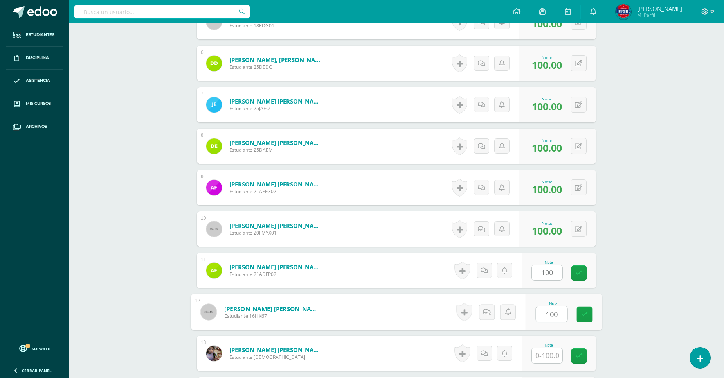
type input "100"
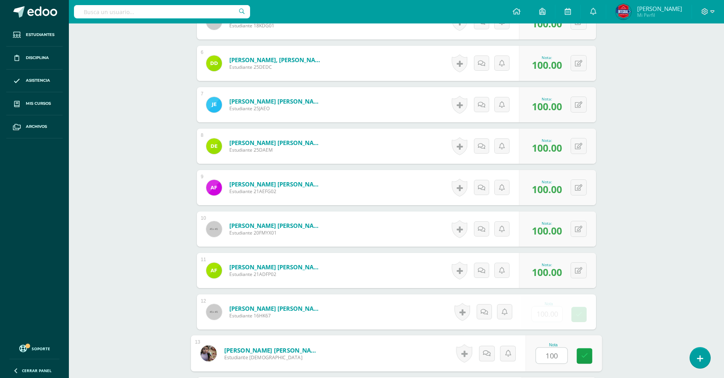
type input "100"
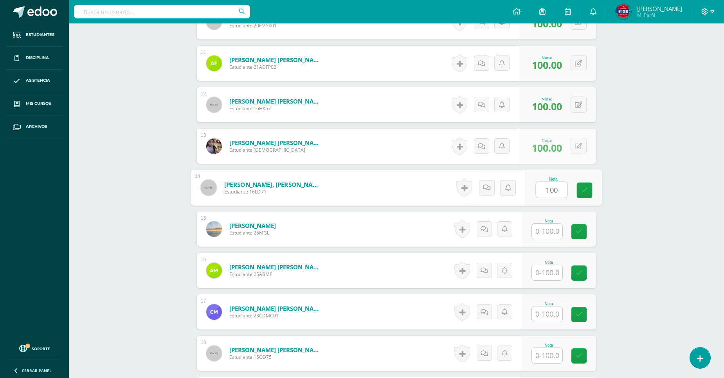
type input "100"
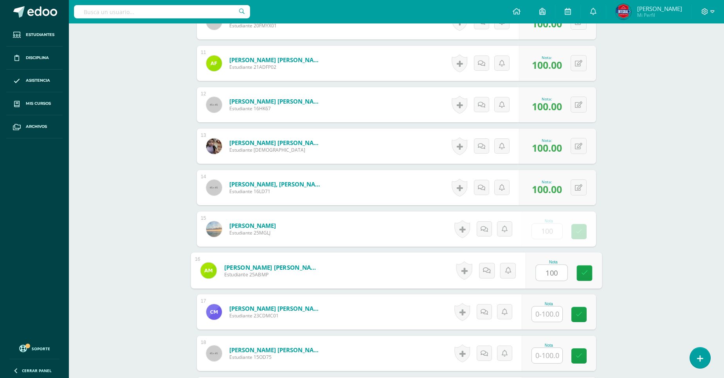
type input "100"
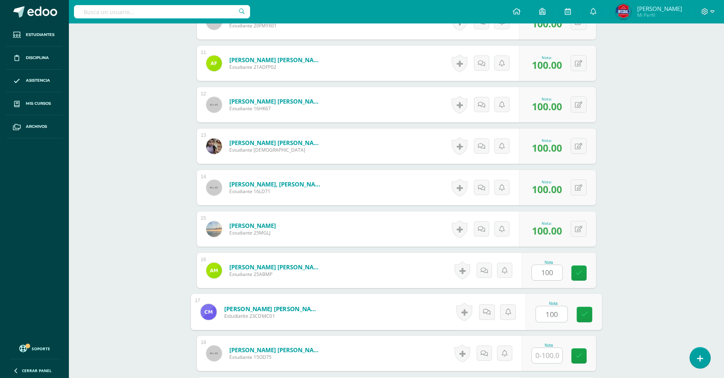
type input "100"
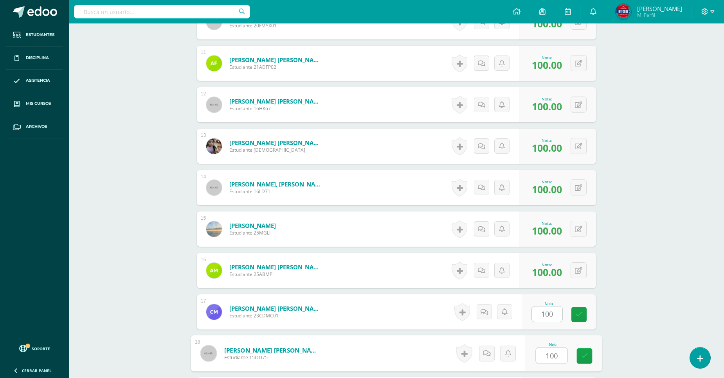
type input "100"
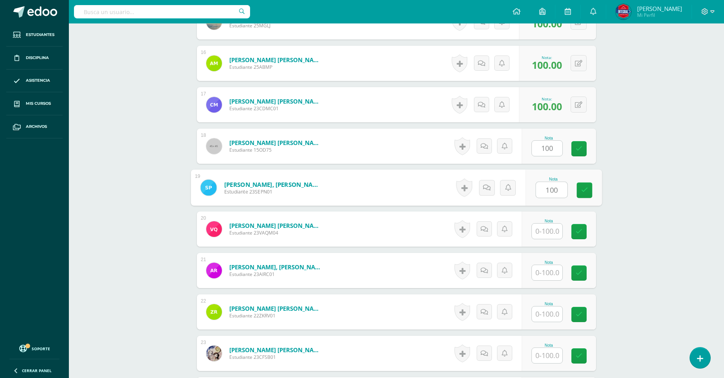
type input "100"
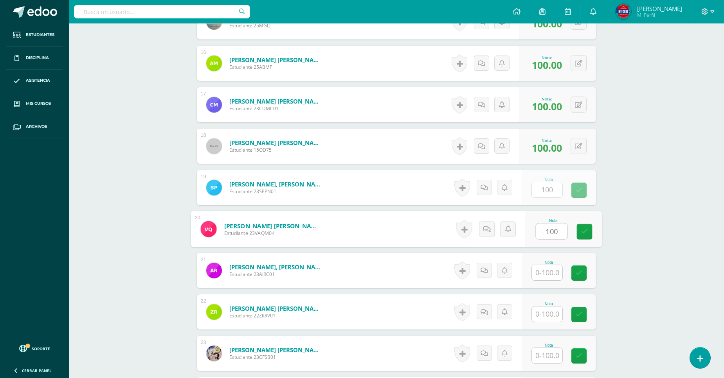
type input "100"
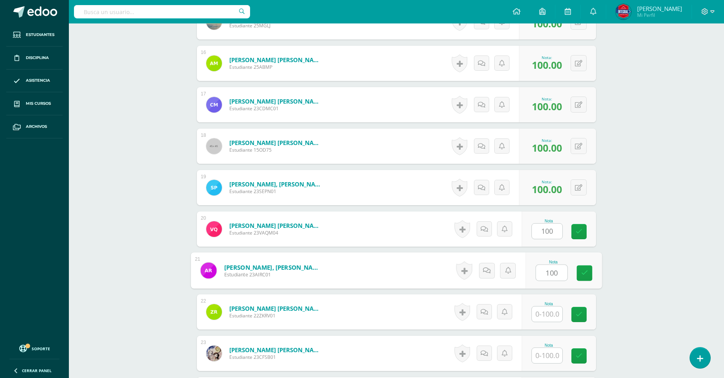
type input "100"
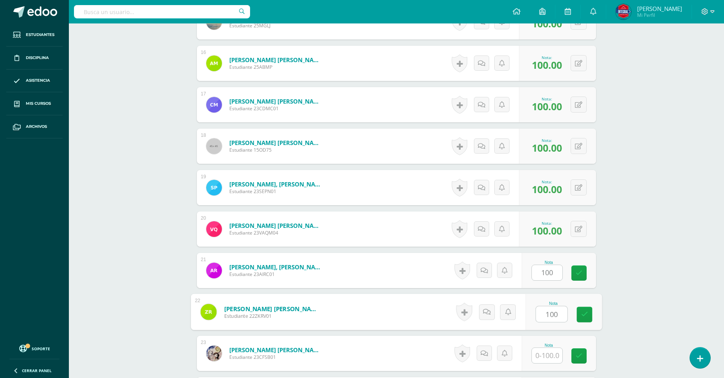
type input "100"
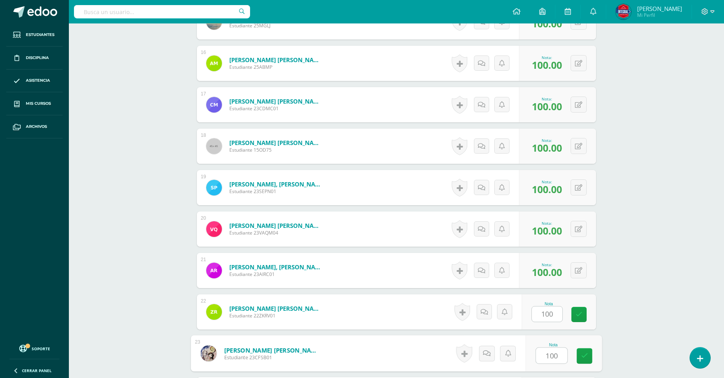
type input "100"
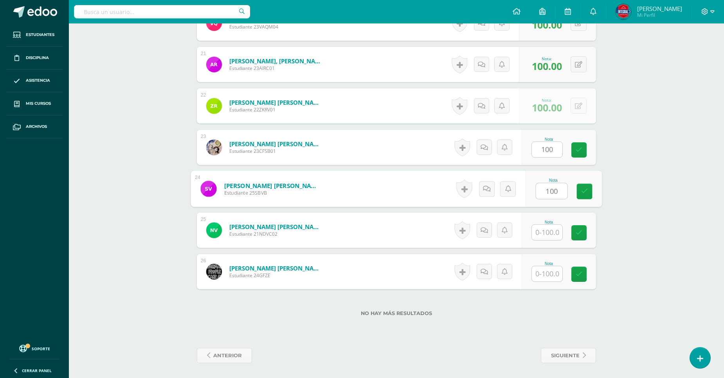
type input "100"
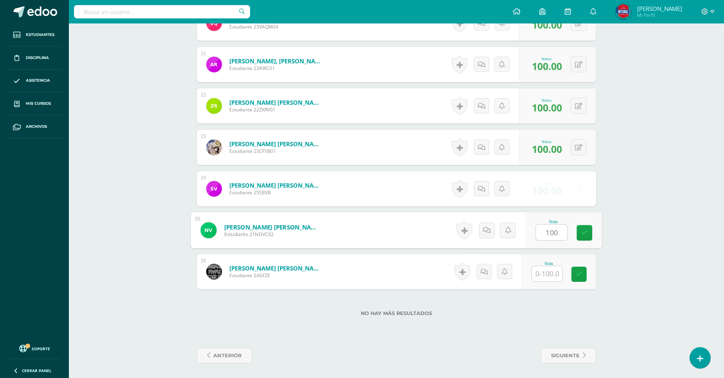
type input "100"
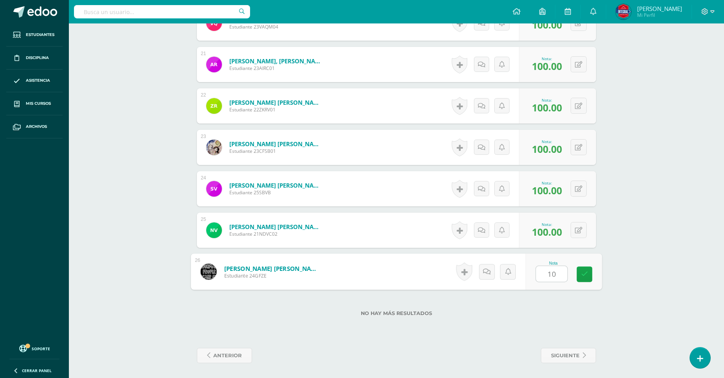
type input "100"
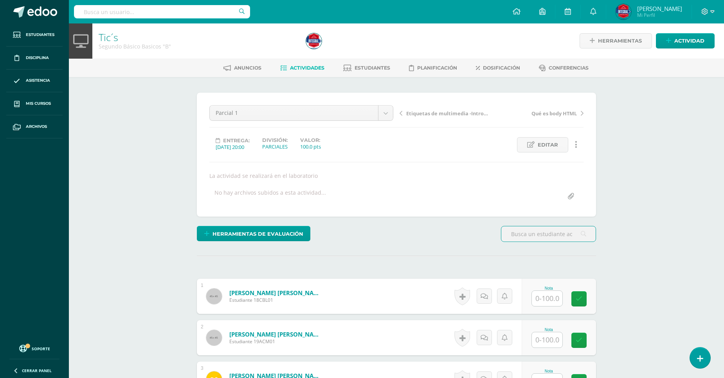
scroll to position [131, 0]
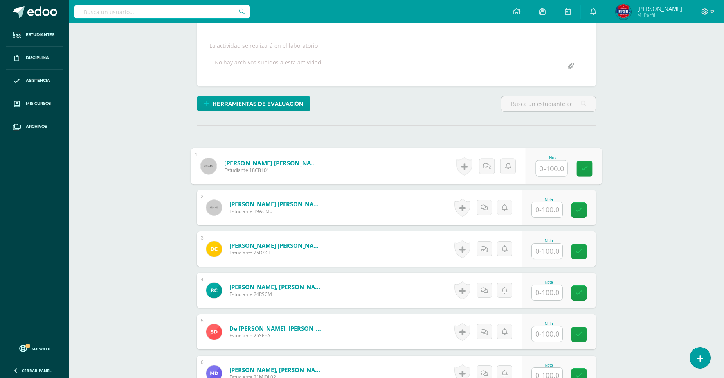
click at [559, 171] on input "text" at bounding box center [551, 169] width 31 height 16
type input "100"
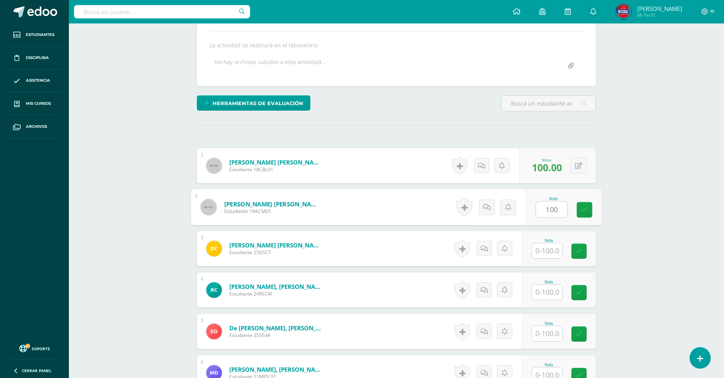
scroll to position [131, 0]
type input "100"
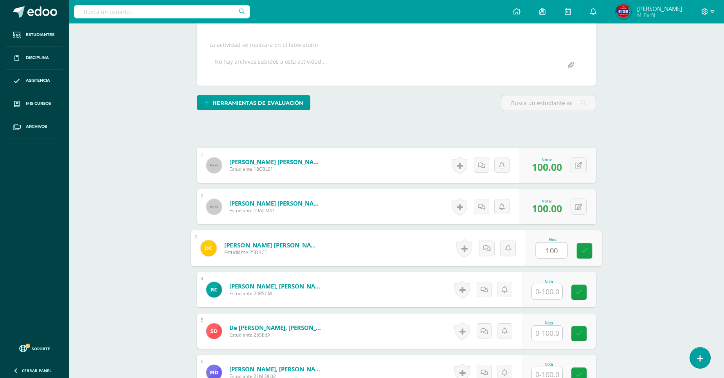
type input "100"
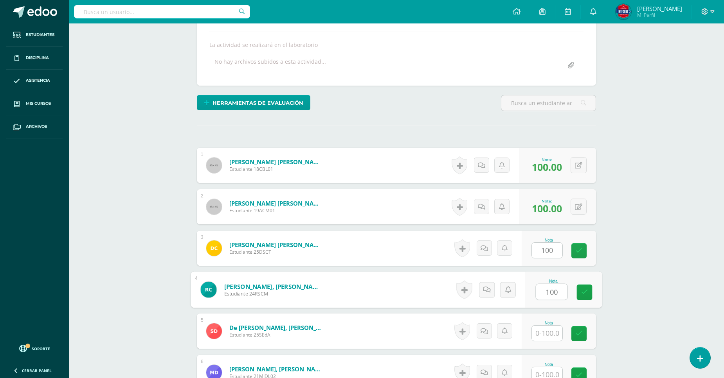
type input "100"
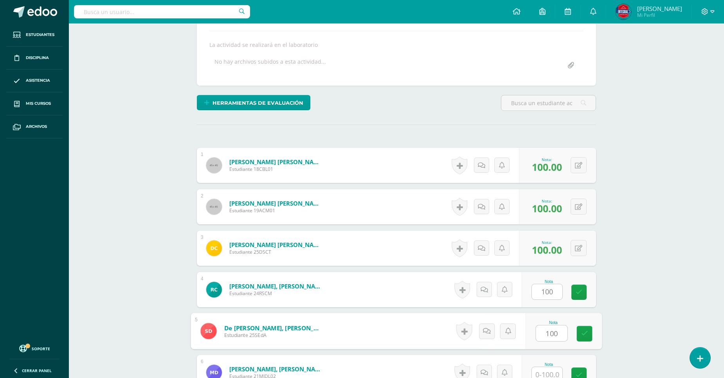
type input "100"
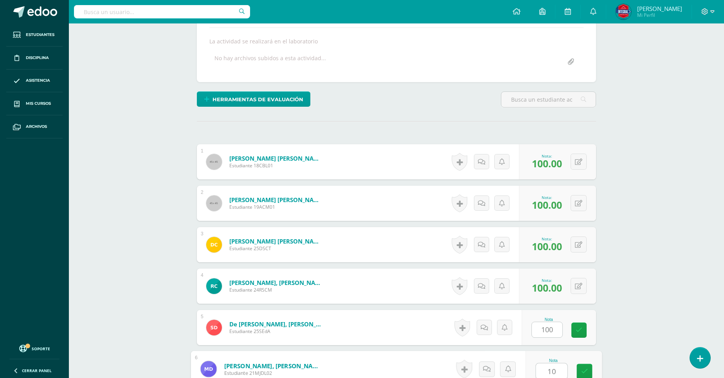
type input "10"
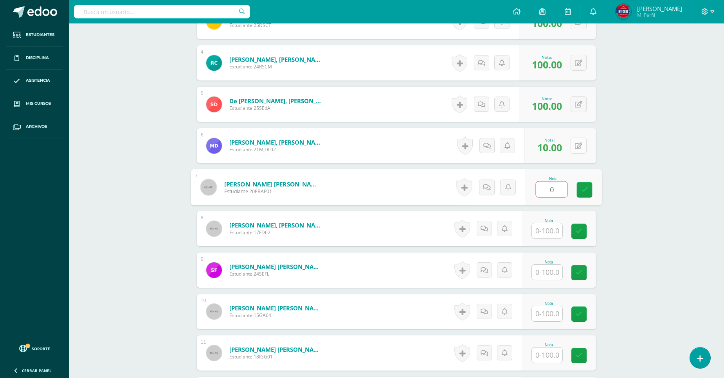
click at [579, 146] on icon at bounding box center [578, 146] width 7 height 7
type input "0.00"
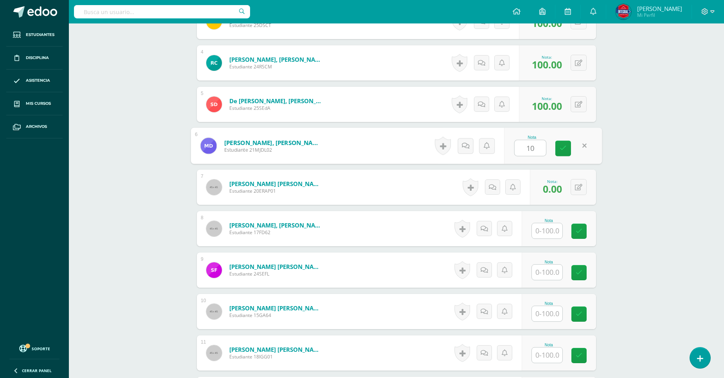
type input "100"
click at [580, 184] on icon at bounding box center [584, 187] width 8 height 7
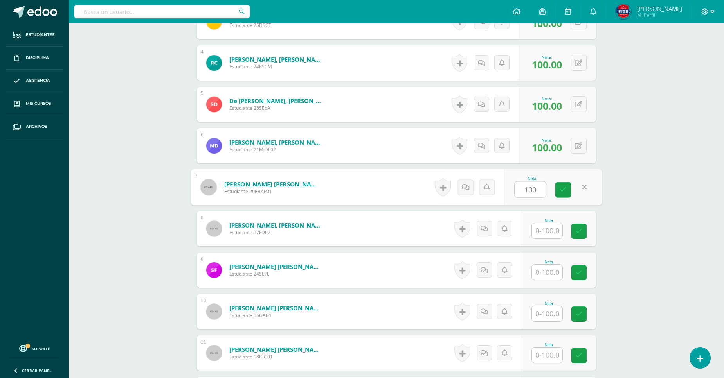
type input "100"
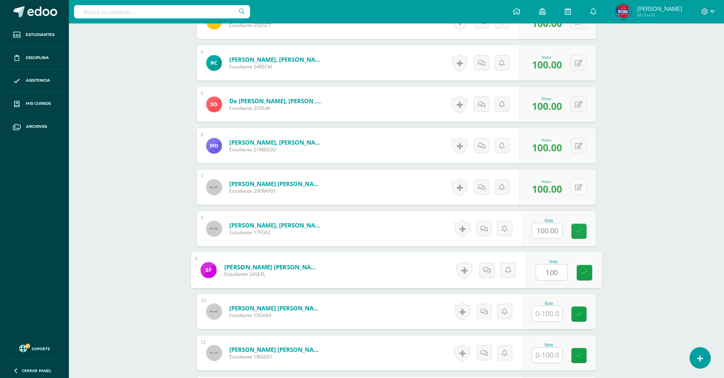
type input "100"
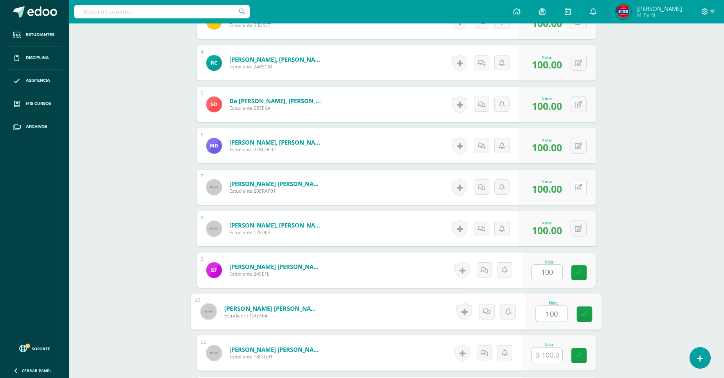
type input "100"
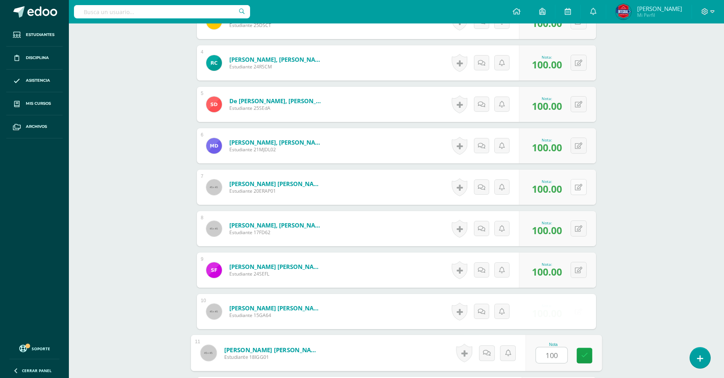
type input "100"
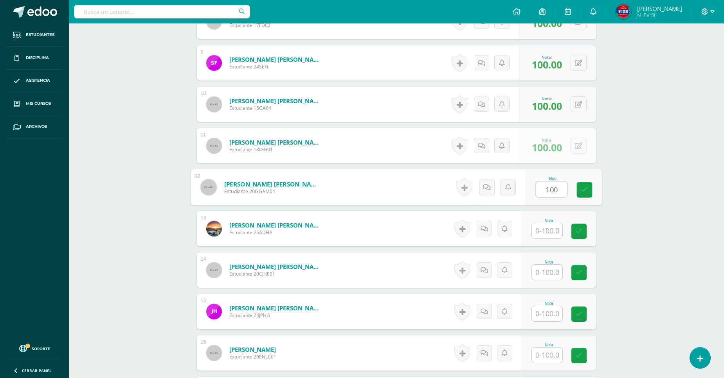
type input "100"
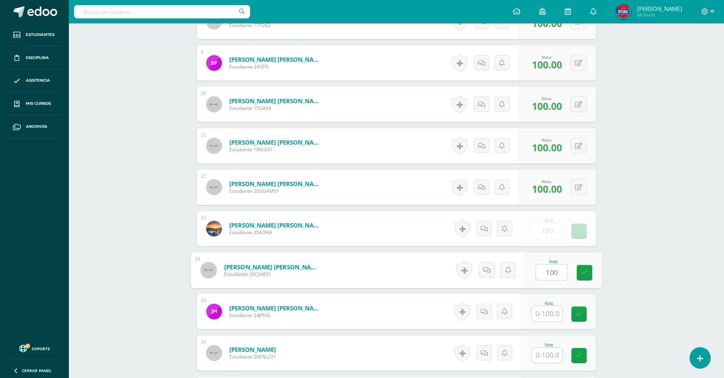
type input "100"
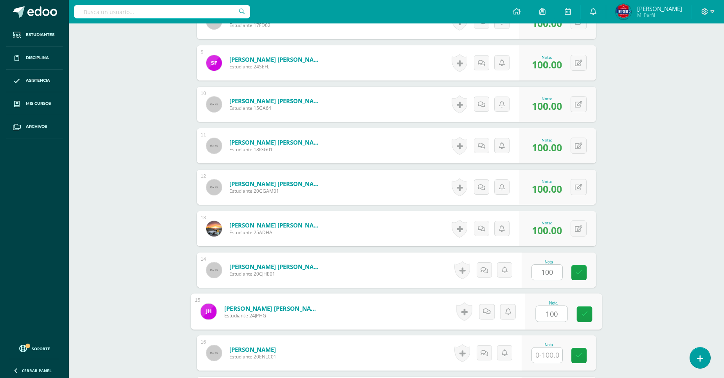
type input "100"
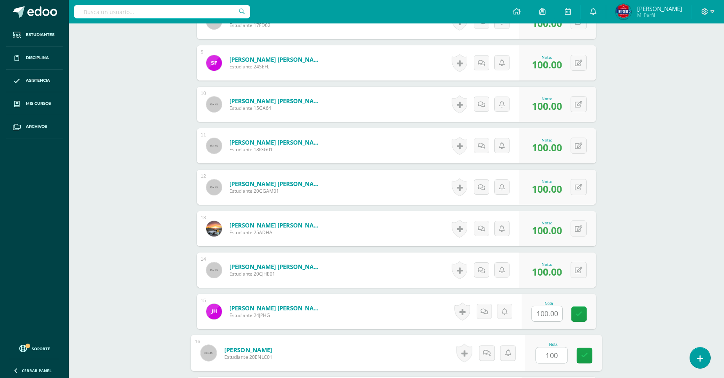
type input "100"
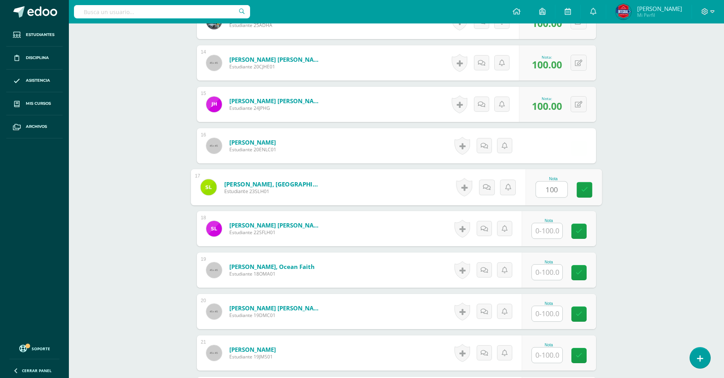
type input "100"
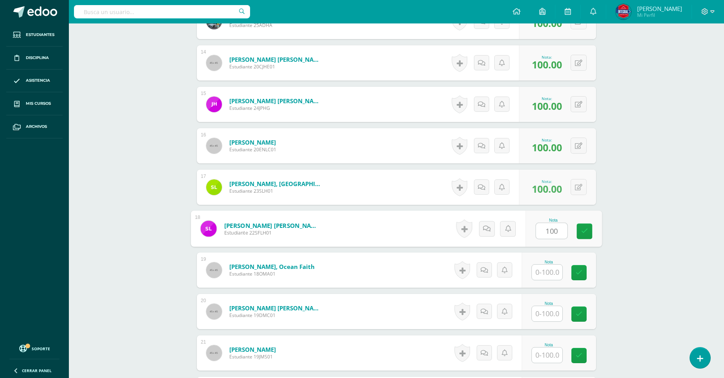
type input "100"
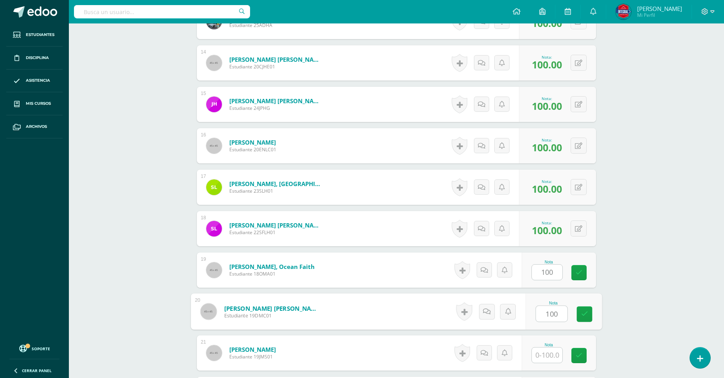
type input "100"
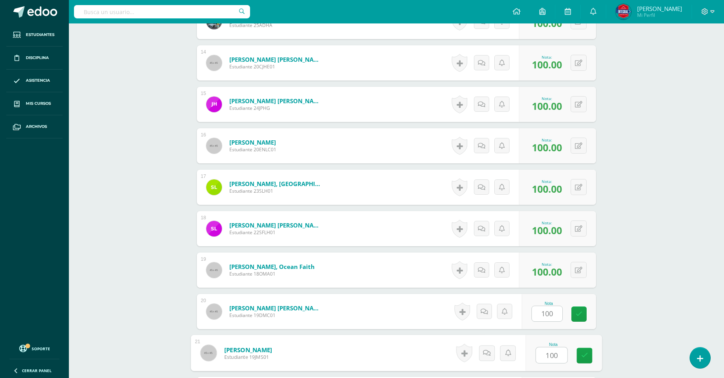
type input "100"
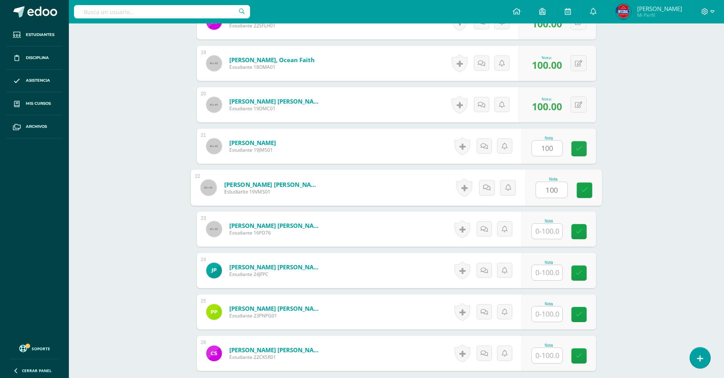
type input "100"
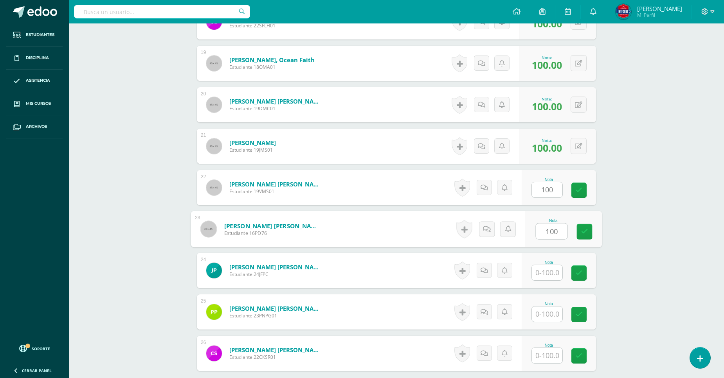
type input "100"
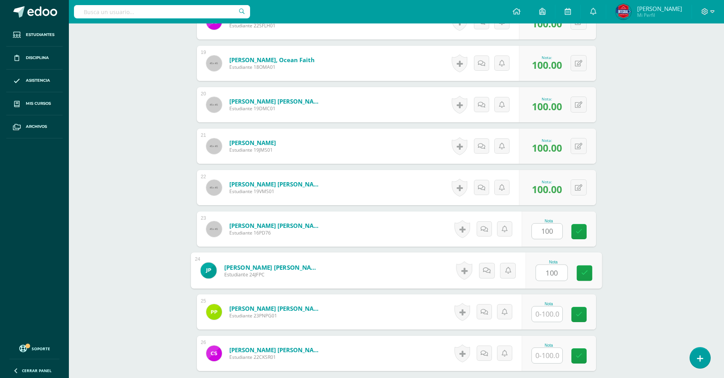
type input "100"
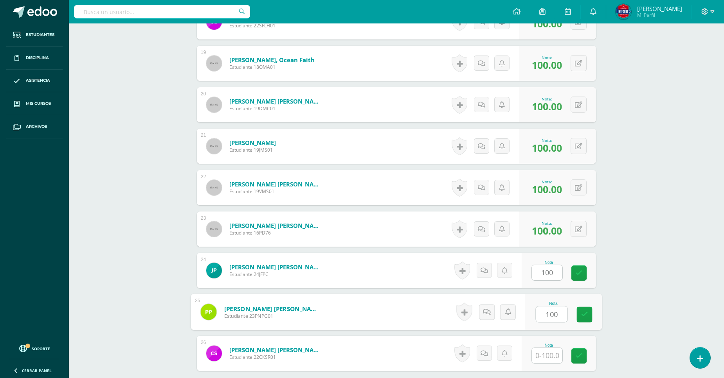
type input "100"
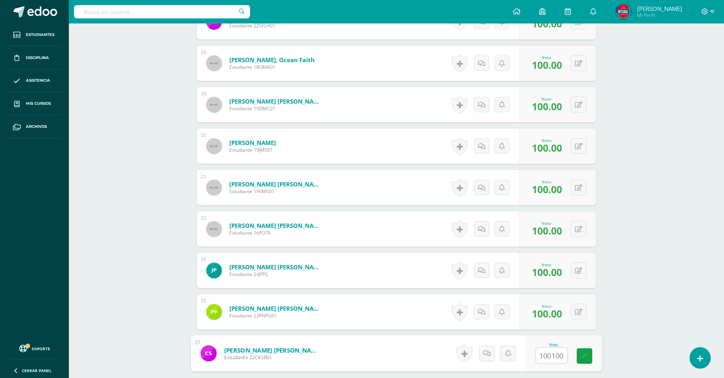
type input "0"
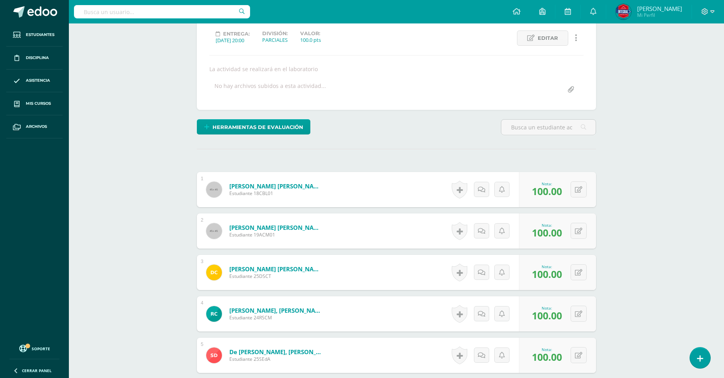
scroll to position [0, 0]
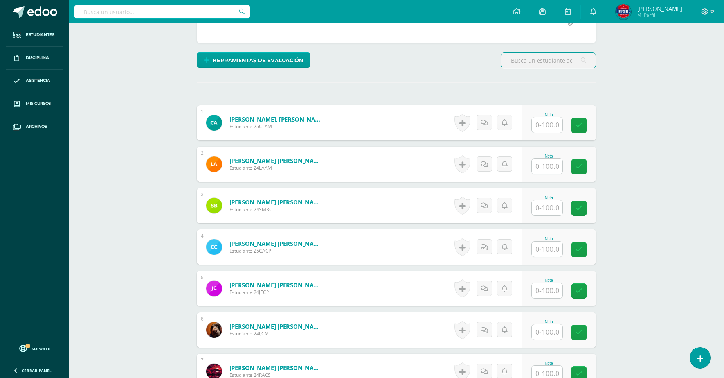
scroll to position [174, 0]
click at [546, 130] on input "text" at bounding box center [547, 124] width 31 height 15
type input "100"
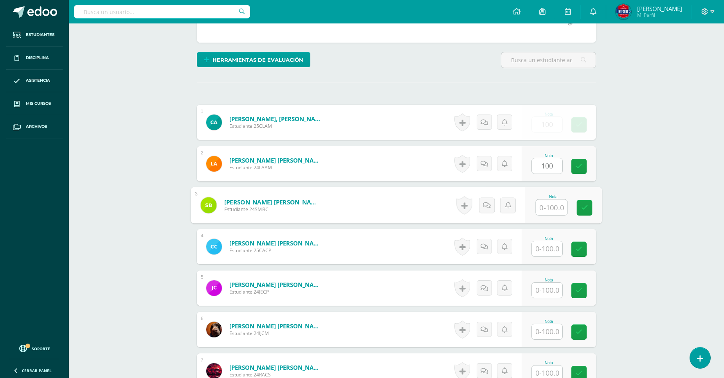
scroll to position [175, 0]
type input "100"
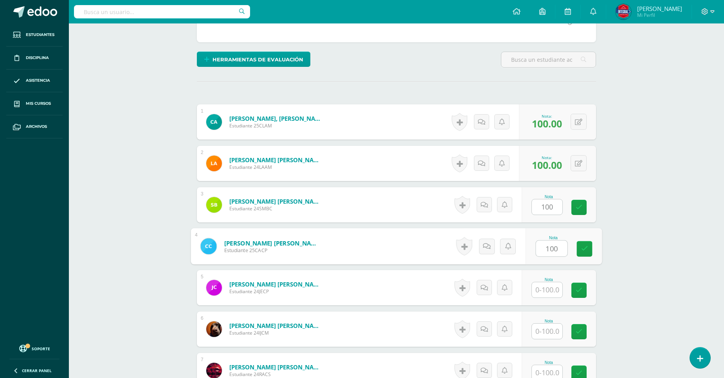
type input "100"
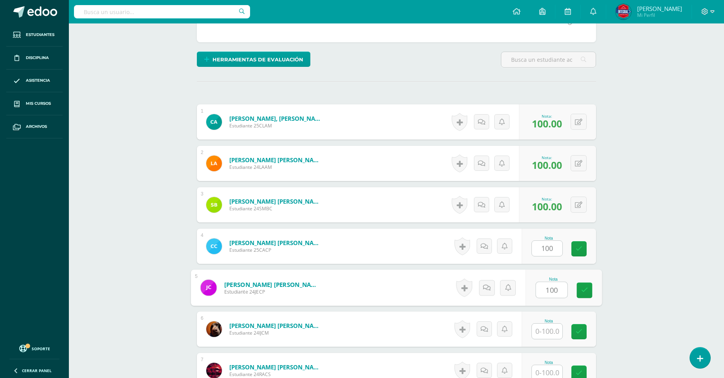
type input "100"
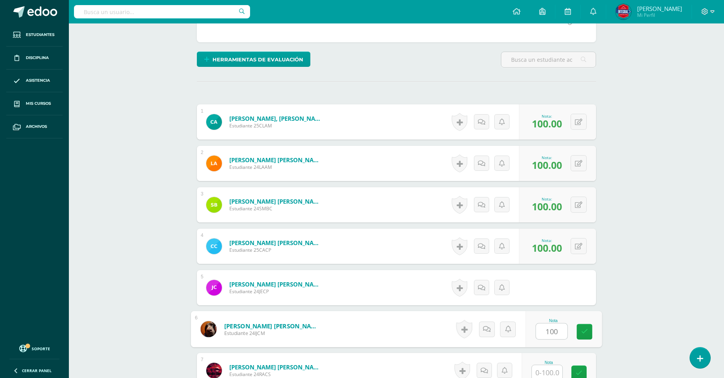
type input "100"
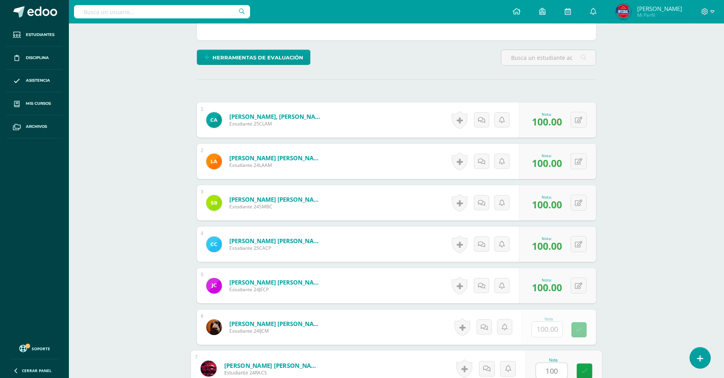
type input "100"
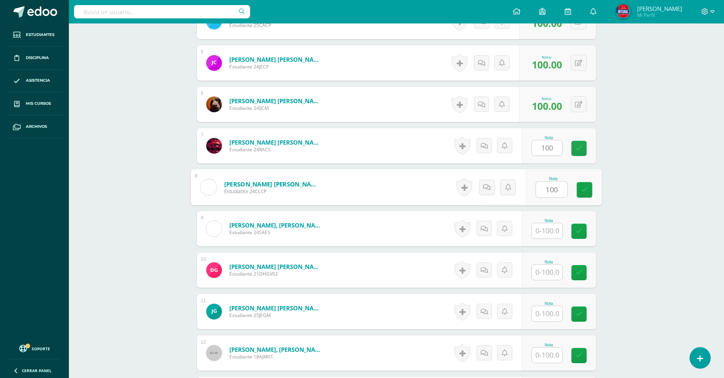
type input "100"
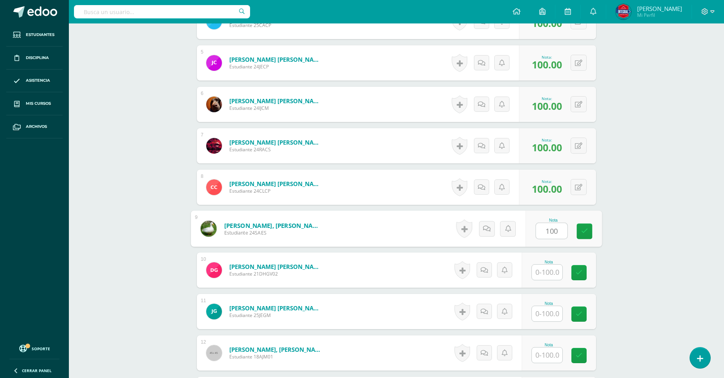
type input "100"
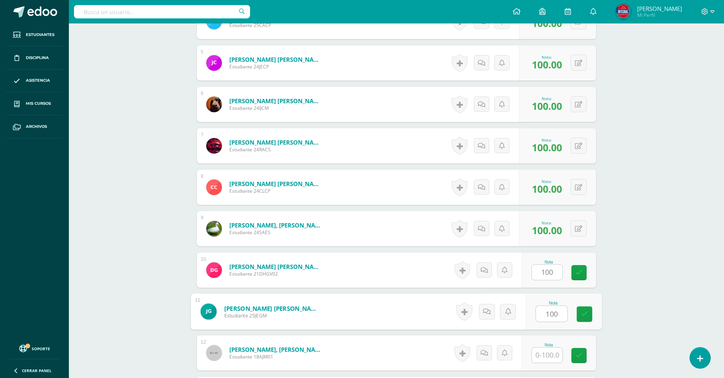
type input "100"
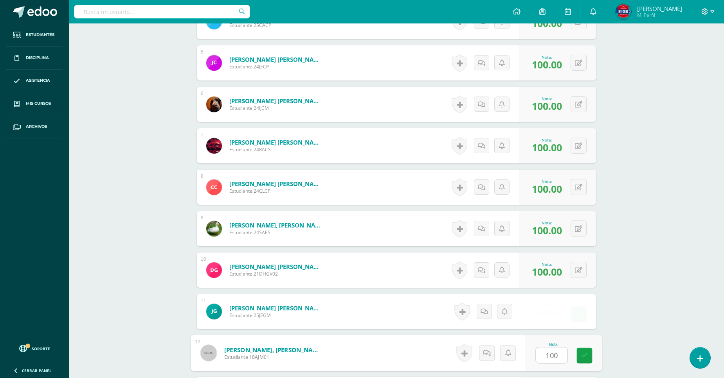
type input "100"
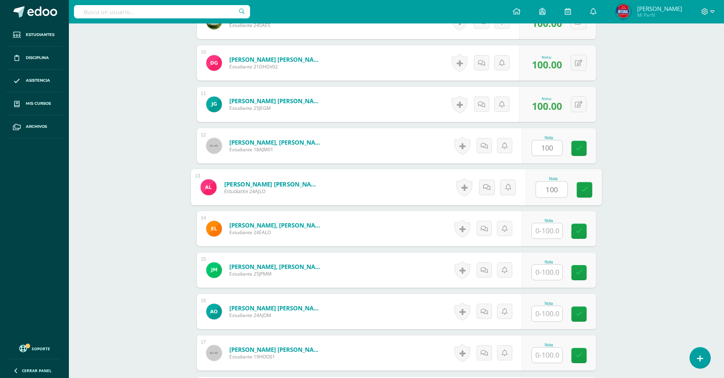
type input "100"
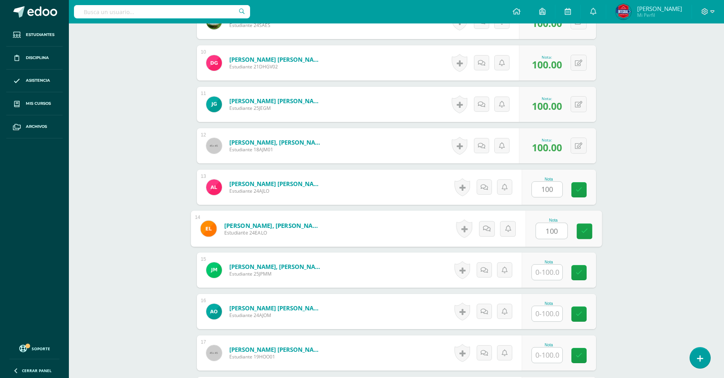
type input "100"
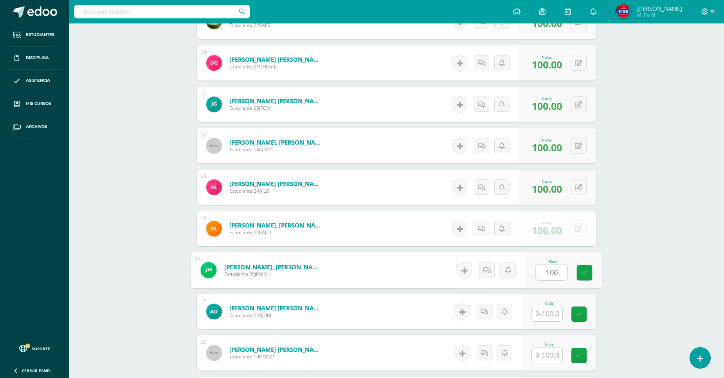
type input "100"
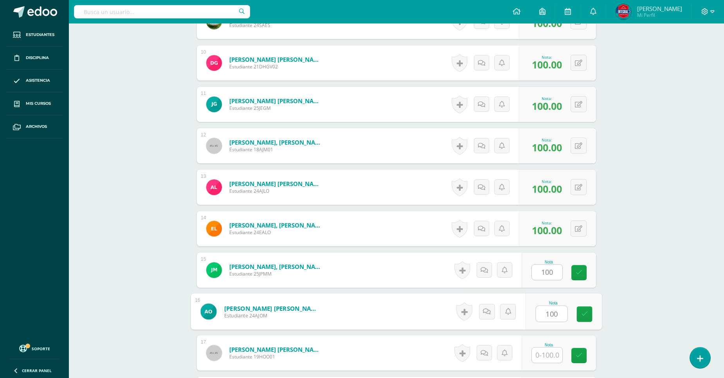
type input "100"
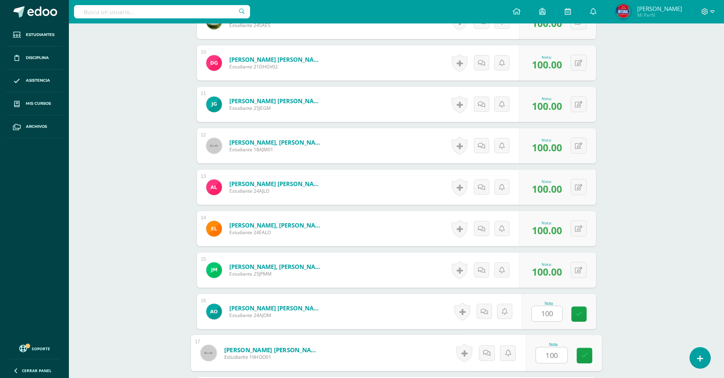
type input "100"
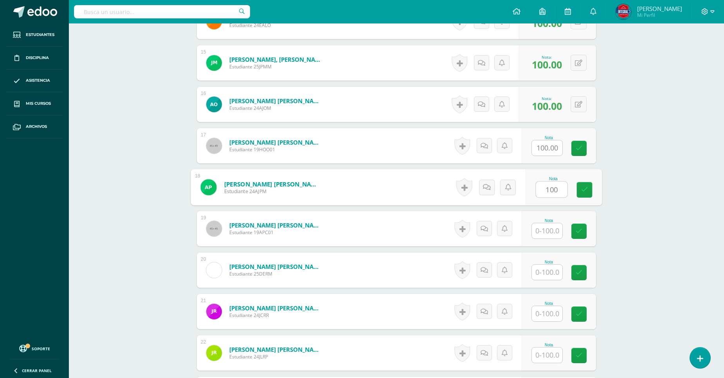
type input "100"
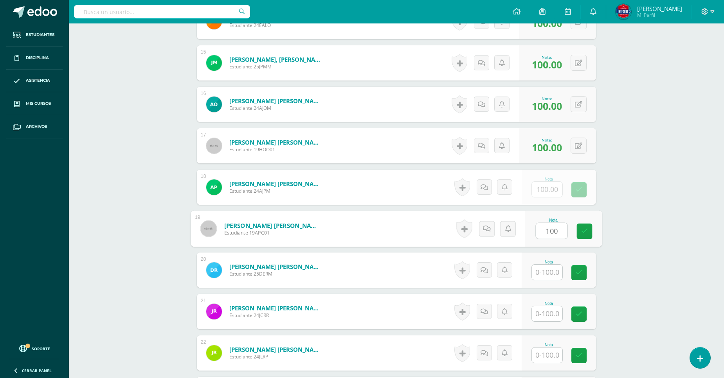
type input "100"
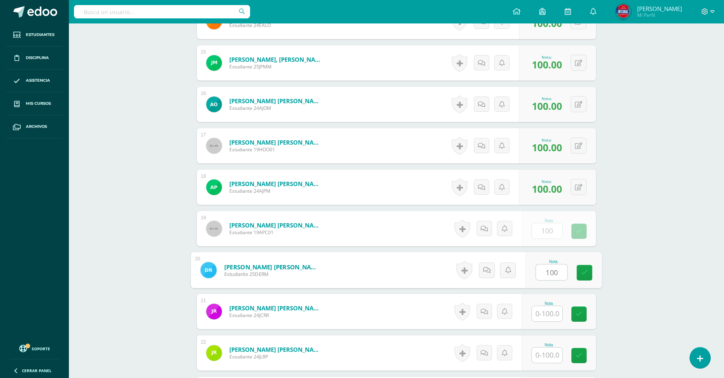
type input "100"
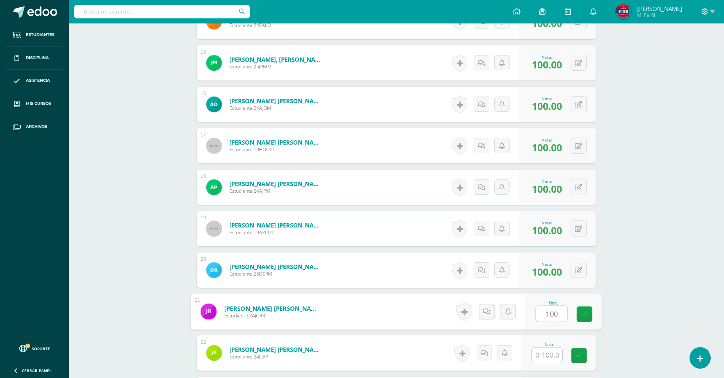
type input "100"
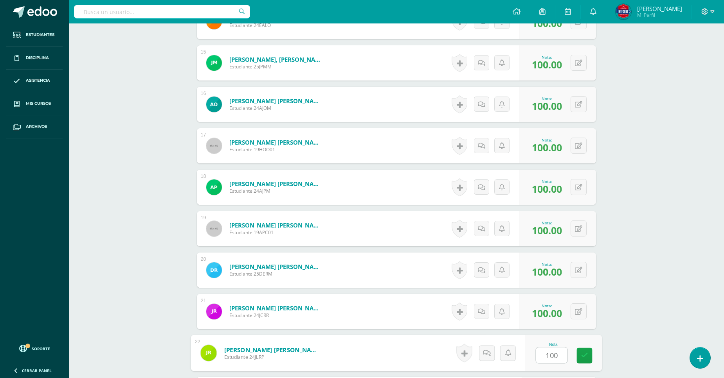
type input "100"
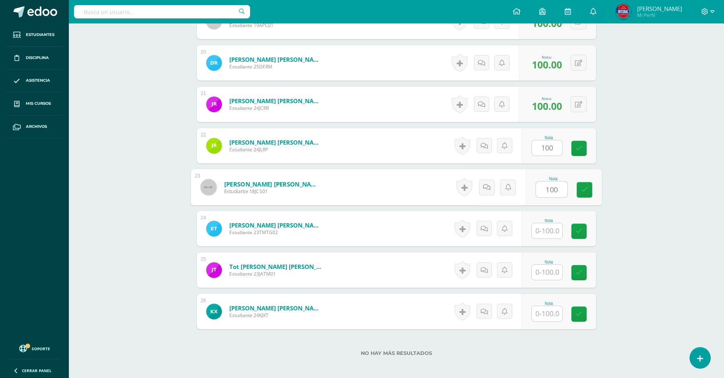
type input "100"
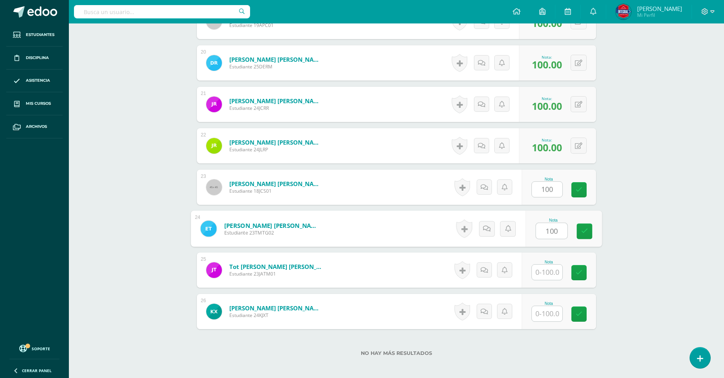
type input "100"
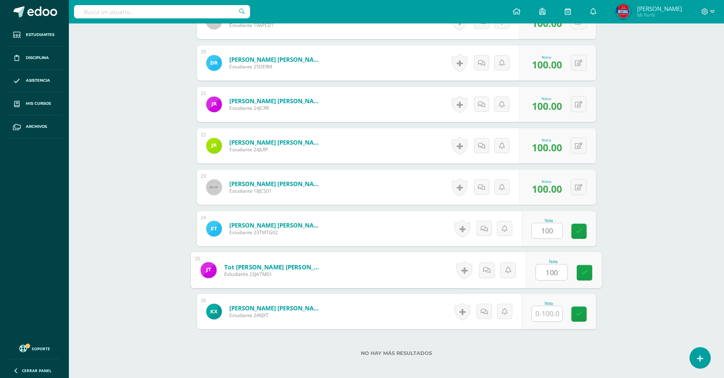
type input "100"
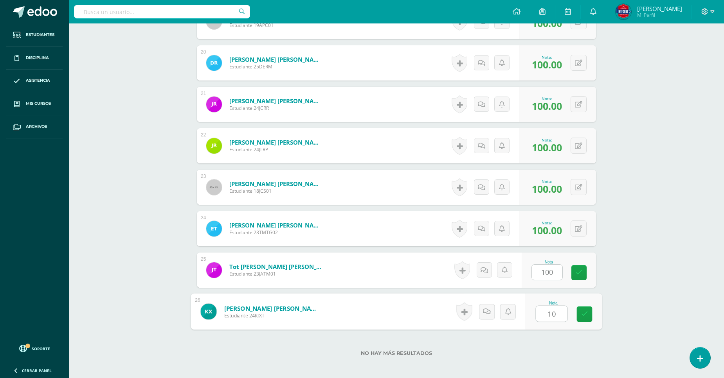
type input "100"
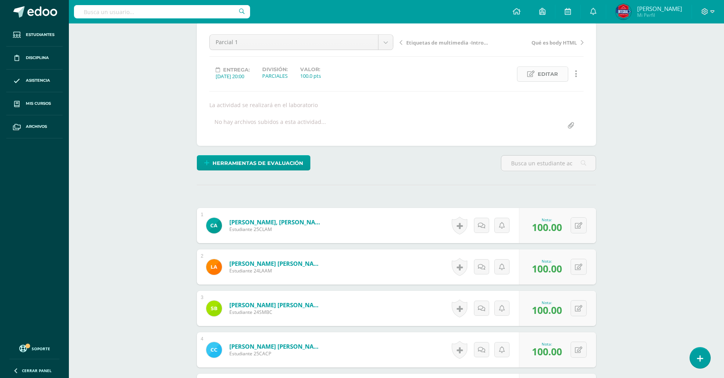
scroll to position [174, 0]
